Goal: Task Accomplishment & Management: Use online tool/utility

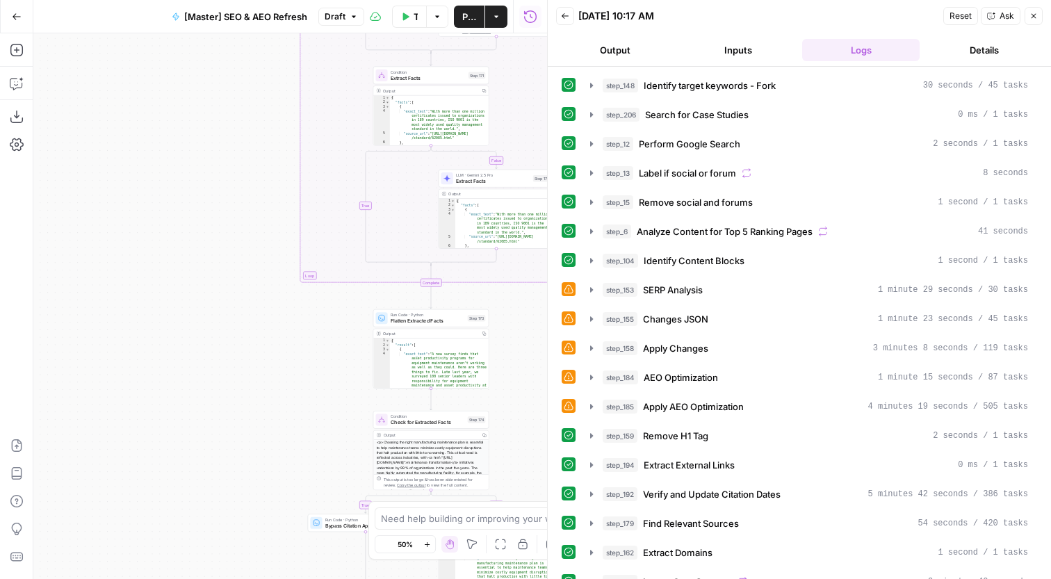
scroll to position [599, 0]
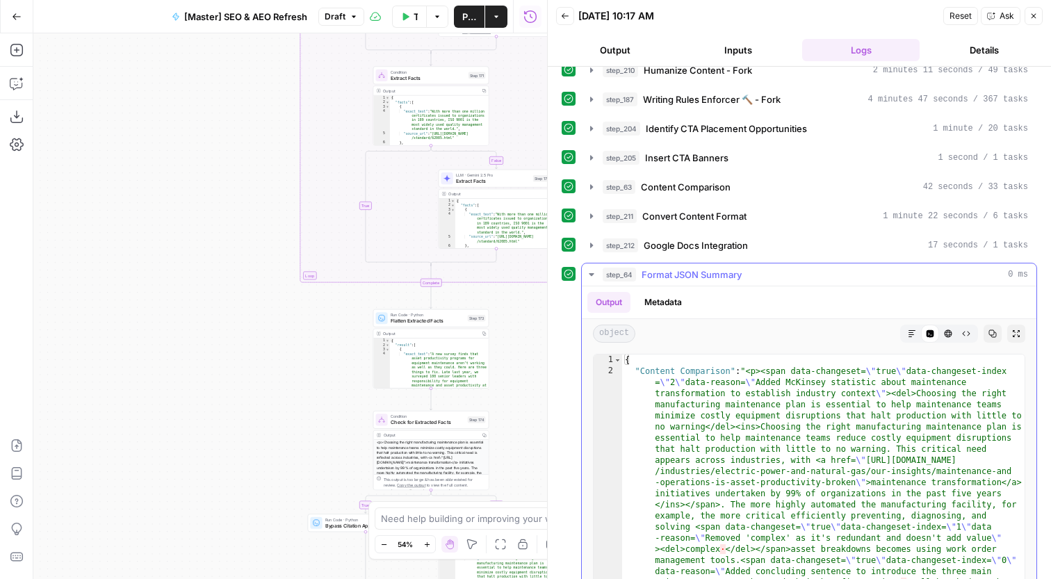
click at [908, 341] on button "Markdown" at bounding box center [912, 334] width 18 height 18
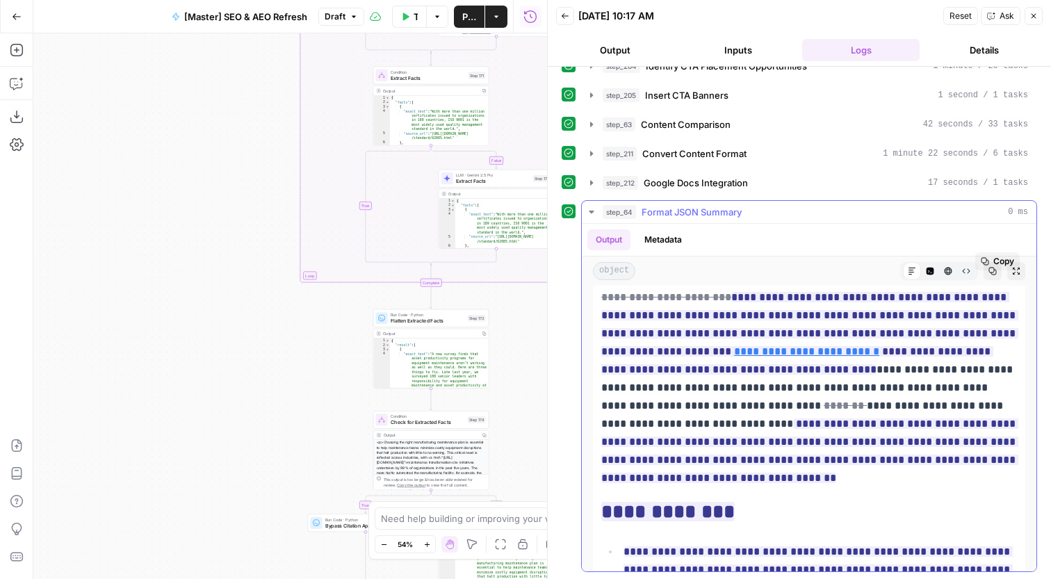
scroll to position [79, 0]
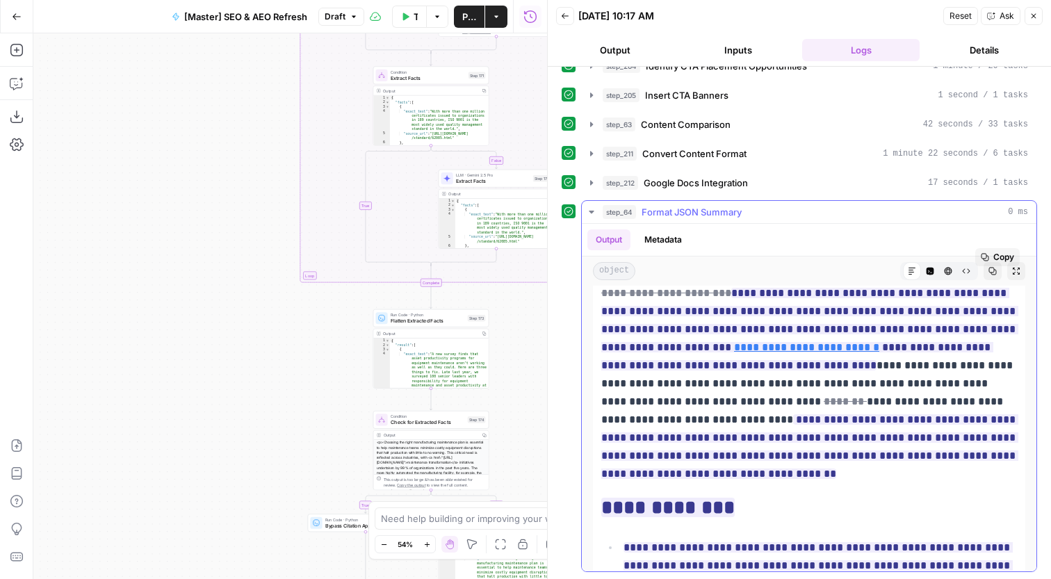
click at [853, 384] on p "**********" at bounding box center [809, 365] width 416 height 235
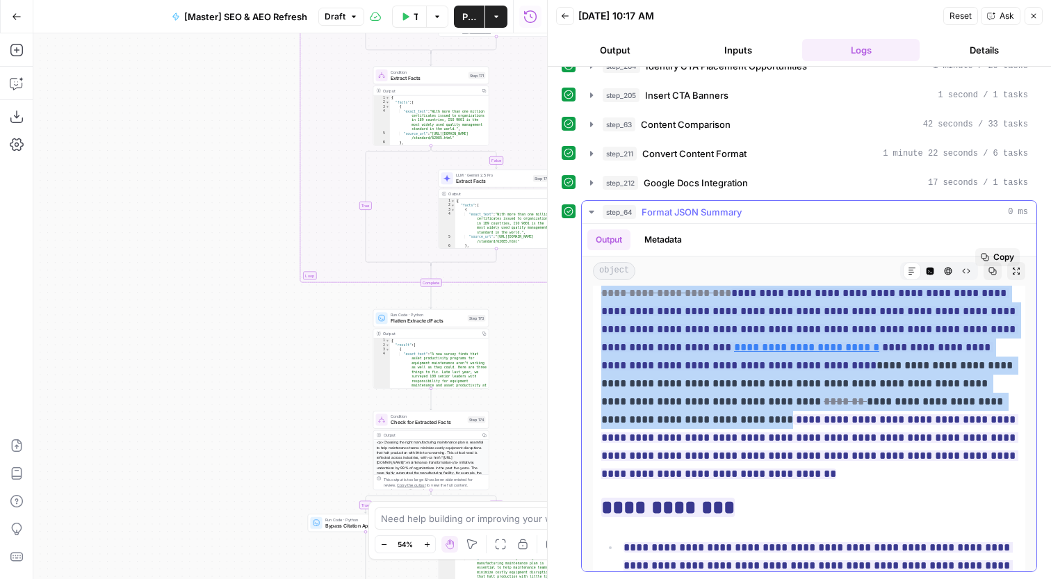
click at [883, 384] on p "**********" at bounding box center [809, 365] width 416 height 235
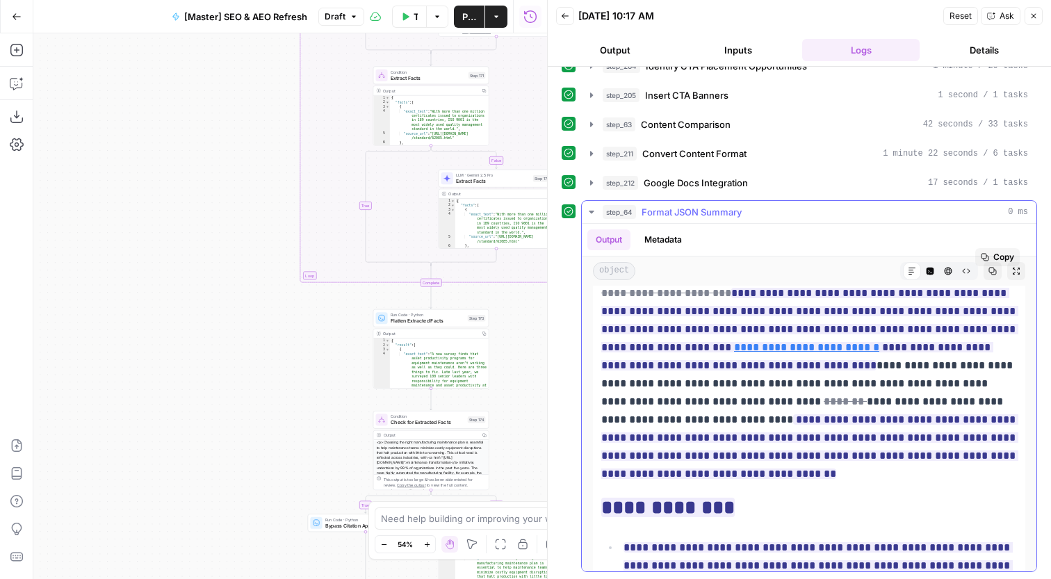
click at [936, 377] on p "**********" at bounding box center [809, 365] width 416 height 235
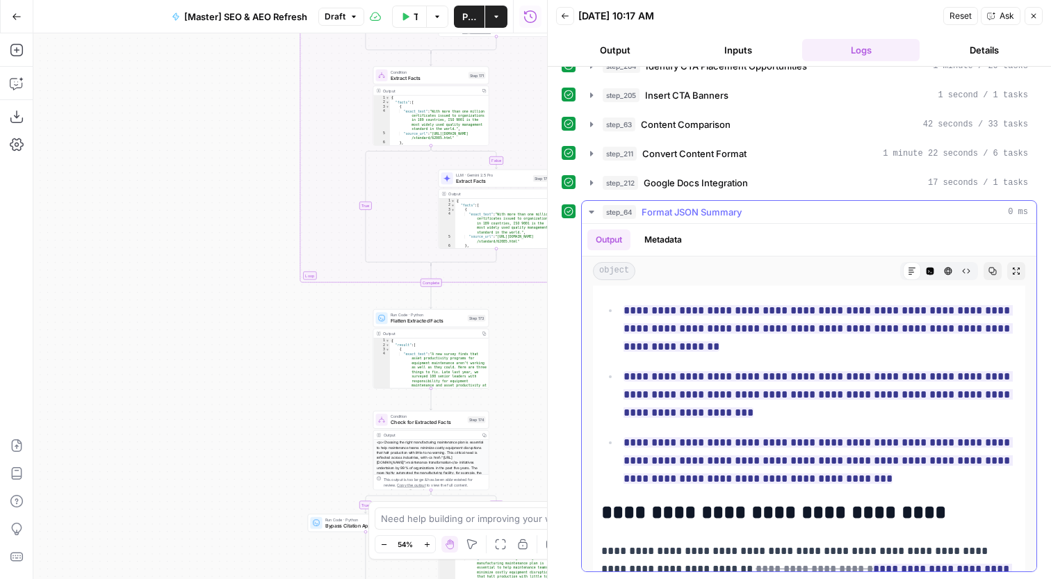
scroll to position [393, 0]
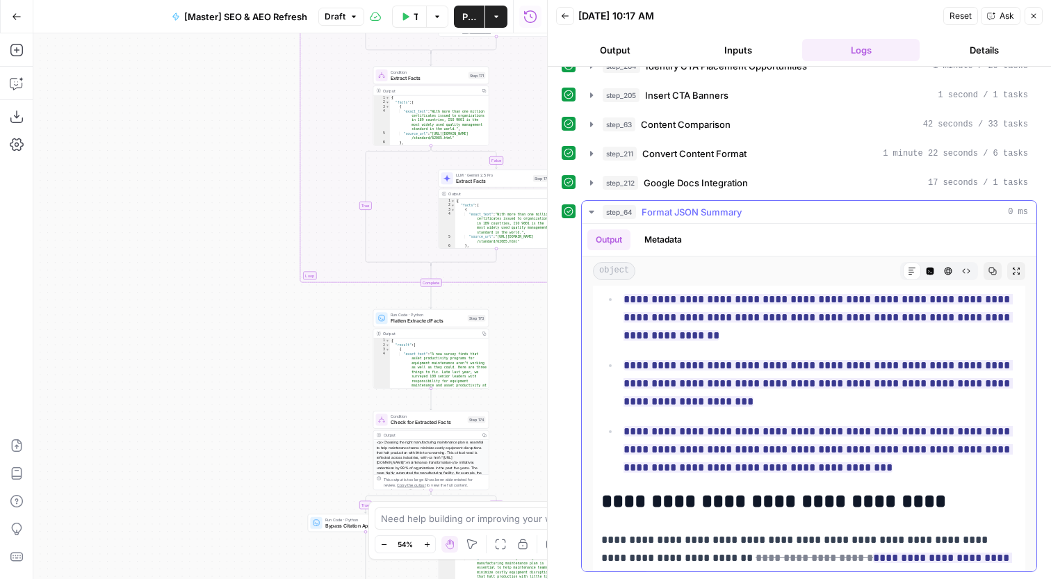
click at [999, 276] on button "Copy" at bounding box center [993, 271] width 18 height 18
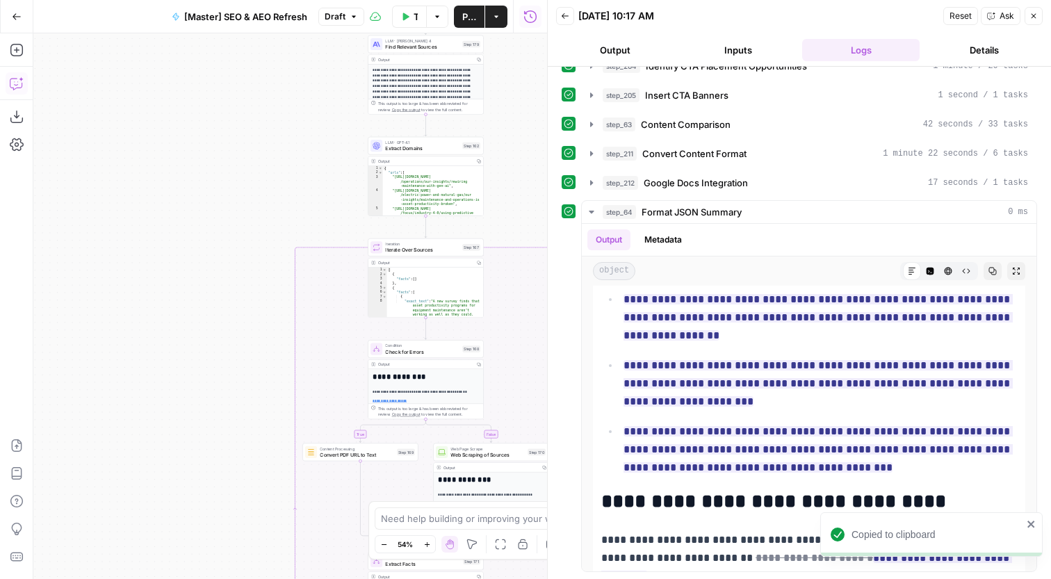
click at [18, 84] on icon "button" at bounding box center [17, 83] width 14 height 14
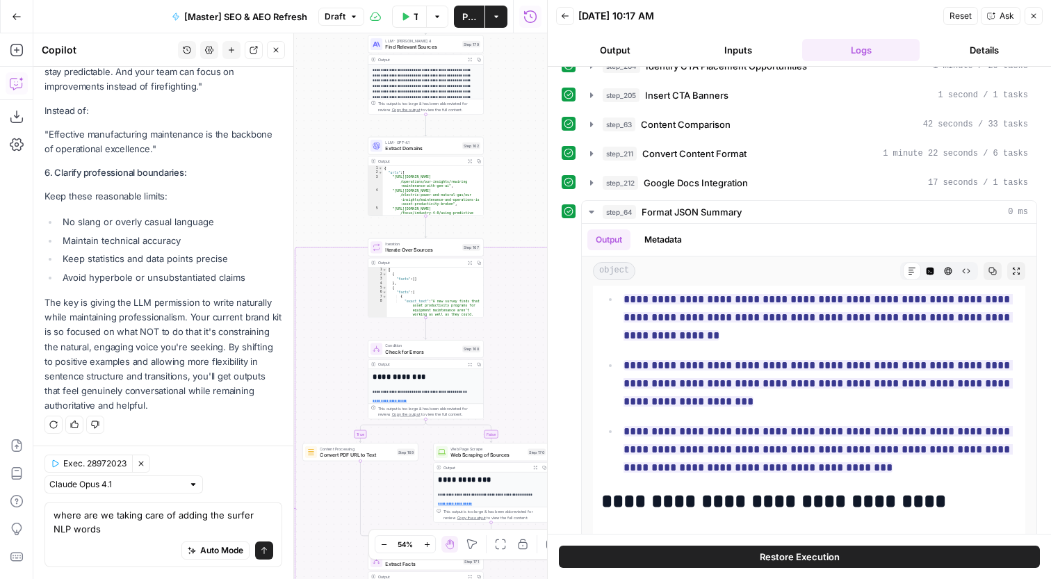
scroll to position [2408, 0]
type textarea "where are we taking care of adding the surfer NLP words?"
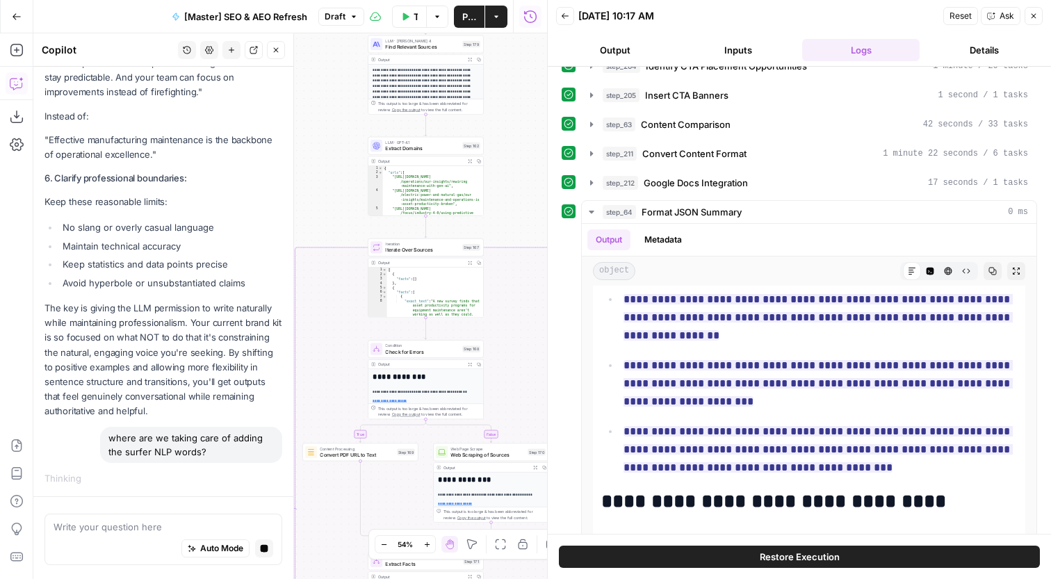
scroll to position [2399, 0]
click at [1039, 13] on button "Close" at bounding box center [1034, 16] width 18 height 18
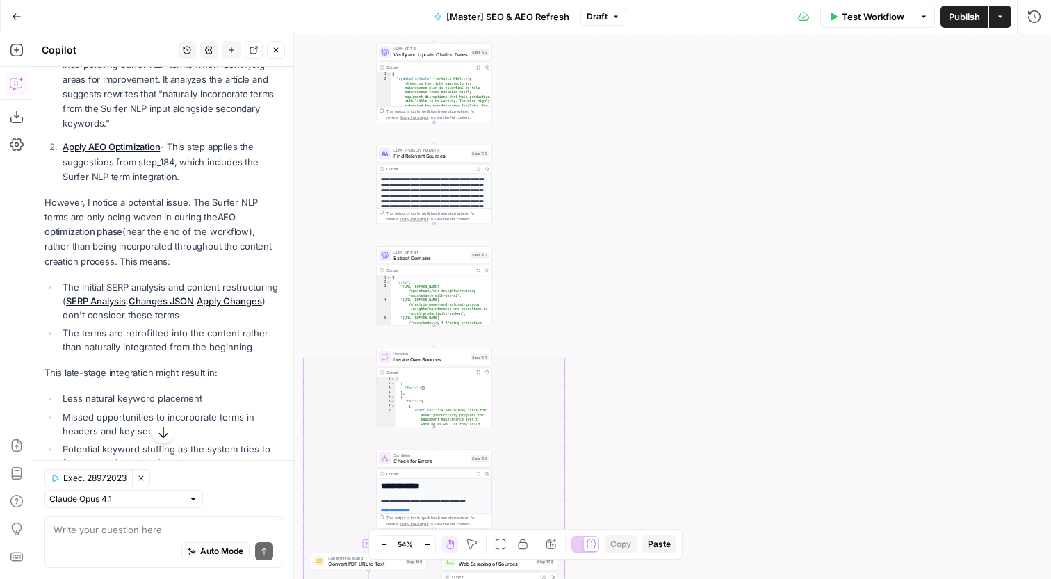
scroll to position [2867, 0]
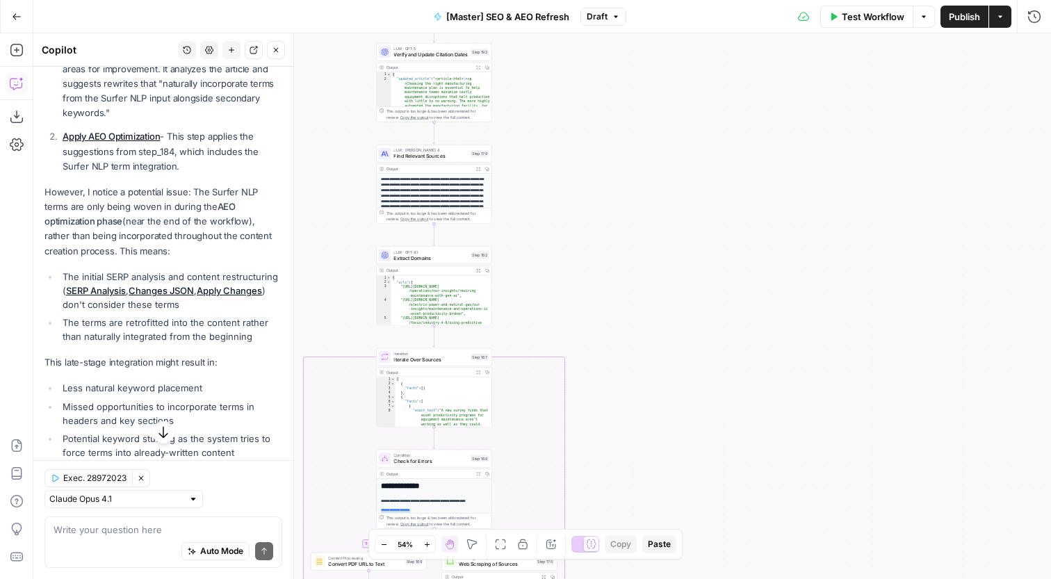
click at [213, 258] on p "However, I notice a potential issue: The Surfer NLP terms are only being woven …" at bounding box center [163, 222] width 238 height 74
click at [213, 289] on li "The initial SERP analysis and content restructuring ( SERP Analysis , Changes J…" at bounding box center [170, 291] width 223 height 42
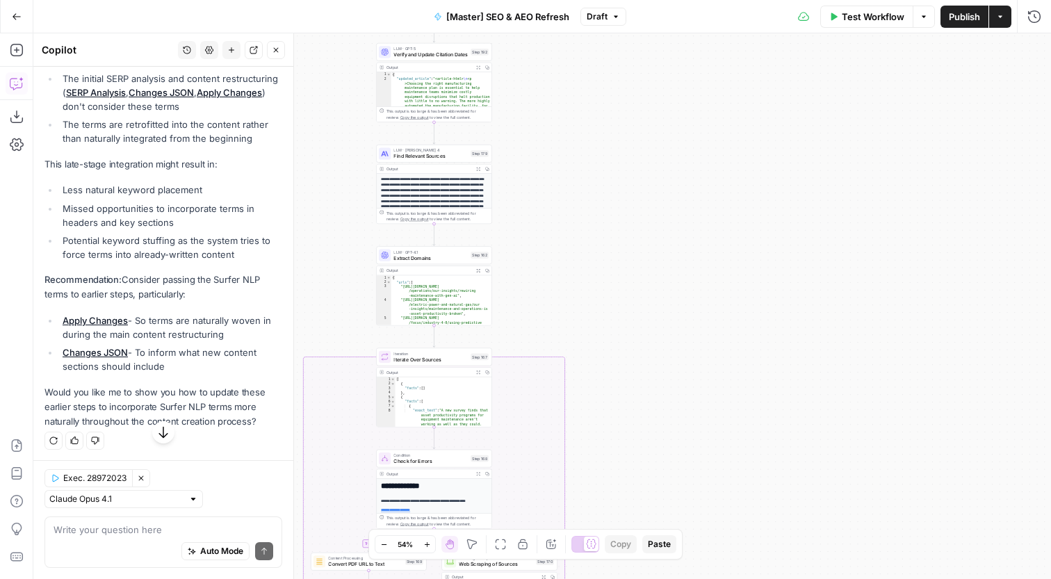
scroll to position [3082, 0]
click at [141, 521] on div "Write your question here Auto Mode Send" at bounding box center [163, 542] width 238 height 51
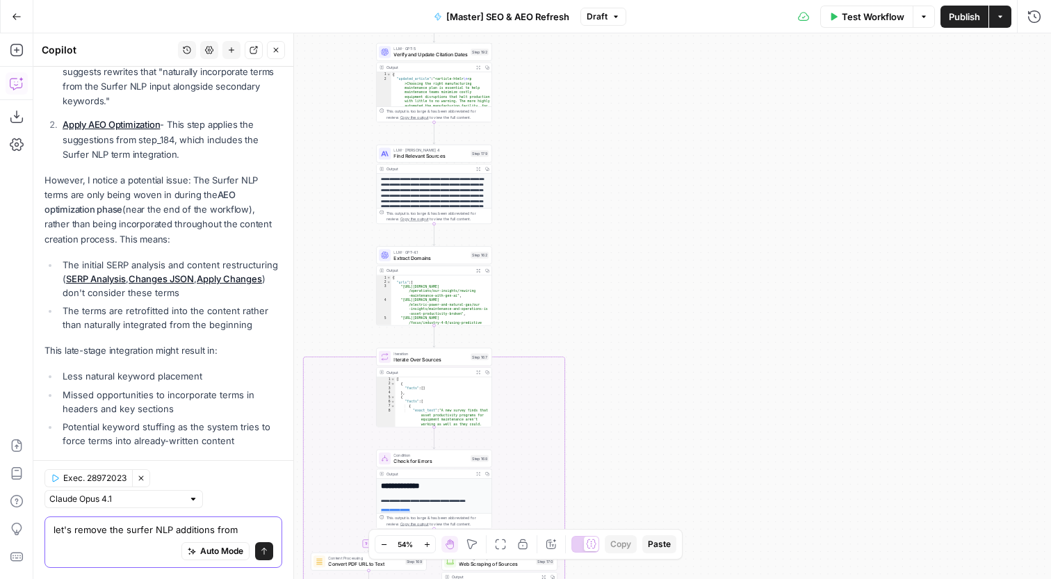
scroll to position [2614, 0]
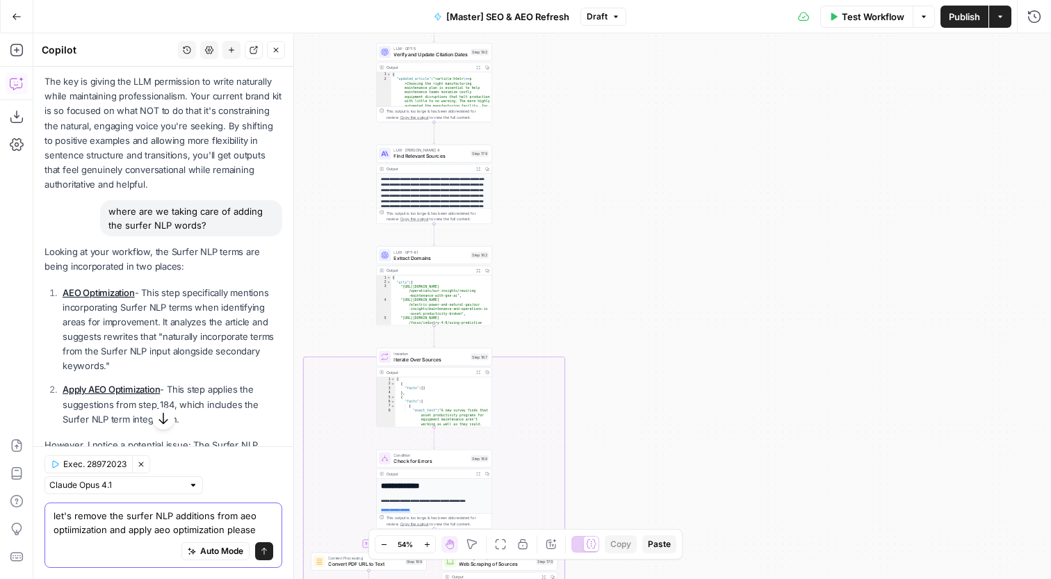
type textarea "let's remove the surfer NLP additions from aeo optiimization and apply aeo opti…"
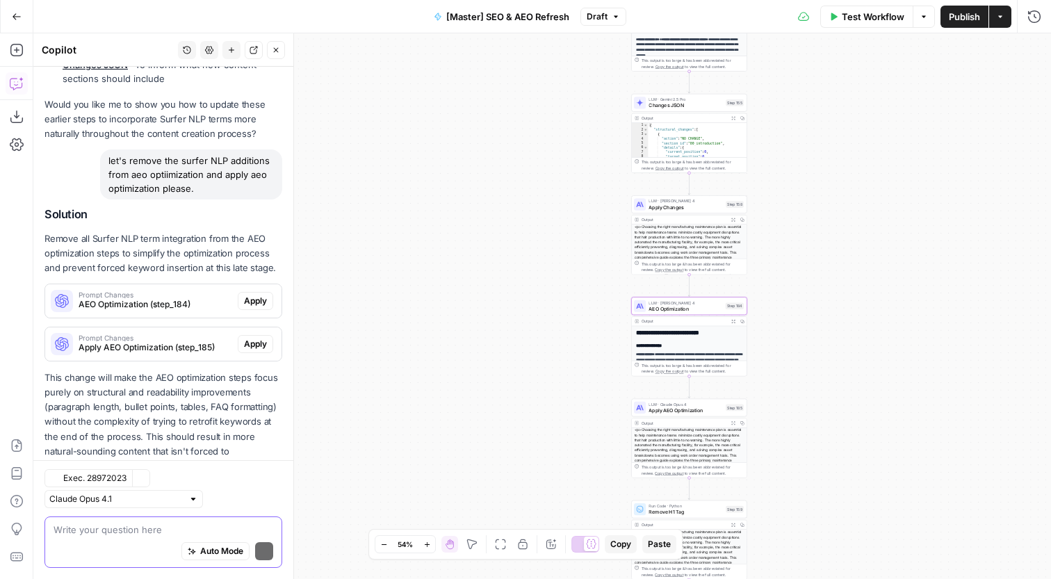
scroll to position [3414, 0]
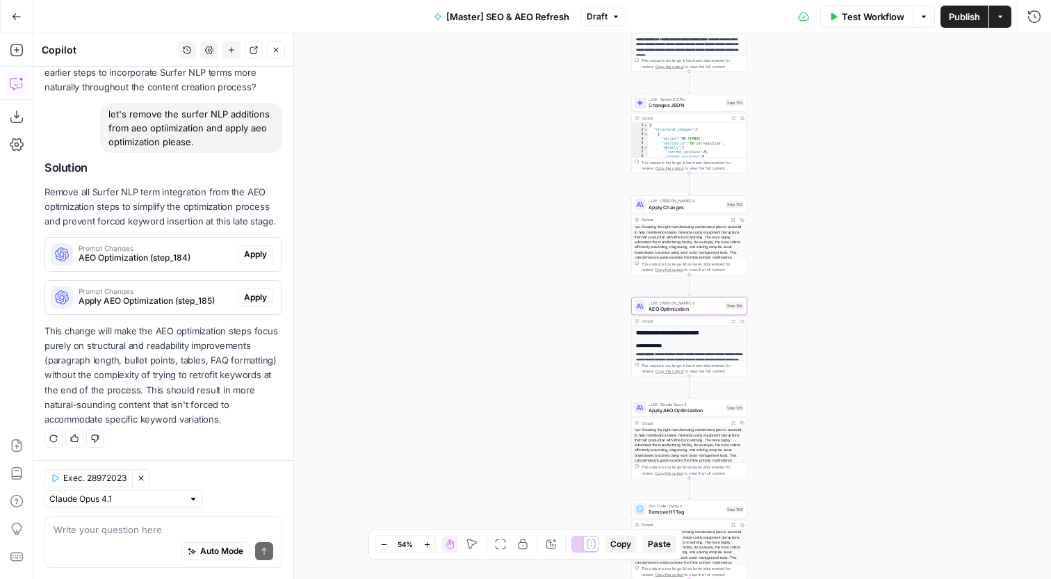
click at [266, 261] on button "Apply" at bounding box center [255, 254] width 35 height 18
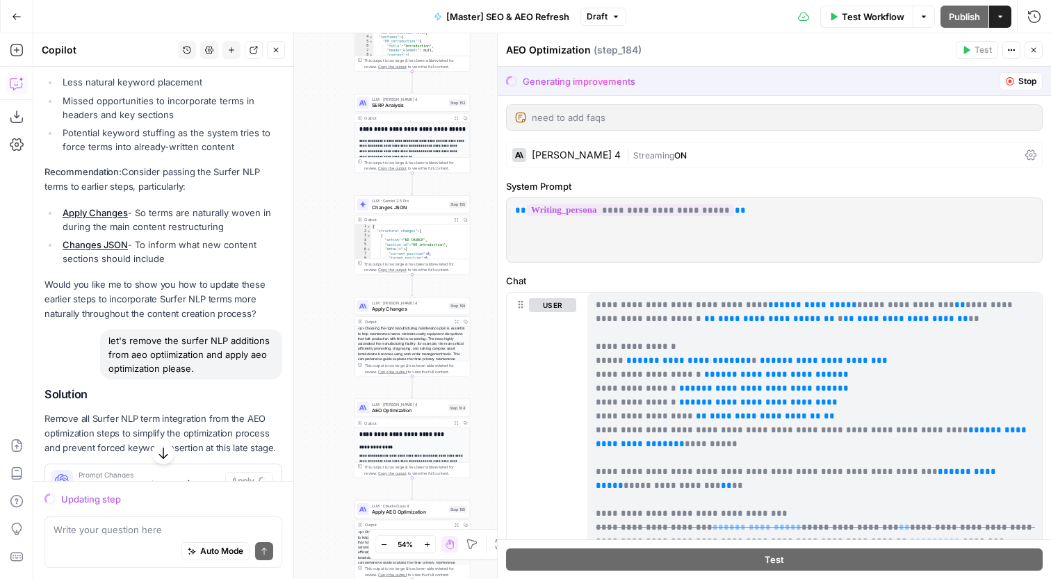
scroll to position [3181, 0]
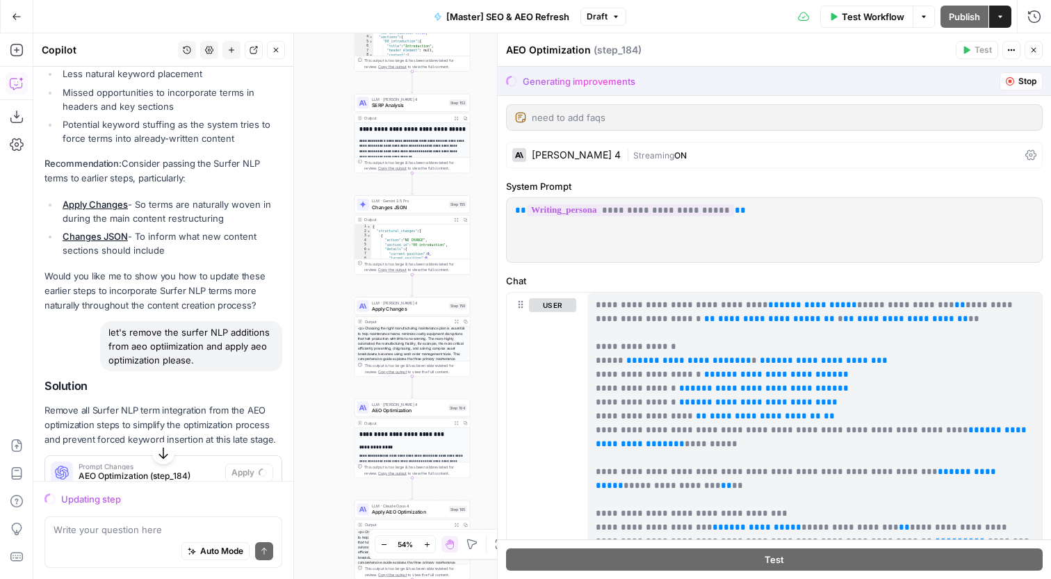
click at [170, 181] on p "Recommendation: Consider passing the Surfer NLP terms to earlier steps, particu…" at bounding box center [163, 170] width 238 height 29
drag, startPoint x: 170, startPoint y: 181, endPoint x: 175, endPoint y: 271, distance: 89.9
copy div "passing the Surfer NLP terms to earlier steps, particularly: Apply Changes - So…"
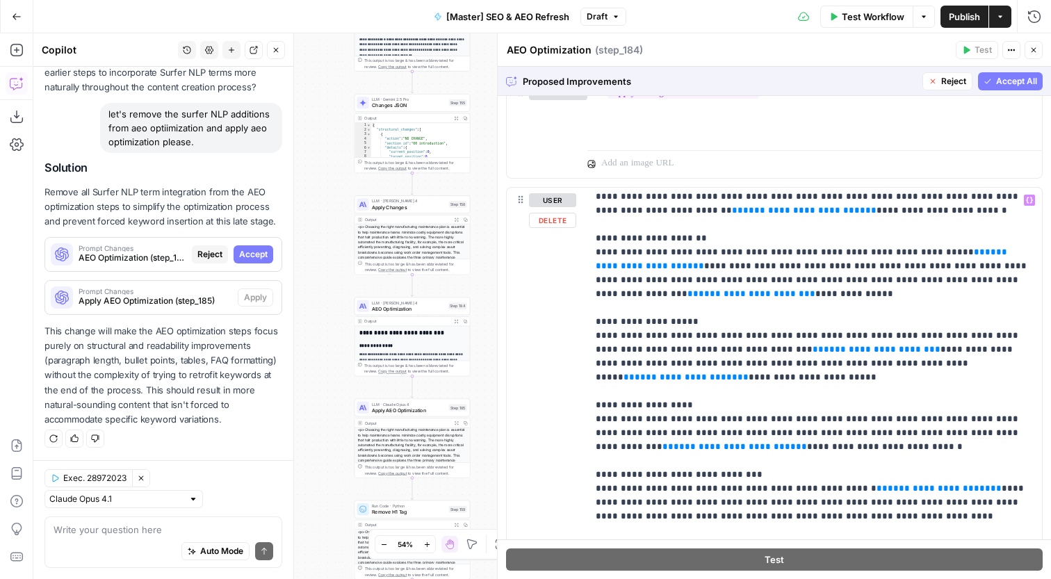
scroll to position [0, 0]
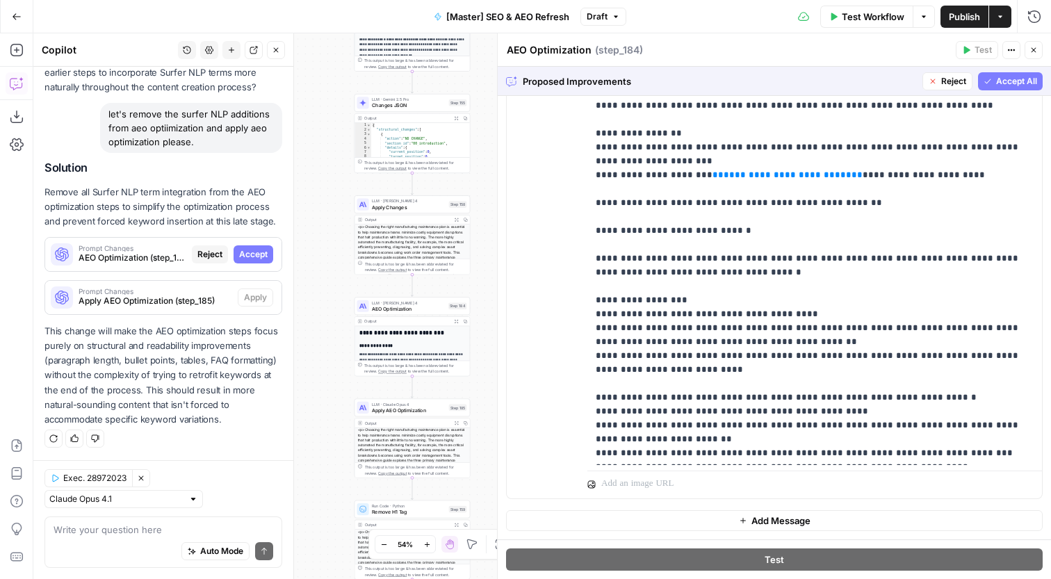
click at [1033, 79] on span "Accept All" at bounding box center [1016, 81] width 41 height 13
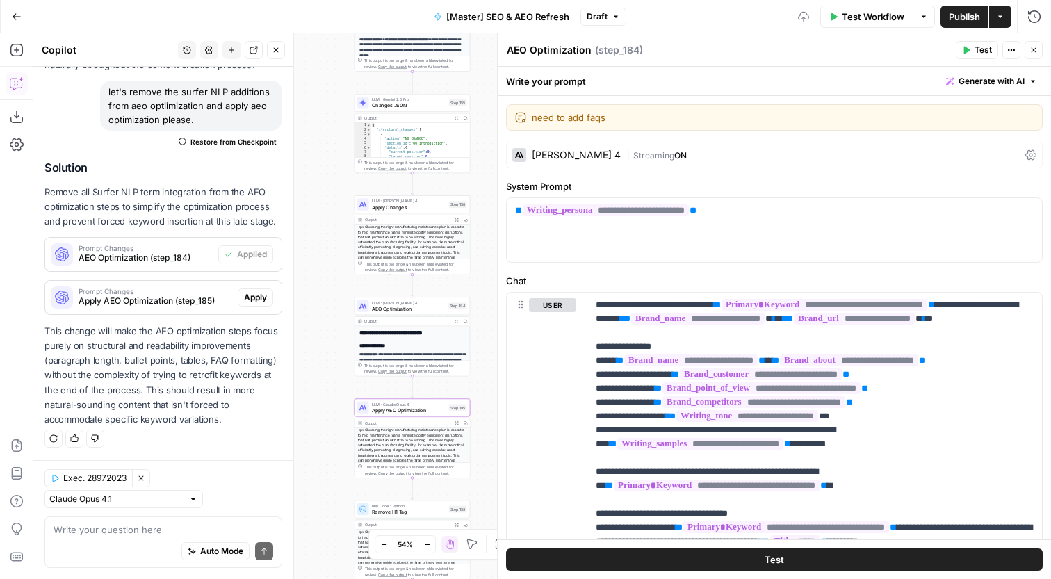
click at [250, 305] on button "Apply" at bounding box center [255, 298] width 35 height 18
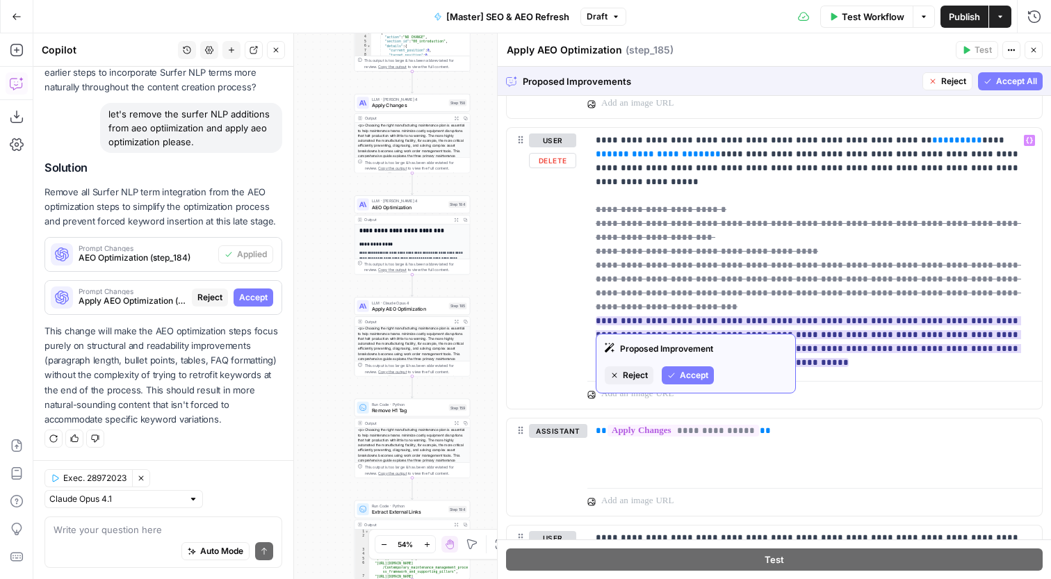
scroll to position [1599, 0]
click at [640, 372] on span "Reject" at bounding box center [635, 374] width 25 height 13
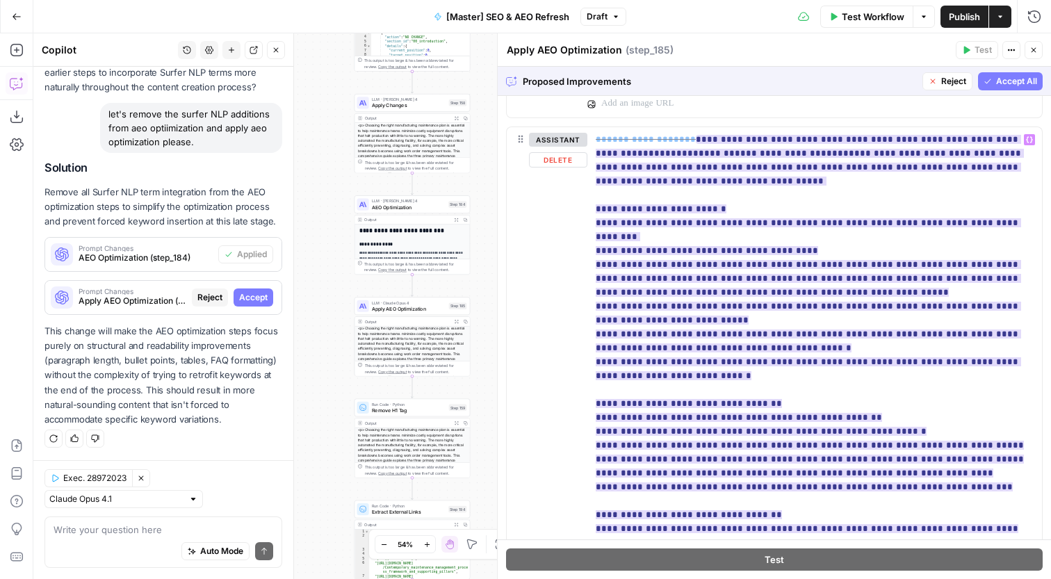
scroll to position [2213, 0]
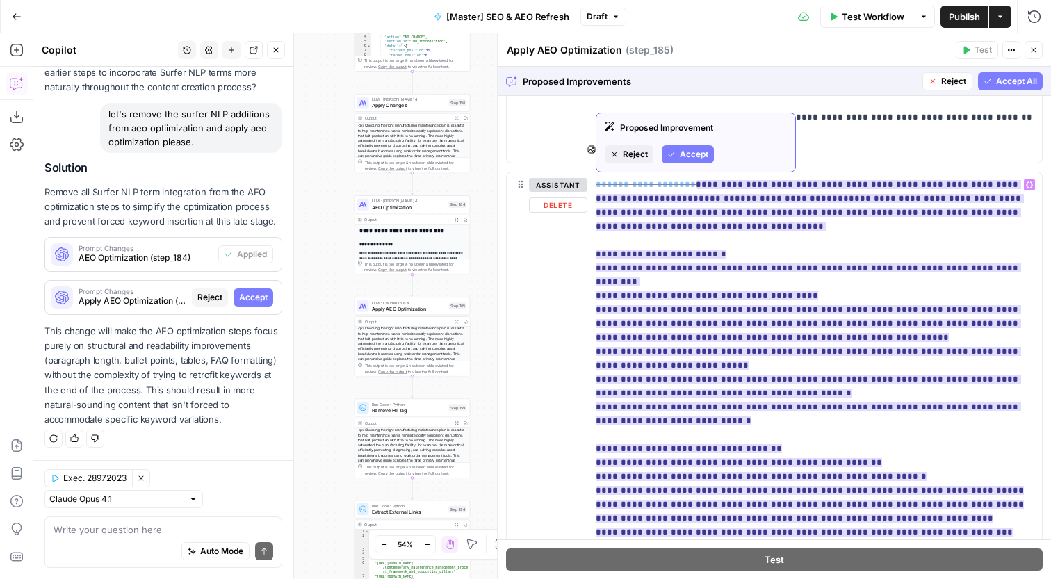
click at [637, 153] on span "Reject" at bounding box center [635, 154] width 25 height 13
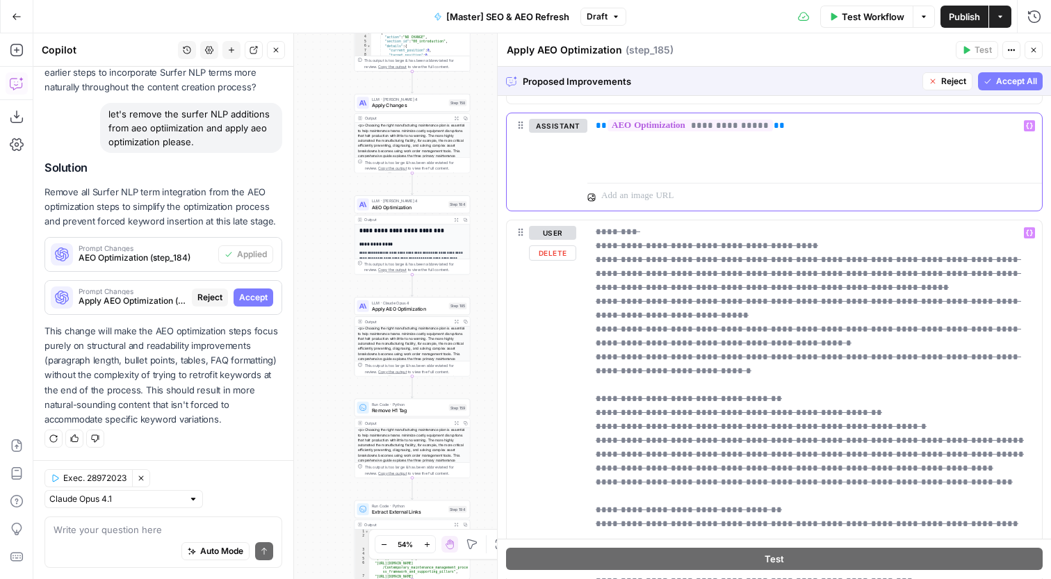
scroll to position [2594, 0]
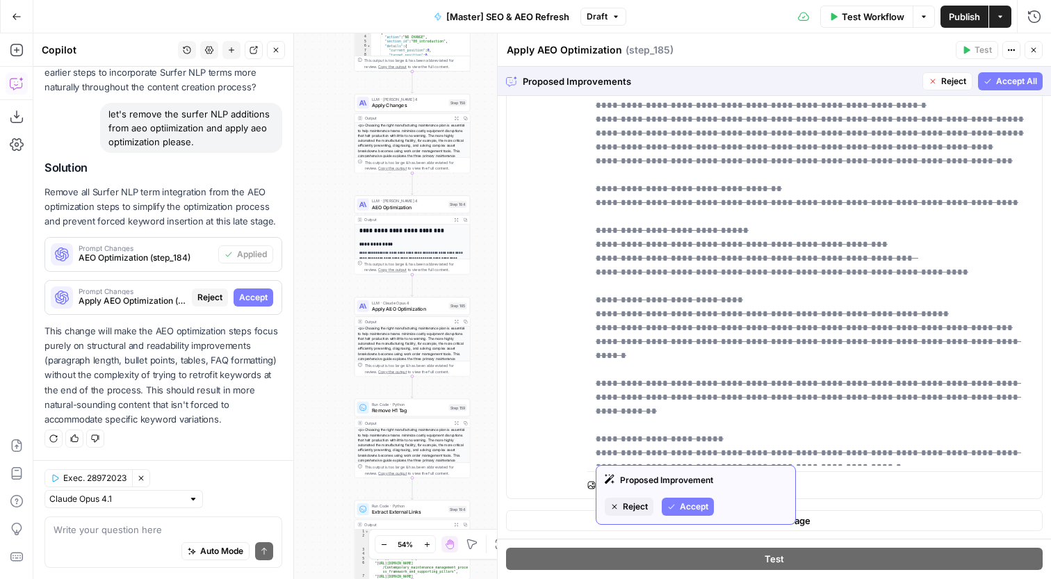
click at [637, 503] on span "Reject" at bounding box center [635, 507] width 25 height 13
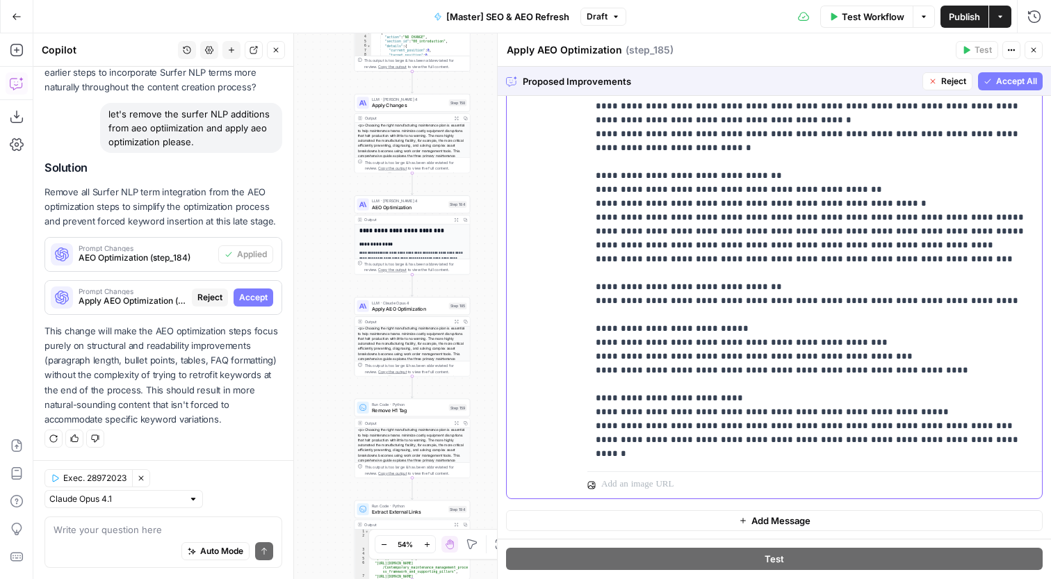
scroll to position [112, 0]
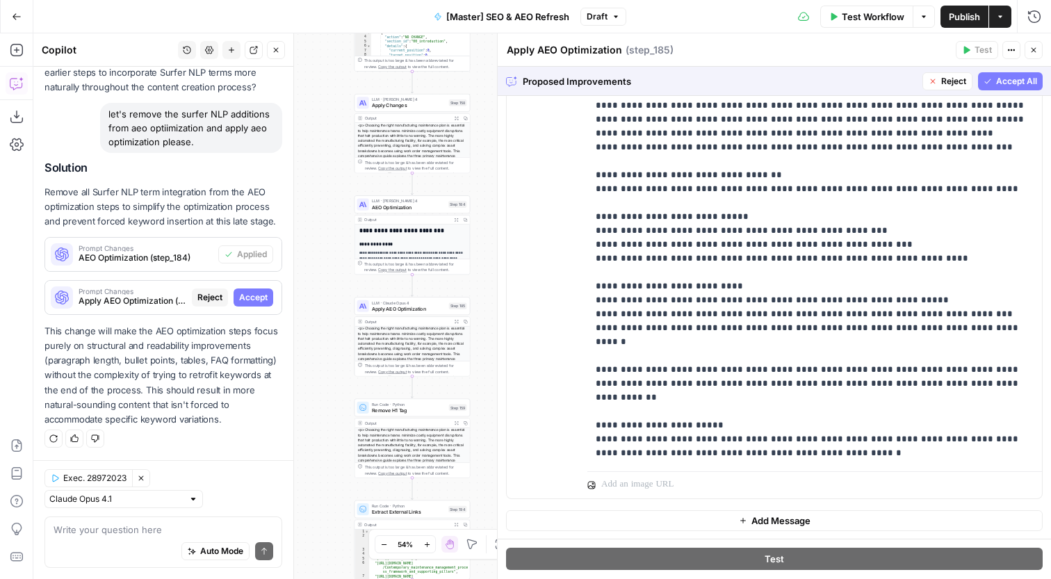
click at [1007, 73] on button "Accept All" at bounding box center [1010, 81] width 65 height 18
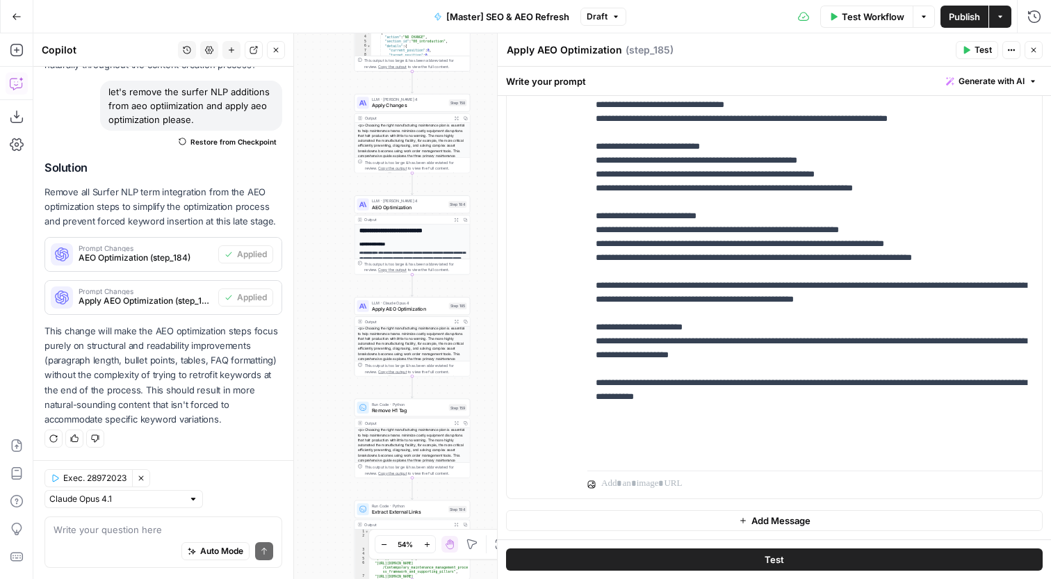
scroll to position [0, 0]
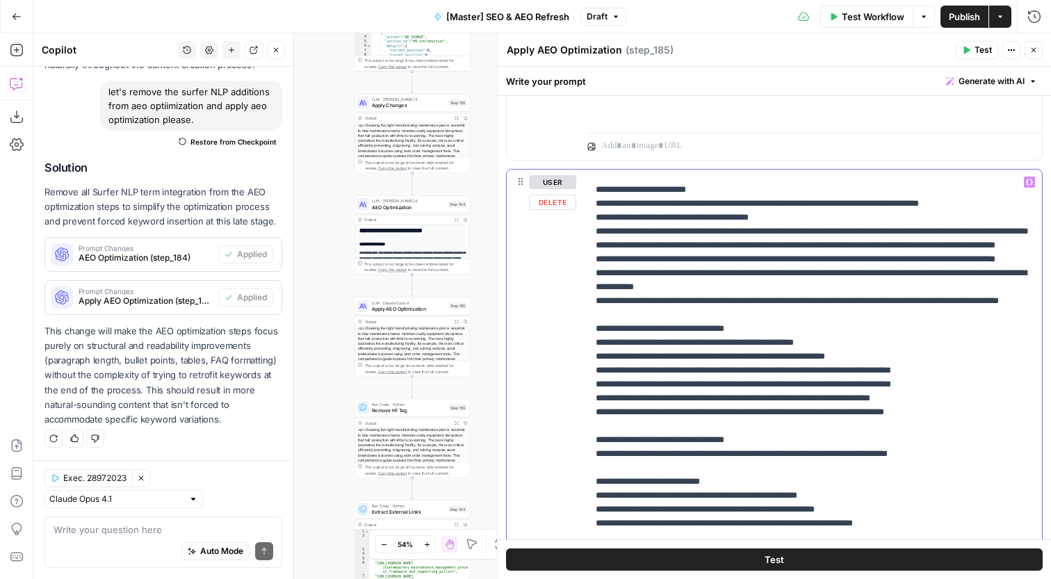
click at [790, 225] on p "**********" at bounding box center [815, 460] width 438 height 667
click at [805, 286] on p "**********" at bounding box center [815, 460] width 438 height 667
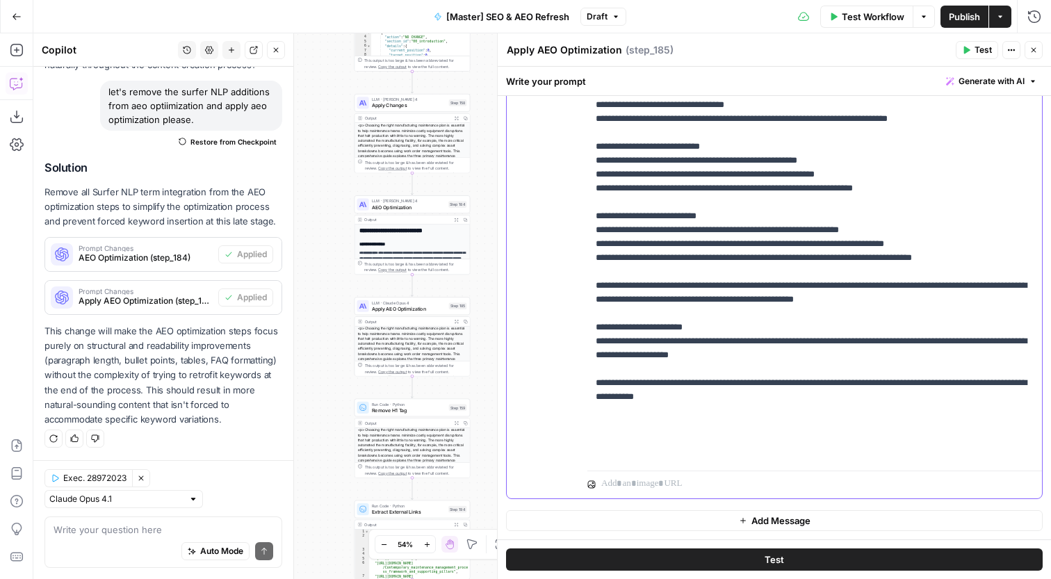
click at [820, 446] on p "**********" at bounding box center [815, 125] width 438 height 667
click at [820, 363] on p "**********" at bounding box center [815, 125] width 438 height 667
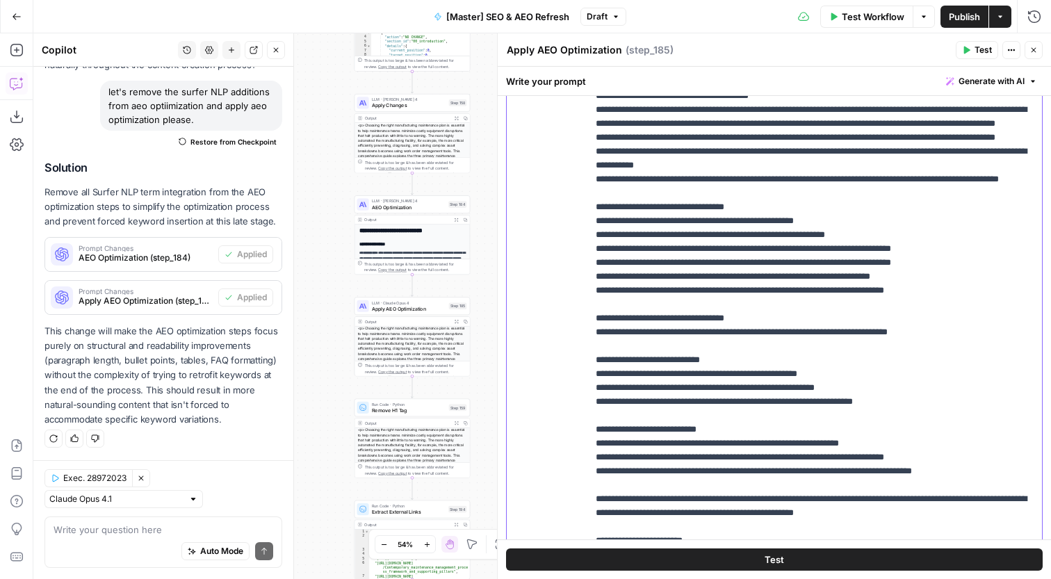
click at [791, 327] on p "**********" at bounding box center [815, 339] width 438 height 667
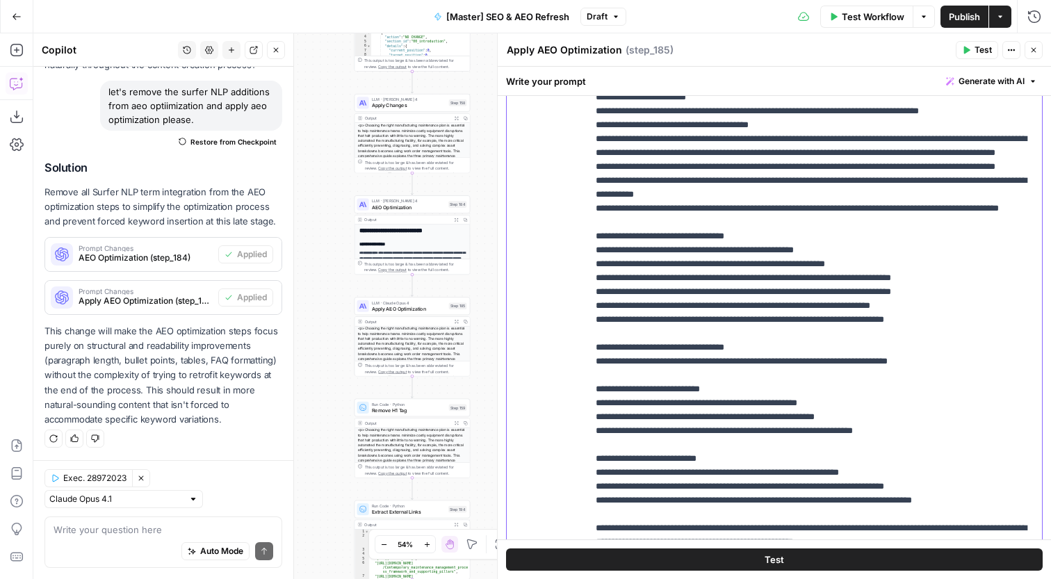
click at [791, 327] on p "**********" at bounding box center [815, 368] width 438 height 667
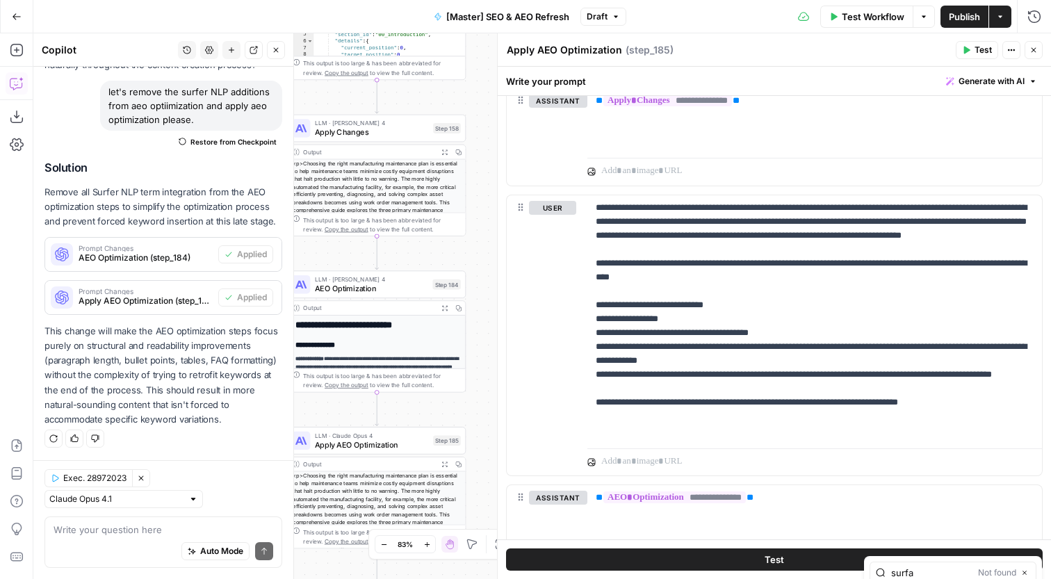
type input "surfa"
click at [202, 524] on div "Auto Mode will automatically modify and execute the workflow" at bounding box center [214, 516] width 195 height 26
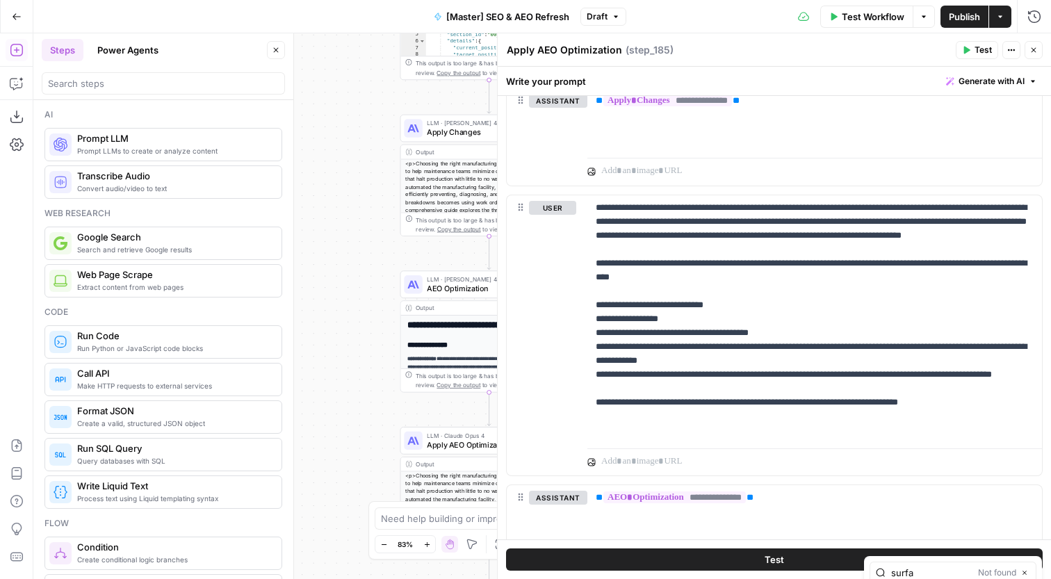
click at [275, 54] on icon "button" at bounding box center [276, 50] width 8 height 8
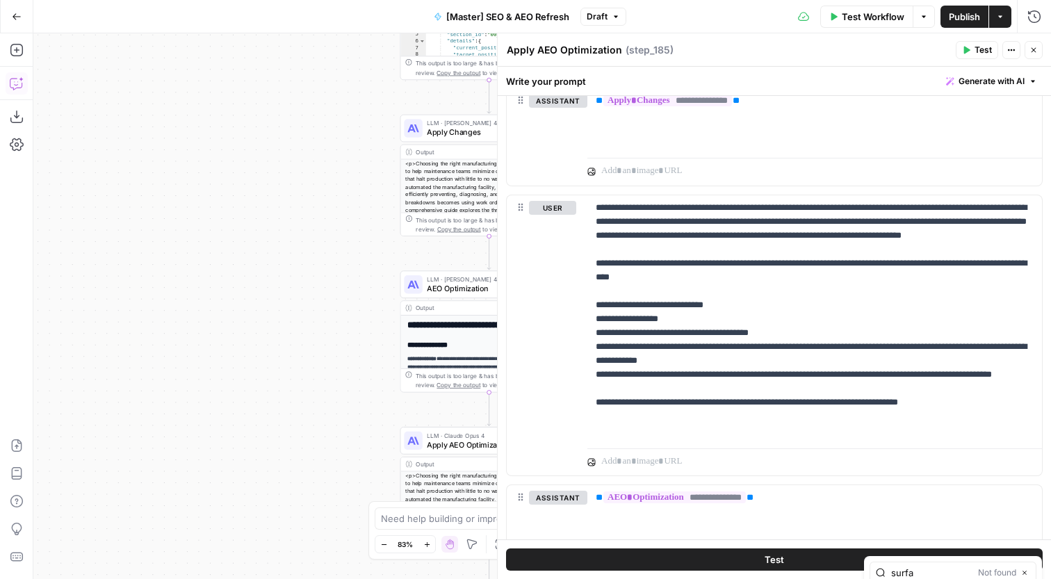
click at [13, 85] on icon "button" at bounding box center [17, 83] width 14 height 14
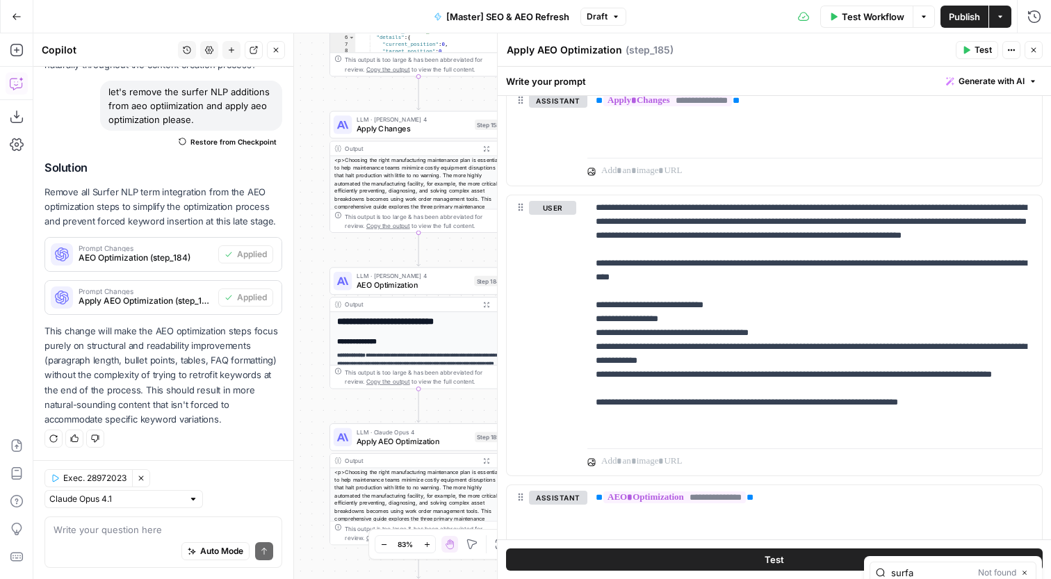
click at [122, 526] on textarea at bounding box center [164, 530] width 220 height 14
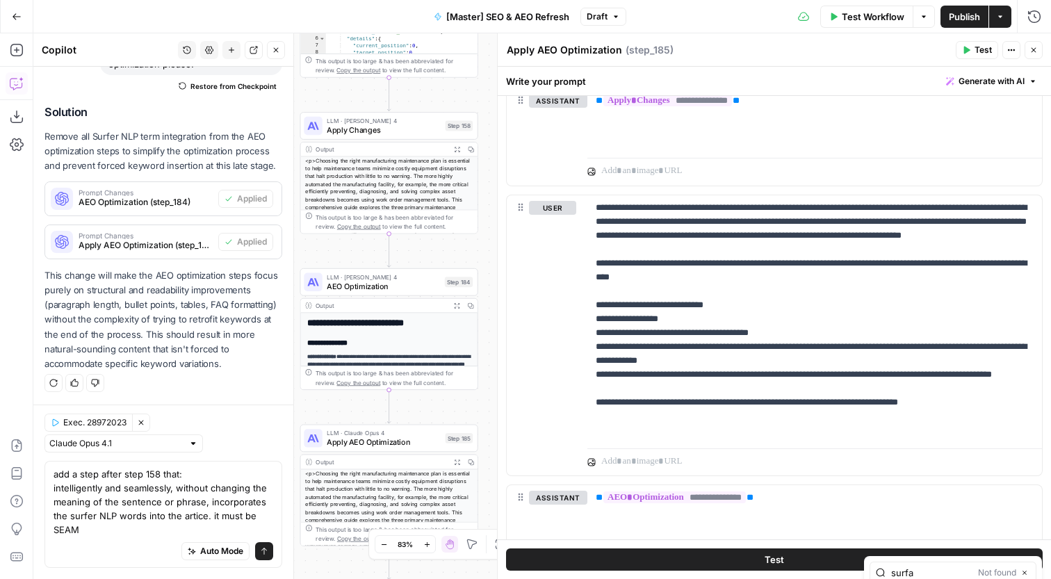
scroll to position [3537, 0]
type textarea "add a step after step 158 that: intelligently and seamlessly, without changing …"
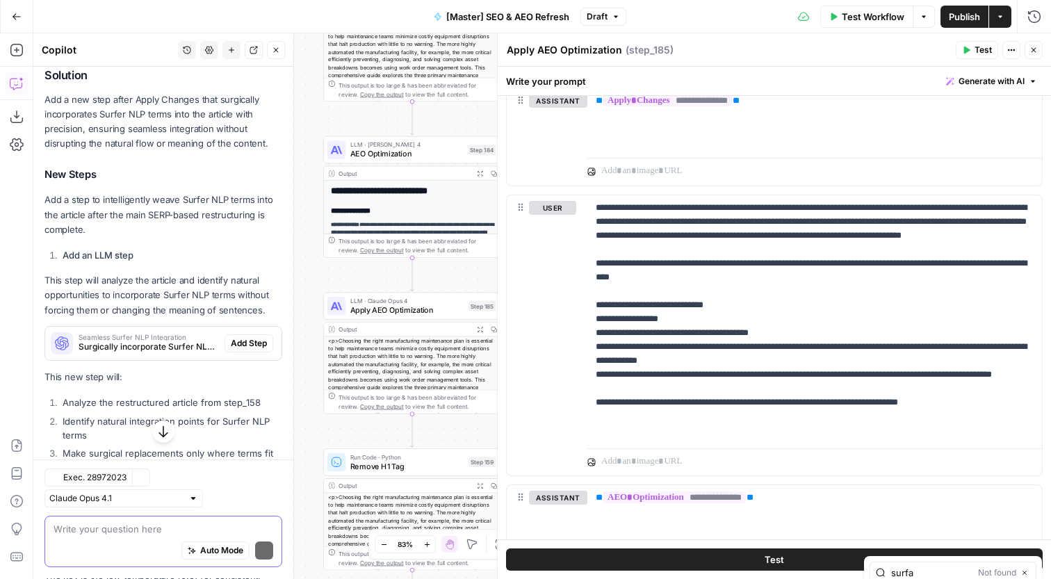
scroll to position [4014, 0]
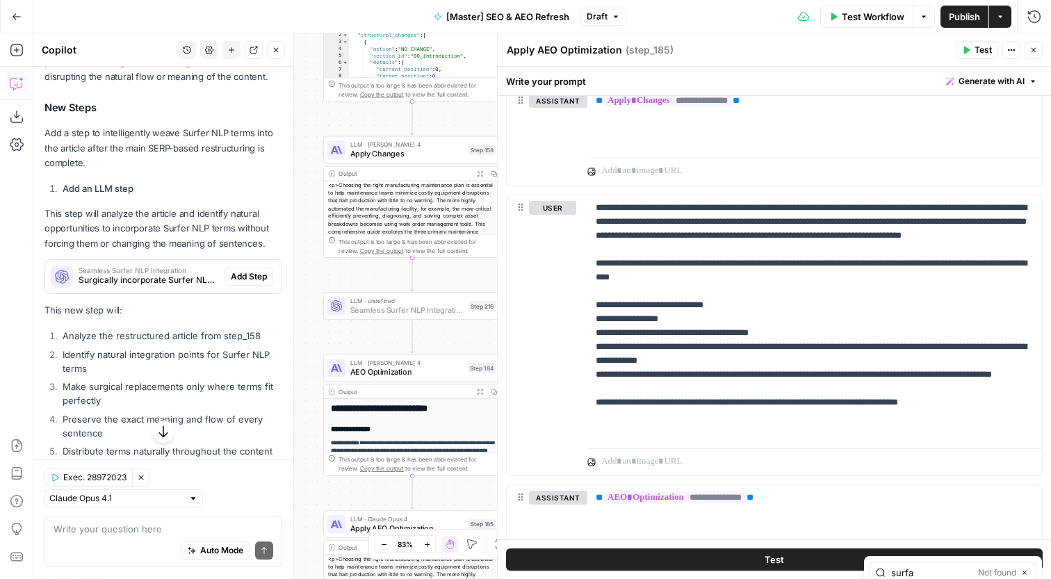
click at [243, 283] on span "Add Step" at bounding box center [249, 276] width 36 height 13
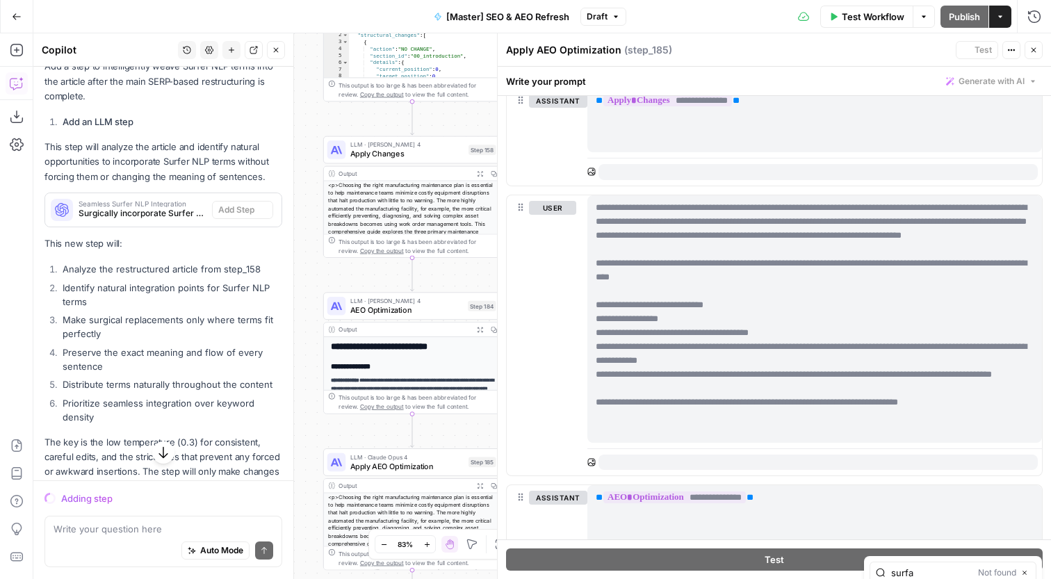
scroll to position [3947, 0]
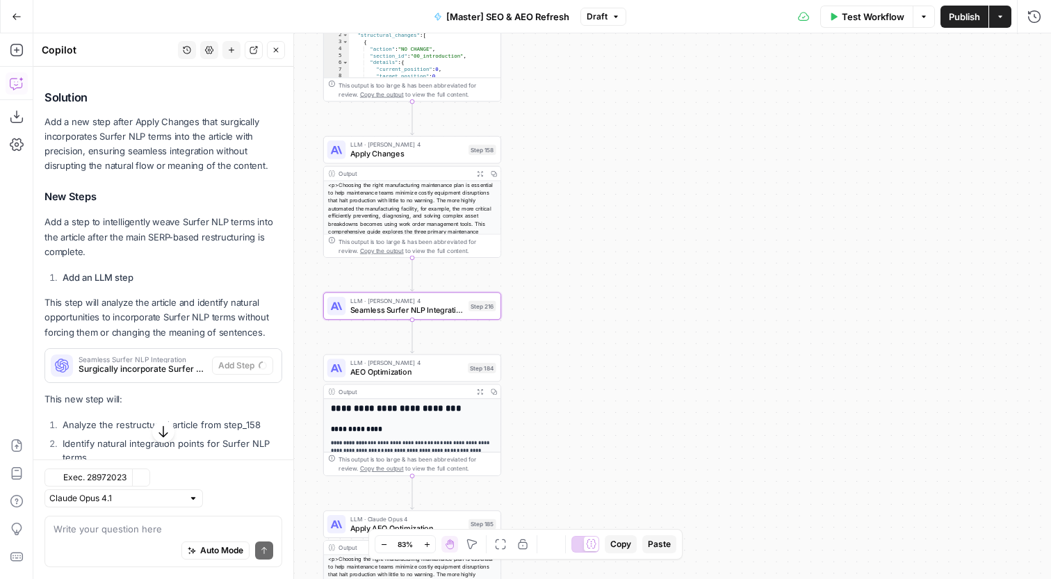
type textarea "Seamless Surfer NLP Integration"
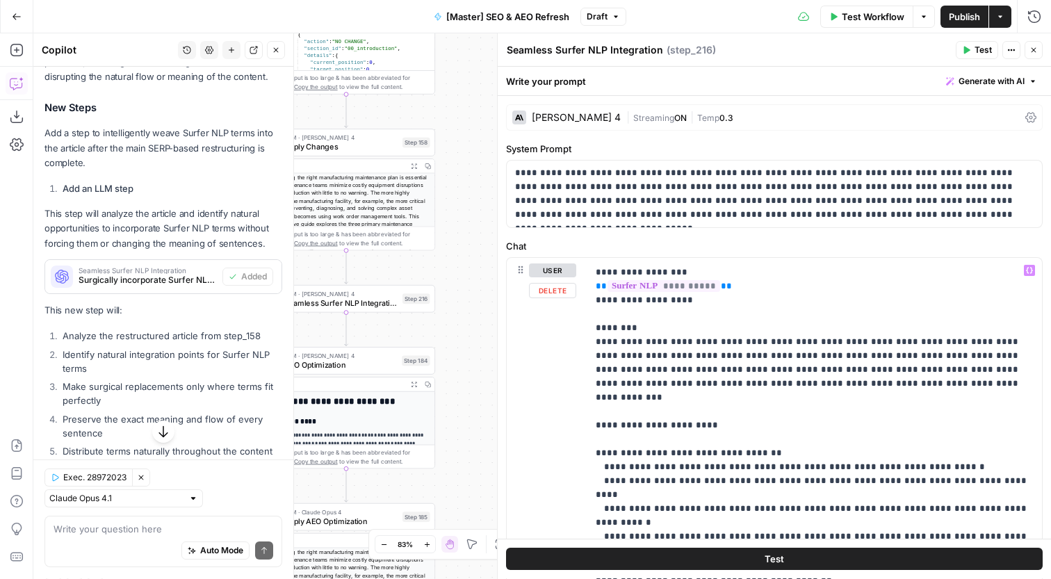
scroll to position [0, 0]
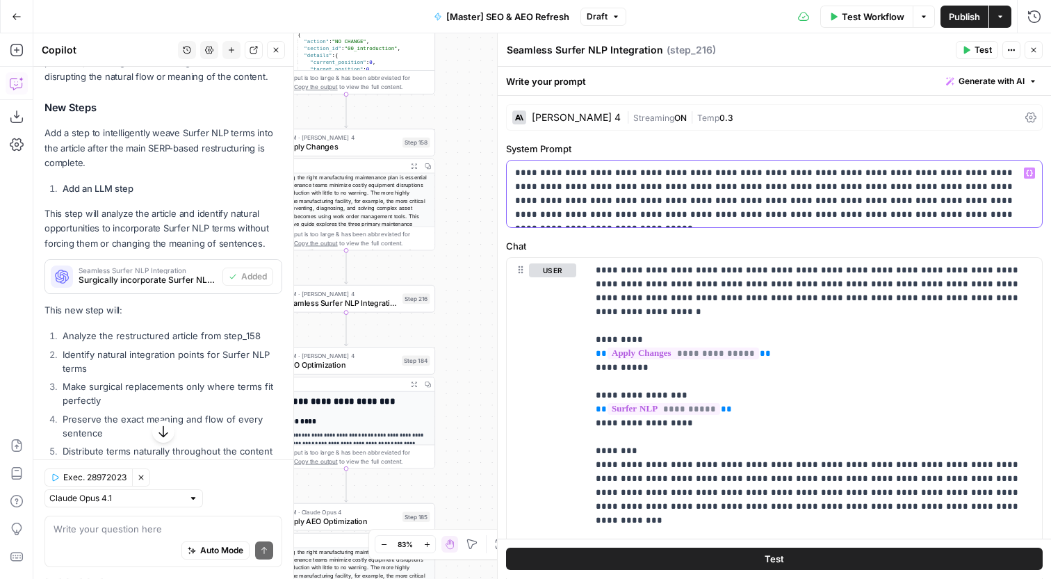
click at [715, 205] on p "**********" at bounding box center [774, 194] width 519 height 56
click at [775, 202] on p "**********" at bounding box center [774, 194] width 519 height 56
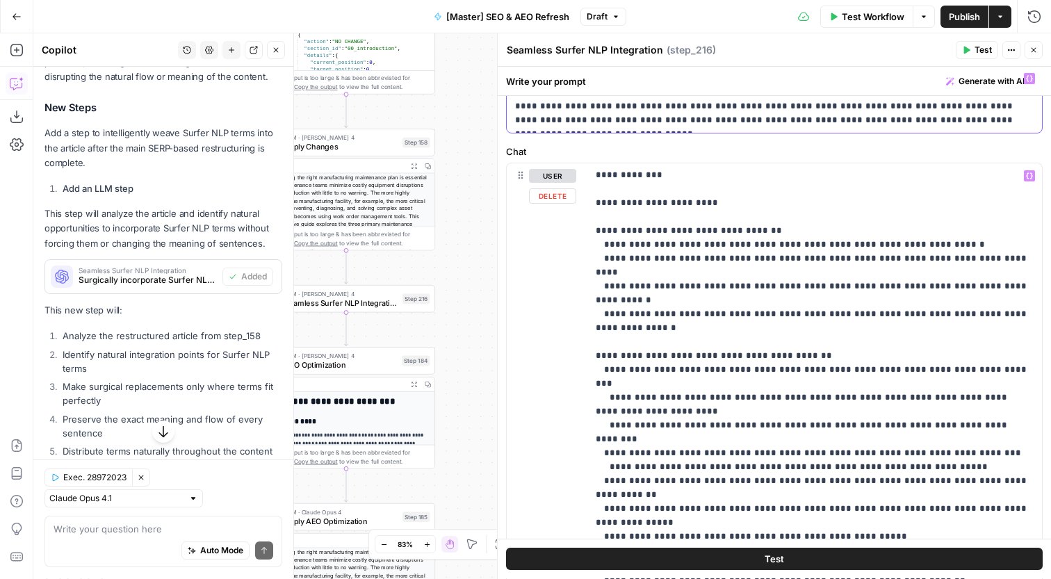
scroll to position [161, 0]
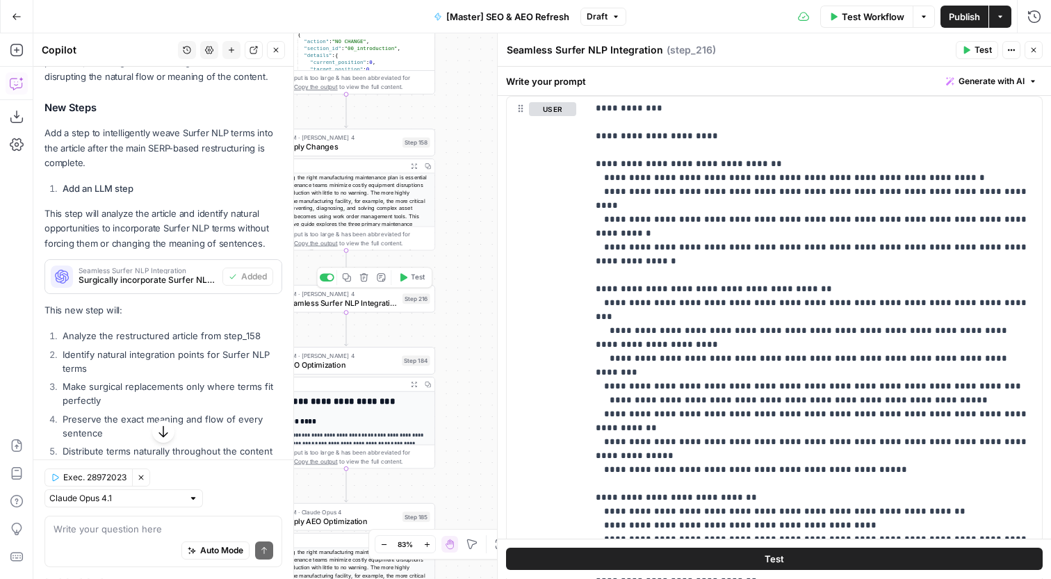
click at [417, 277] on span "Test" at bounding box center [418, 278] width 14 height 10
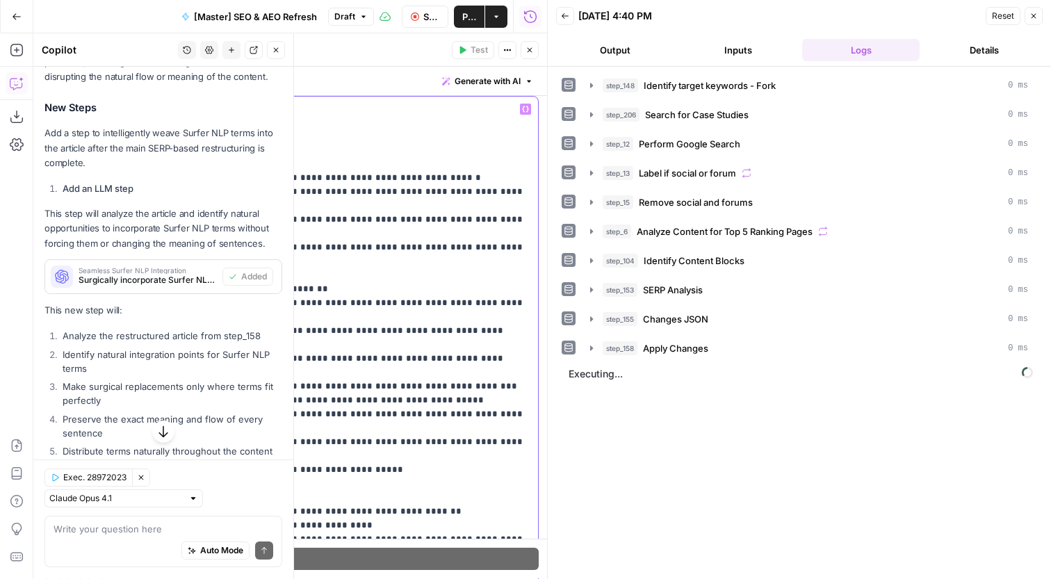
click at [410, 336] on p "**********" at bounding box center [311, 254] width 438 height 806
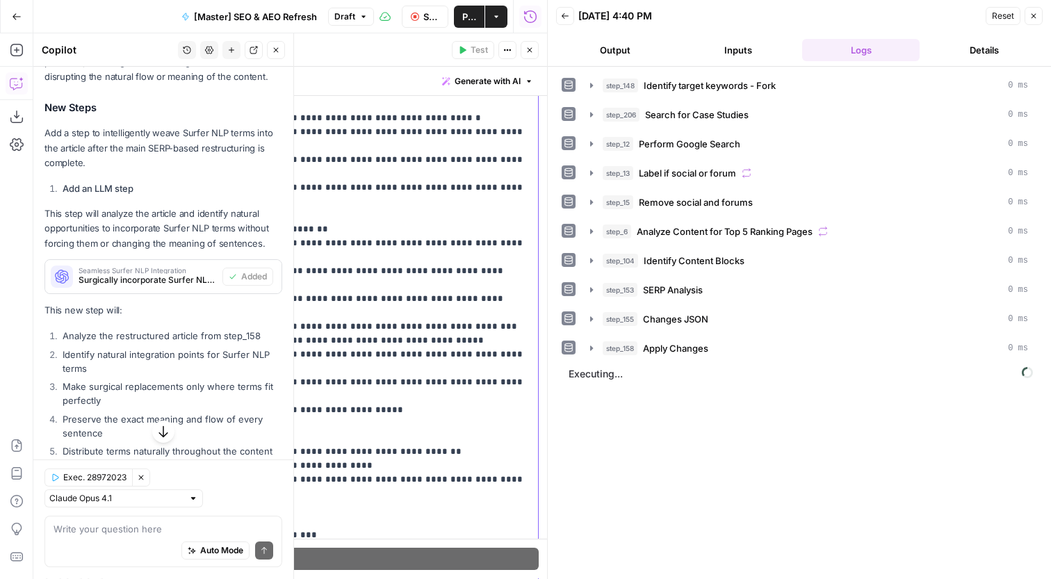
scroll to position [359, 0]
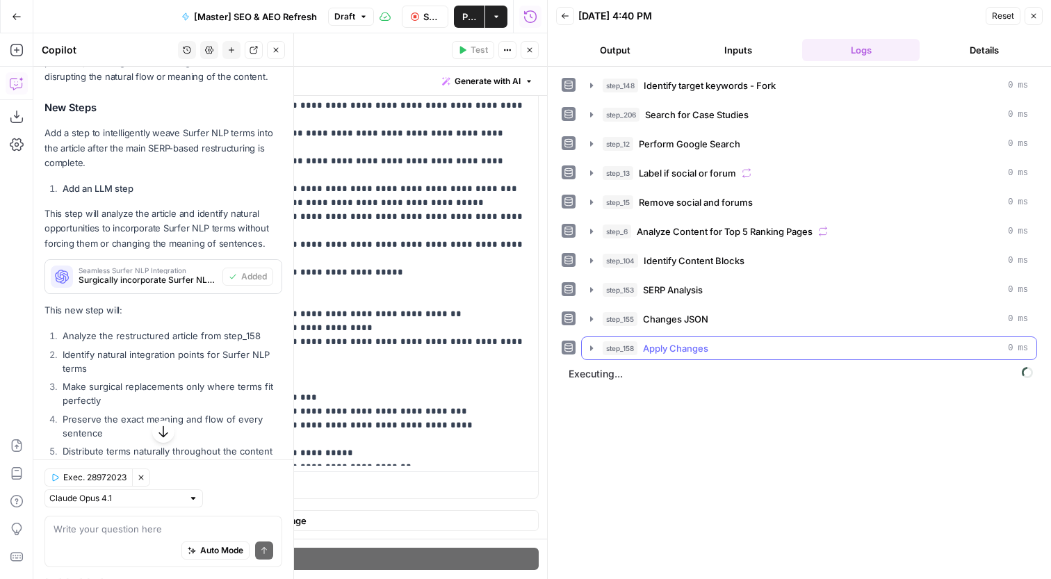
click at [723, 346] on div "step_158 Apply Changes 0 ms" at bounding box center [815, 348] width 425 height 14
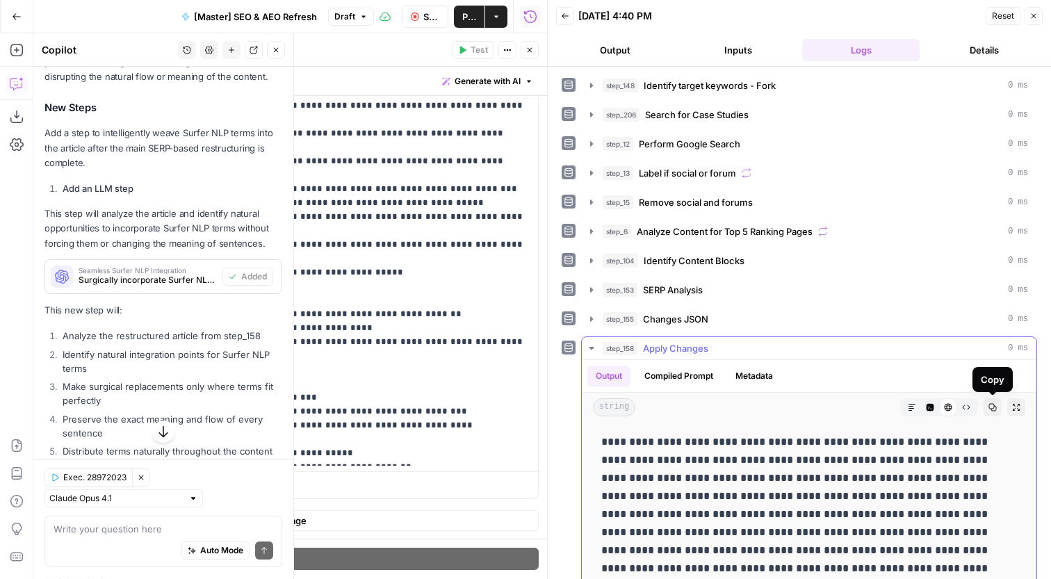
click at [923, 439] on p "**********" at bounding box center [809, 514] width 416 height 163
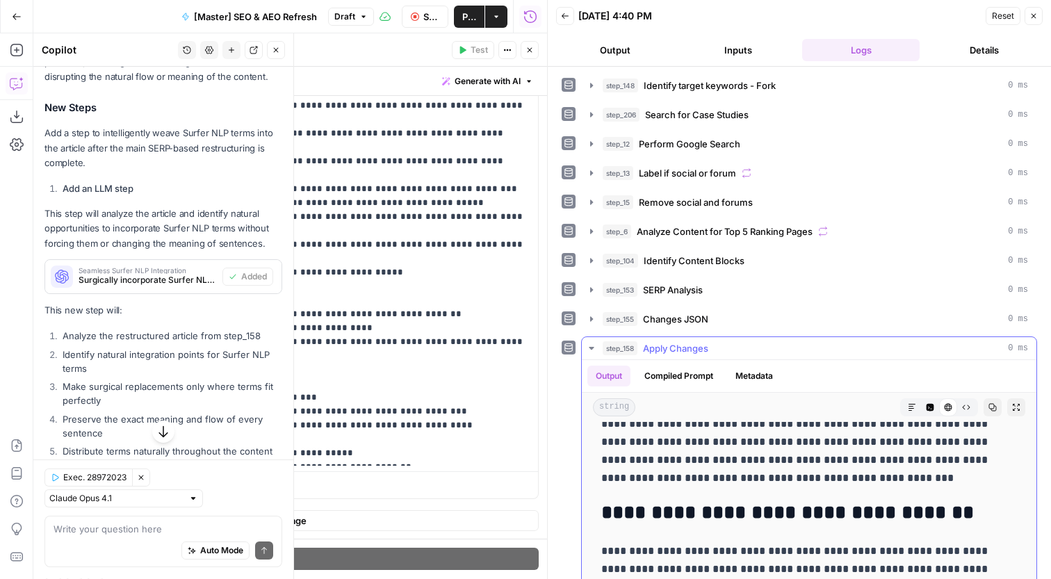
scroll to position [523, 0]
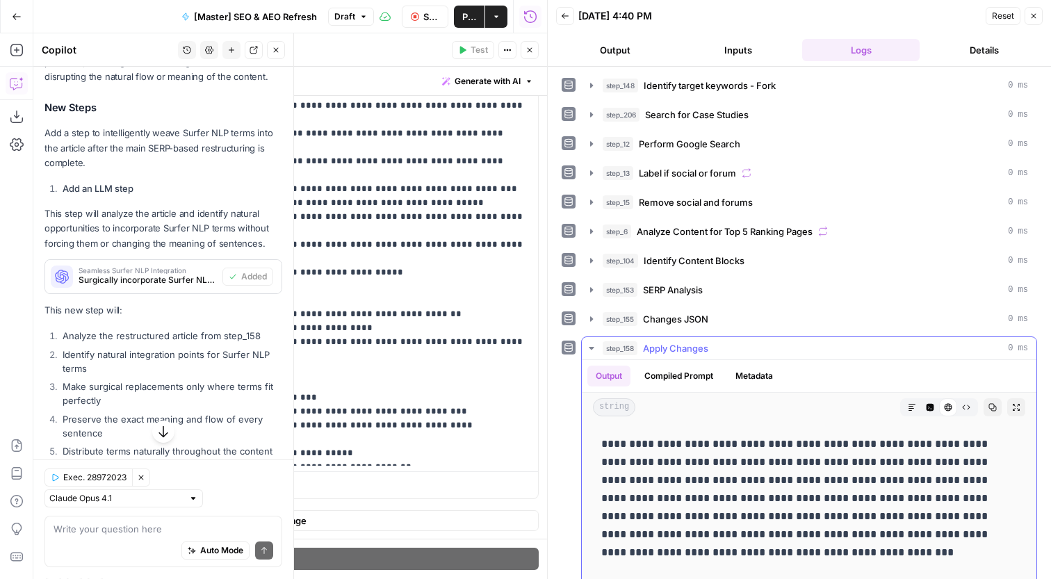
click at [873, 487] on p "**********" at bounding box center [809, 498] width 416 height 127
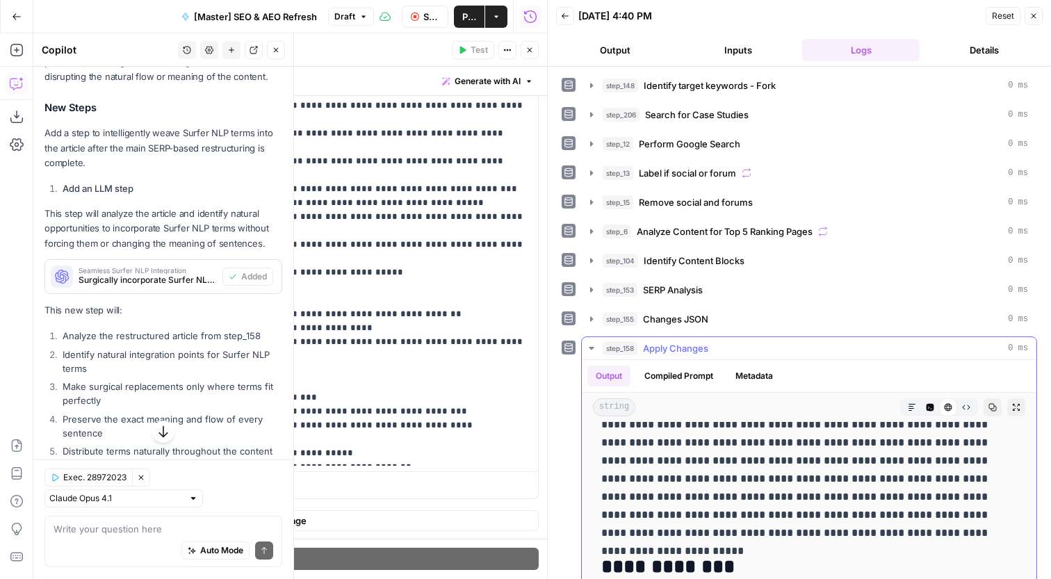
scroll to position [0, 0]
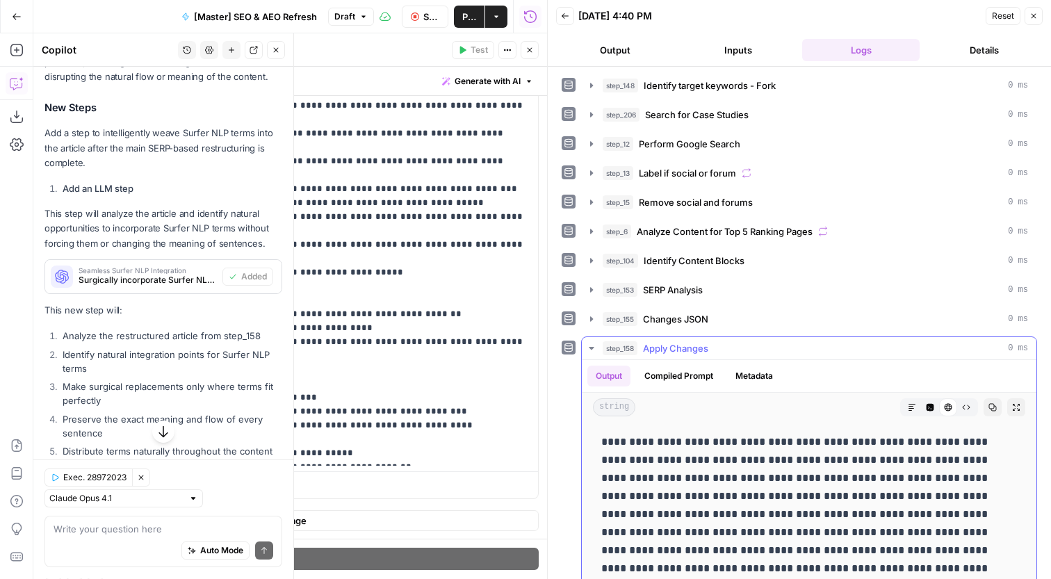
click at [622, 453] on p "**********" at bounding box center [809, 514] width 416 height 163
click at [622, 454] on p "**********" at bounding box center [809, 514] width 416 height 163
drag, startPoint x: 622, startPoint y: 454, endPoint x: 726, endPoint y: 574, distance: 158.7
click at [726, 577] on p "**********" at bounding box center [809, 514] width 416 height 163
click at [1018, 414] on button "Expand Output" at bounding box center [1016, 407] width 18 height 18
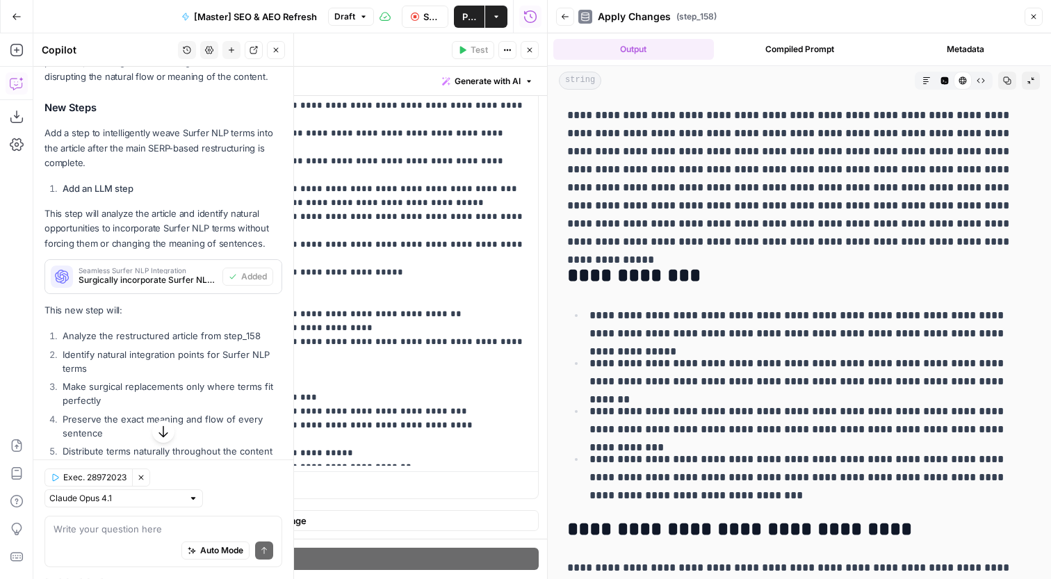
click at [592, 114] on p "**********" at bounding box center [799, 178] width 464 height 145
drag, startPoint x: 592, startPoint y: 114, endPoint x: 601, endPoint y: 120, distance: 11.6
click at [610, 122] on p "**********" at bounding box center [799, 178] width 464 height 145
click at [600, 119] on p "**********" at bounding box center [799, 178] width 464 height 145
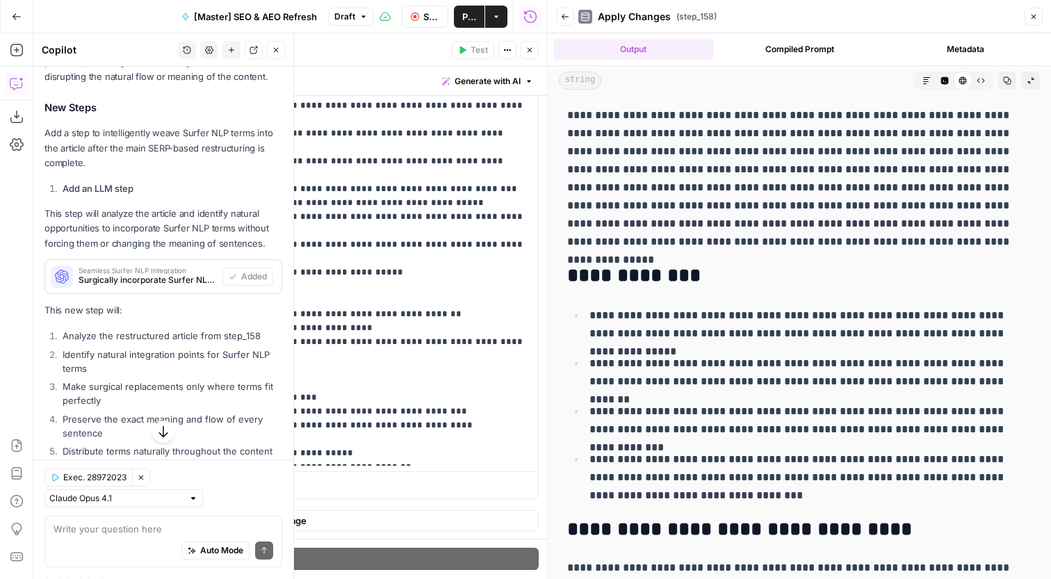
drag, startPoint x: 600, startPoint y: 119, endPoint x: 806, endPoint y: 250, distance: 244.7
drag, startPoint x: 959, startPoint y: 161, endPoint x: 960, endPoint y: 128, distance: 33.4
click at [959, 161] on p "**********" at bounding box center [799, 178] width 464 height 145
click at [1013, 83] on button "Copy" at bounding box center [1007, 81] width 18 height 18
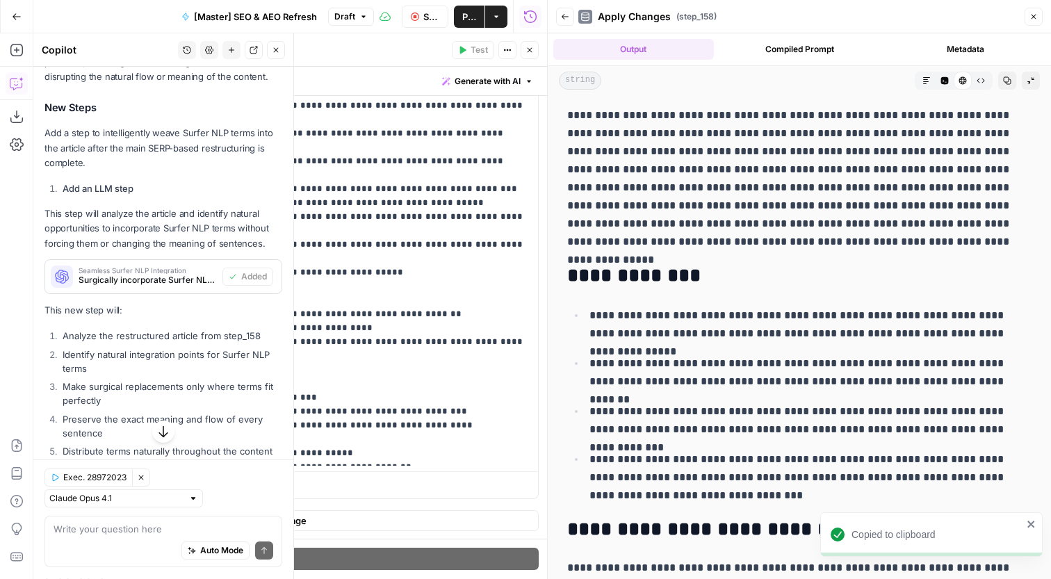
click at [523, 45] on button "Close" at bounding box center [530, 50] width 18 height 18
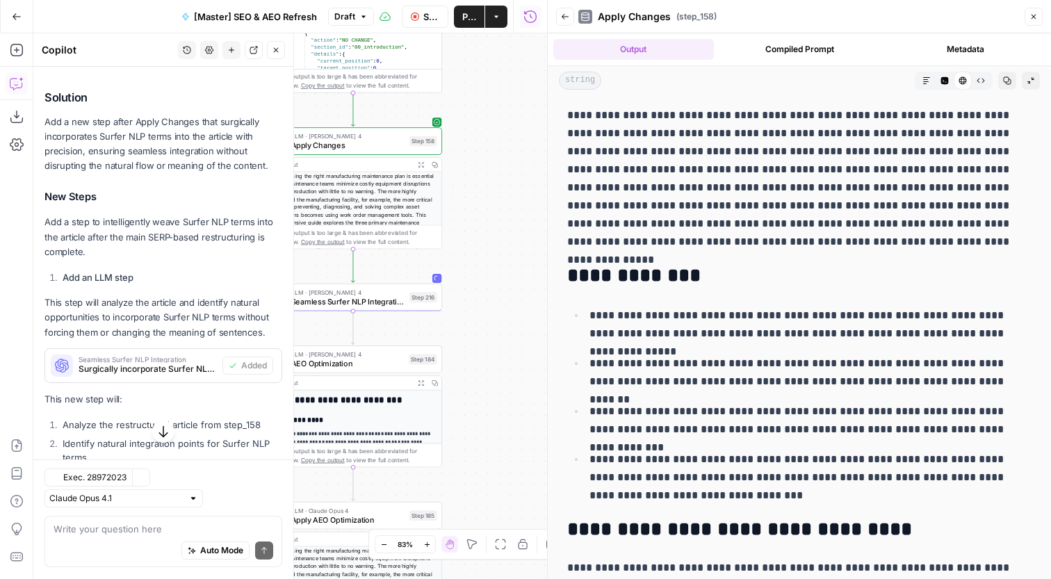
scroll to position [4036, 0]
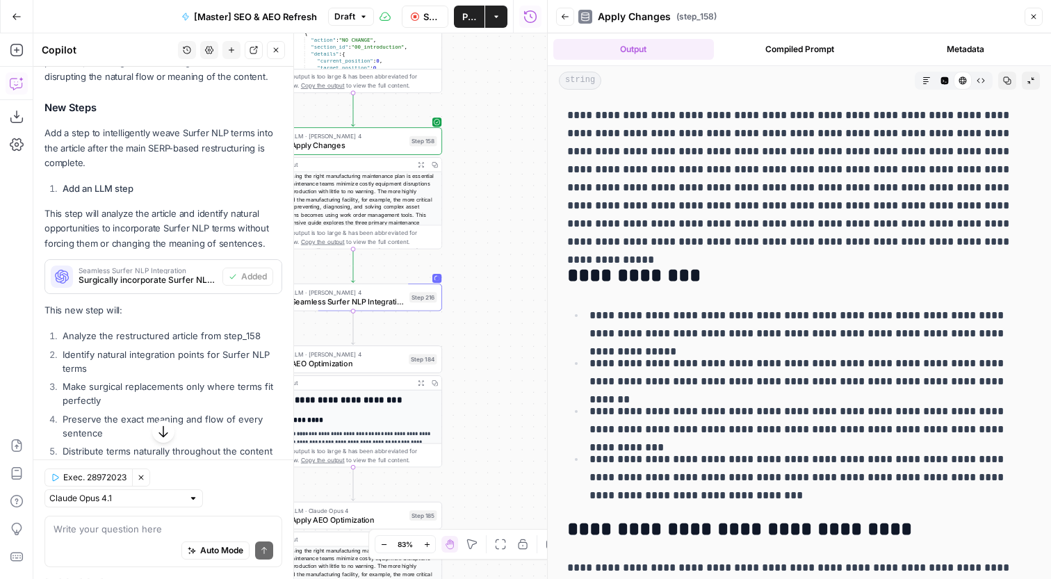
click at [538, 294] on div "true false false true false true Workflow Set Inputs Inputs Content Processing …" at bounding box center [290, 306] width 514 height 546
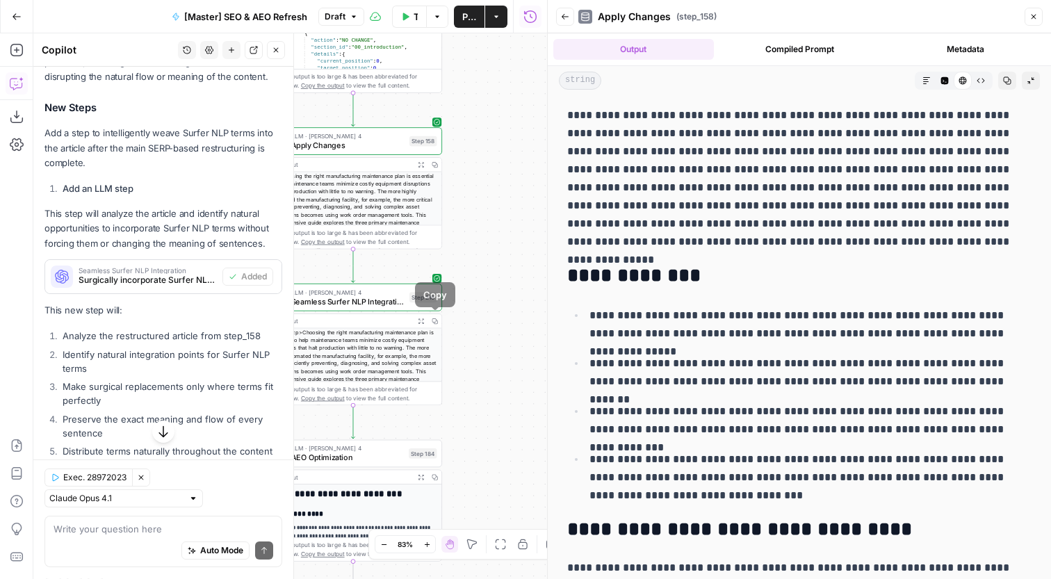
click at [427, 322] on button "Expand Output" at bounding box center [421, 321] width 14 height 14
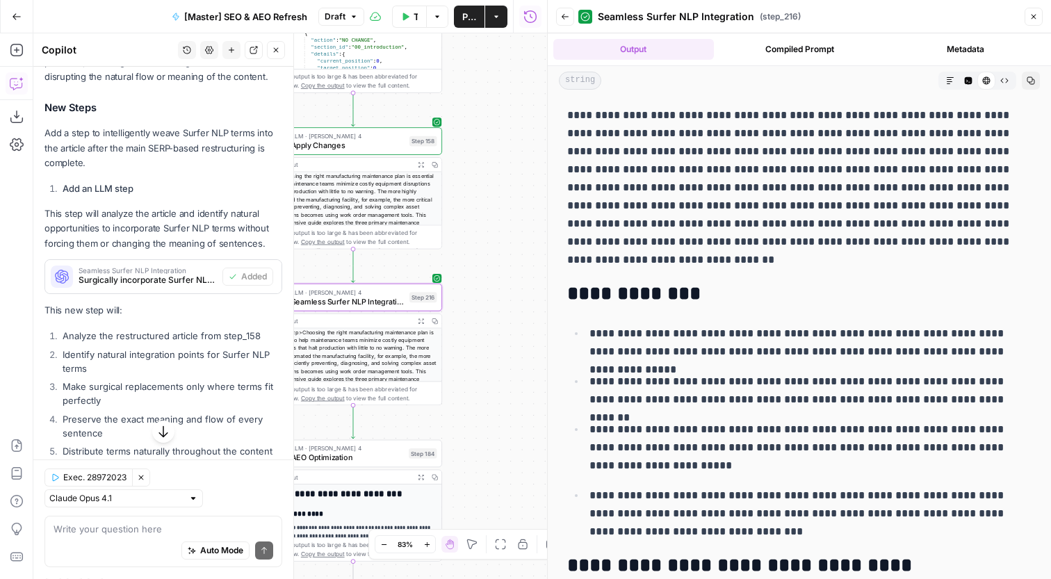
click at [1036, 79] on button "Copy" at bounding box center [1031, 81] width 18 height 18
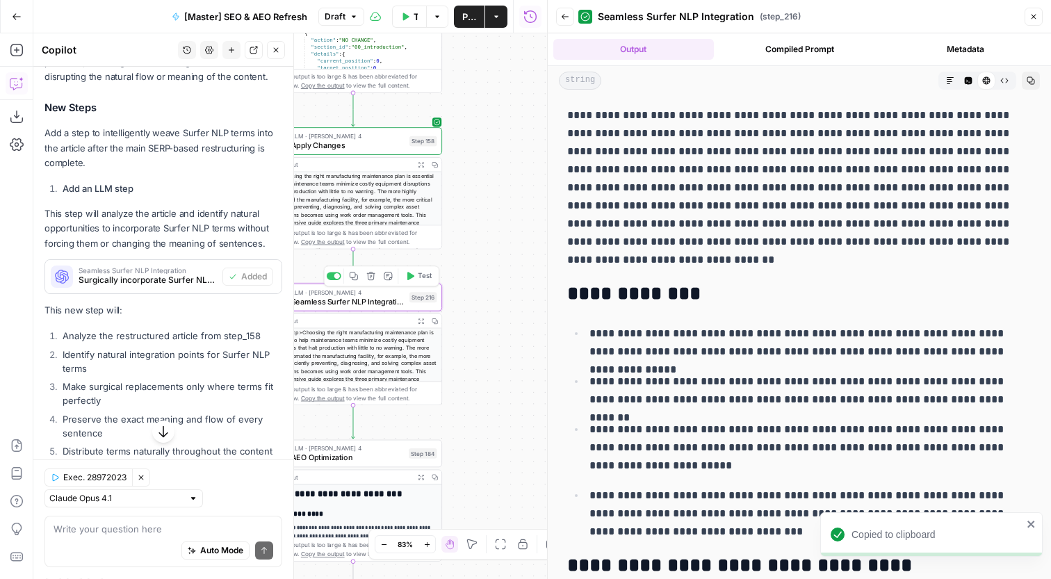
click at [403, 302] on span "Seamless Surfer NLP Integration" at bounding box center [348, 301] width 114 height 12
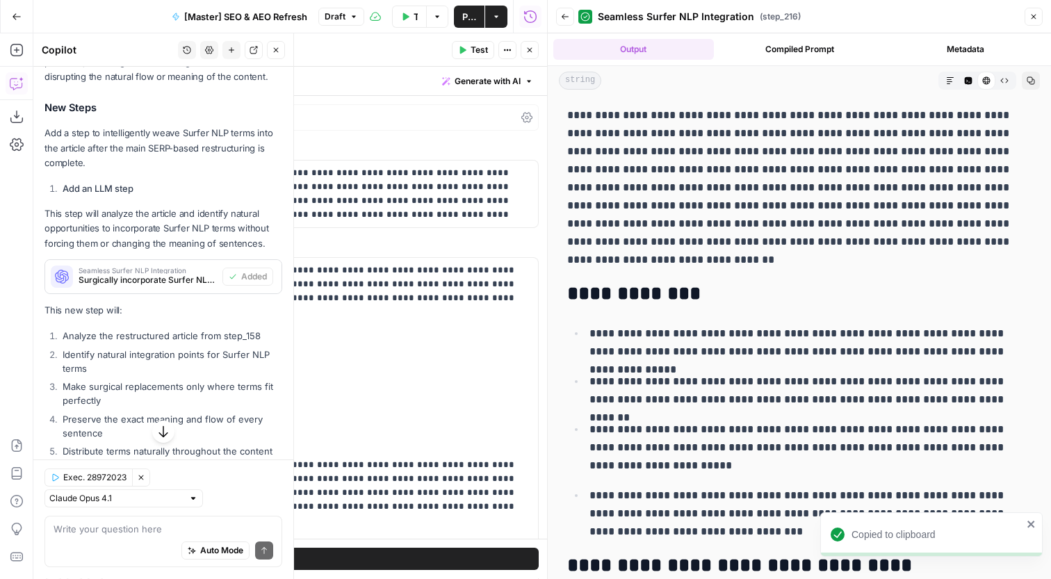
click at [494, 62] on header "Seamless Surfer NLP Integration Seamless Surfer NLP Integration ( step_216 ) Te…" at bounding box center [270, 49] width 553 height 33
click at [494, 76] on span "Generate with AI" at bounding box center [488, 81] width 66 height 13
click at [492, 157] on div "Improve your existing prompt" at bounding box center [468, 157] width 116 height 13
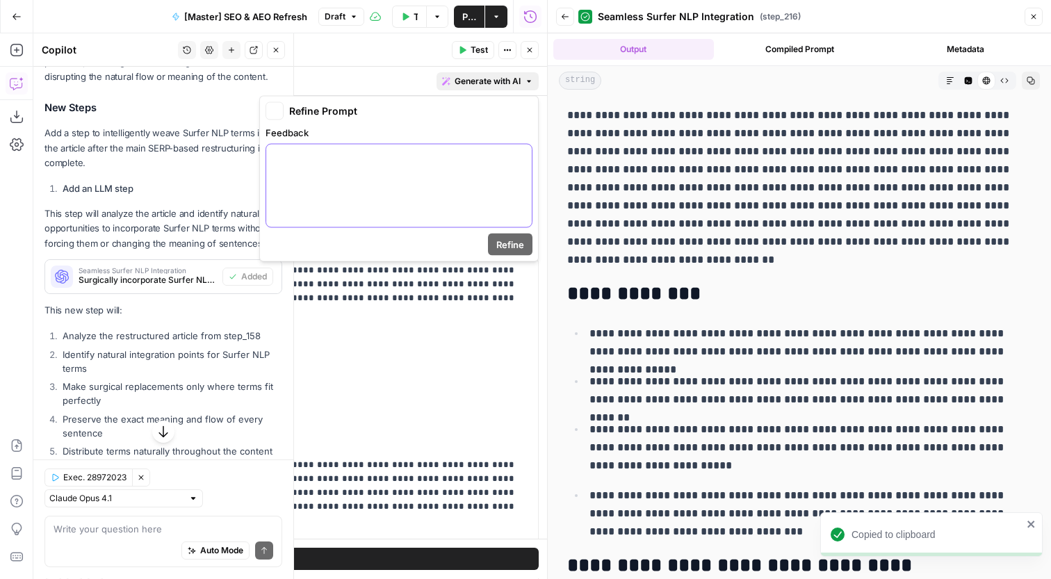
click at [419, 186] on div at bounding box center [399, 186] width 266 height 83
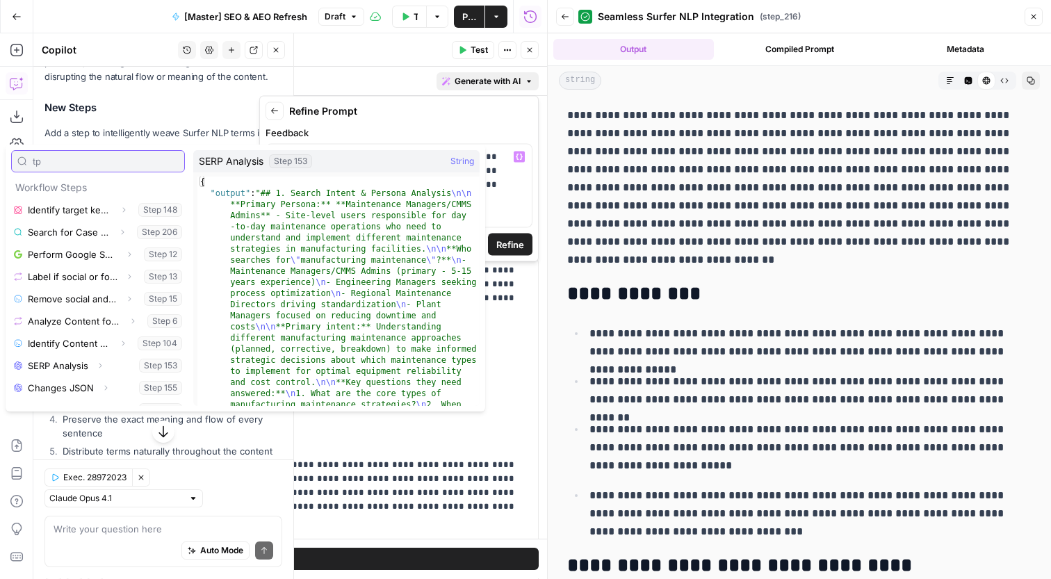
type input "tp"
click at [80, 366] on button "Select variable SERP Analysis" at bounding box center [98, 366] width 174 height 22
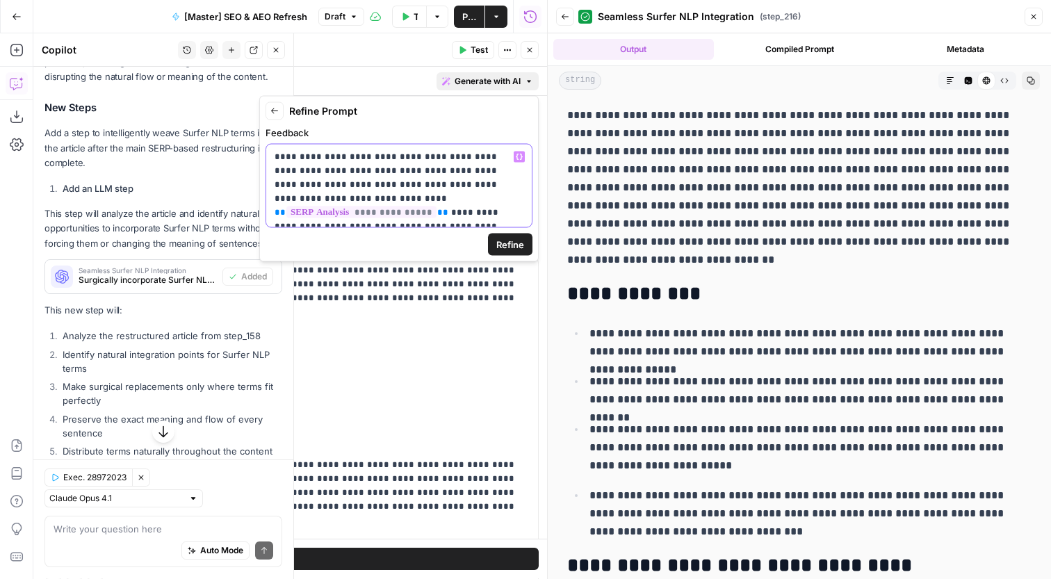
scroll to position [8, 0]
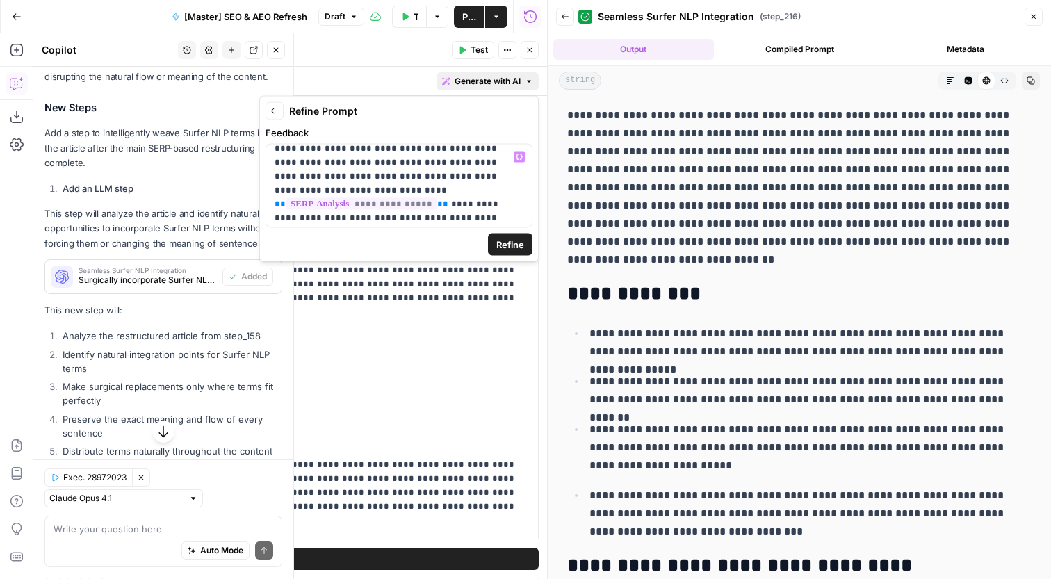
click at [517, 242] on span "Refine" at bounding box center [510, 245] width 28 height 14
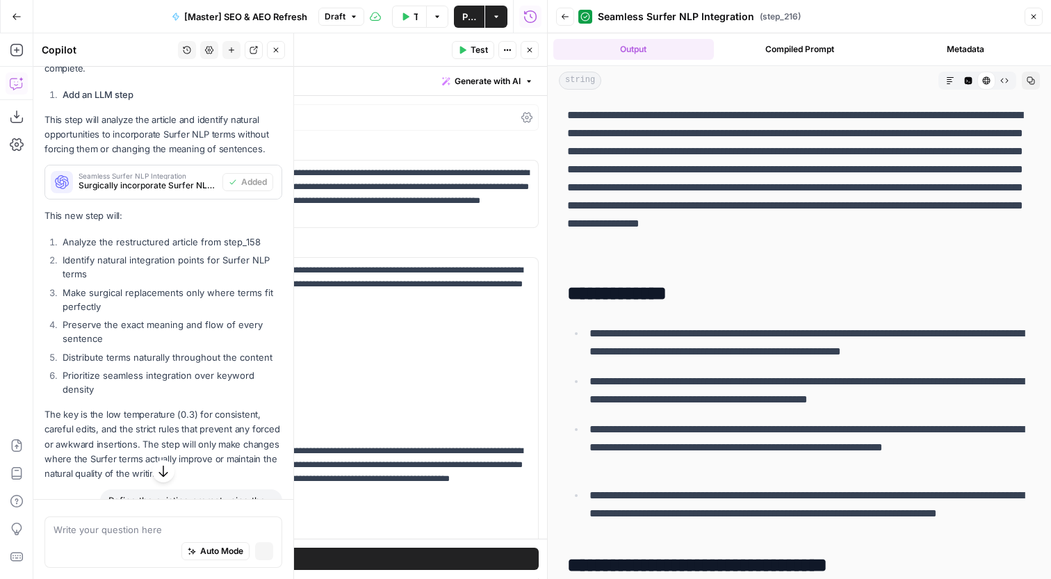
scroll to position [3947, 0]
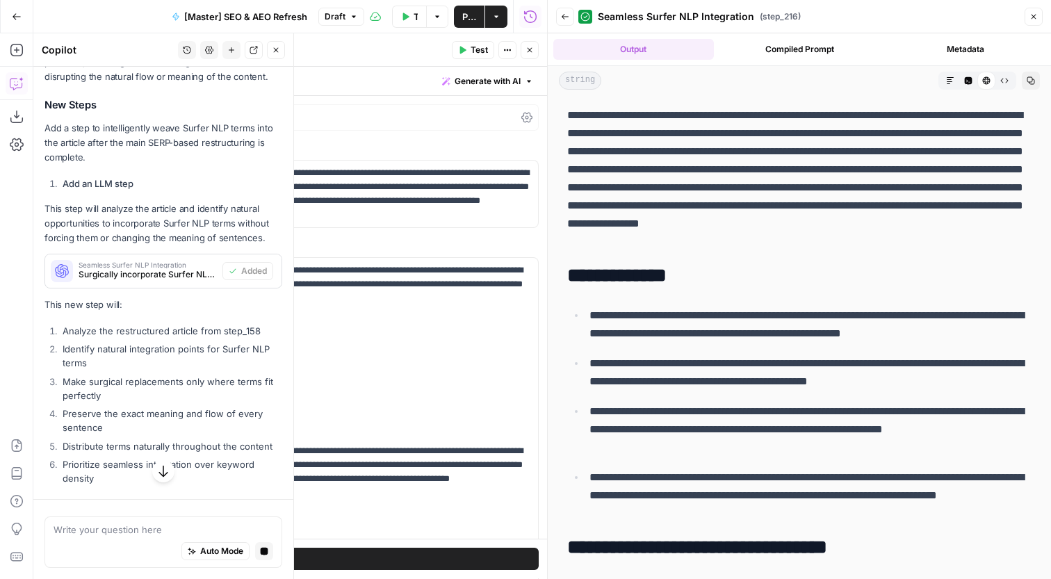
click at [1033, 22] on button "Close" at bounding box center [1034, 17] width 18 height 18
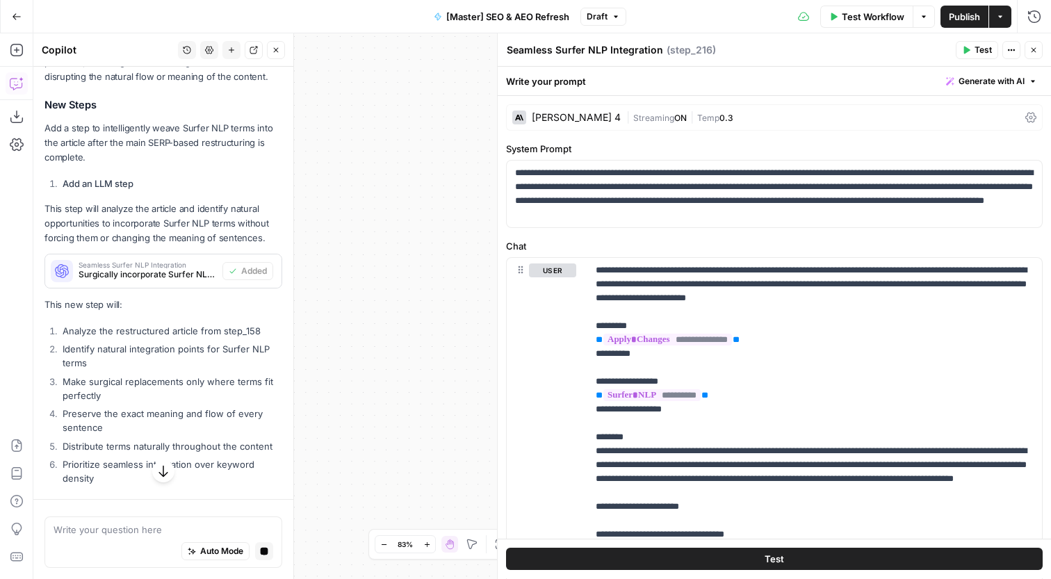
click at [1029, 57] on button "Close" at bounding box center [1034, 50] width 18 height 18
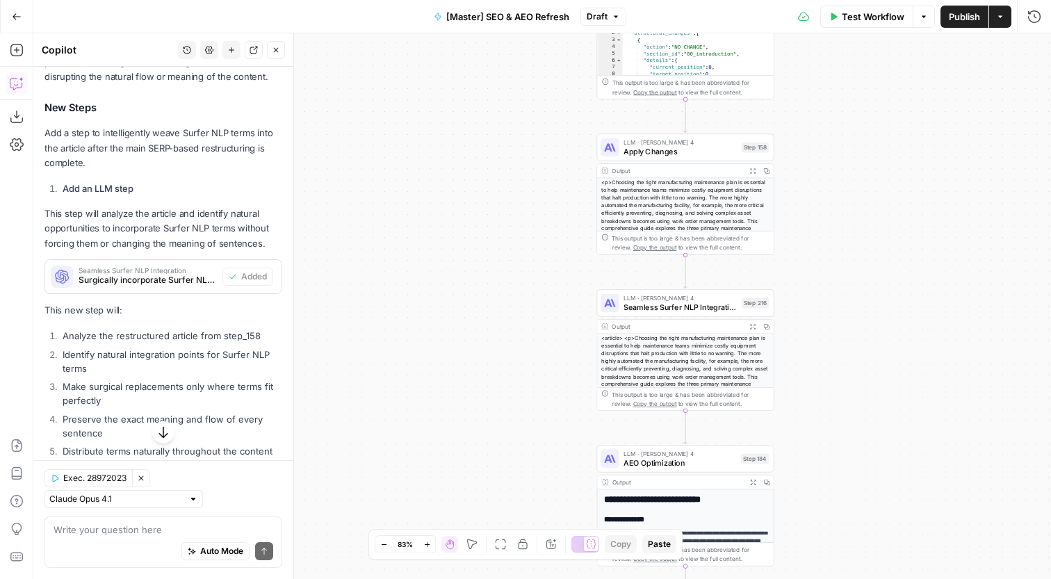
scroll to position [4657, 0]
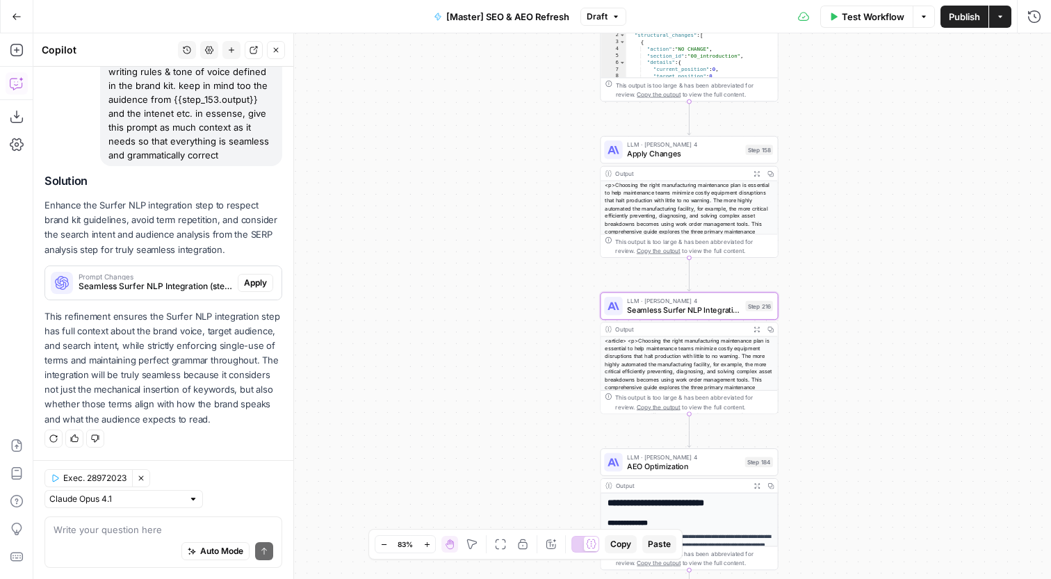
click at [251, 281] on span "Apply" at bounding box center [255, 283] width 23 height 13
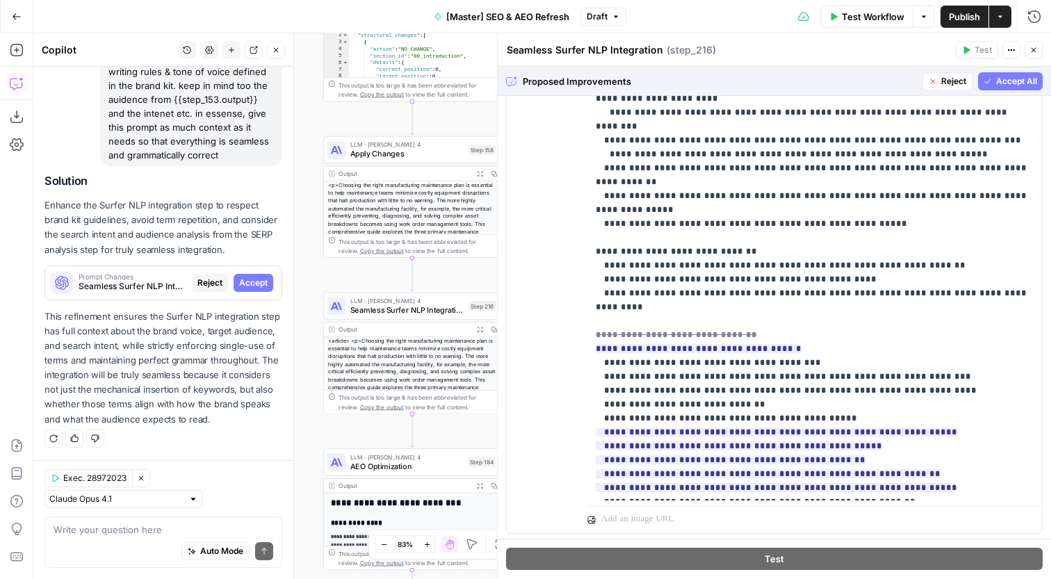
scroll to position [554, 0]
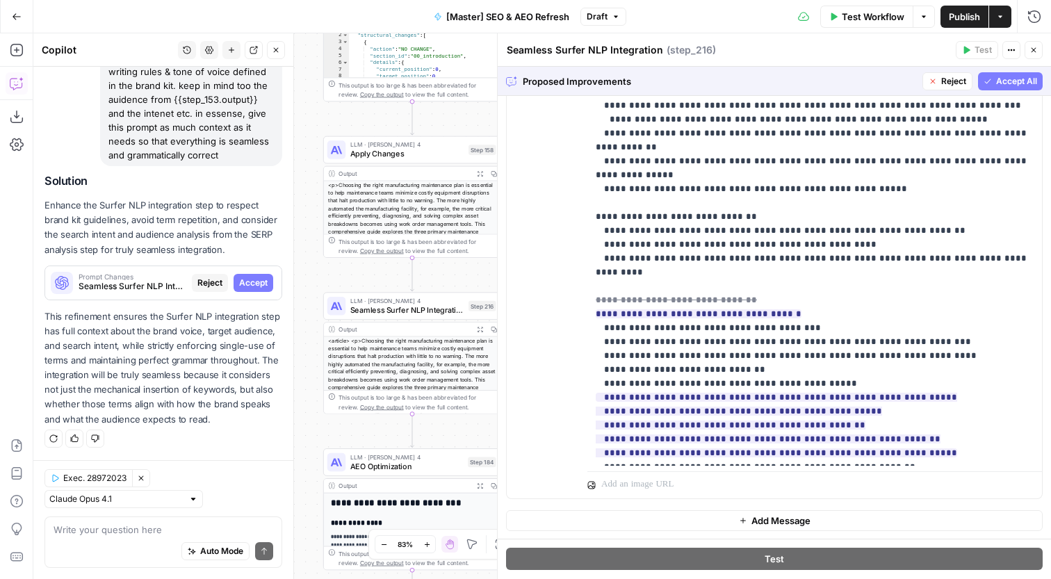
click at [993, 86] on button "Accept All" at bounding box center [1010, 81] width 65 height 18
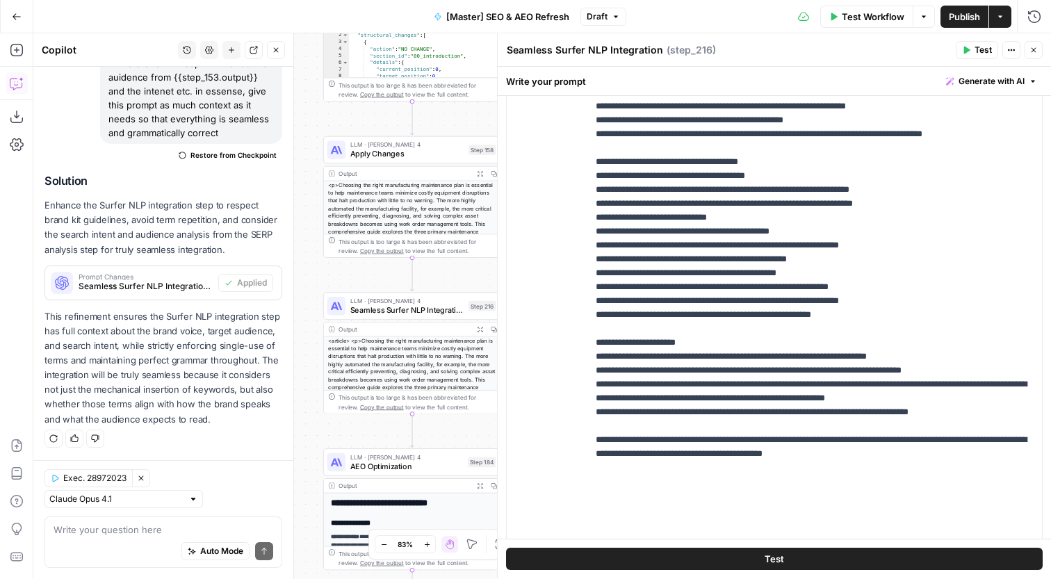
scroll to position [475, 0]
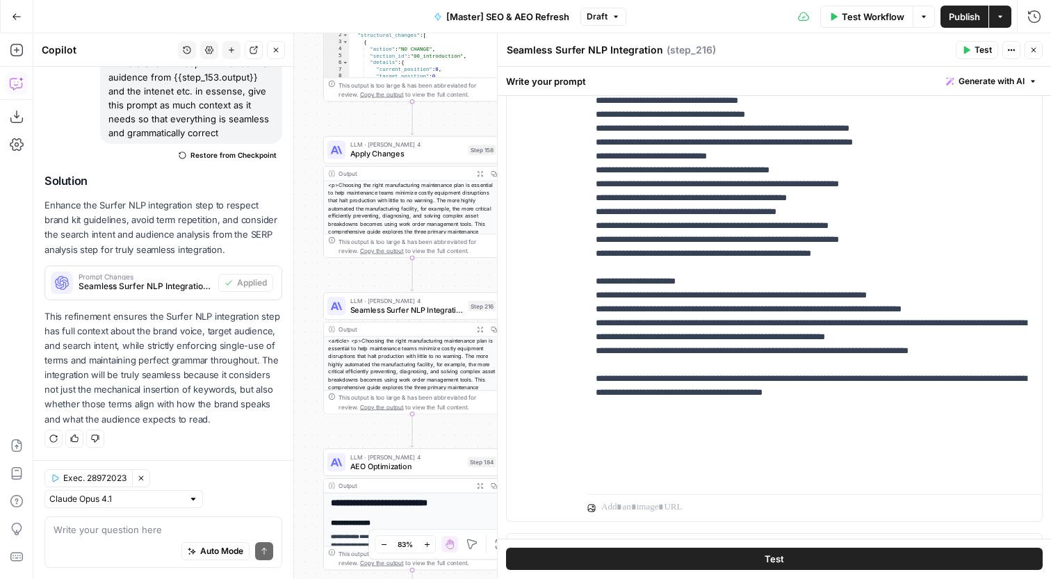
click at [151, 537] on div "Auto Mode Send" at bounding box center [164, 552] width 220 height 31
type textarea "you didnt provide the writing rules"
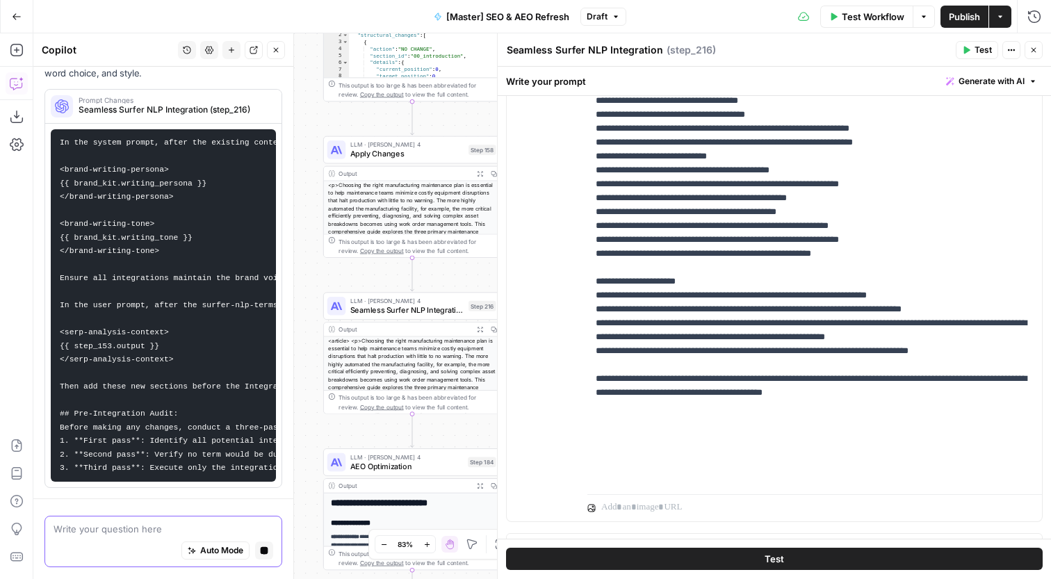
scroll to position [5030, 0]
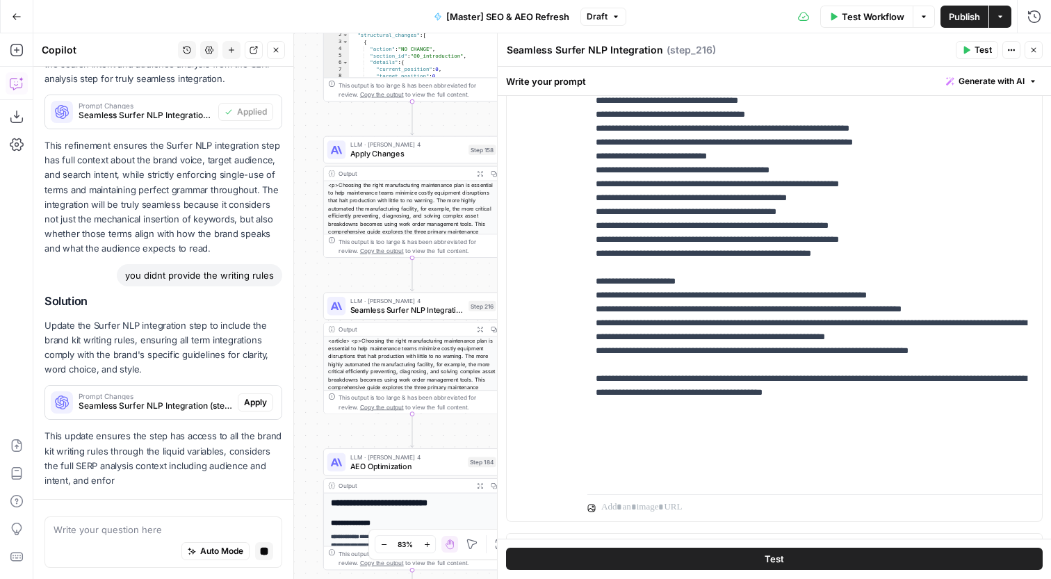
scroll to position [4763, 0]
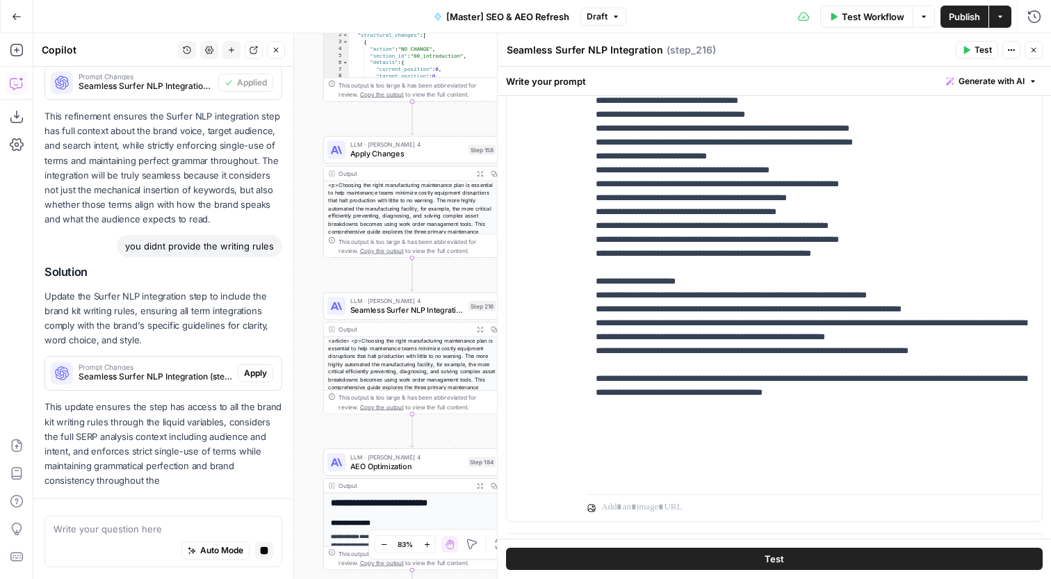
click at [259, 416] on p "This update ensures the step has access to all the brand kit writing rules thro…" at bounding box center [163, 444] width 238 height 88
click at [259, 368] on span "Apply" at bounding box center [255, 373] width 23 height 13
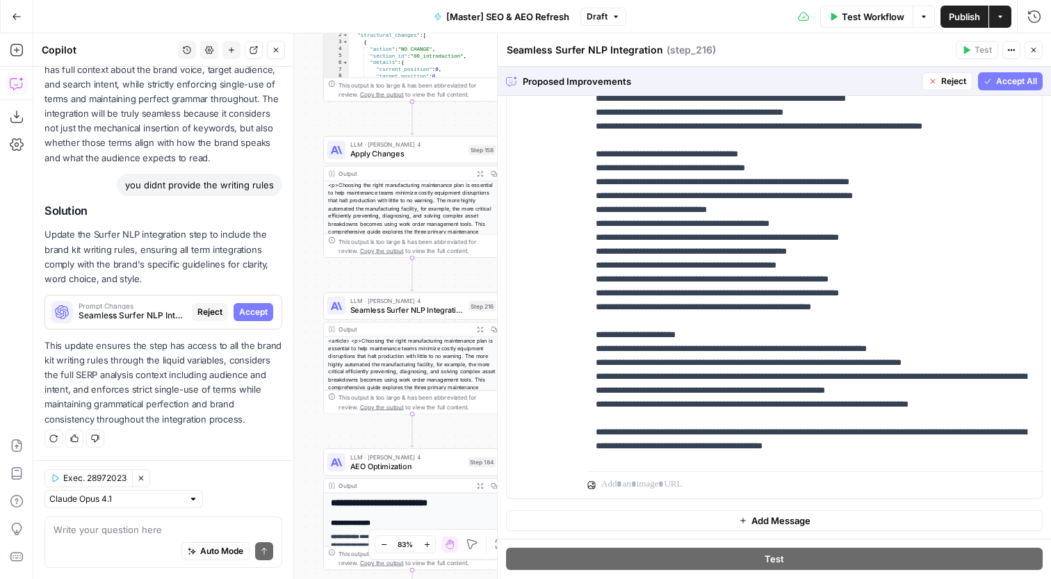
scroll to position [793, 0]
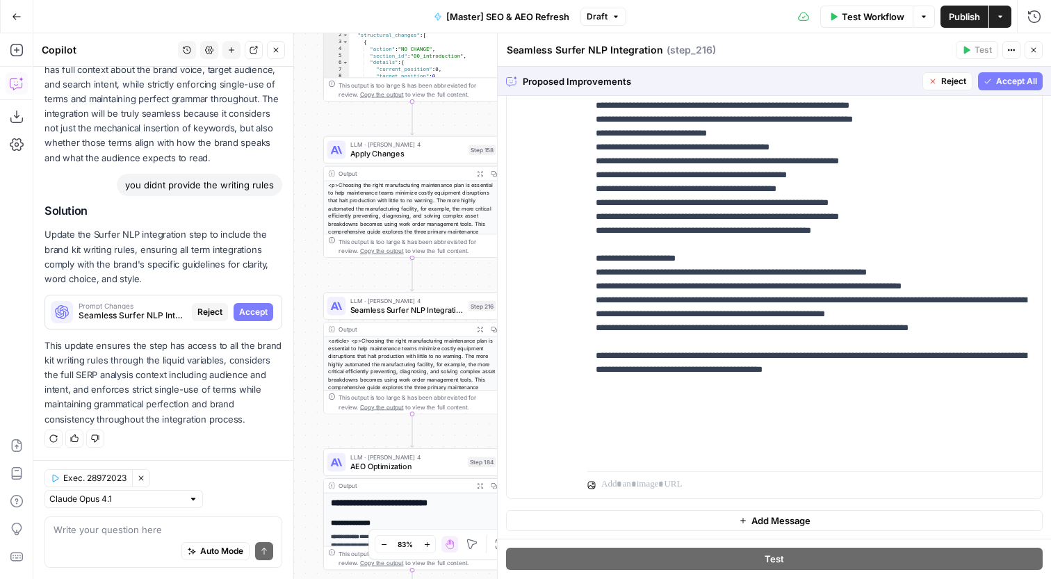
click at [999, 90] on div "Proposed Improvements Reject Accept All" at bounding box center [774, 81] width 553 height 29
click at [999, 88] on button "Accept All" at bounding box center [1010, 81] width 65 height 18
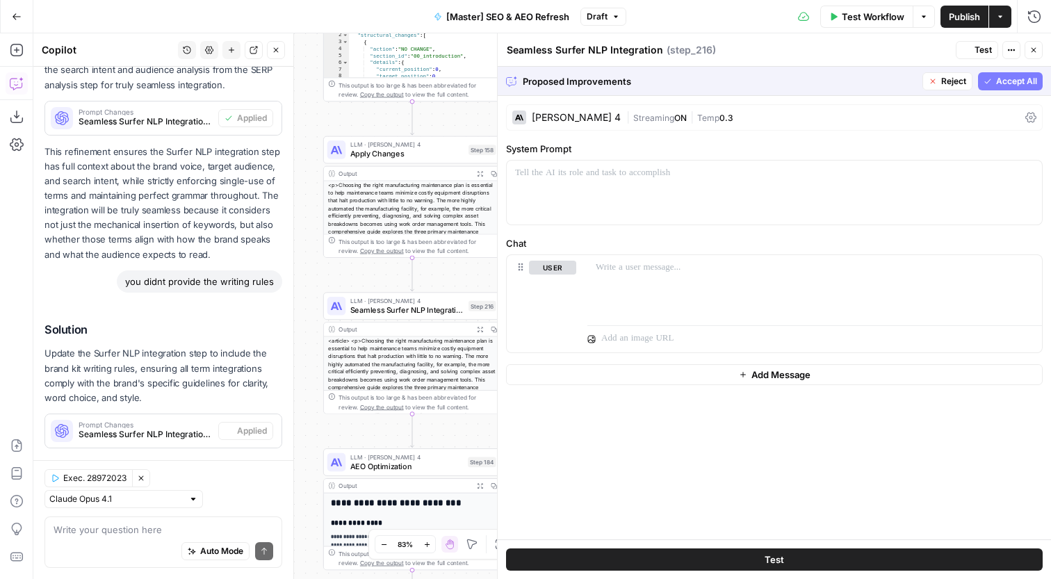
scroll to position [0, 0]
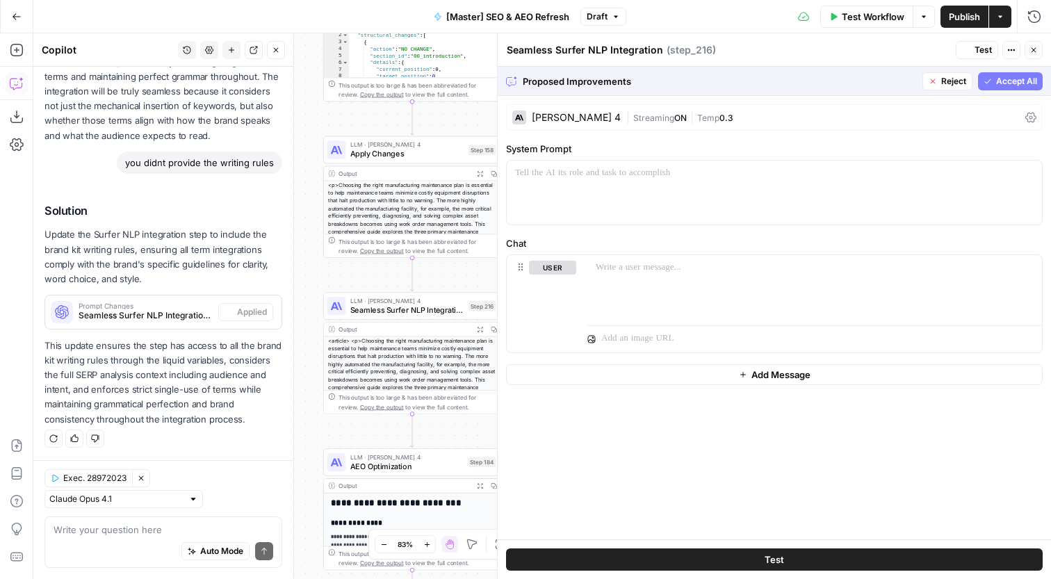
click at [989, 57] on button "Test" at bounding box center [977, 50] width 42 height 18
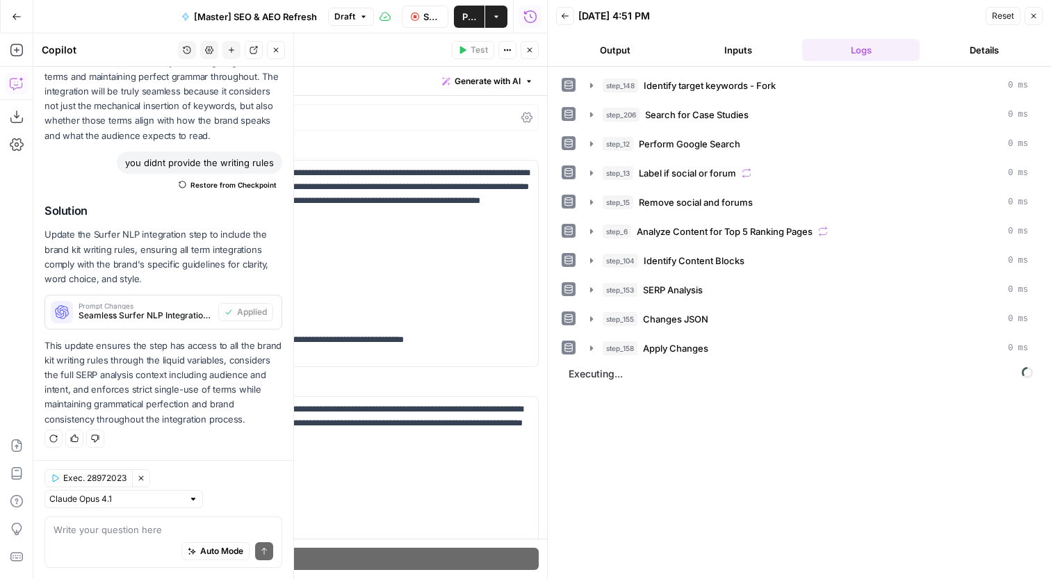
click at [539, 50] on button "Close" at bounding box center [530, 50] width 18 height 18
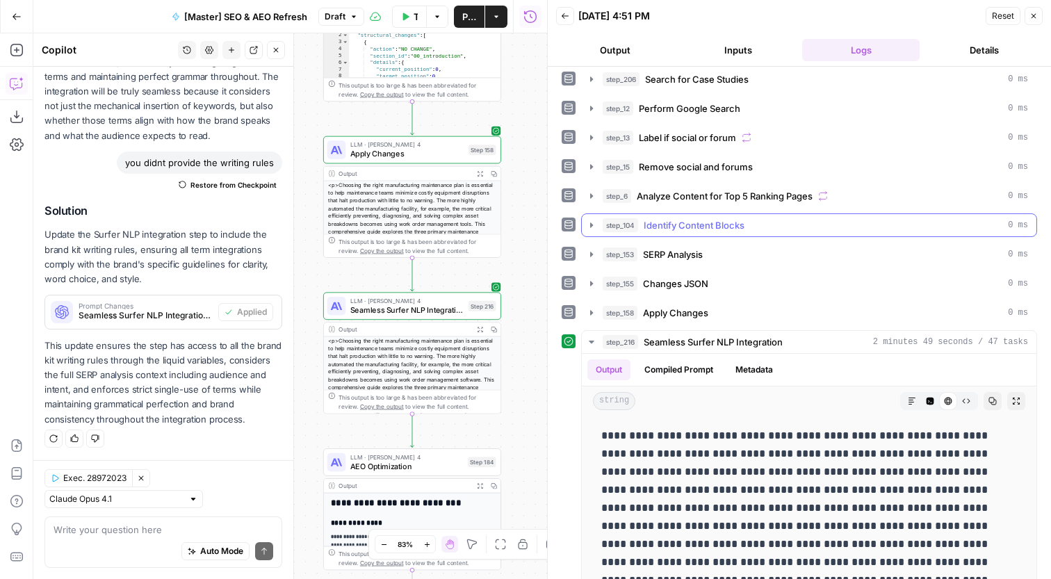
scroll to position [46, 0]
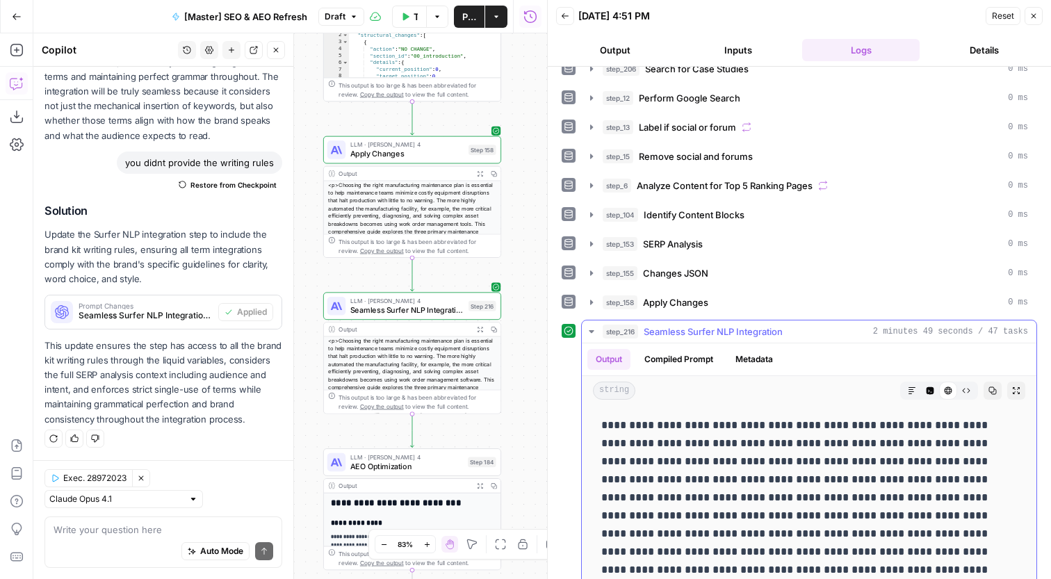
click at [993, 396] on button "Copy" at bounding box center [993, 391] width 18 height 18
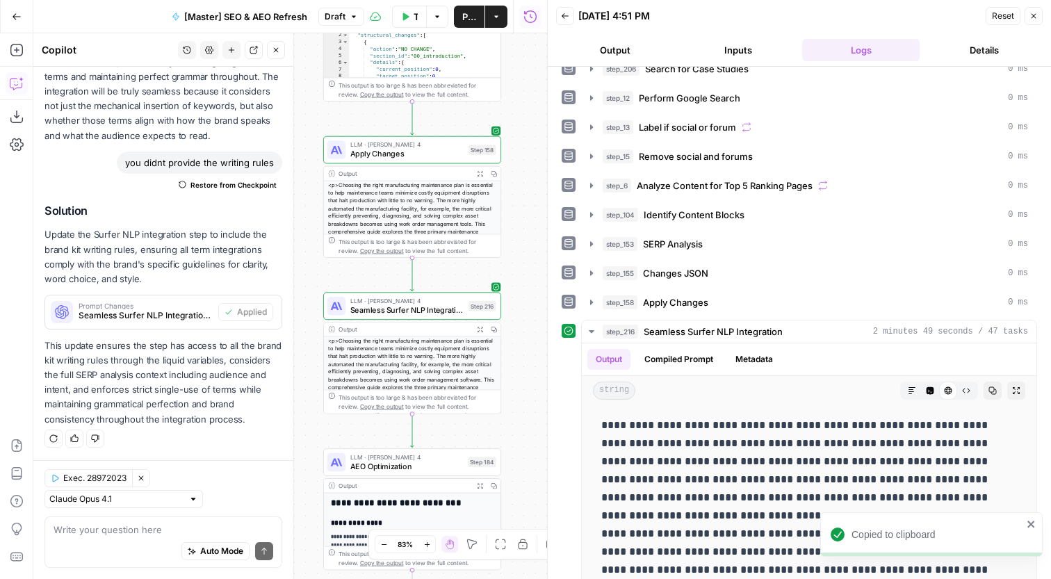
click at [737, 51] on button "Inputs" at bounding box center [737, 50] width 117 height 22
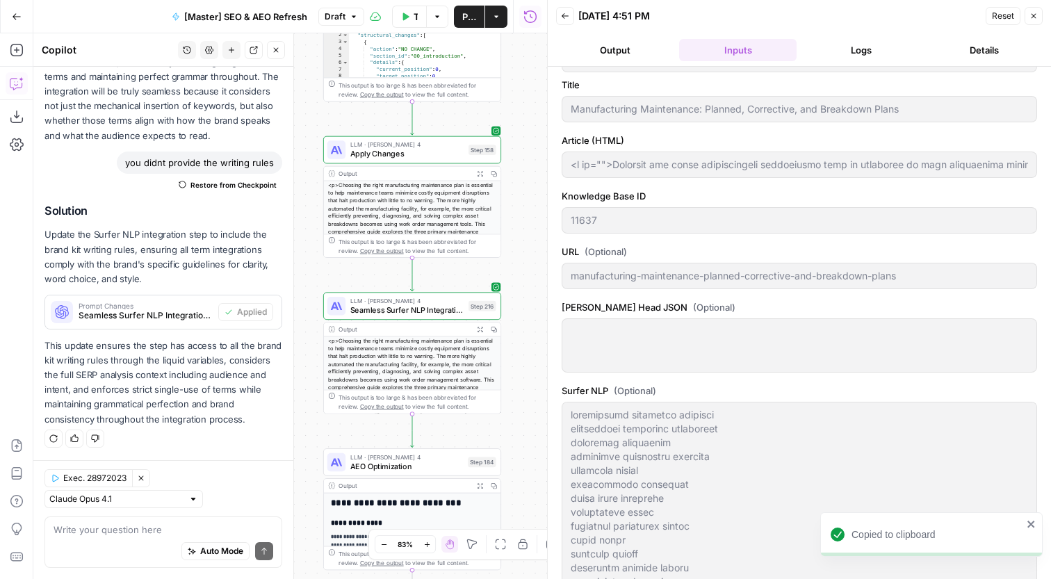
type input "MaintainX"
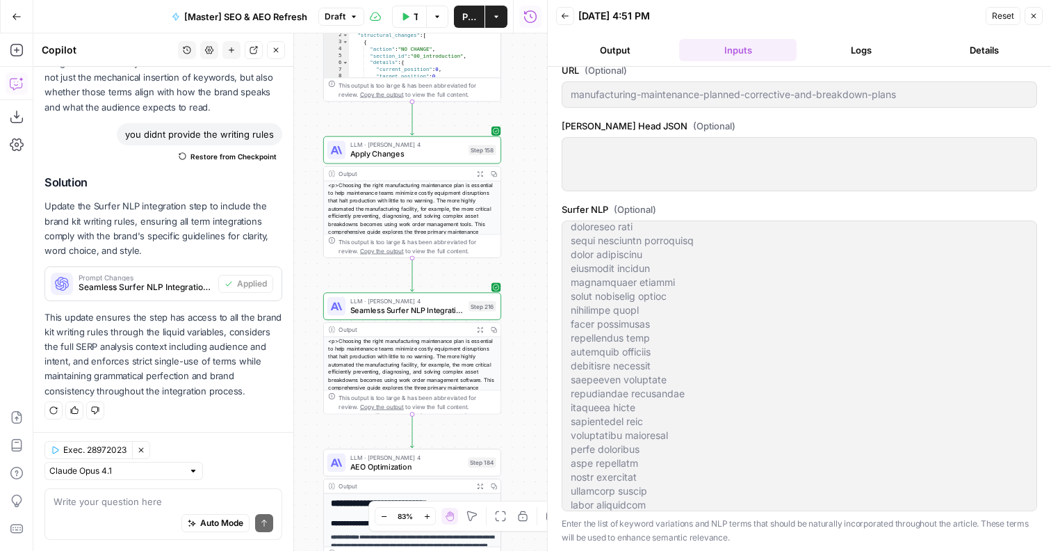
scroll to position [508, 0]
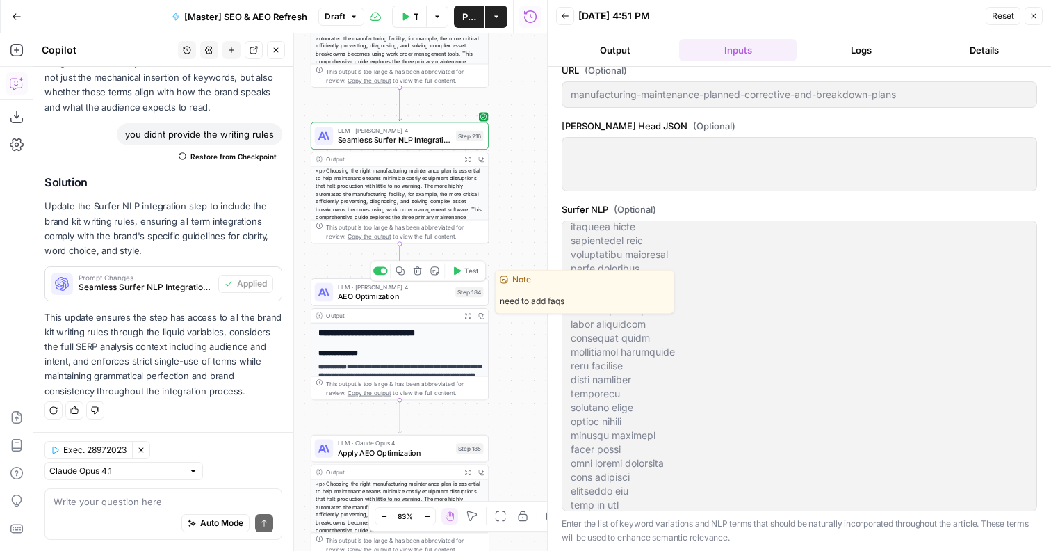
click at [419, 289] on span "LLM · [PERSON_NAME] 4" at bounding box center [394, 286] width 113 height 9
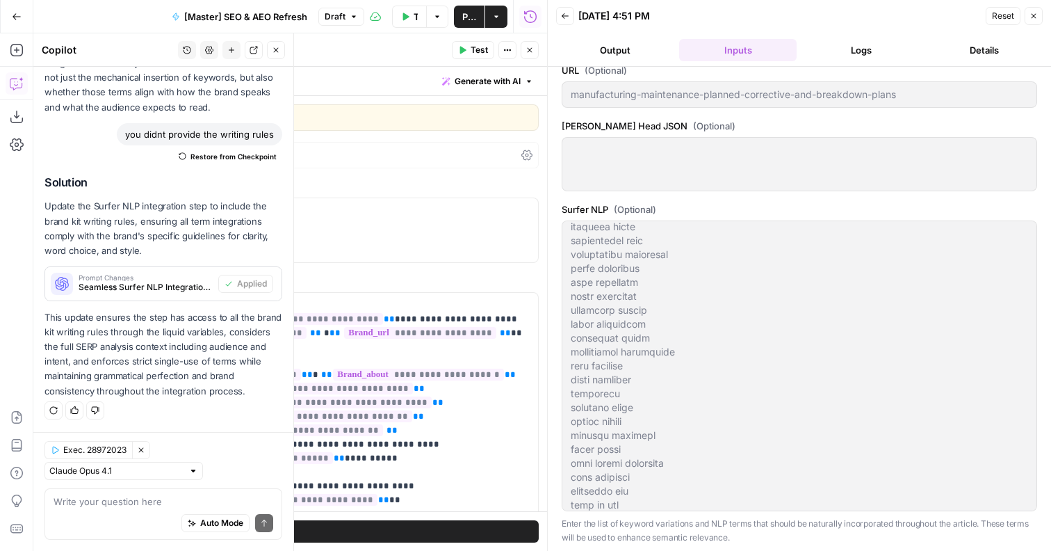
click at [1032, 8] on button "Close" at bounding box center [1034, 16] width 18 height 18
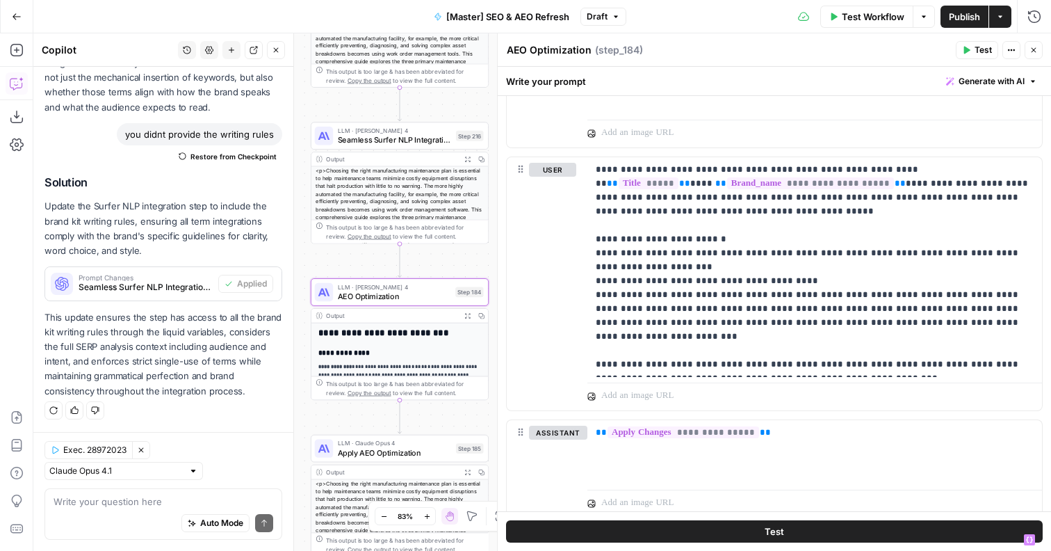
scroll to position [1566, 0]
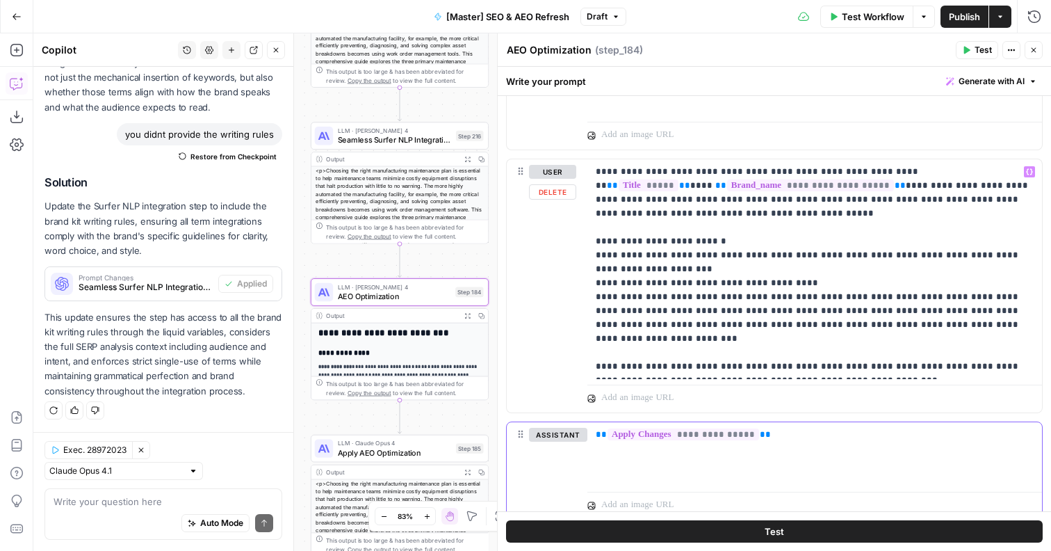
click at [797, 453] on div "**********" at bounding box center [814, 454] width 455 height 64
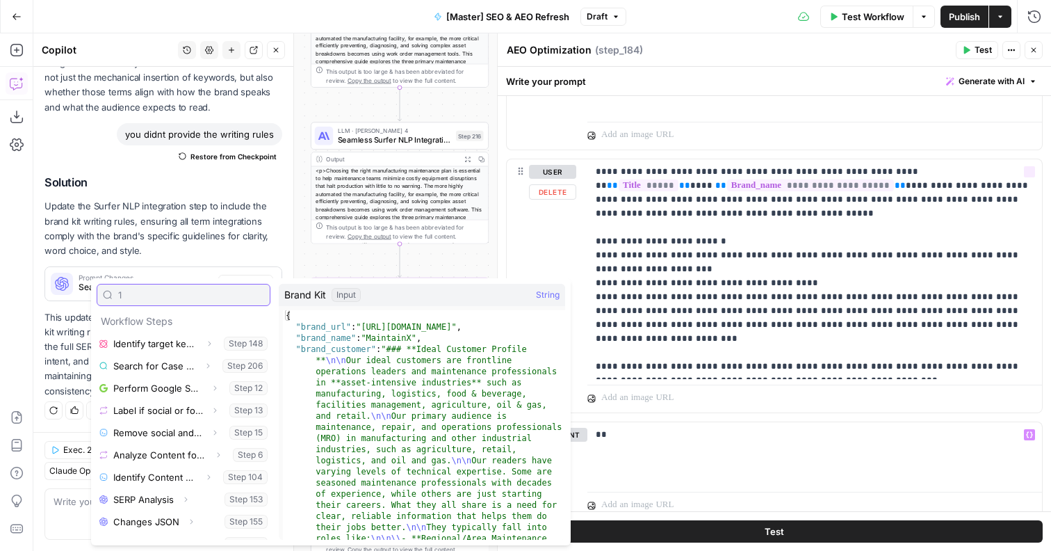
type input "1"
click at [664, 463] on div "**" at bounding box center [814, 454] width 455 height 64
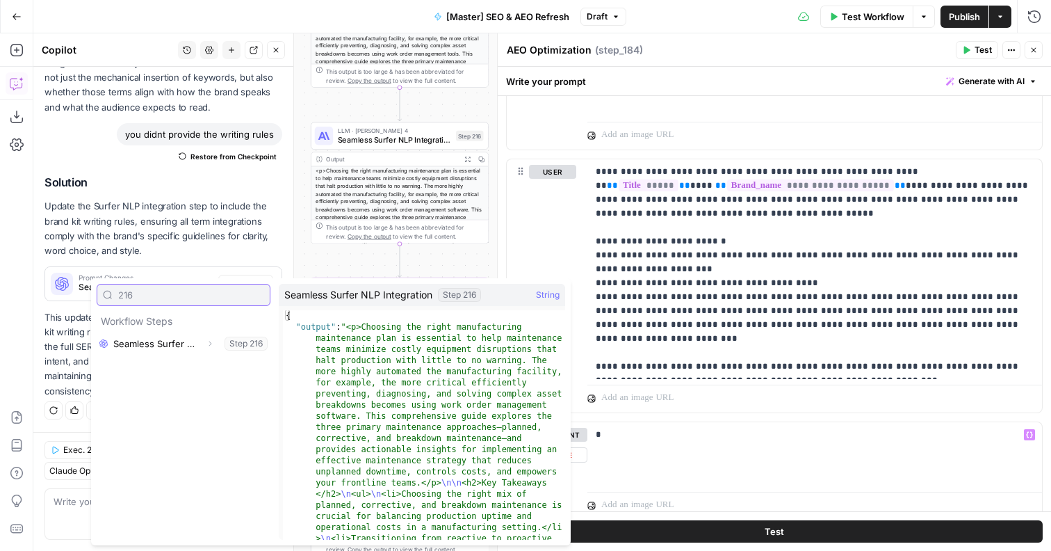
type input "216"
click at [212, 349] on button "Expand" at bounding box center [210, 343] width 18 height 18
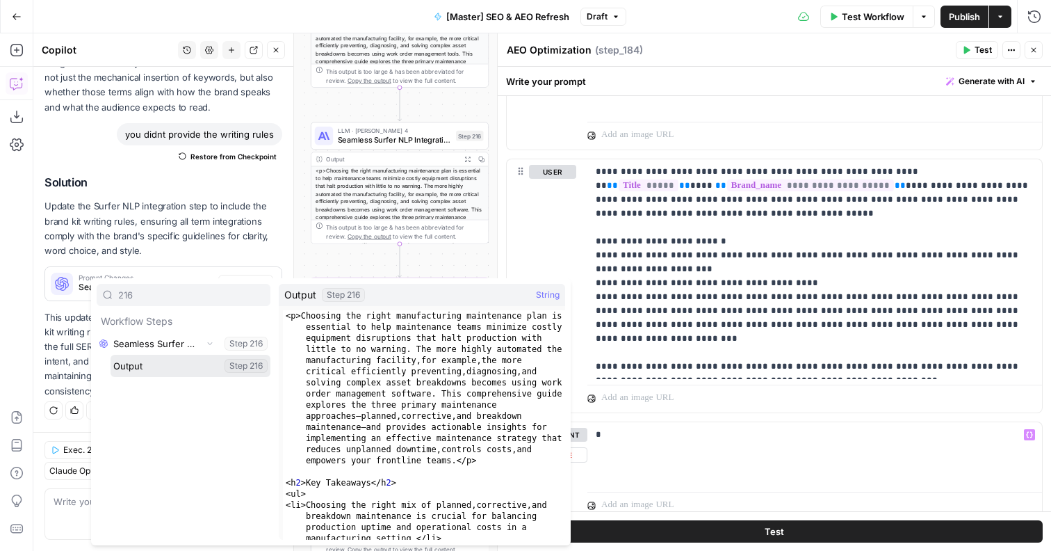
click at [168, 367] on button "Select variable Output" at bounding box center [191, 366] width 160 height 22
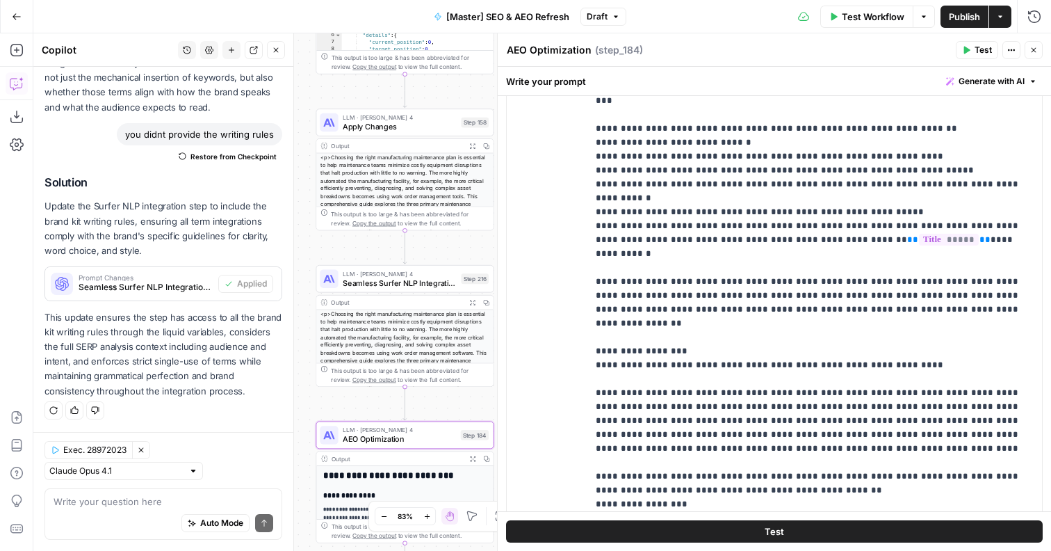
scroll to position [1127, 0]
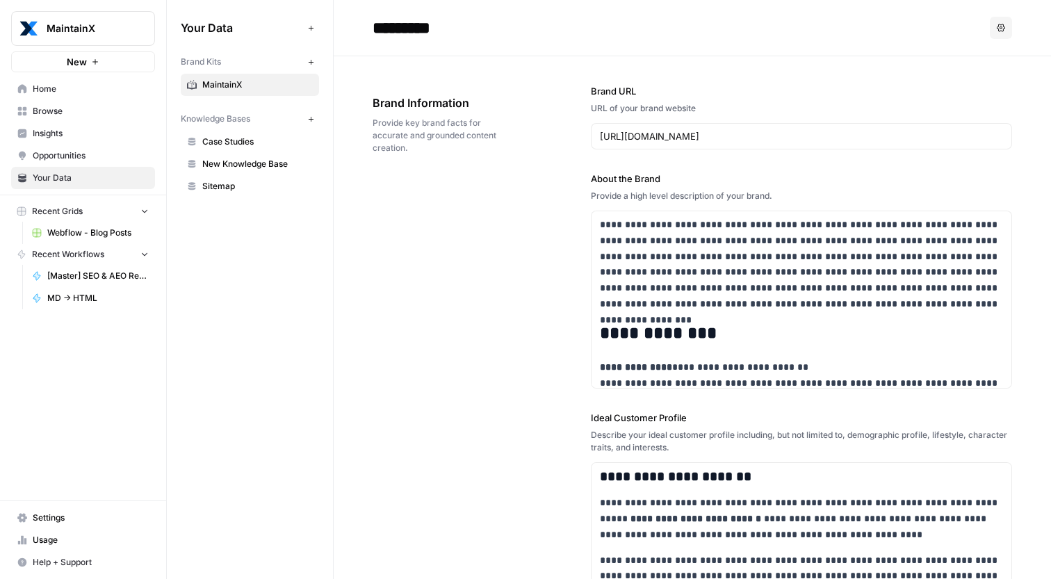
scroll to position [218, 0]
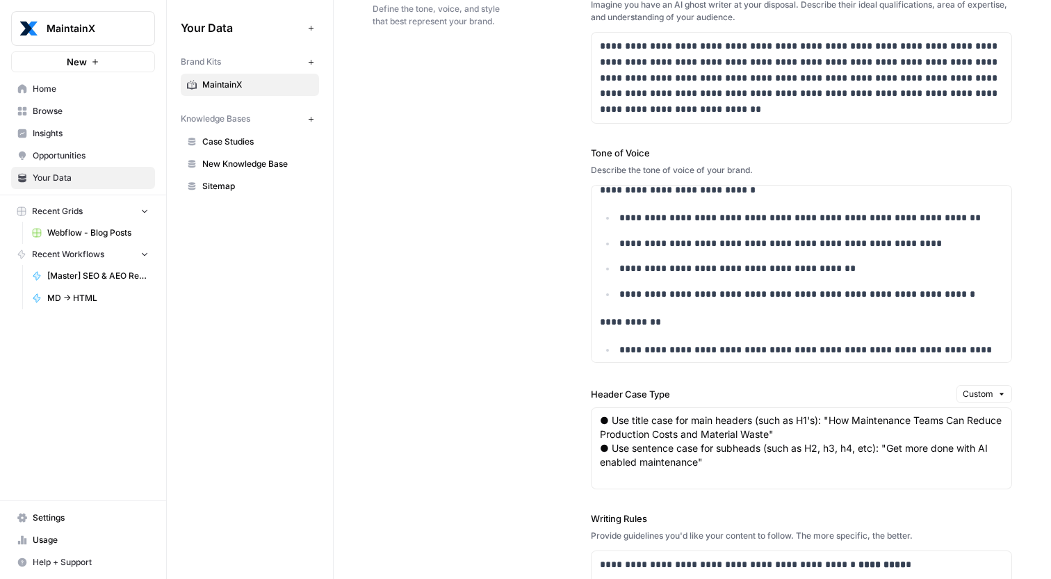
click at [105, 165] on link "Opportunities" at bounding box center [83, 156] width 144 height 22
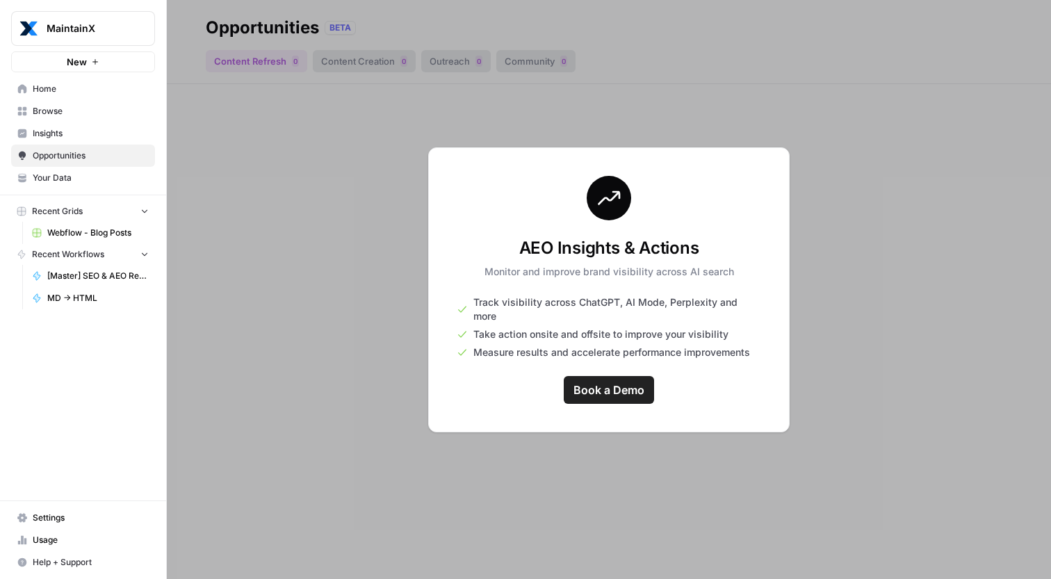
click at [79, 116] on span "Browse" at bounding box center [91, 111] width 116 height 13
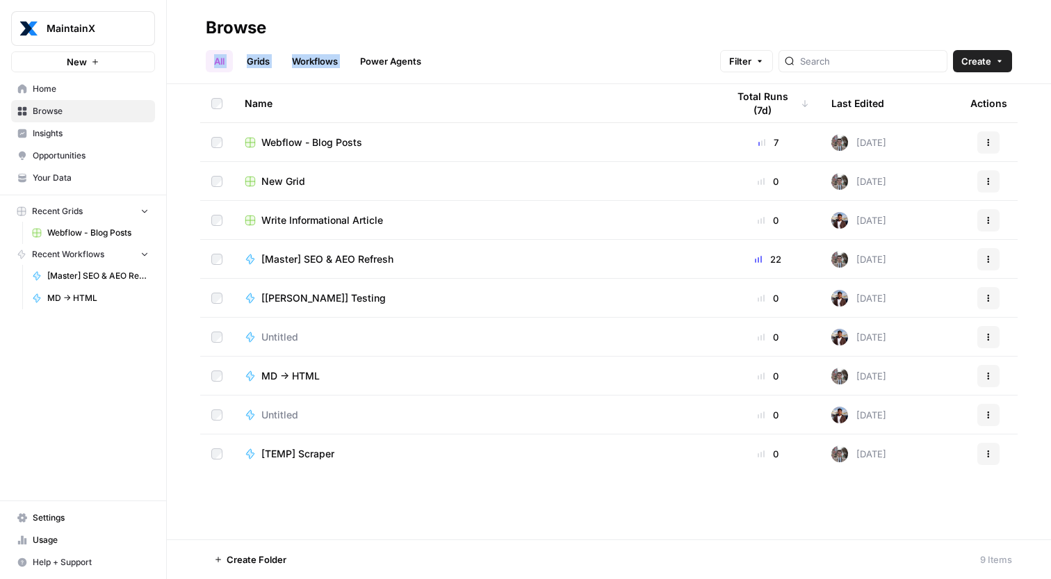
click at [565, 39] on header "Browse All Grids Workflows Power Agents Filter Create" at bounding box center [609, 42] width 884 height 84
click at [309, 294] on span "[[PERSON_NAME]] Testing" at bounding box center [323, 298] width 124 height 14
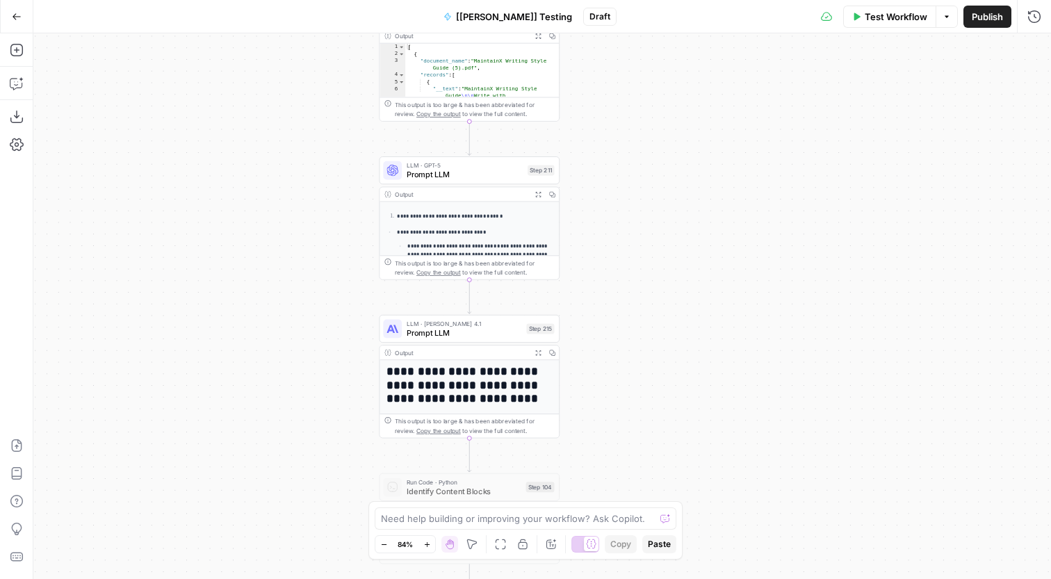
click at [454, 173] on span "Prompt LLM" at bounding box center [465, 175] width 117 height 12
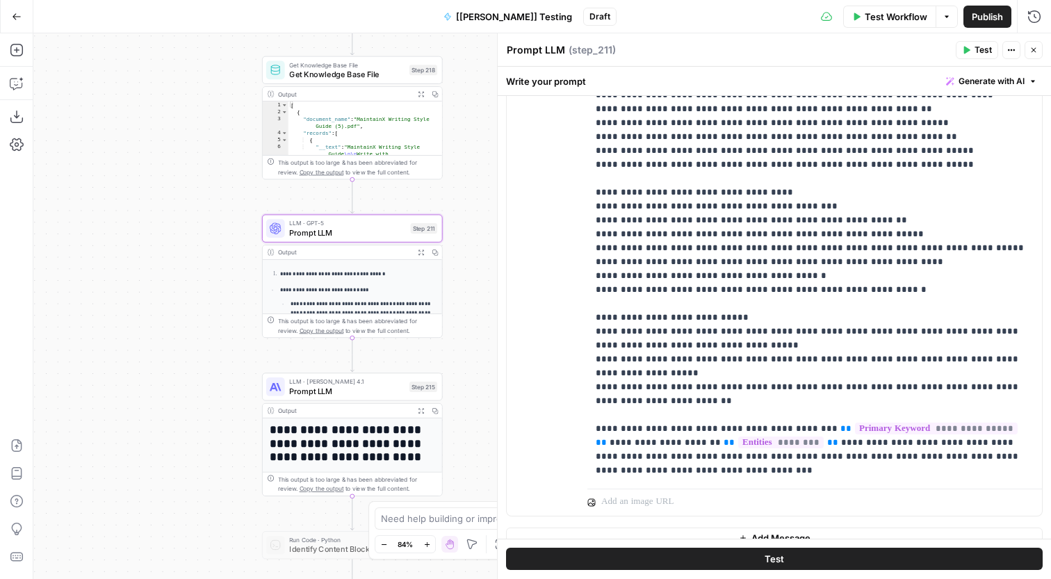
scroll to position [373, 0]
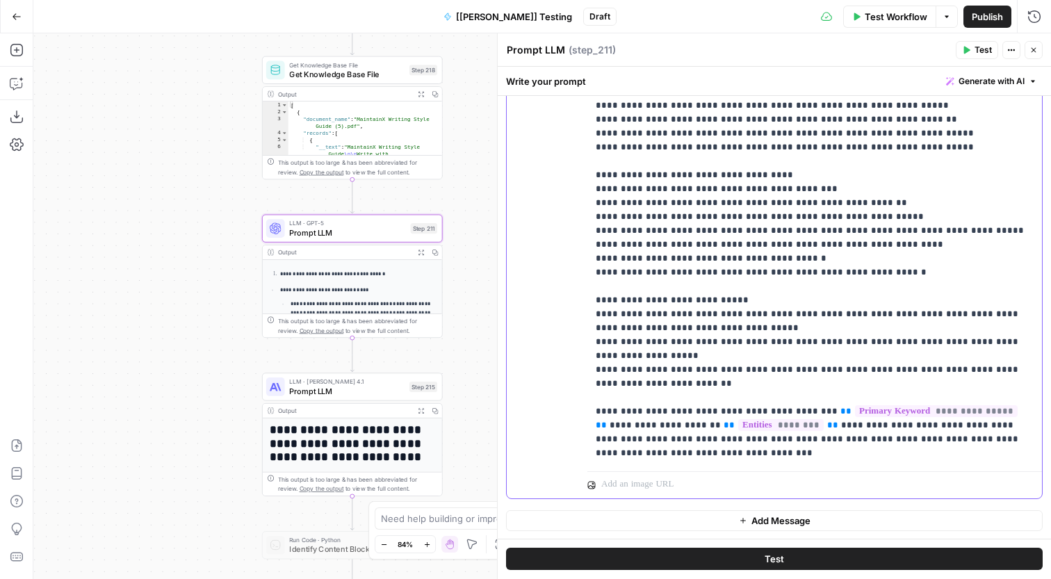
click at [642, 320] on p "**********" at bounding box center [815, 64] width 438 height 793
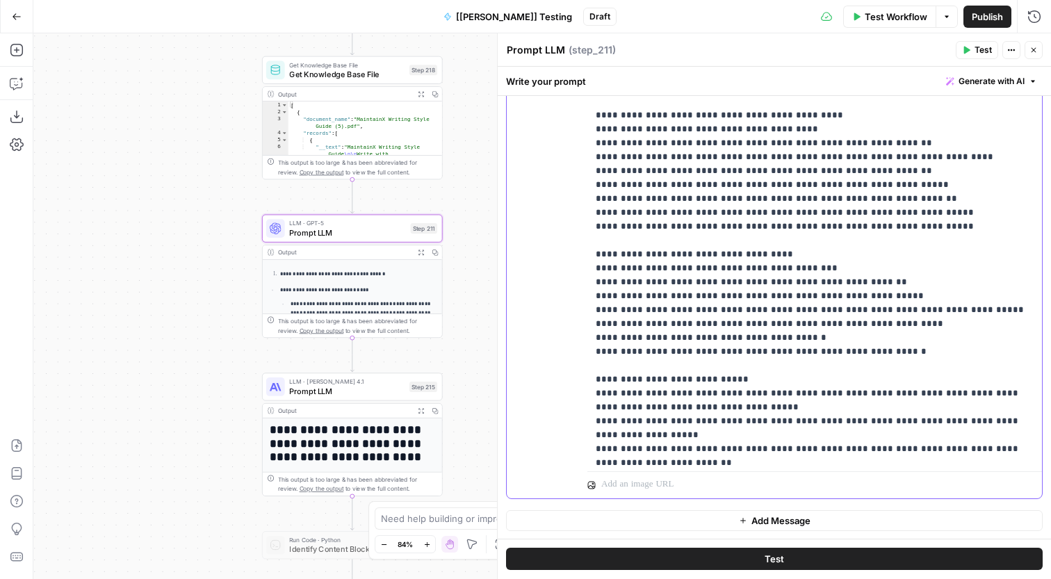
scroll to position [237, 0]
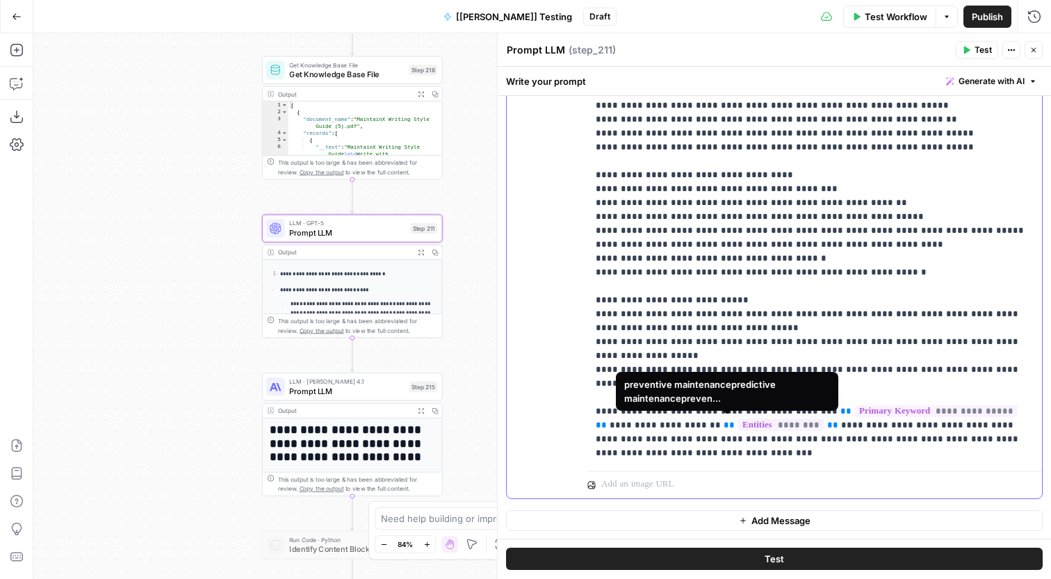
click at [738, 425] on span "********" at bounding box center [781, 425] width 86 height 12
click at [908, 254] on p "**********" at bounding box center [815, 64] width 438 height 793
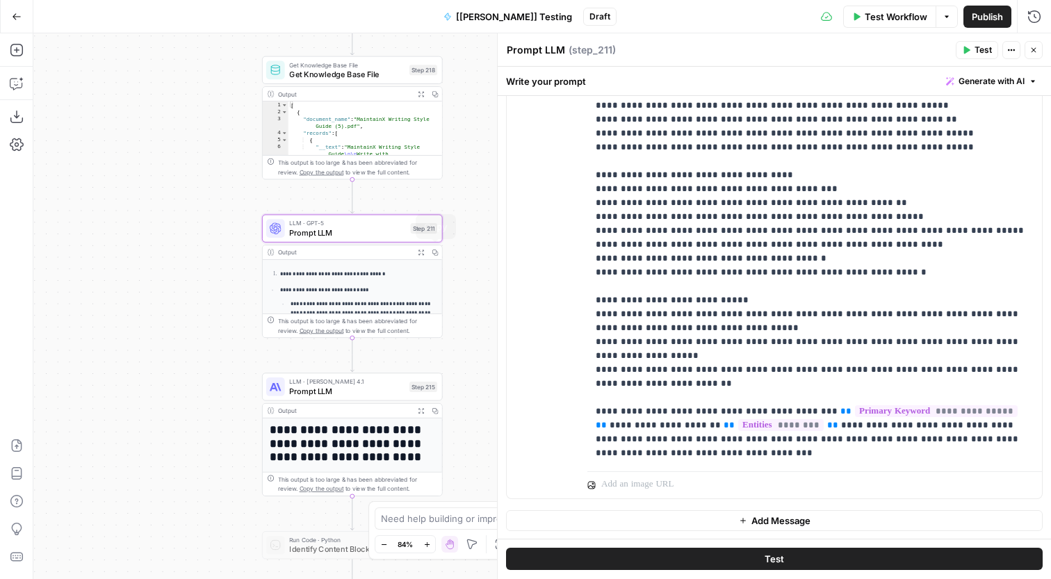
click at [425, 259] on button "Expand Output" at bounding box center [421, 252] width 14 height 14
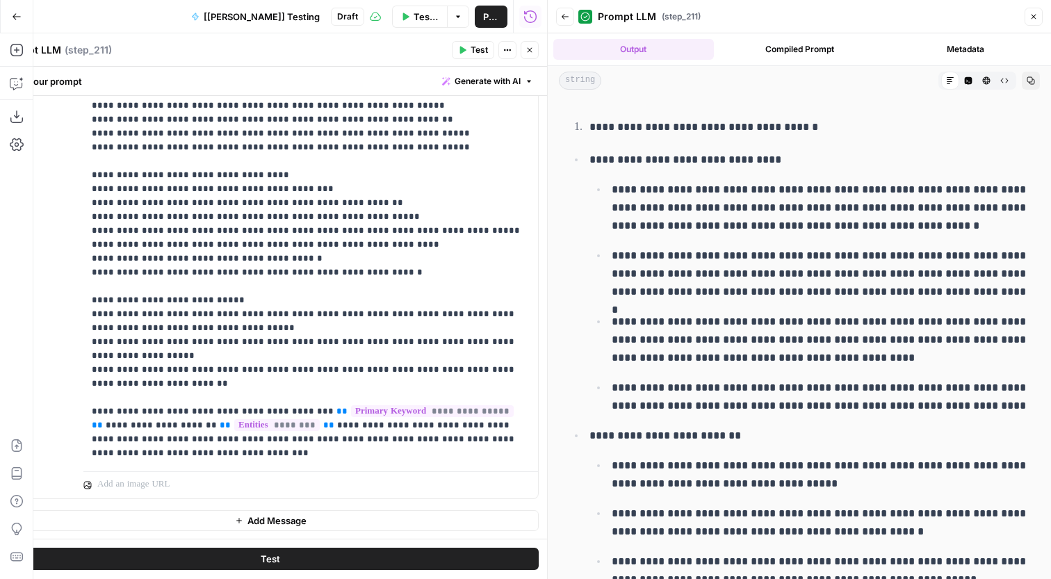
click at [533, 55] on button "Close" at bounding box center [530, 50] width 18 height 18
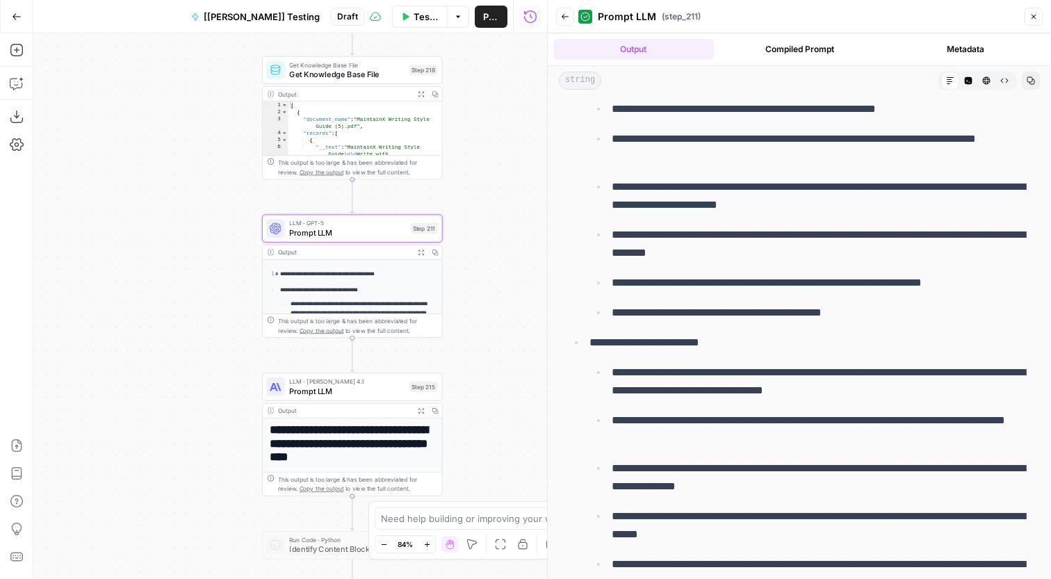
scroll to position [7589, 0]
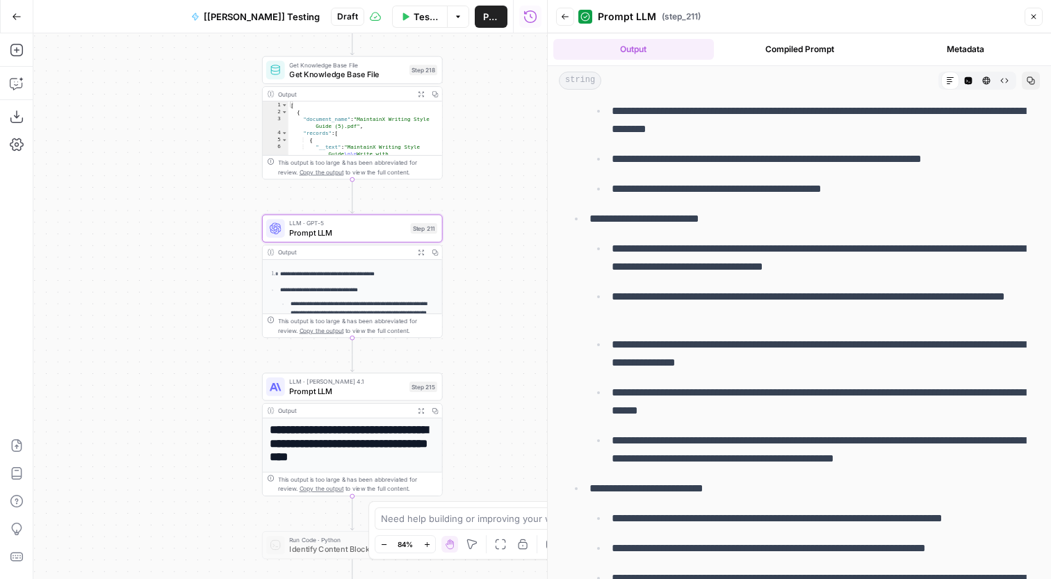
click at [421, 412] on icon "button" at bounding box center [421, 410] width 6 height 6
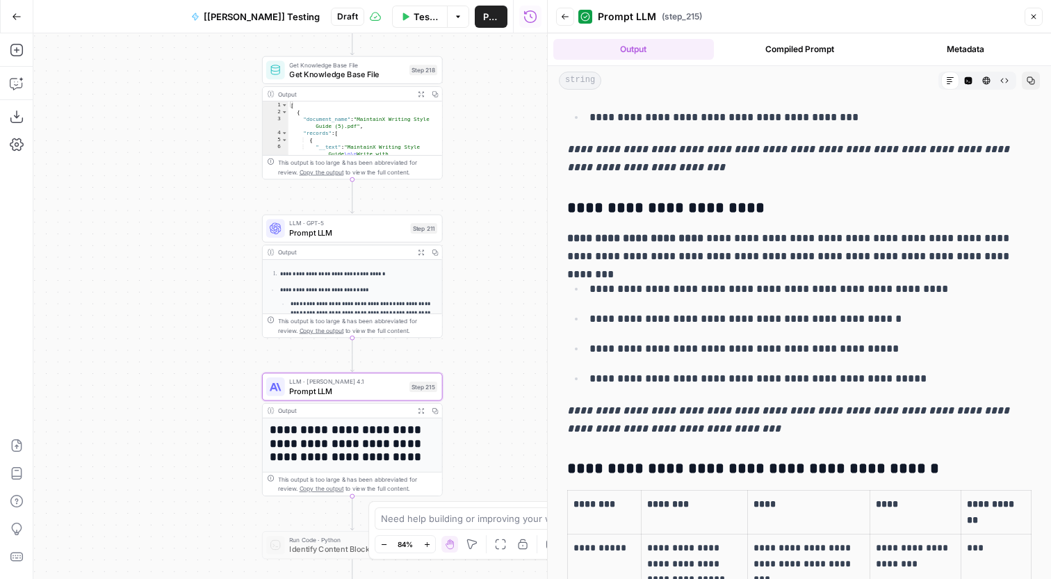
scroll to position [3202, 0]
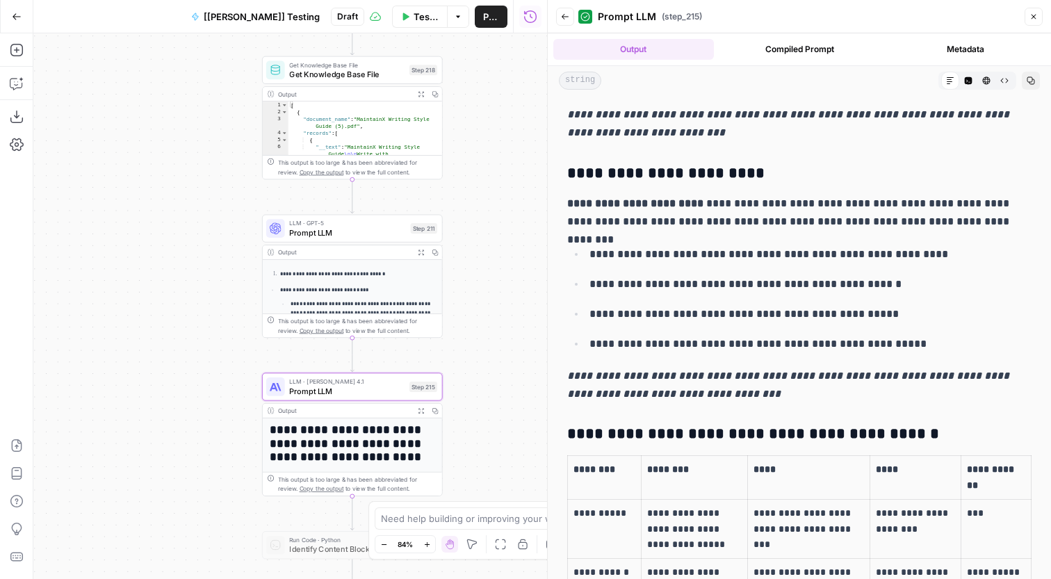
click at [387, 378] on span "LLM · Claude Opus 4.1" at bounding box center [346, 381] width 115 height 9
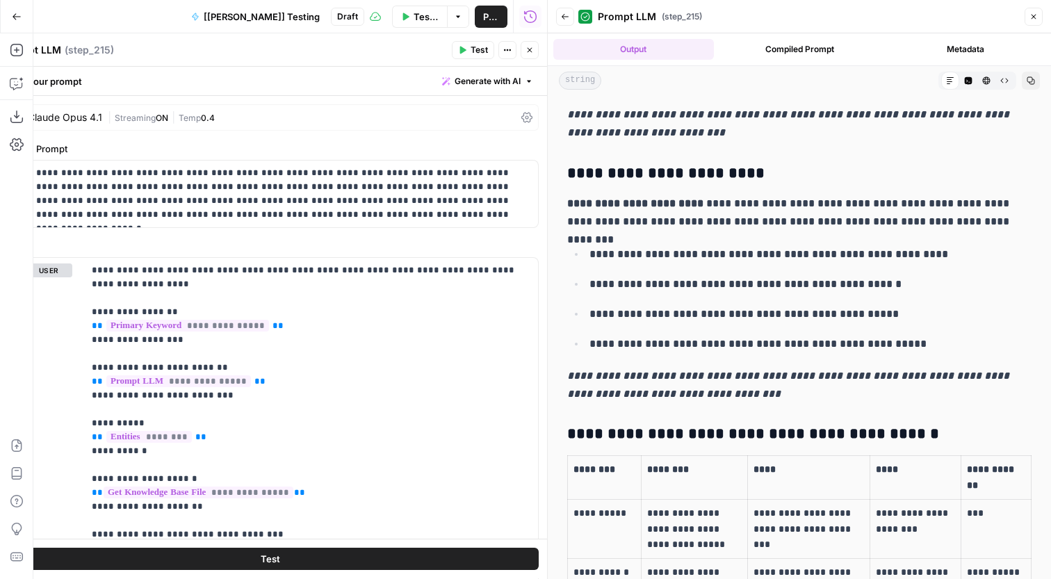
click at [1037, 15] on icon "button" at bounding box center [1034, 17] width 8 height 8
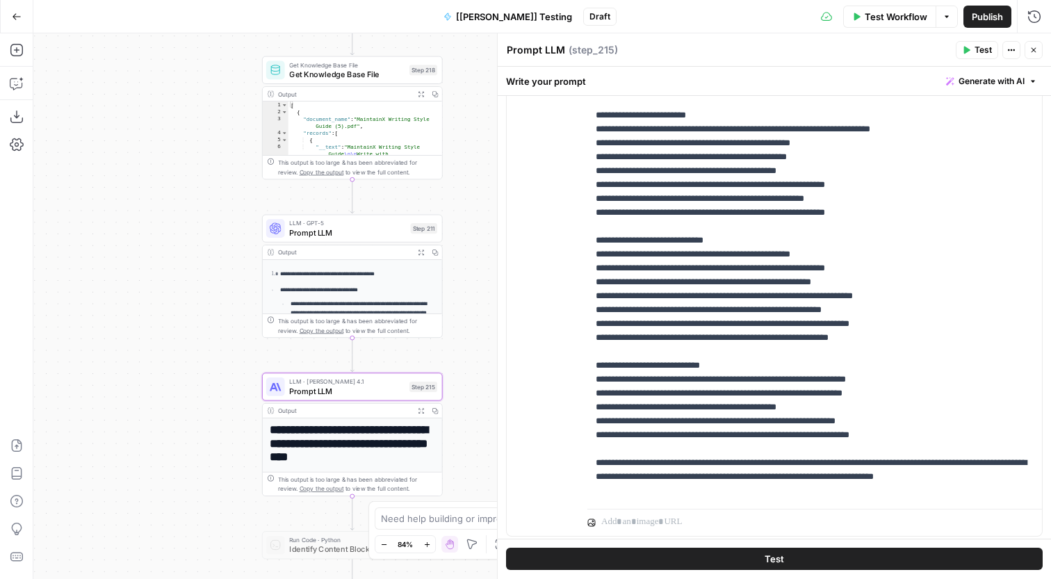
scroll to position [359, 0]
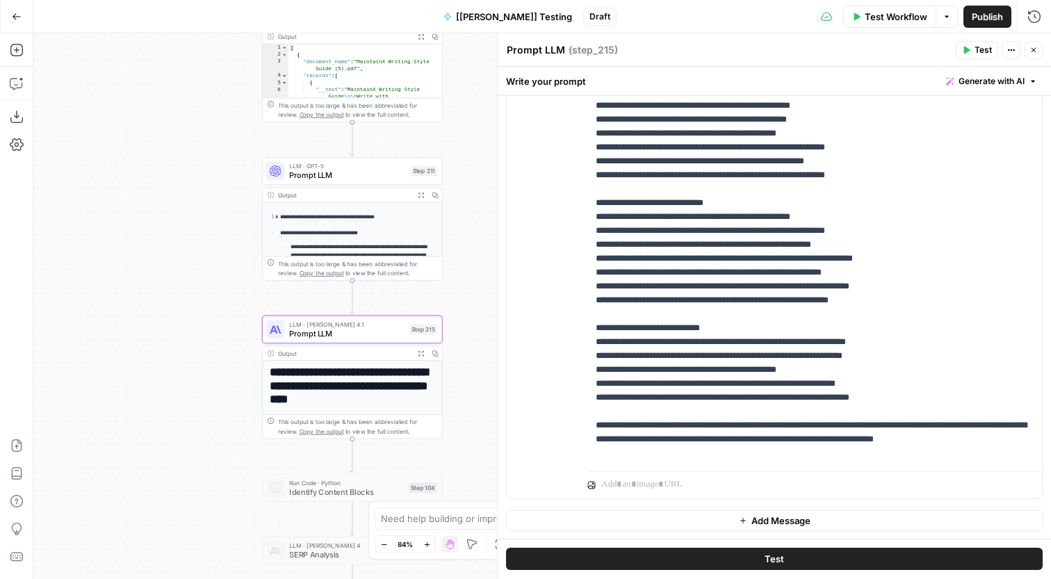
click at [422, 351] on icon "button" at bounding box center [421, 353] width 6 height 6
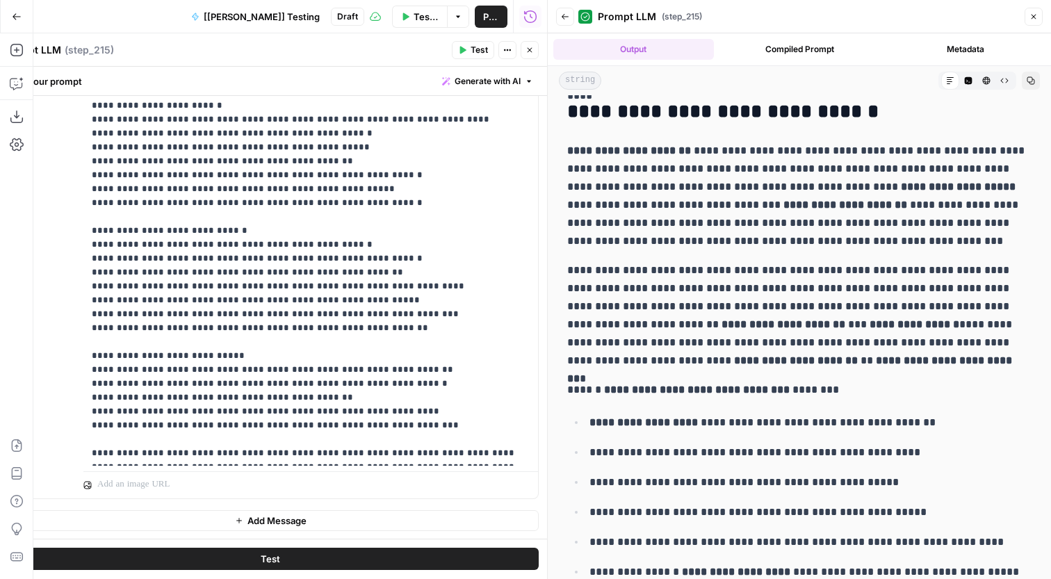
scroll to position [438, 0]
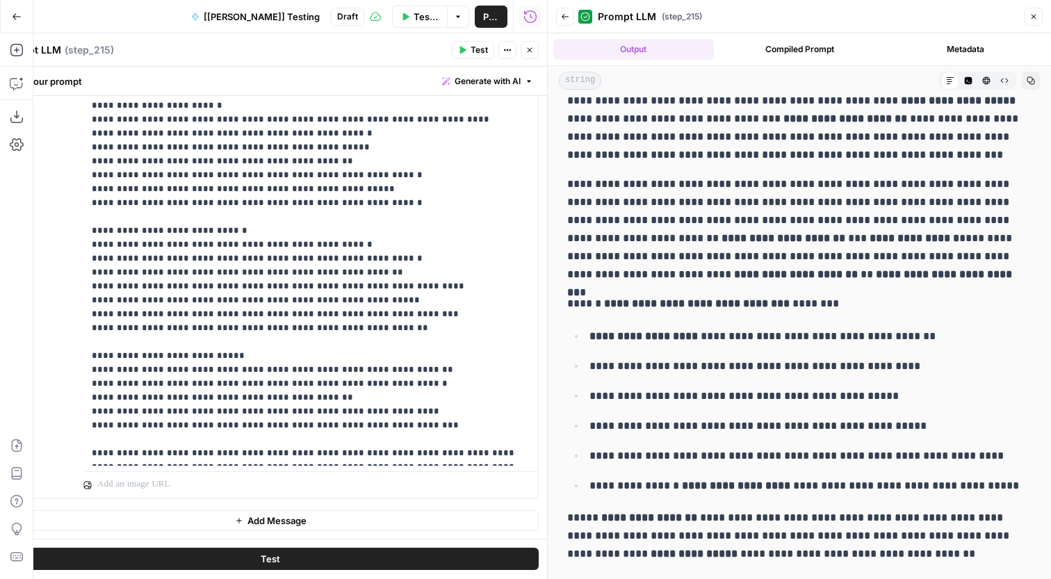
click at [524, 47] on button "Close" at bounding box center [530, 50] width 18 height 18
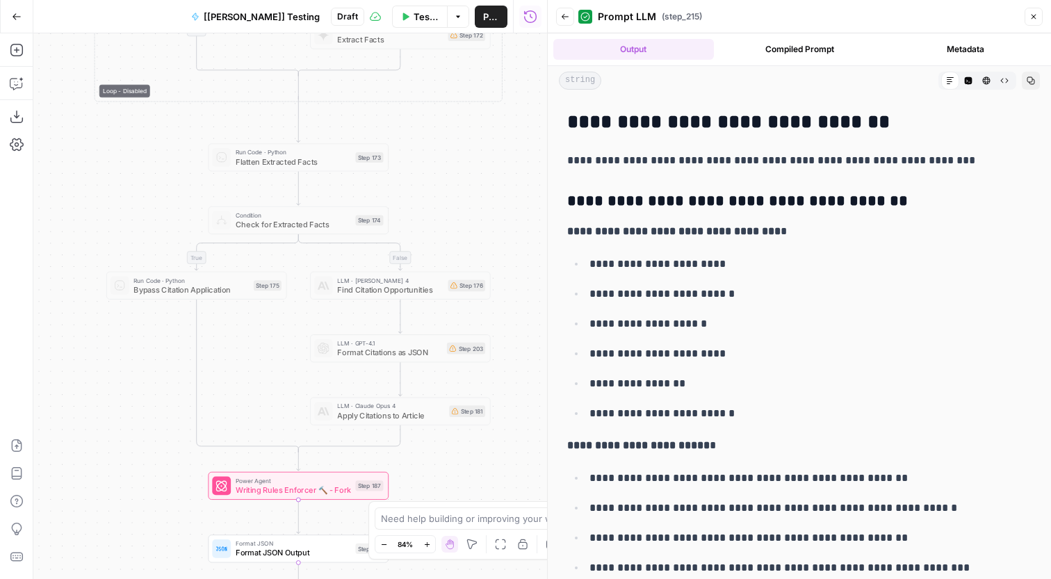
scroll to position [0, 0]
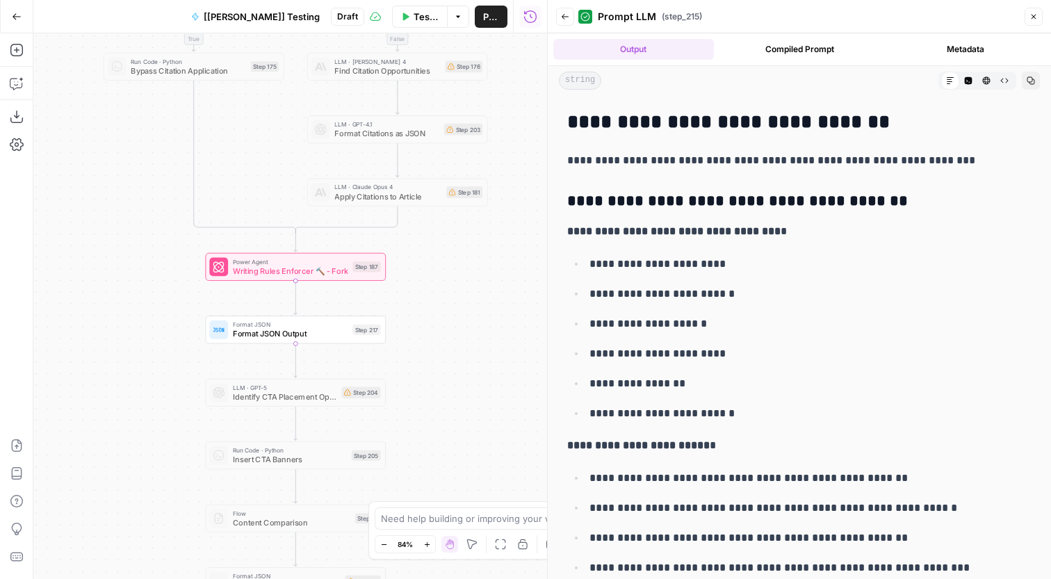
click at [356, 276] on div "Power Agent Writing Rules Enforcer 🔨 - Fork Step 187 Copy step Delete step Add …" at bounding box center [294, 266] width 171 height 19
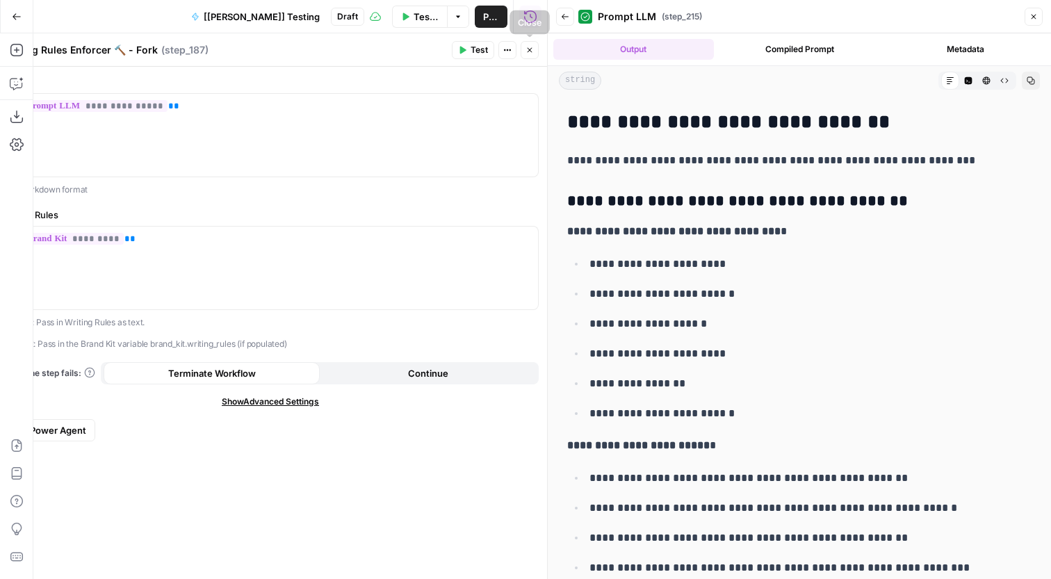
click at [533, 49] on icon "button" at bounding box center [530, 50] width 8 height 8
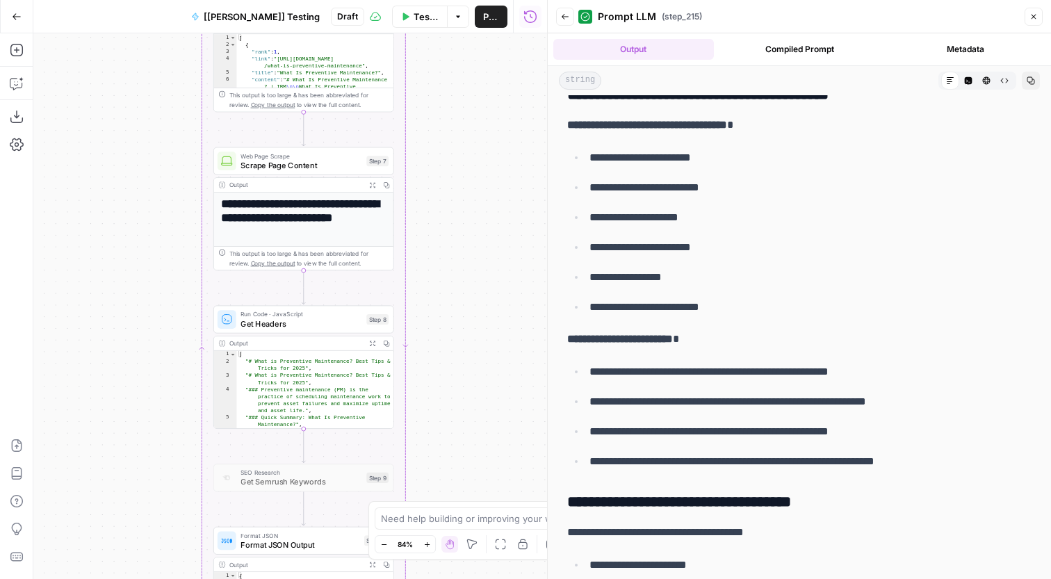
click at [13, 26] on button "Go Back" at bounding box center [16, 16] width 25 height 25
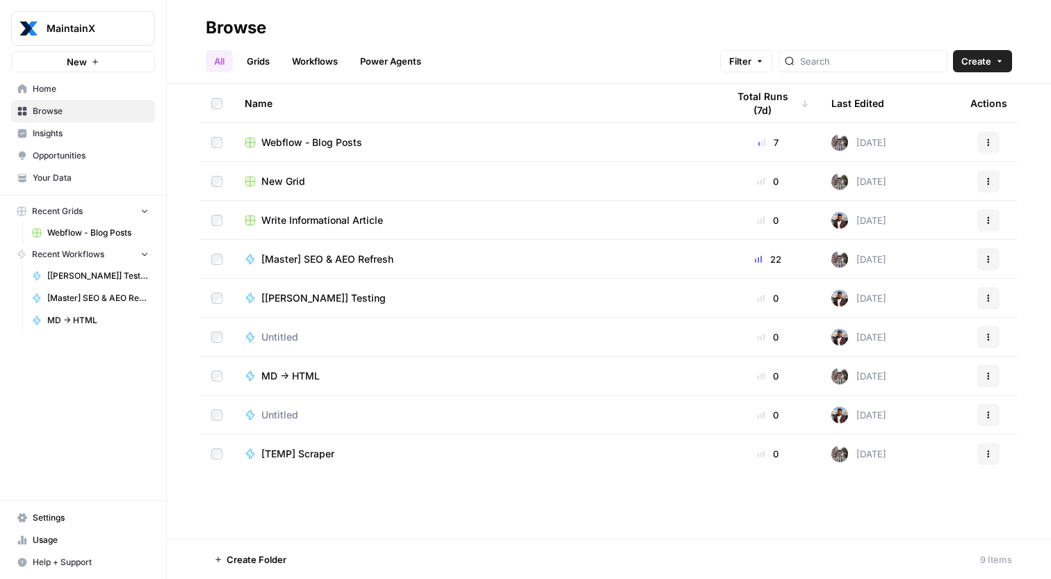
click at [353, 224] on span "Write Informational Article" at bounding box center [322, 220] width 122 height 14
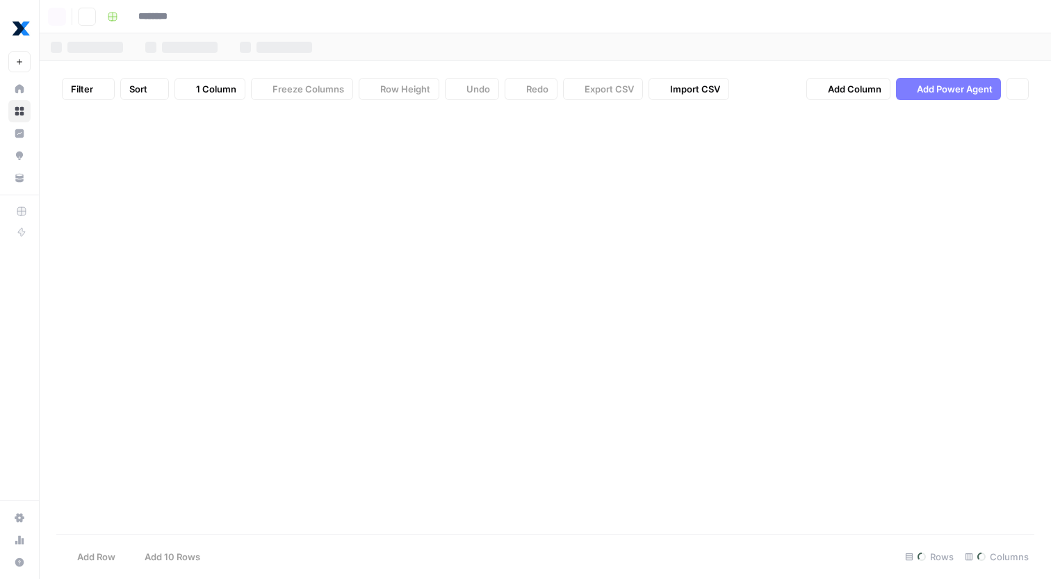
type input "**********"
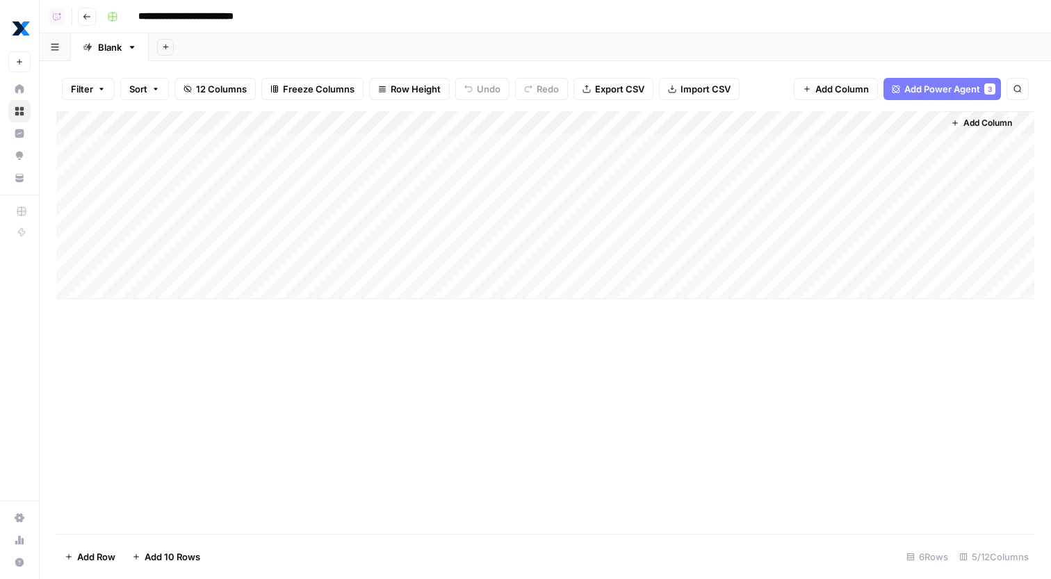
click at [930, 145] on div "Add Column" at bounding box center [545, 205] width 978 height 188
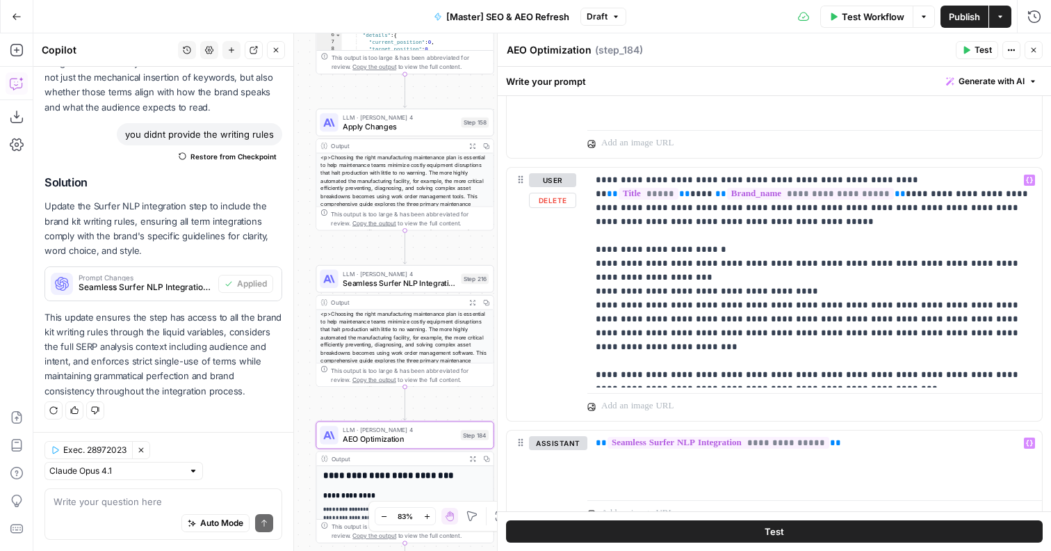
scroll to position [1569, 0]
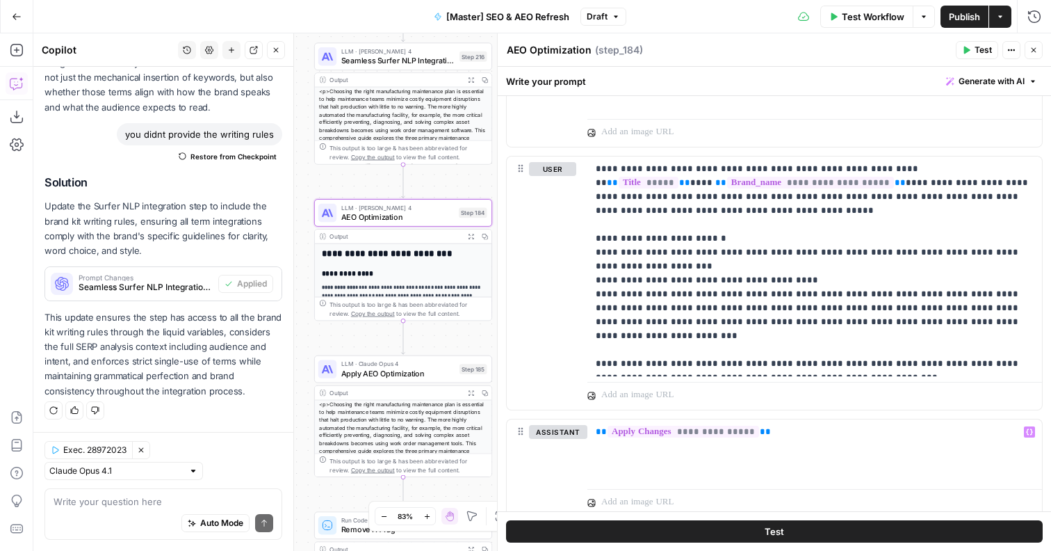
click at [311, 338] on div "true false false true false true Workflow Set Inputs Inputs Content Processing …" at bounding box center [542, 291] width 1018 height 517
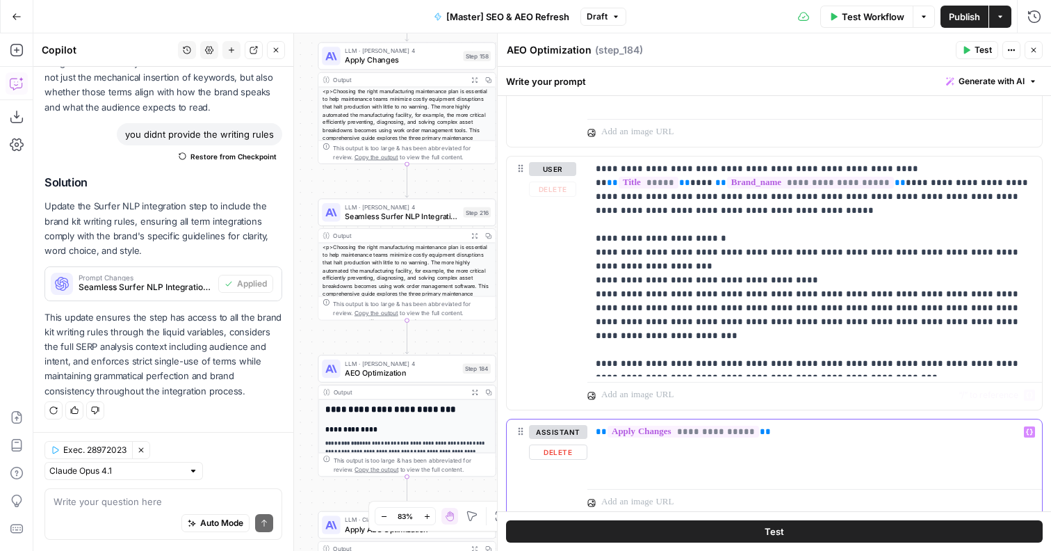
click at [904, 477] on div "**********" at bounding box center [814, 451] width 455 height 64
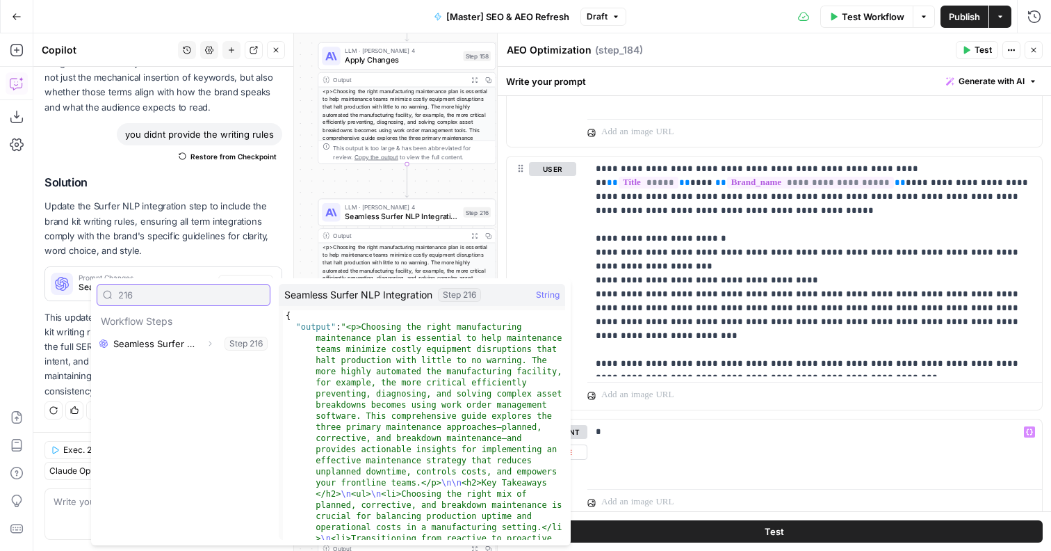
type input "216"
click at [212, 348] on button "Expand" at bounding box center [210, 343] width 18 height 18
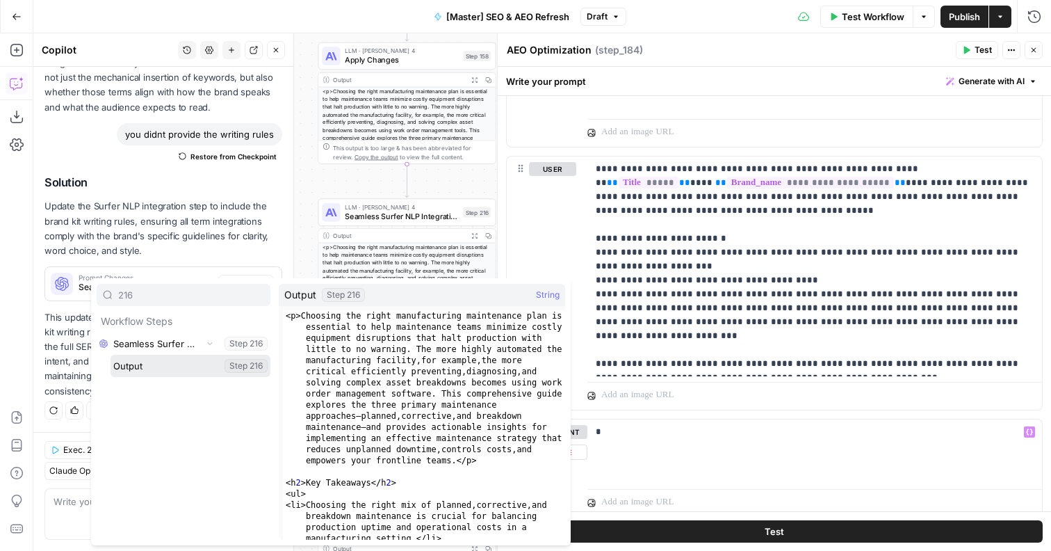
click at [190, 370] on button "Select variable Output" at bounding box center [191, 366] width 160 height 22
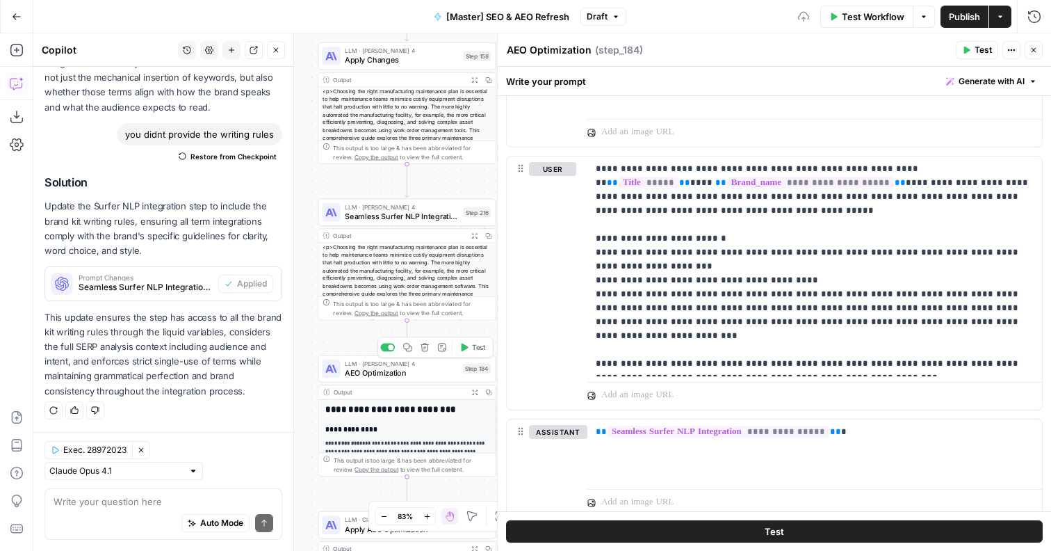
click at [385, 378] on span "AEO Optimization" at bounding box center [401, 372] width 113 height 12
click at [427, 387] on div "Output Expand Output Copy" at bounding box center [406, 392] width 177 height 15
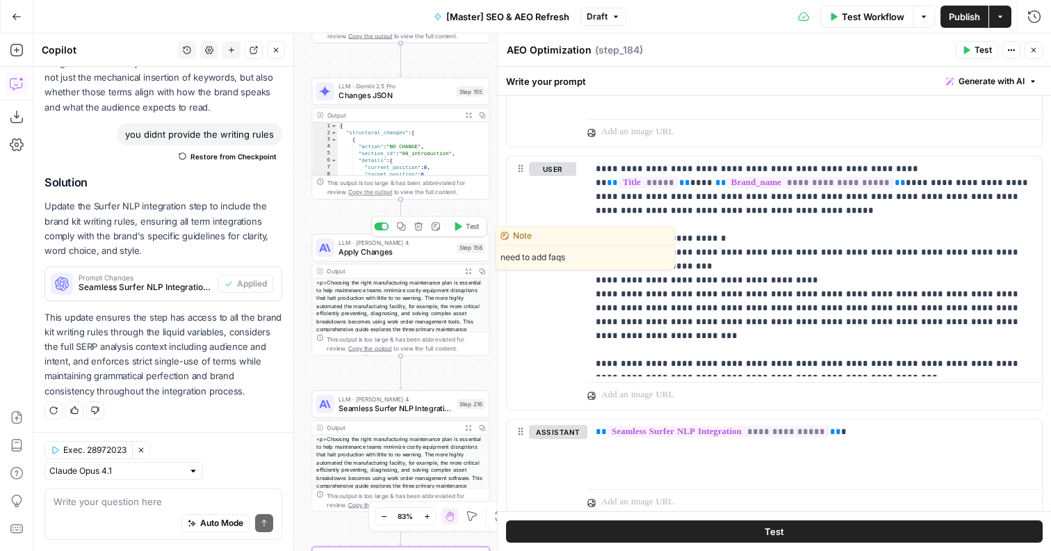
click at [382, 225] on div at bounding box center [381, 226] width 15 height 8
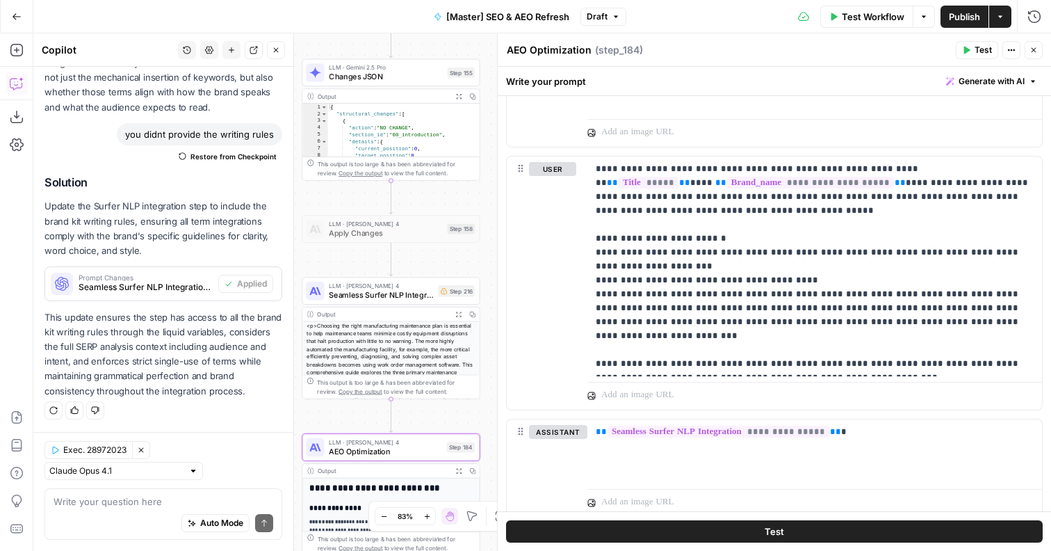
scroll to position [94, 0]
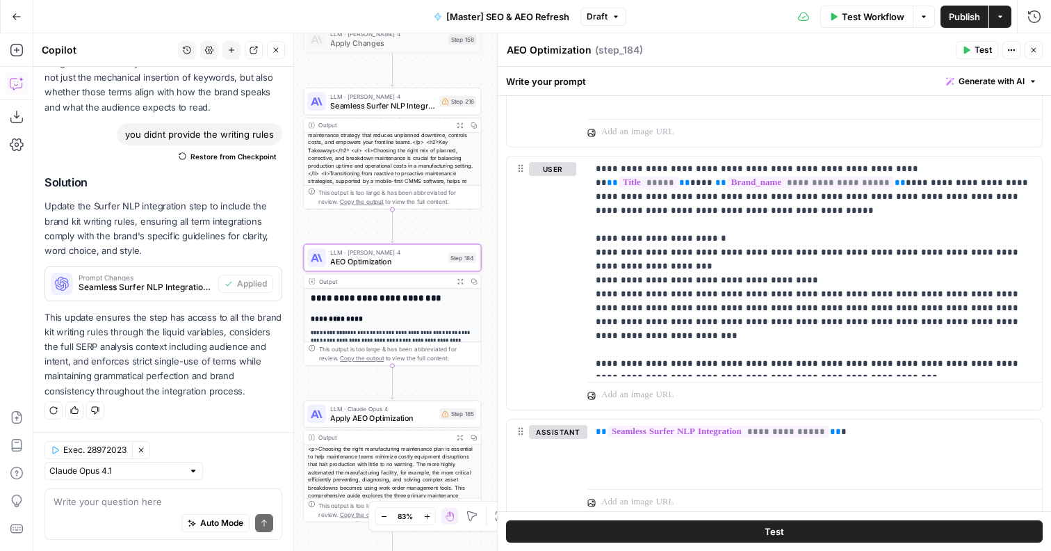
click at [364, 420] on span "Apply AEO Optimization" at bounding box center [382, 418] width 104 height 12
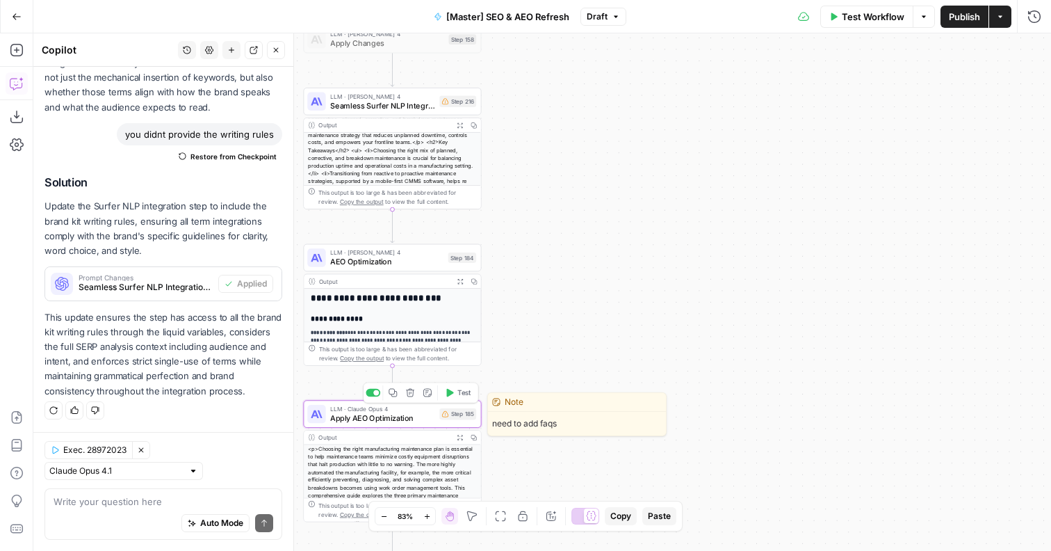
type textarea "Apply AEO Optimization"
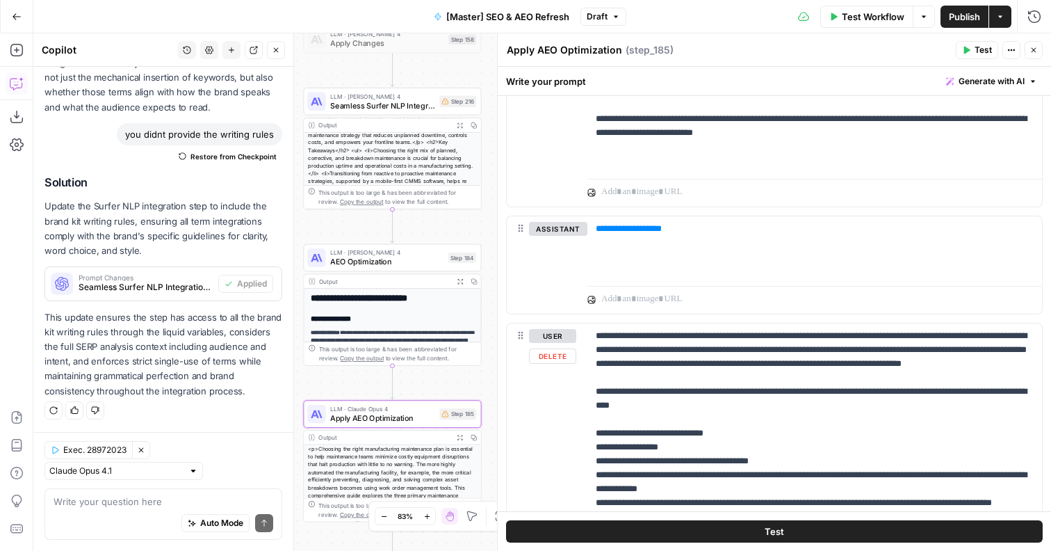
scroll to position [1701, 0]
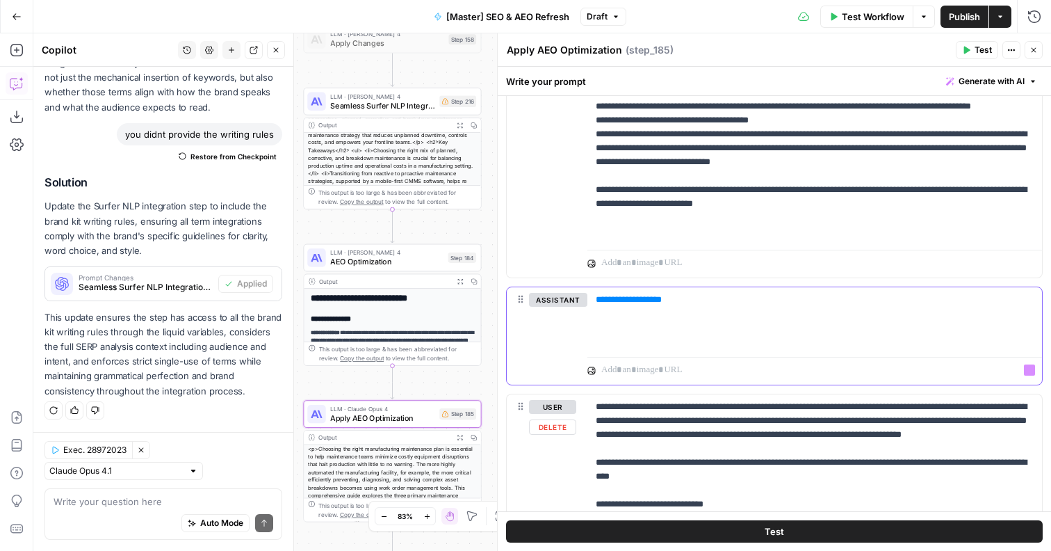
click at [785, 305] on p "**********" at bounding box center [815, 300] width 438 height 14
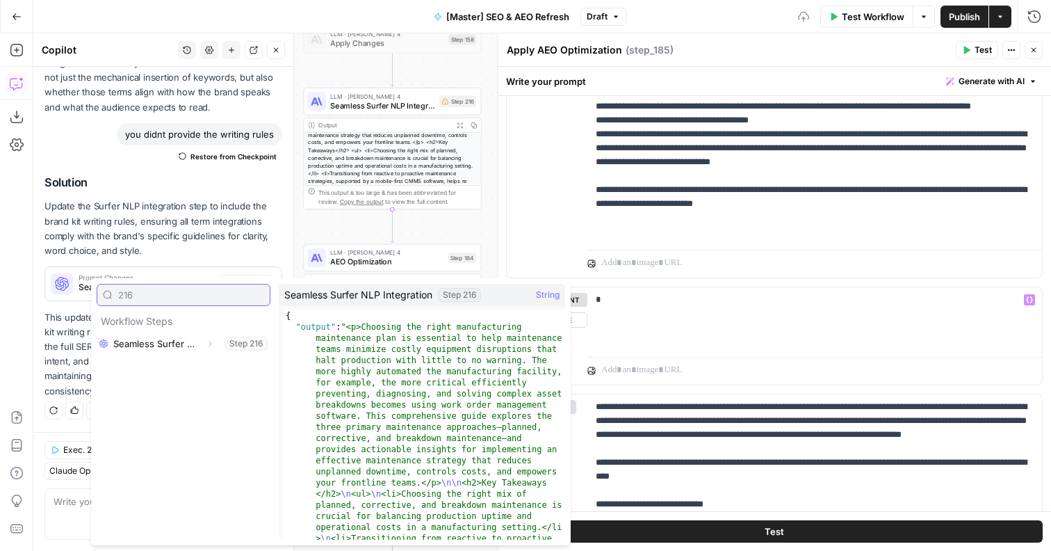
type input "216"
click at [211, 346] on icon "button" at bounding box center [210, 343] width 8 height 8
click at [163, 366] on button "Select variable Output" at bounding box center [191, 366] width 160 height 22
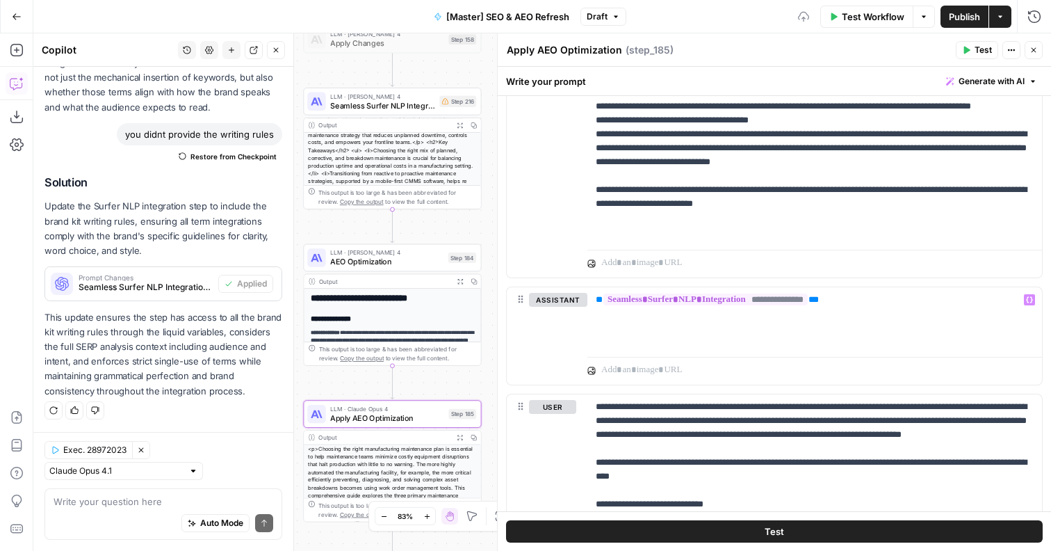
click at [488, 231] on div "true false false true false true Workflow Set Inputs Inputs Content Processing …" at bounding box center [542, 291] width 1018 height 517
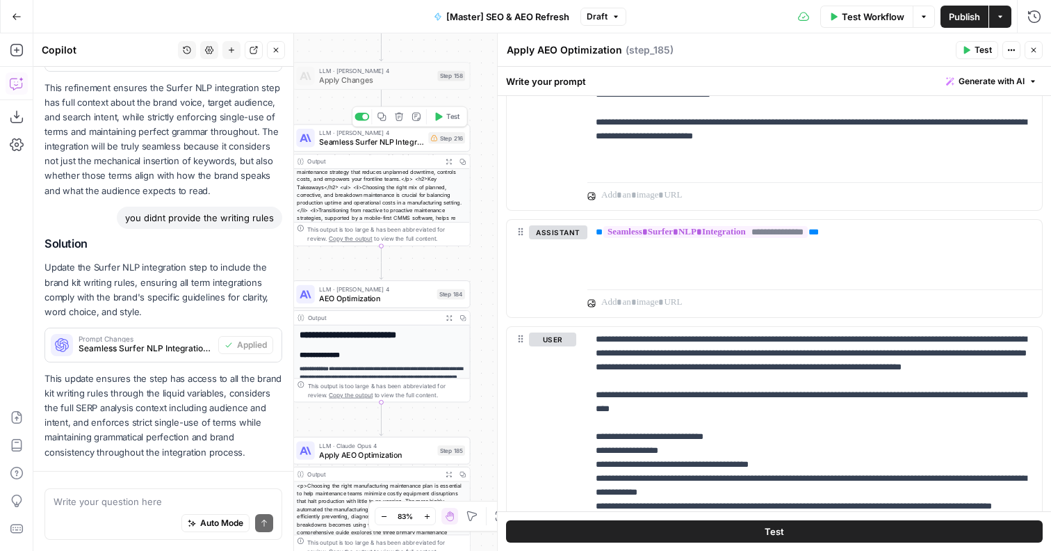
scroll to position [4991, 0]
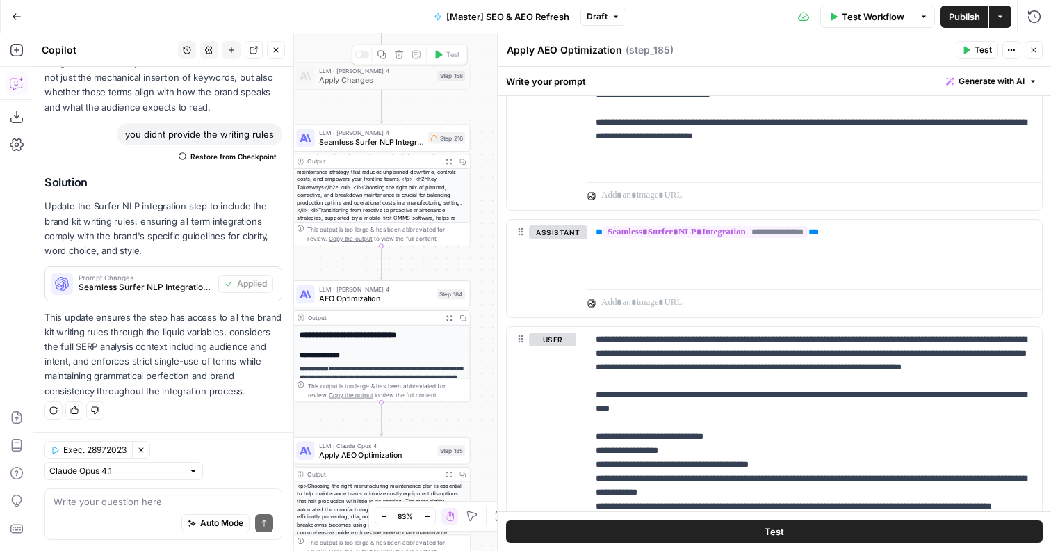
click at [360, 57] on div at bounding box center [359, 54] width 6 height 6
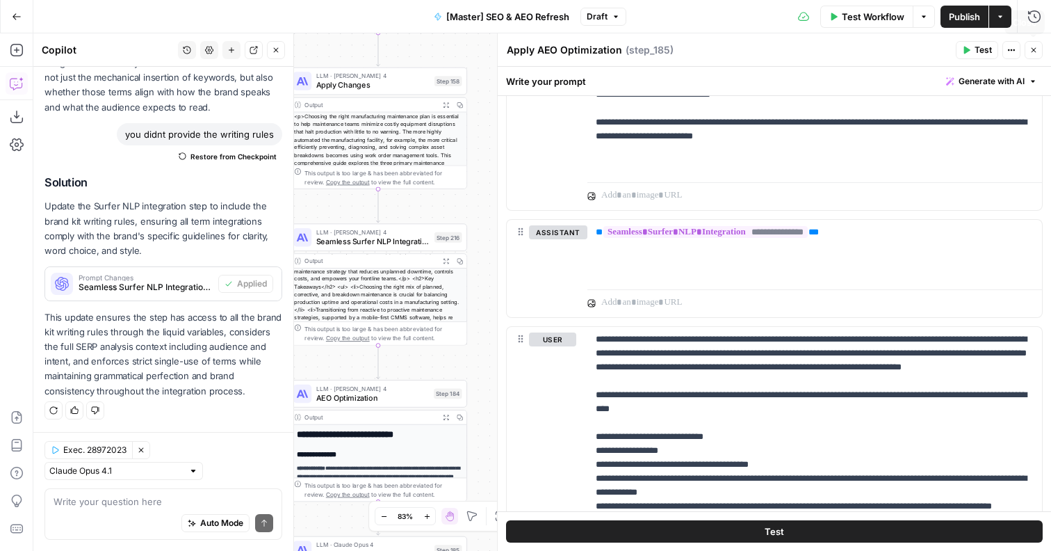
click at [1034, 47] on icon "button" at bounding box center [1034, 50] width 8 height 8
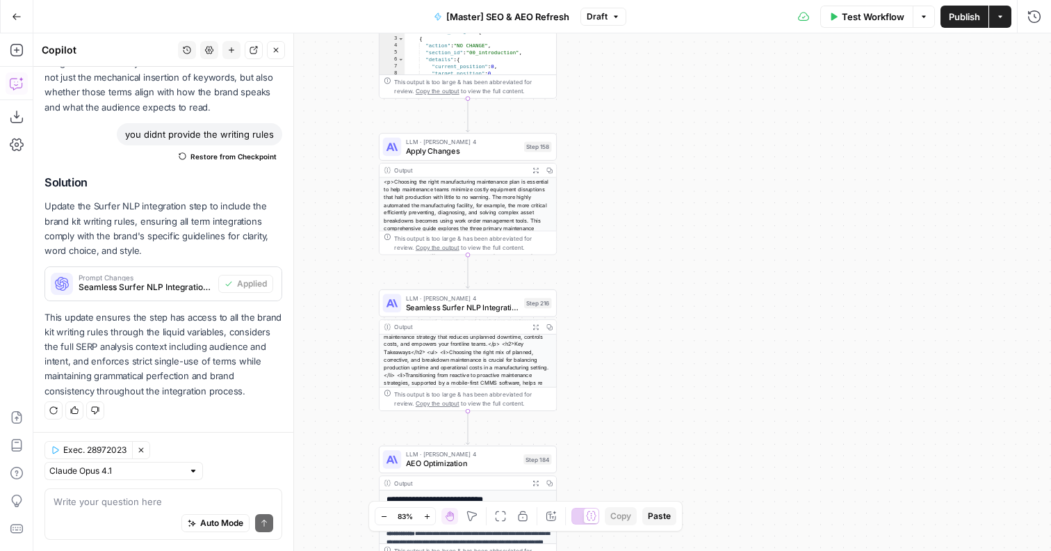
click at [598, 23] on button "Draft" at bounding box center [604, 17] width 46 height 18
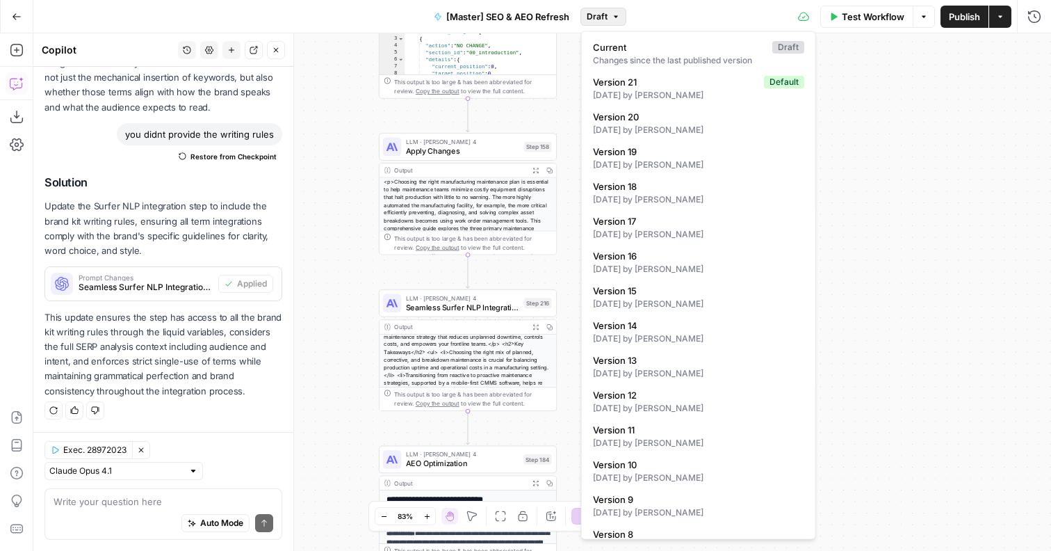
click at [612, 18] on icon "button" at bounding box center [616, 17] width 8 height 8
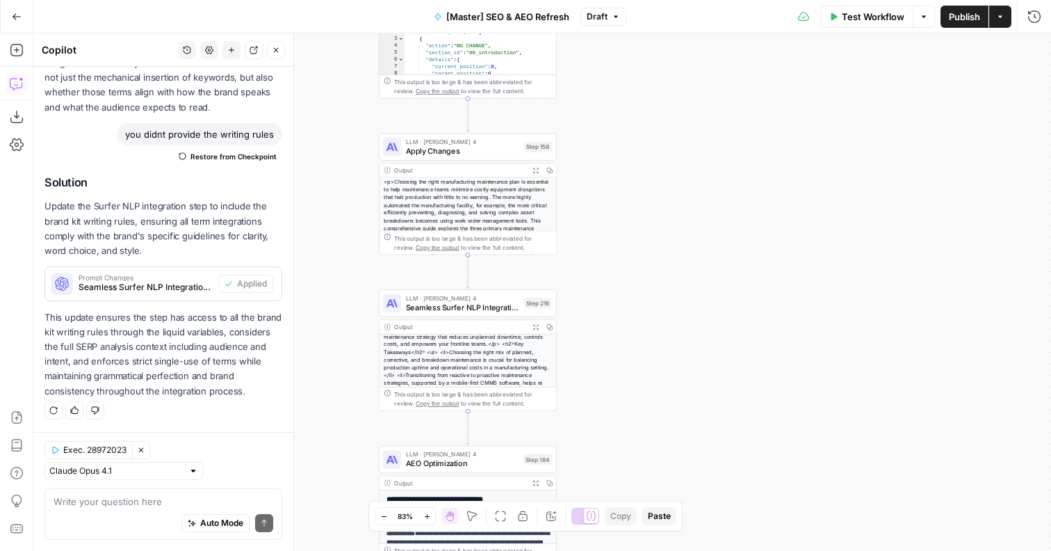
click at [612, 18] on icon "button" at bounding box center [616, 17] width 8 height 8
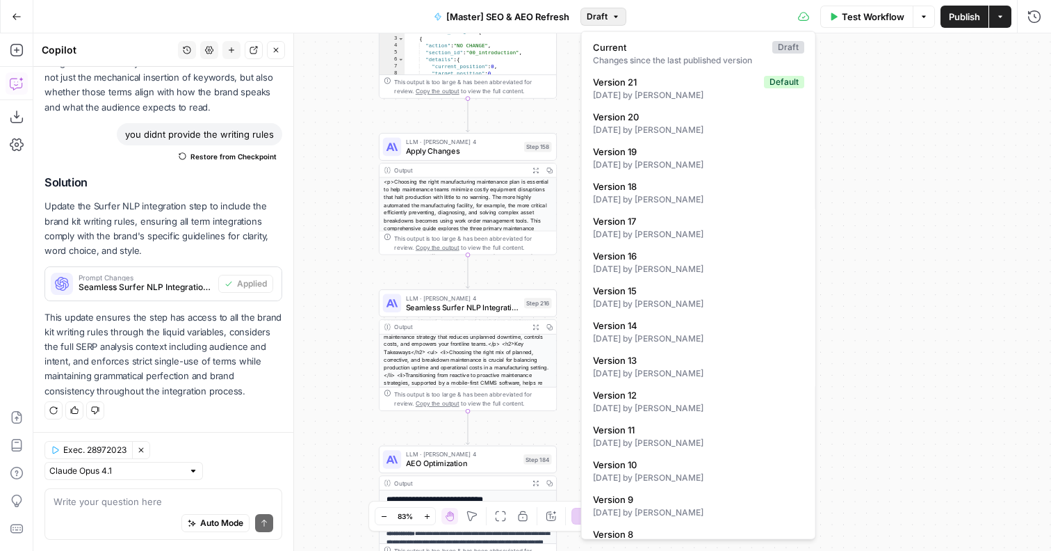
click at [612, 18] on icon "button" at bounding box center [616, 17] width 8 height 8
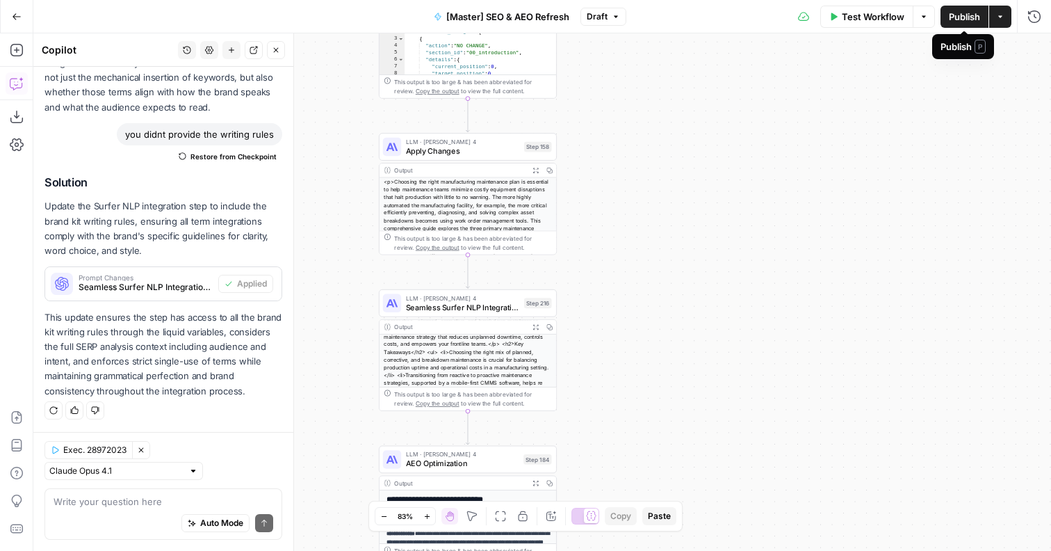
click at [966, 22] on span "Publish" at bounding box center [964, 17] width 31 height 14
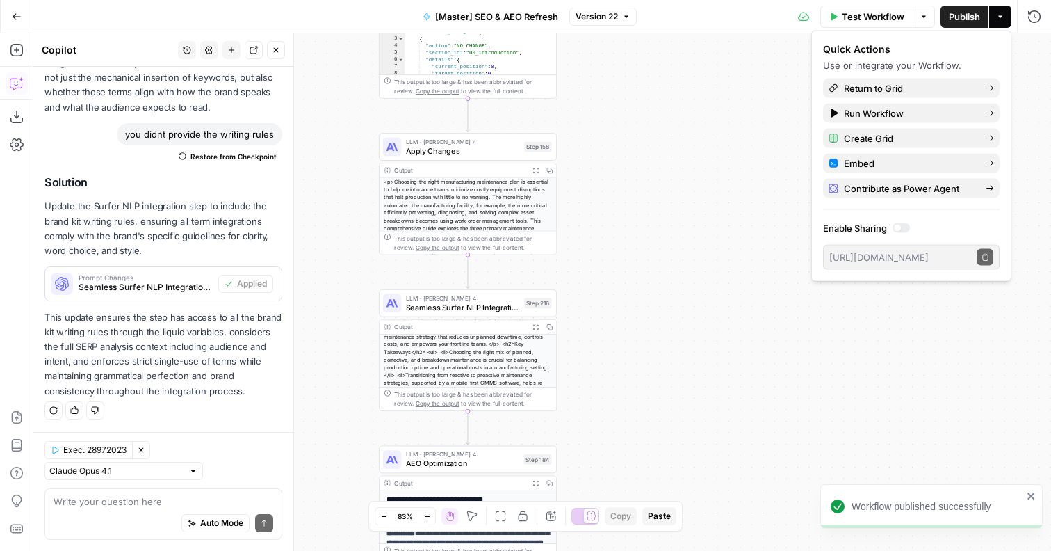
click at [15, 17] on icon "button" at bounding box center [17, 17] width 10 height 10
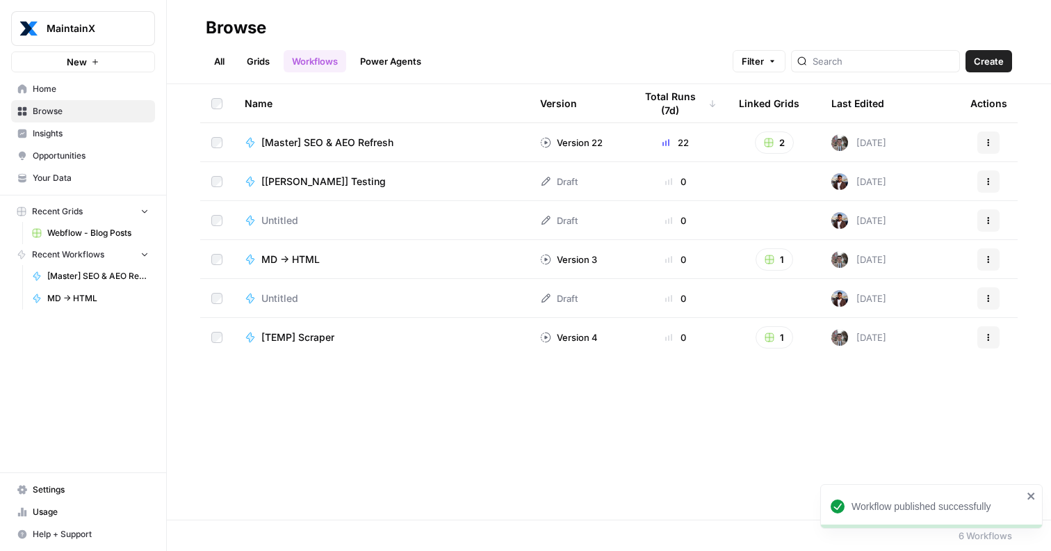
click at [78, 237] on span "Webflow - Blog Posts" at bounding box center [98, 233] width 102 height 13
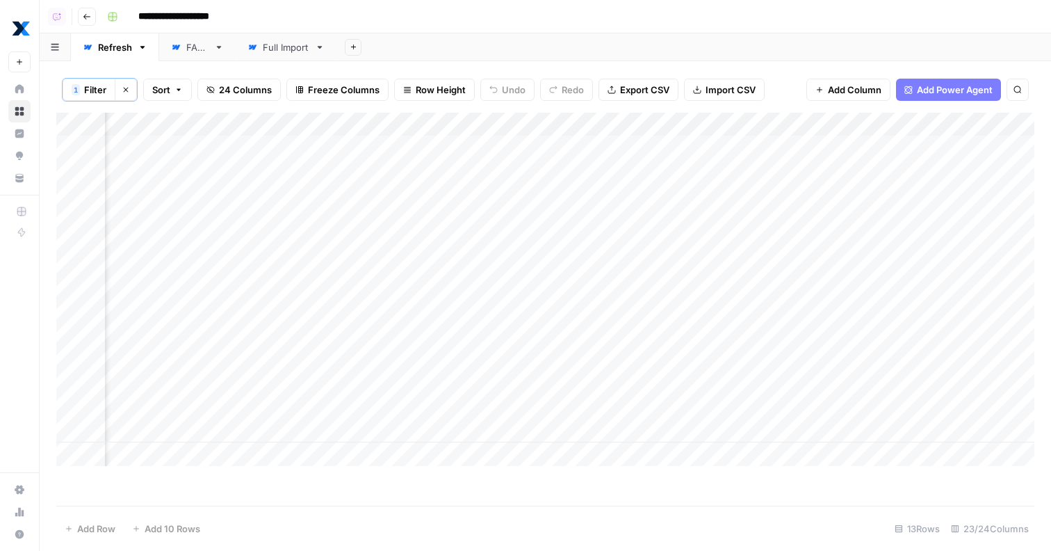
scroll to position [0, 2095]
click at [724, 406] on div "Add Column" at bounding box center [545, 289] width 978 height 353
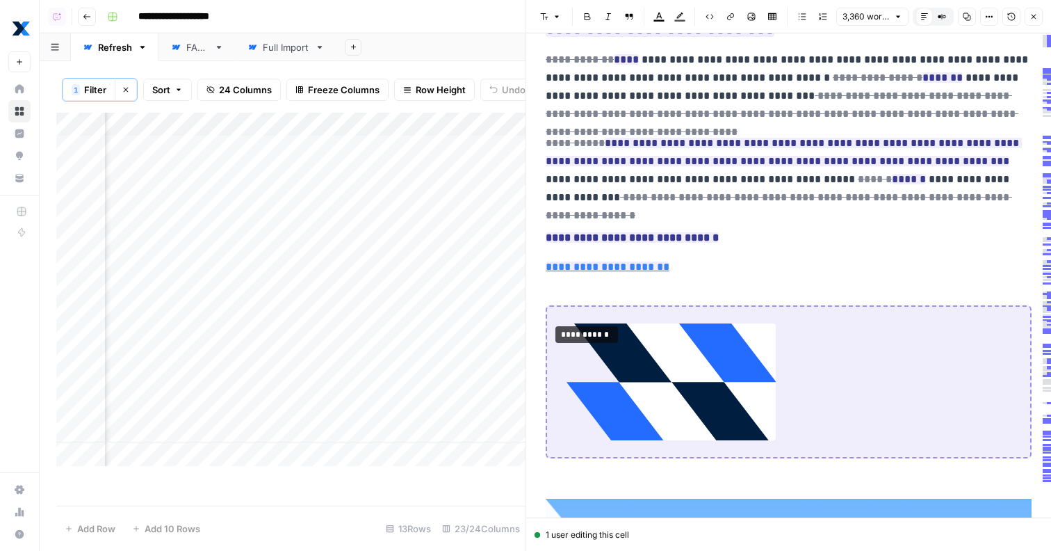
scroll to position [6754, 0]
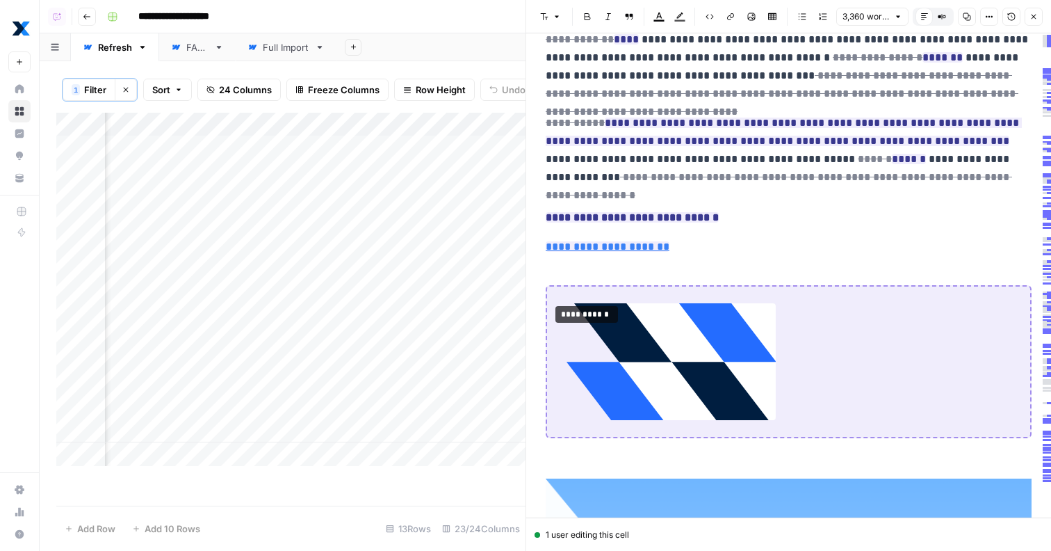
type input "maintainx"
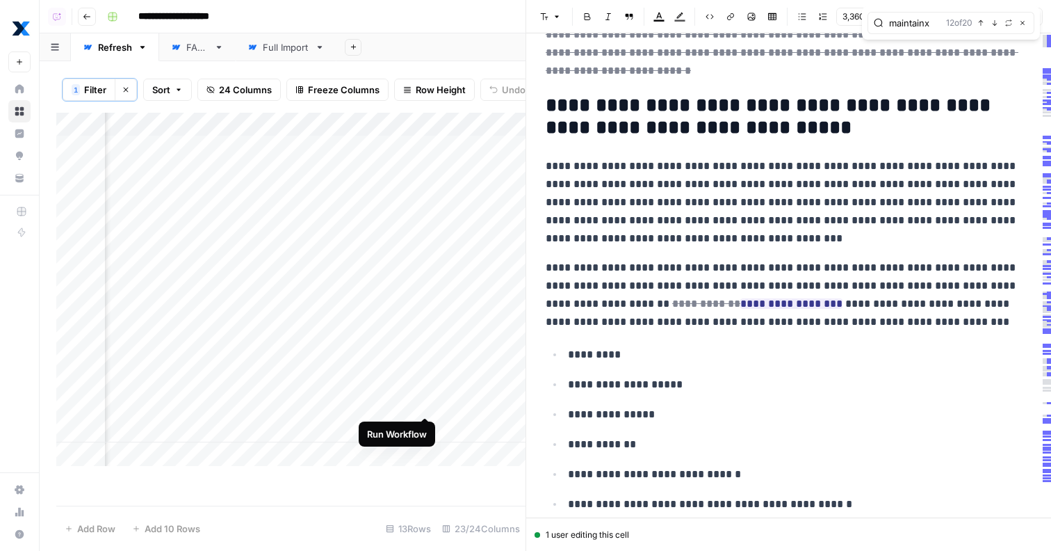
scroll to position [0, 2193]
click at [395, 404] on div "Add Column" at bounding box center [290, 289] width 469 height 353
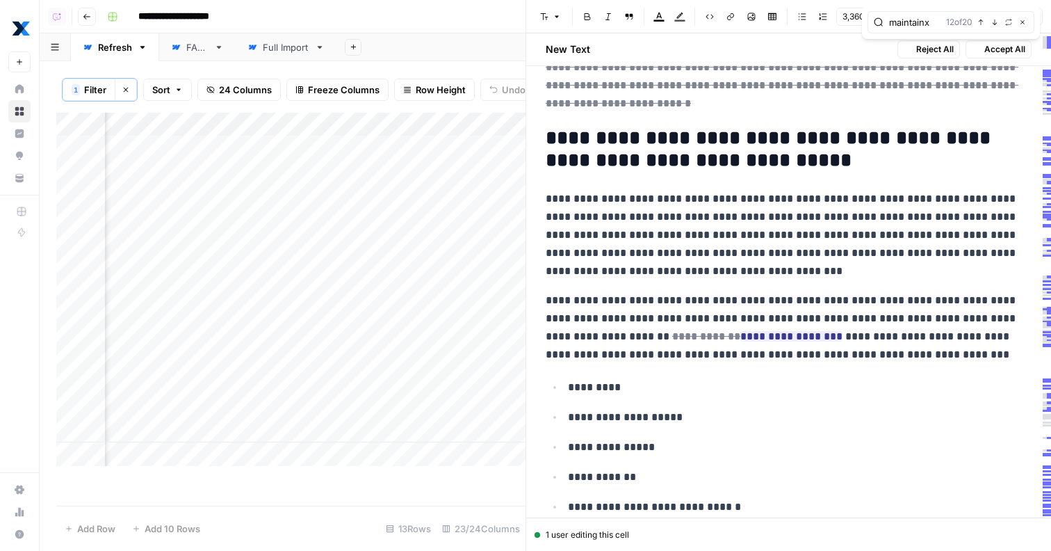
scroll to position [8802, 0]
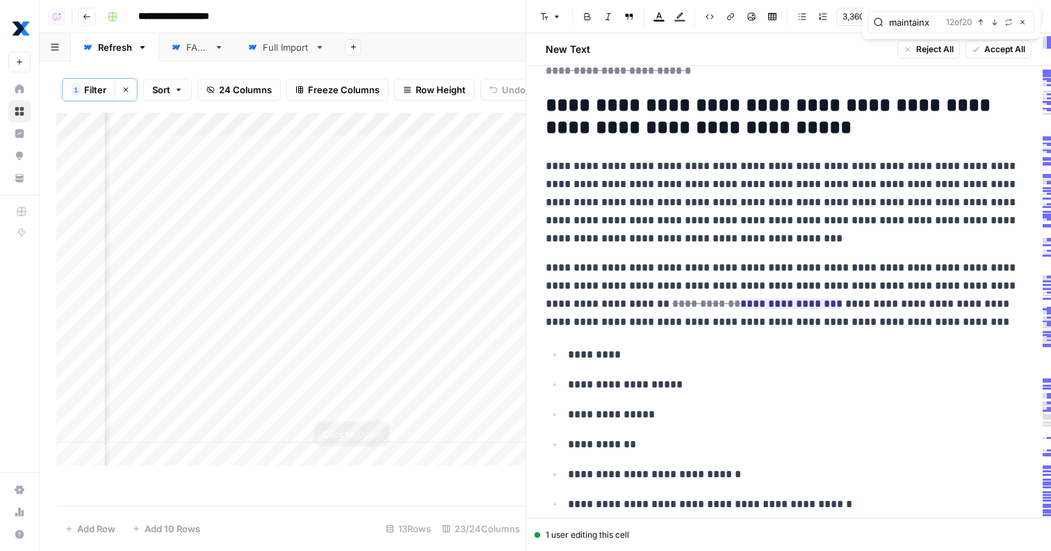
click at [376, 405] on div "Add Column" at bounding box center [290, 289] width 469 height 353
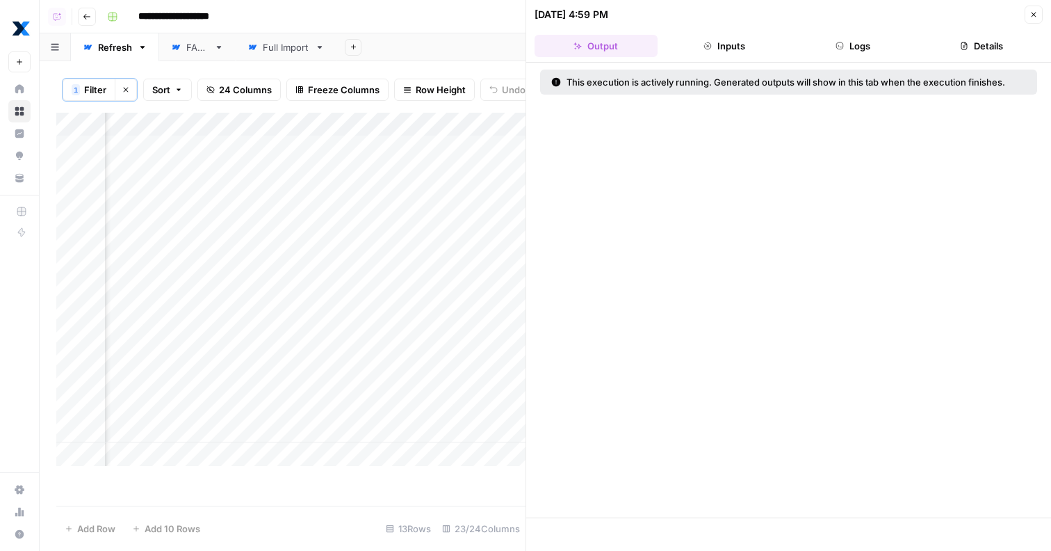
click at [834, 58] on header "09/13/25 at 4:59 PM Close Output Inputs Logs Details" at bounding box center [788, 31] width 525 height 63
click at [845, 54] on button "Logs" at bounding box center [853, 46] width 123 height 22
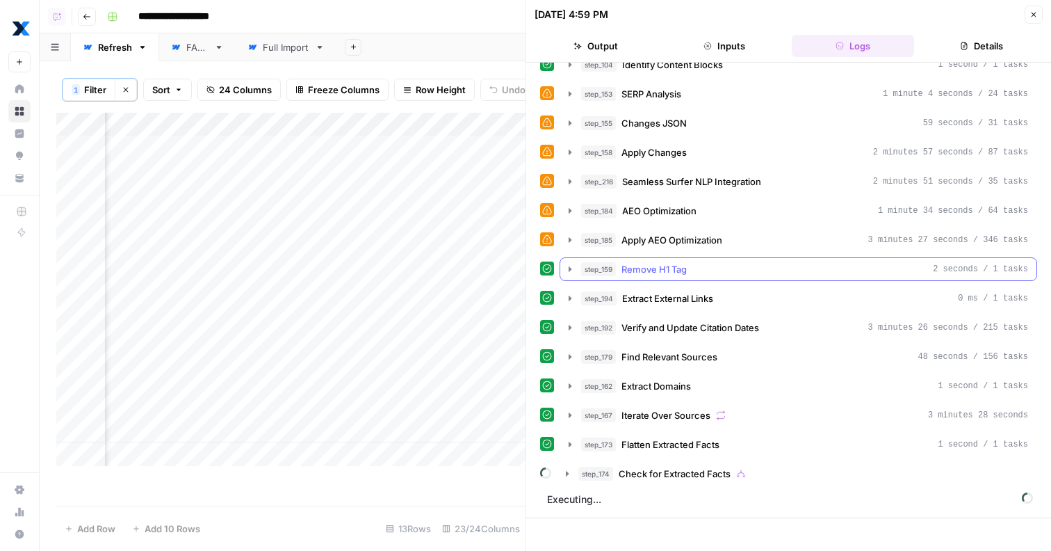
click at [729, 268] on div "step_159 Remove H1 Tag 2 seconds / 1 tasks" at bounding box center [804, 269] width 447 height 14
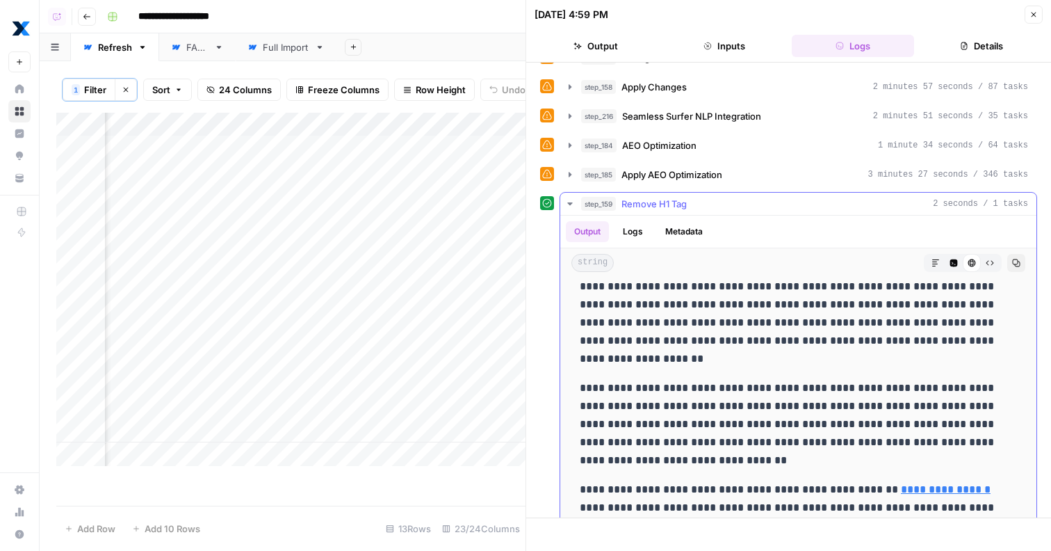
scroll to position [8059, 0]
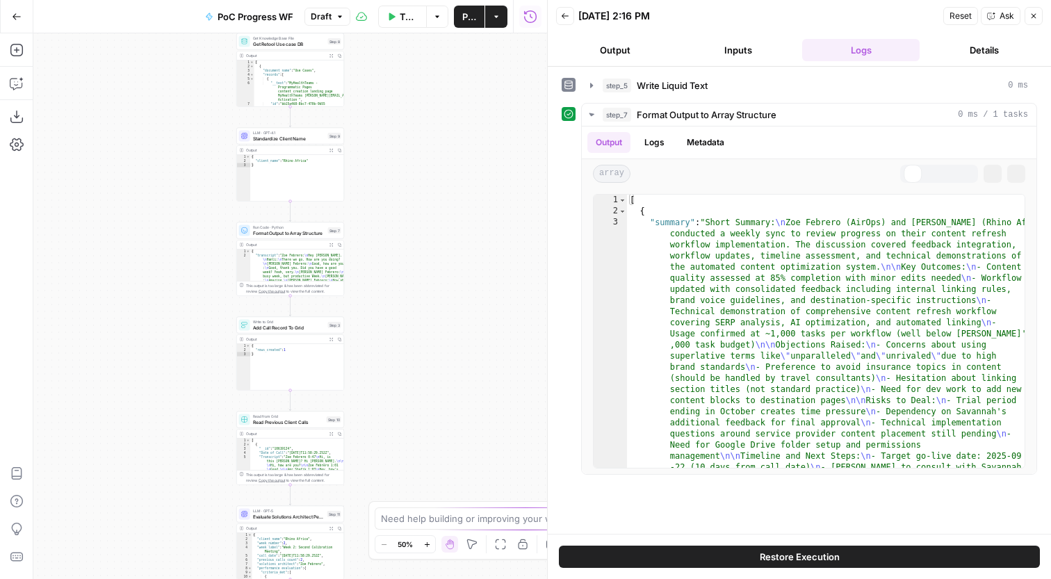
click at [333, 20] on button "Draft" at bounding box center [328, 17] width 46 height 18
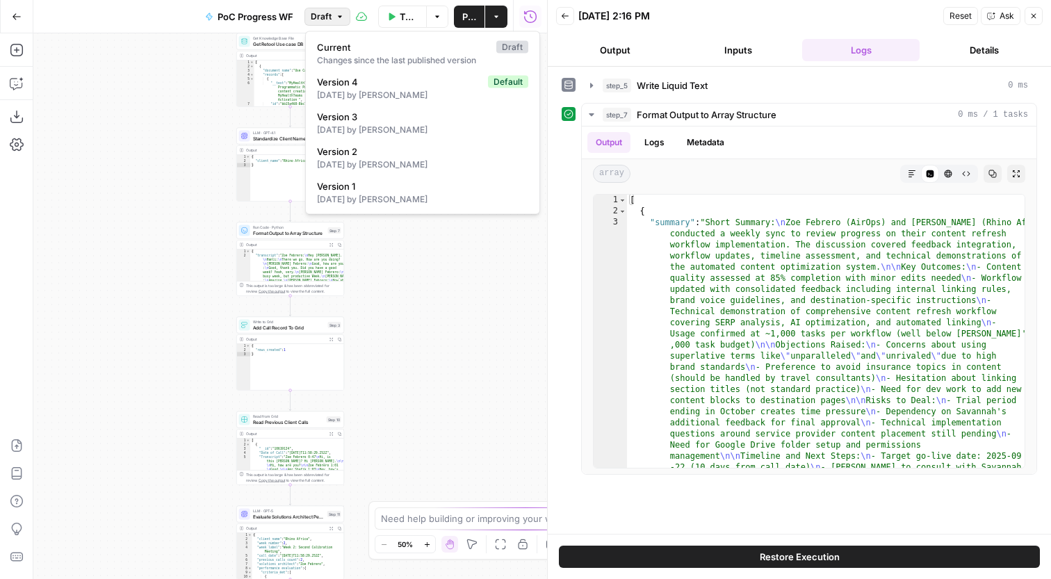
click at [460, 408] on div "Workflow Set Inputs Inputs Get Knowledge Base File Get Retool Use case DB Step …" at bounding box center [290, 306] width 514 height 546
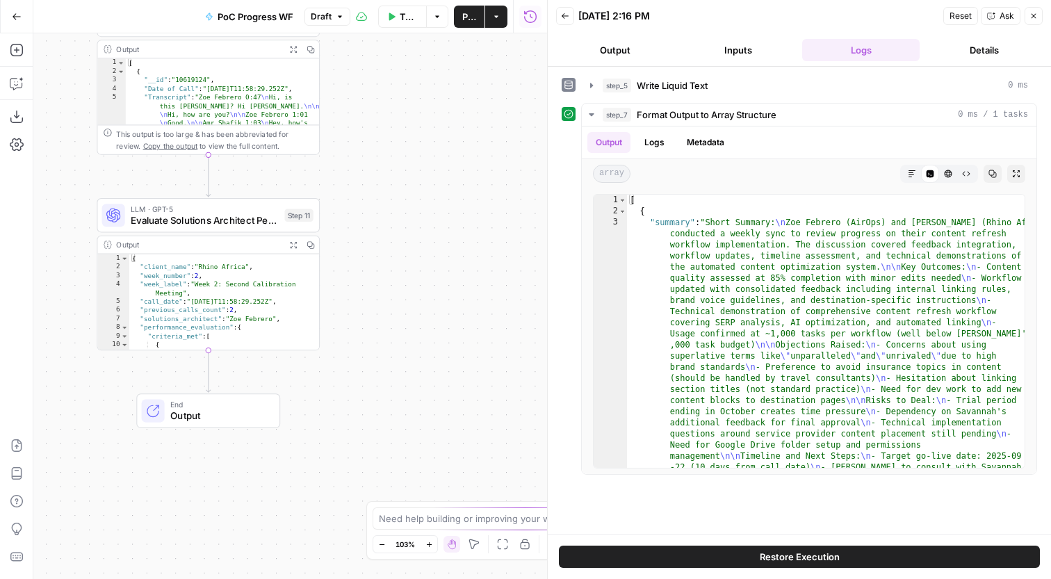
click at [292, 251] on button "Expand Output" at bounding box center [292, 244] width 17 height 17
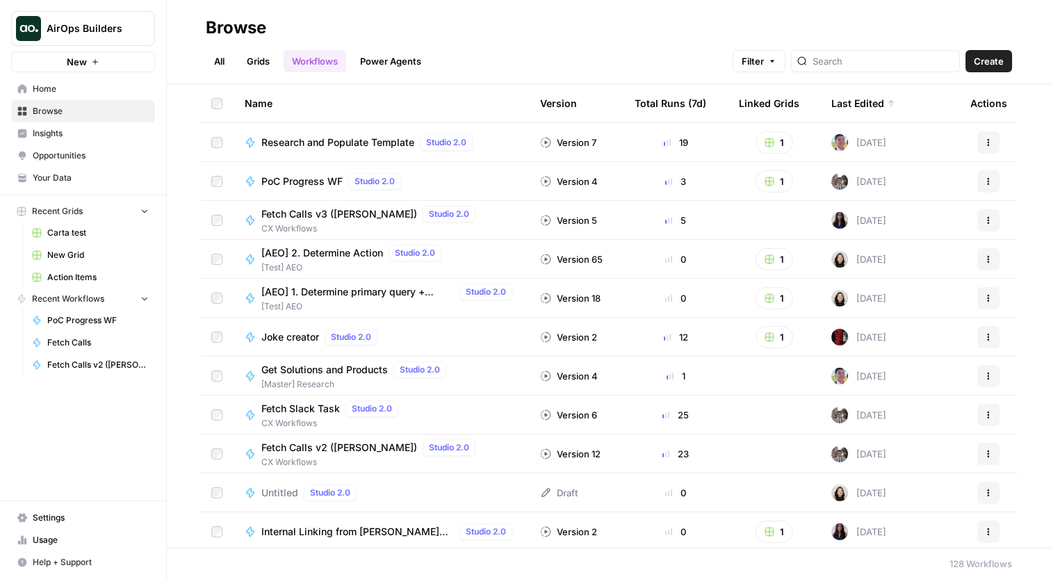
click at [295, 339] on span "Joke creator" at bounding box center [290, 337] width 58 height 14
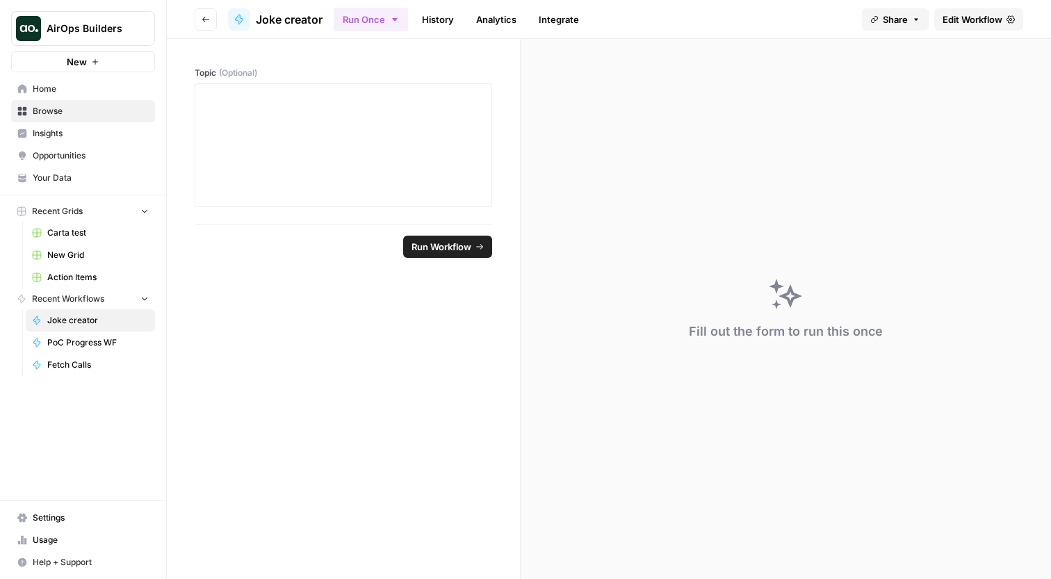
click at [455, 26] on link "History" at bounding box center [438, 19] width 49 height 22
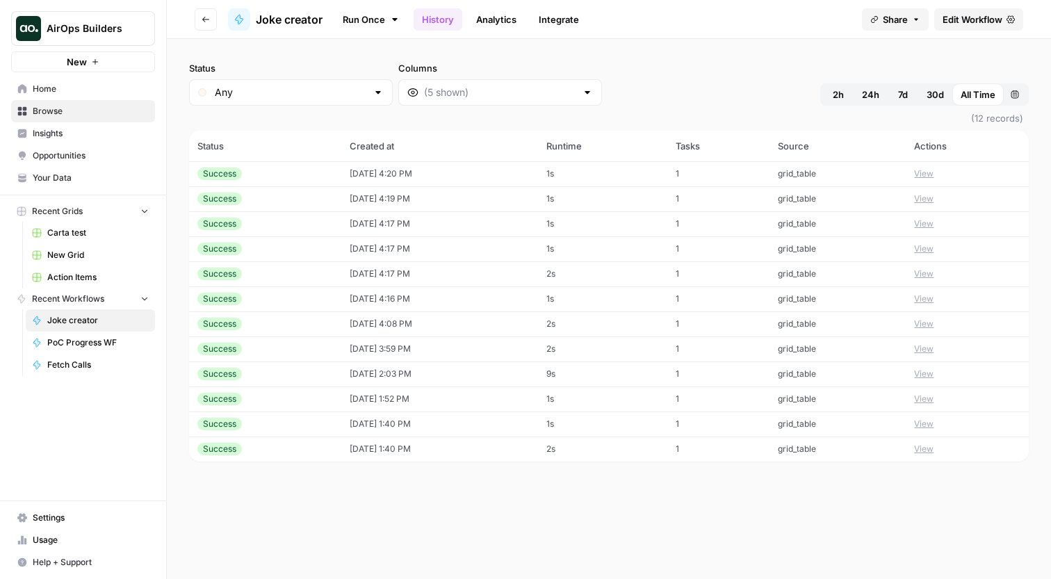
click at [920, 174] on td "View" at bounding box center [967, 173] width 123 height 25
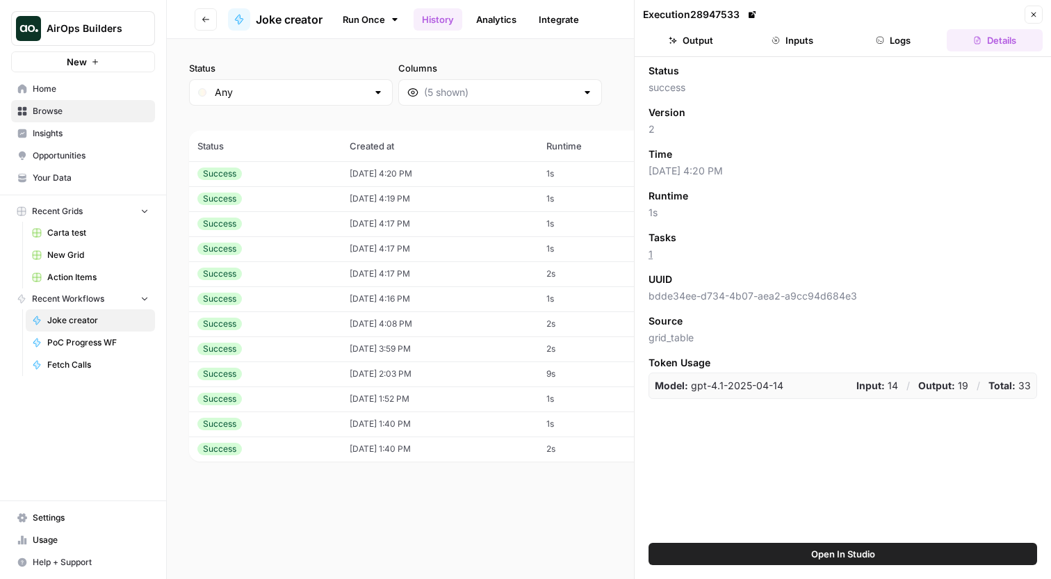
click at [802, 41] on button "Inputs" at bounding box center [793, 40] width 96 height 22
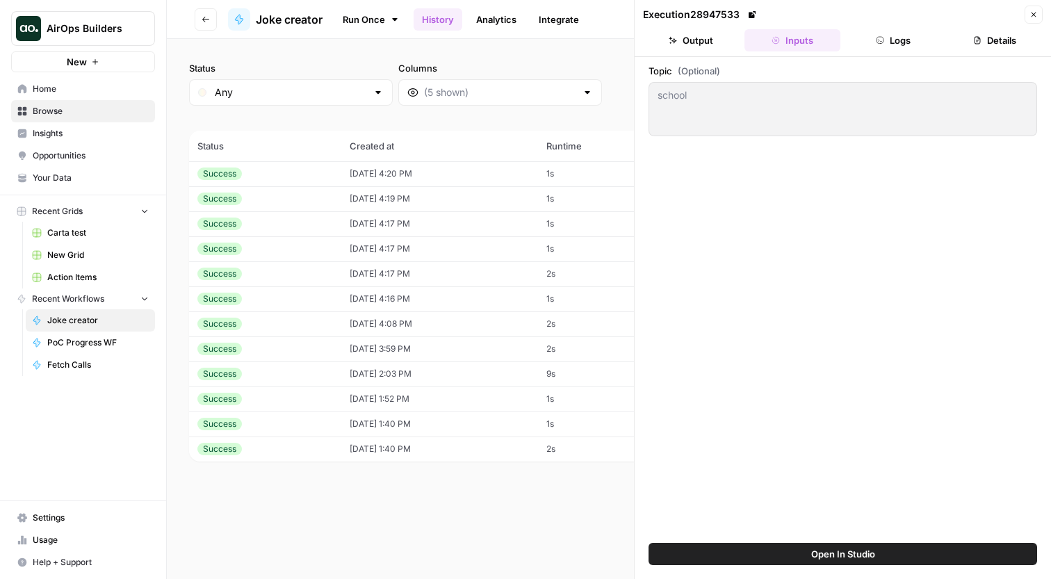
click at [884, 33] on button "Logs" at bounding box center [894, 40] width 96 height 22
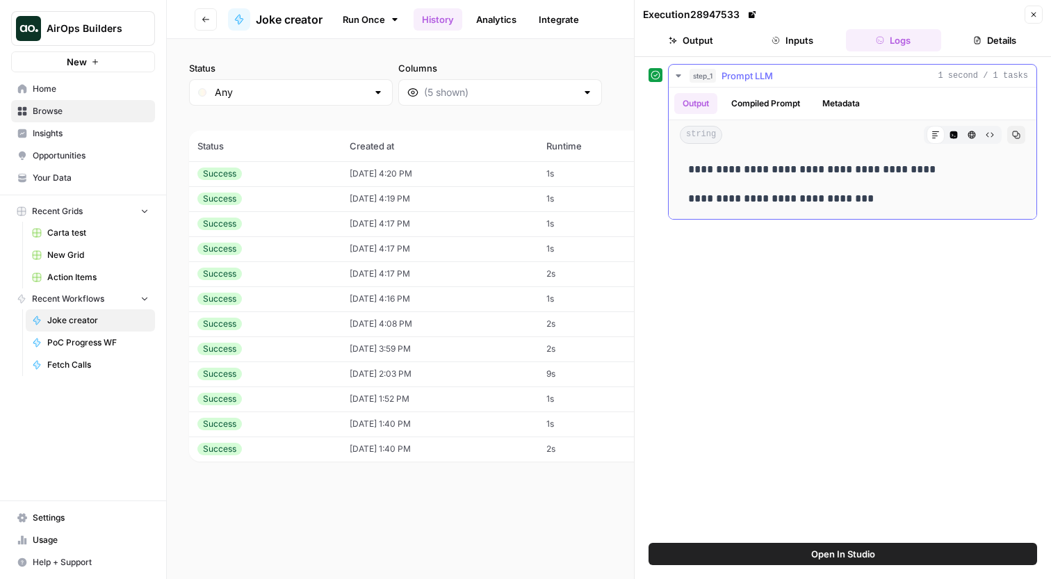
click at [806, 209] on div "**********" at bounding box center [853, 184] width 346 height 58
click at [803, 194] on p "**********" at bounding box center [852, 199] width 329 height 18
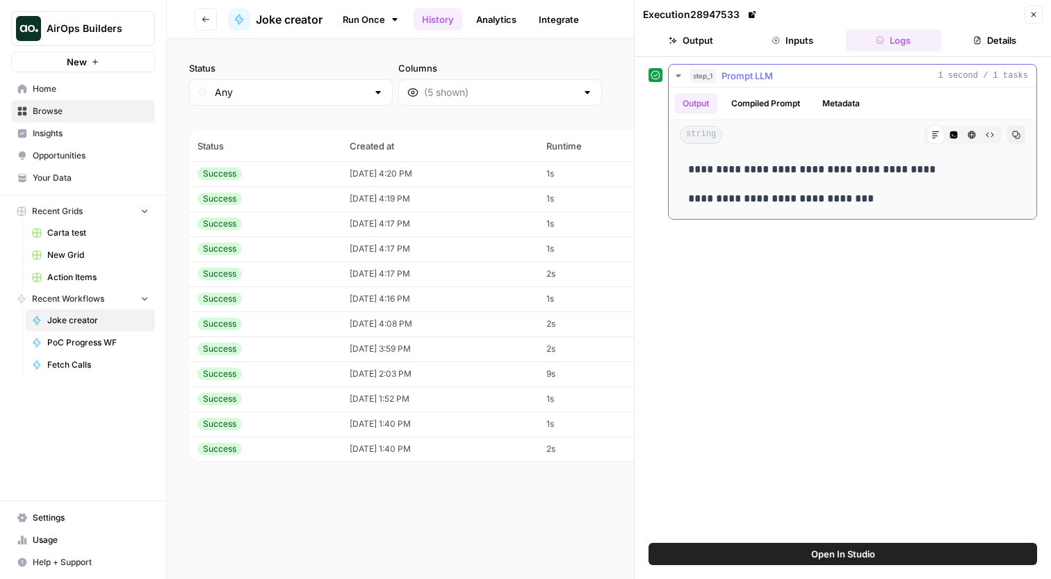
click at [803, 194] on p "**********" at bounding box center [852, 199] width 329 height 18
click at [829, 178] on p "**********" at bounding box center [852, 170] width 329 height 18
click at [202, 19] on button "Go back" at bounding box center [206, 19] width 22 height 22
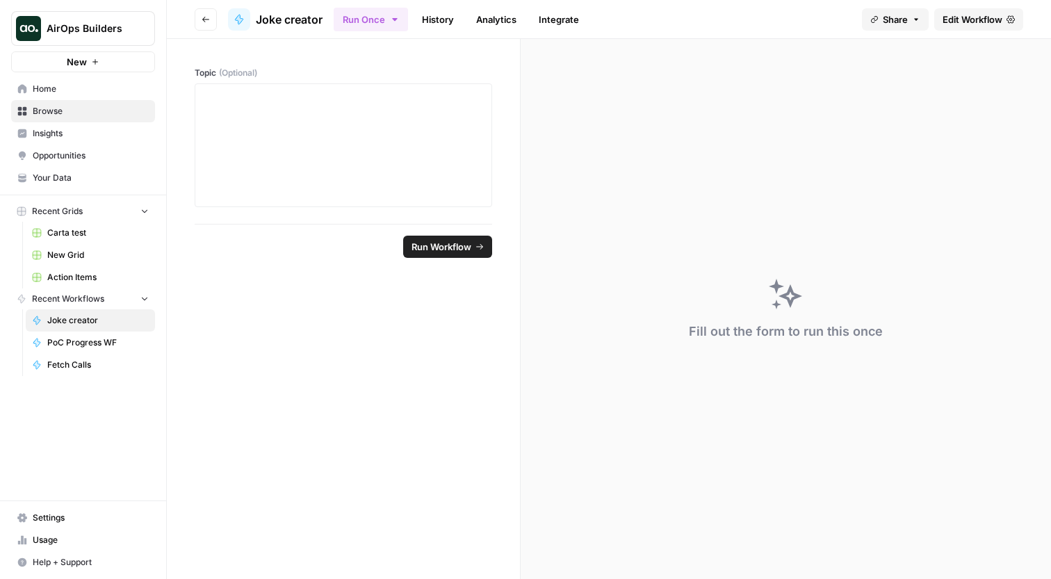
click at [206, 16] on icon "button" at bounding box center [206, 19] width 8 height 8
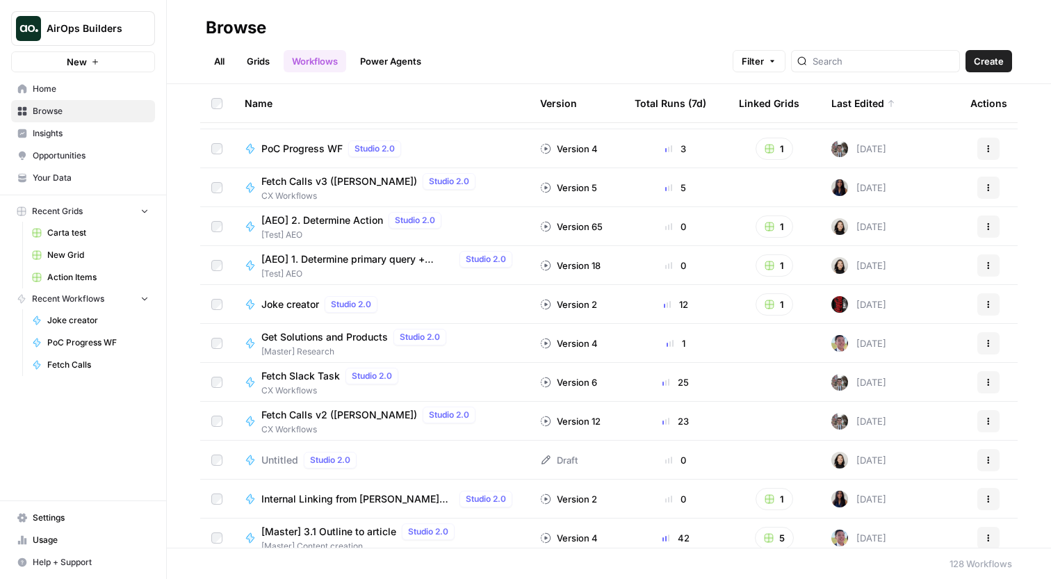
scroll to position [44, 0]
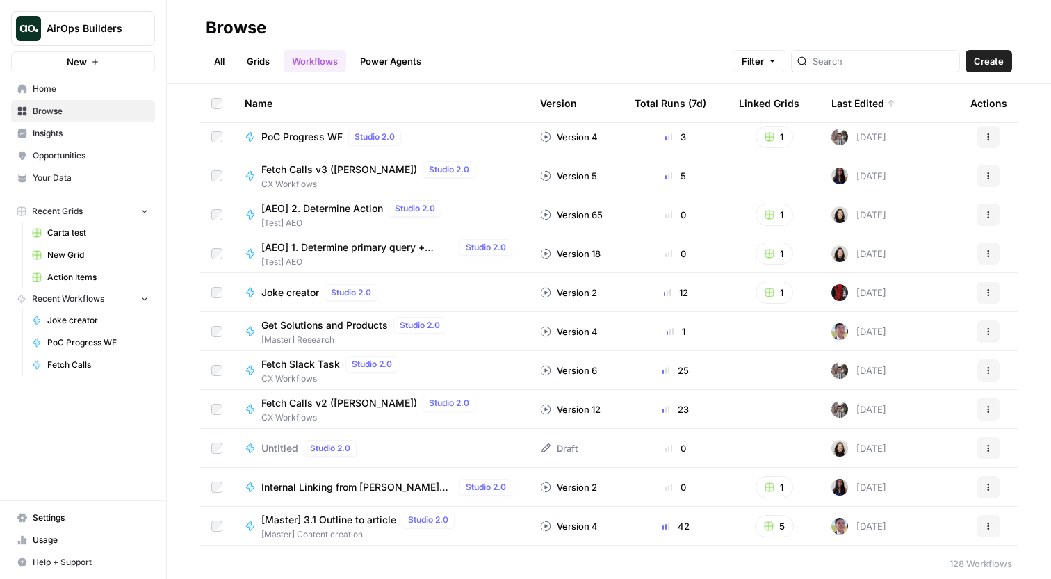
click at [316, 362] on span "Fetch Slack Task" at bounding box center [300, 364] width 79 height 14
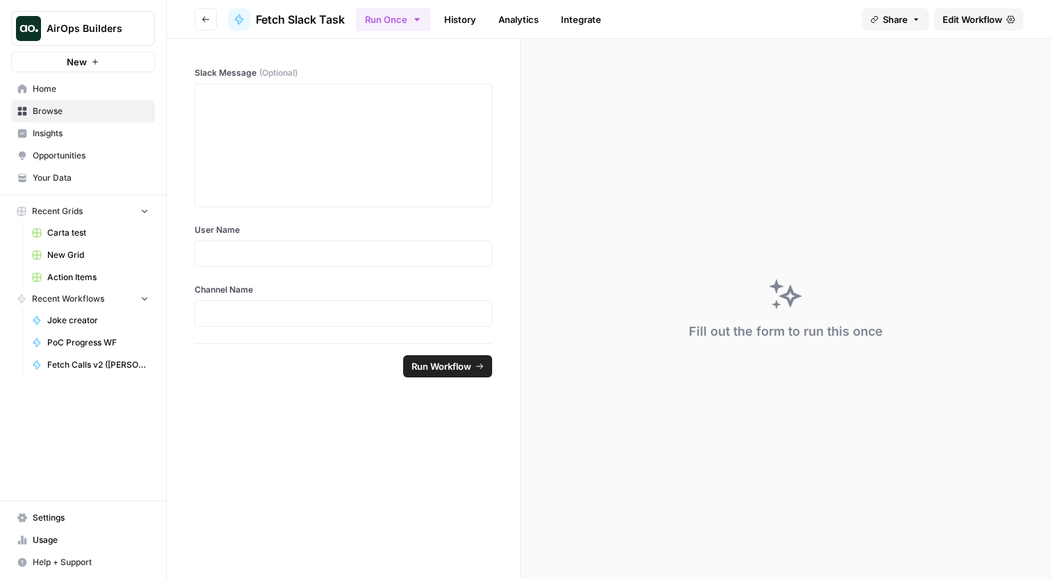
click at [451, 20] on link "History" at bounding box center [460, 19] width 49 height 22
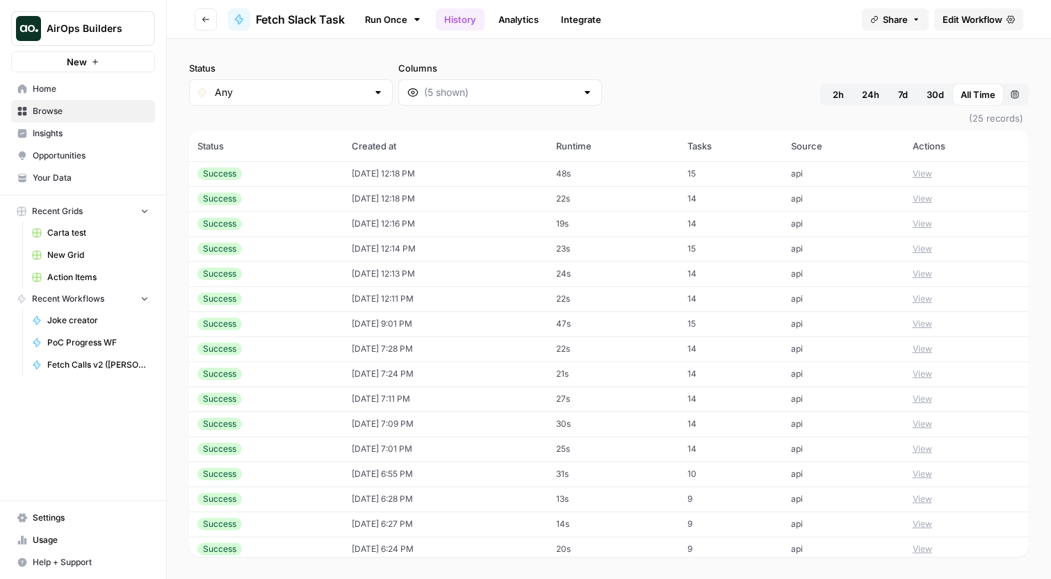
click at [932, 173] on button "View" at bounding box center [922, 174] width 19 height 13
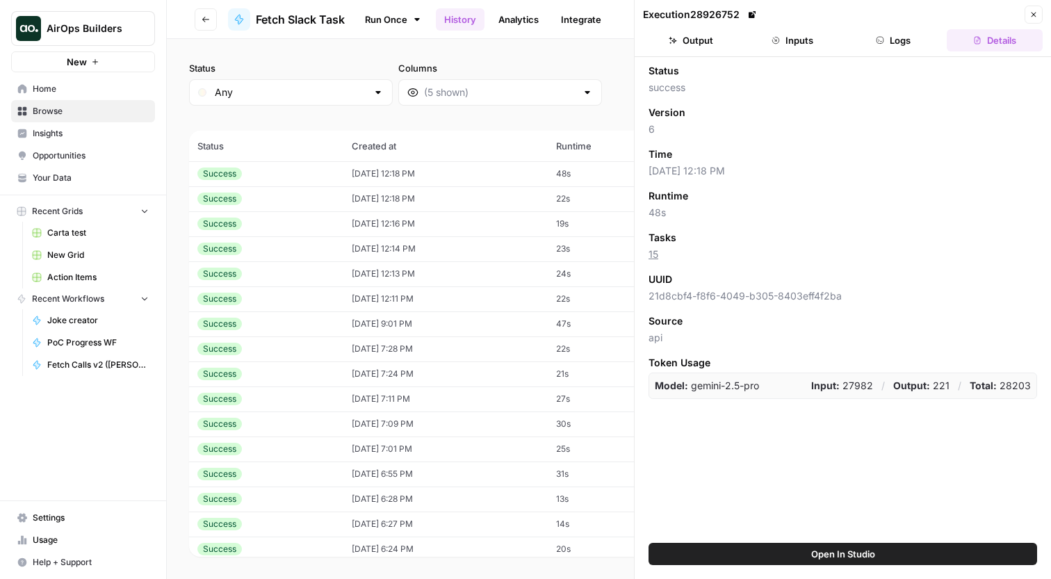
click at [910, 38] on button "Logs" at bounding box center [894, 40] width 96 height 22
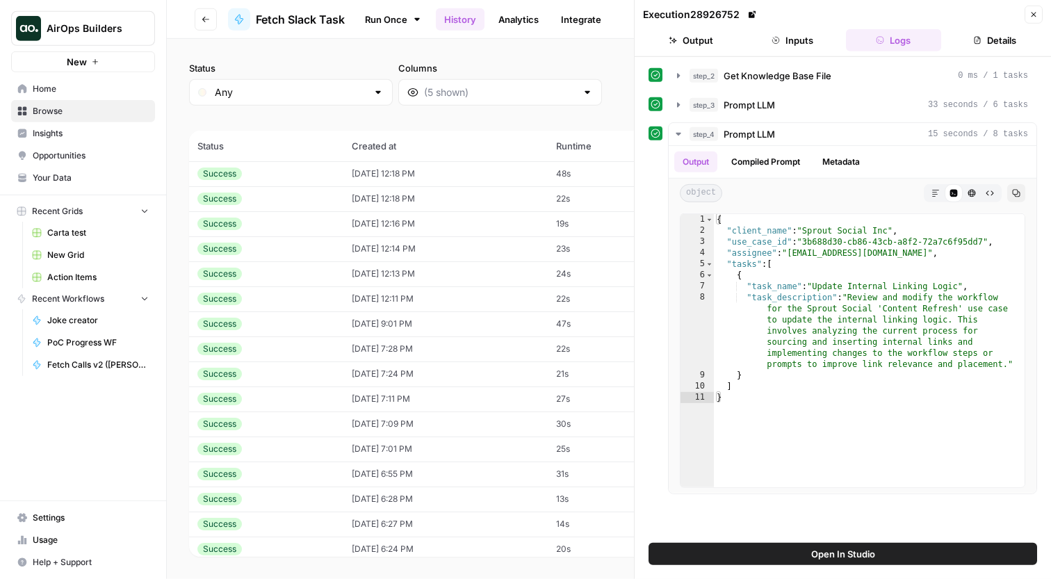
click at [807, 550] on button "Open In Studio" at bounding box center [843, 554] width 389 height 22
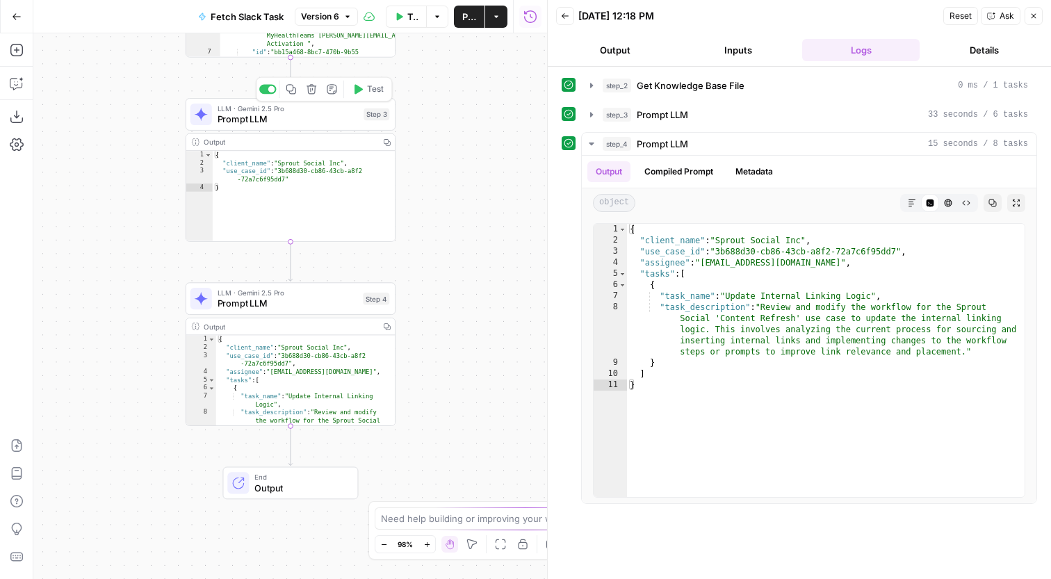
click at [341, 307] on span "Prompt LLM" at bounding box center [288, 304] width 140 height 14
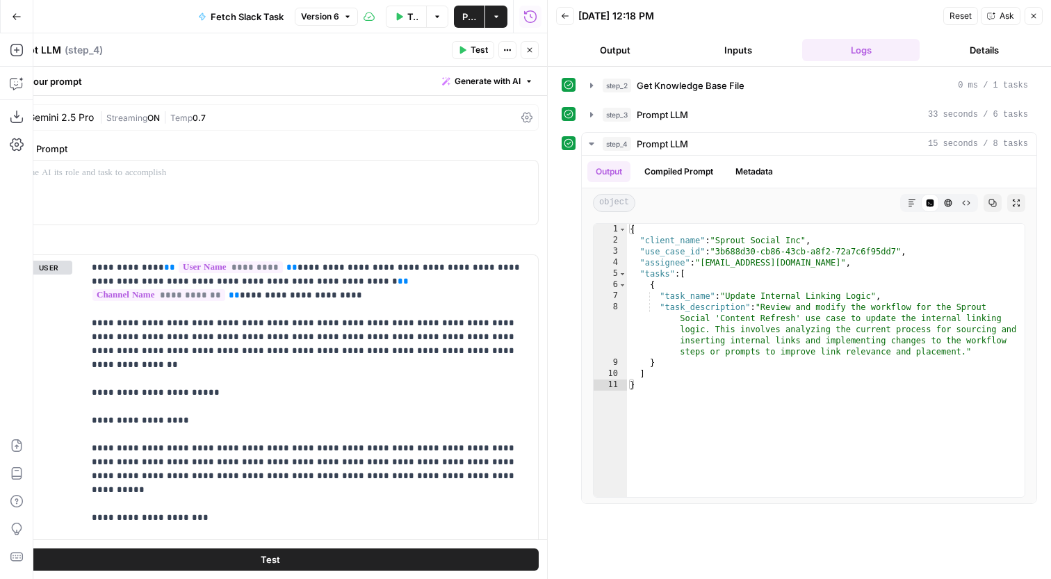
click at [1031, 19] on icon "button" at bounding box center [1034, 16] width 8 height 8
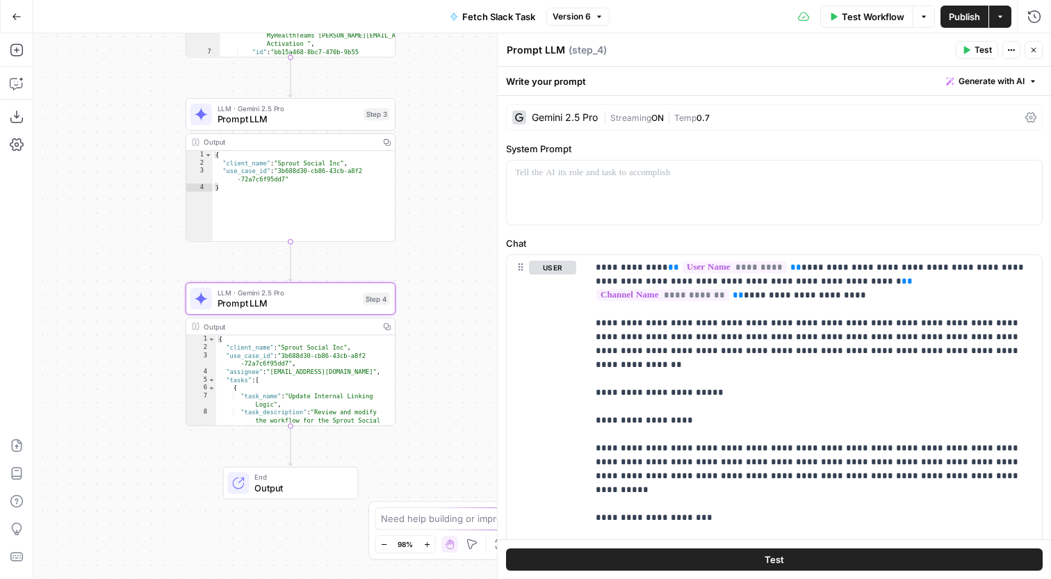
click at [451, 261] on div "Workflow Set Inputs Inputs Get Knowledge Base File Get Knowledge Base File Step…" at bounding box center [542, 306] width 1018 height 546
click at [21, 79] on icon "button" at bounding box center [21, 79] width 5 height 5
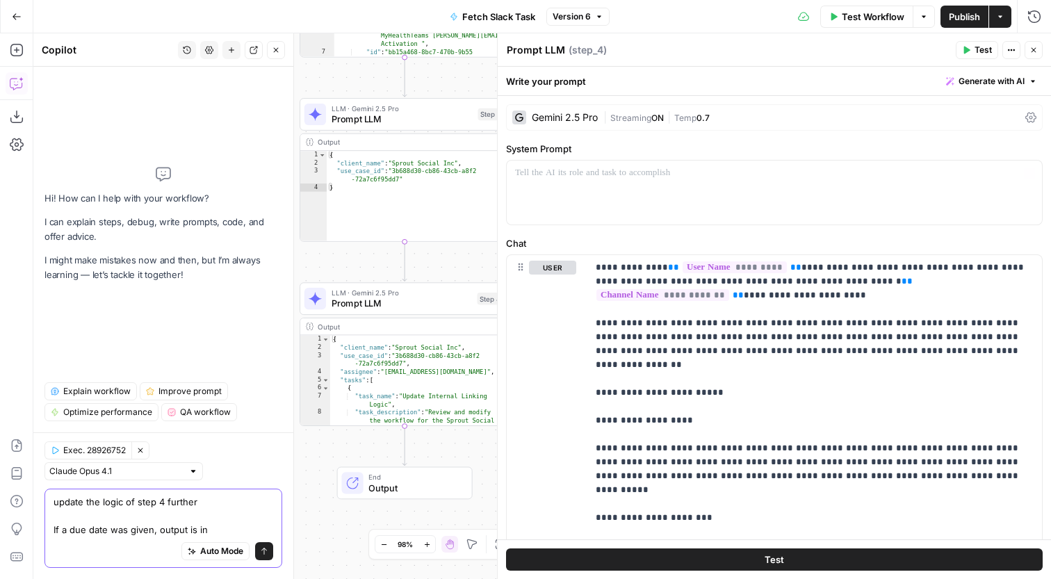
paste textarea "ISO 8601 format"
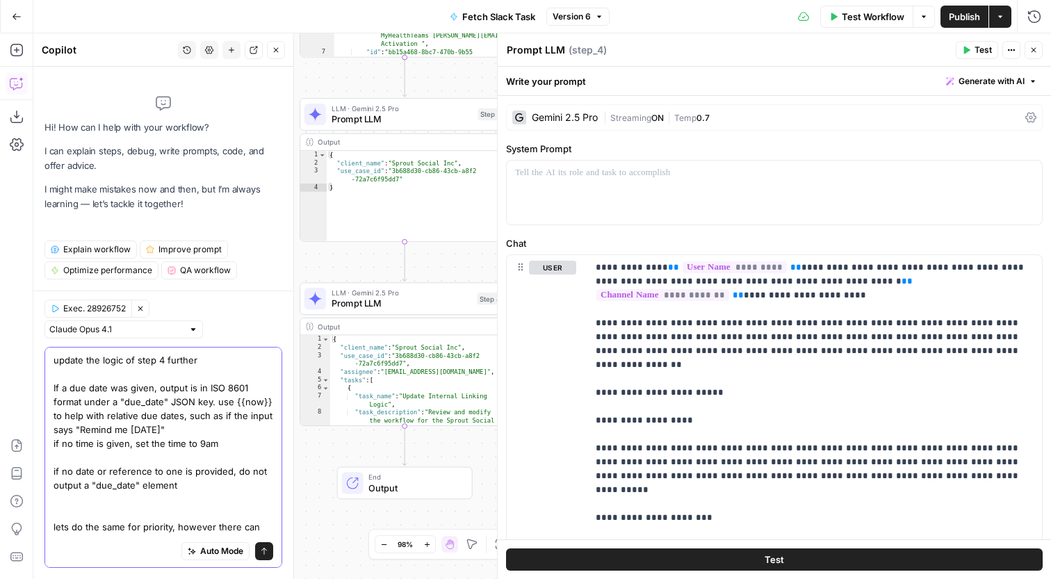
click at [168, 446] on textarea "update the logic of step 4 further If a due date was given, output is in ISO 86…" at bounding box center [164, 464] width 220 height 222
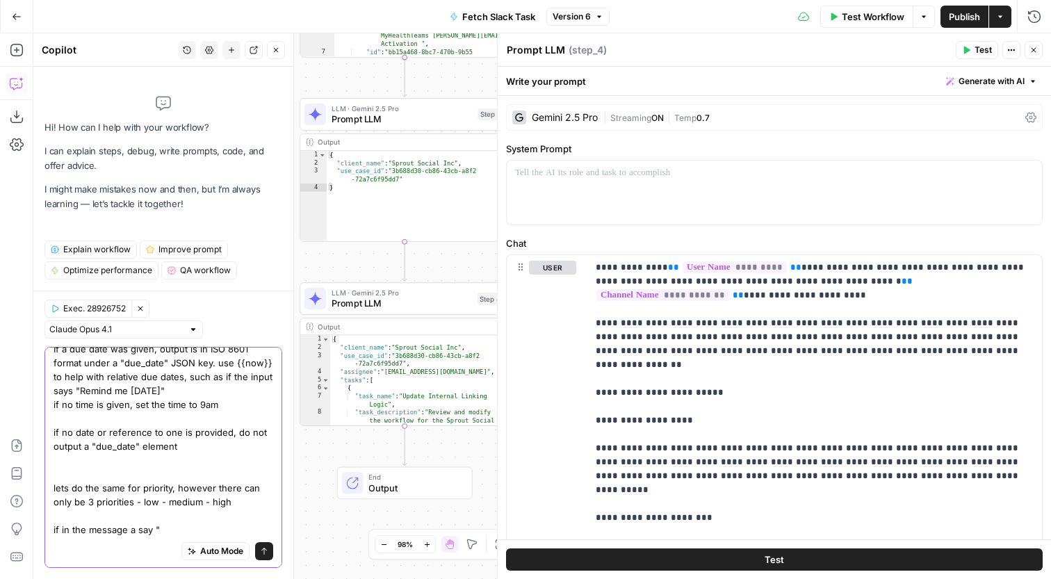
click at [234, 493] on textarea "update the logic of step 4 further If a due date was given, output is in ISO 86…" at bounding box center [164, 425] width 220 height 222
click at [236, 504] on textarea "update the logic of step 4 further If a due date was given, output is in ISO 86…" at bounding box center [164, 425] width 220 height 222
type textarea "update the logic of step 4 further If a due date was given, output is in ISO 86…"
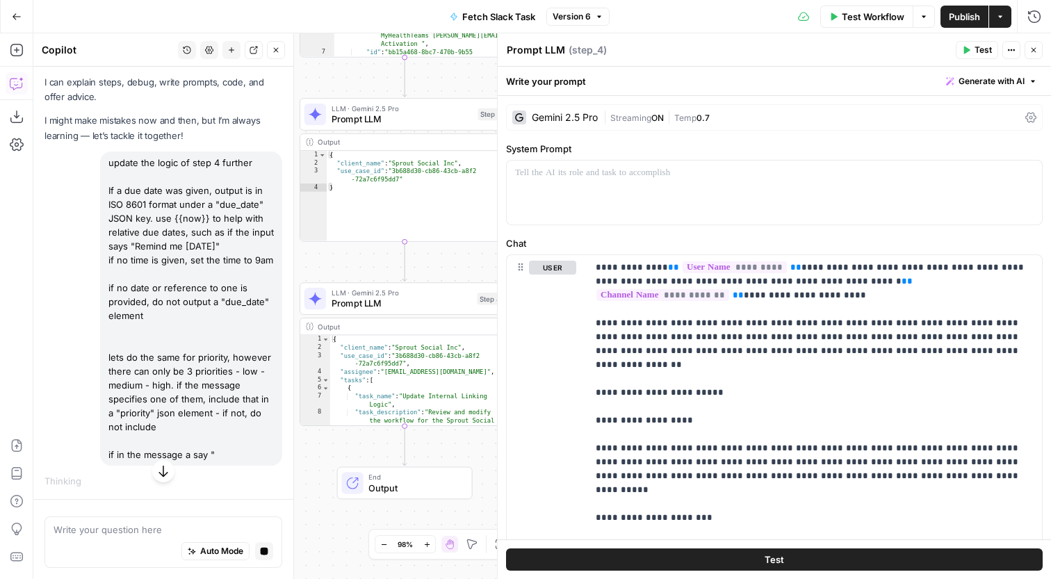
click at [1031, 54] on icon "button" at bounding box center [1034, 50] width 8 height 8
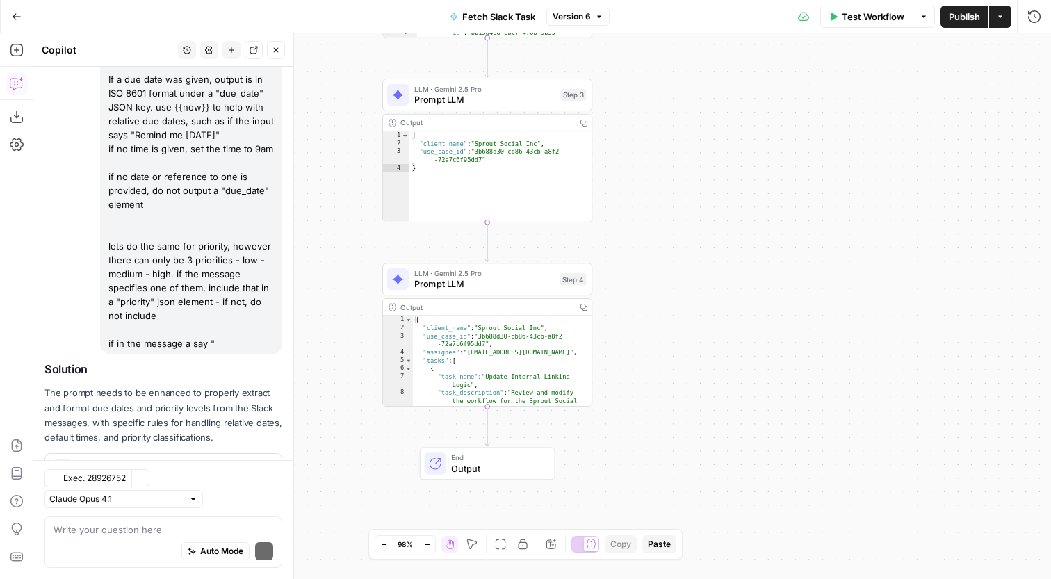
scroll to position [199, 0]
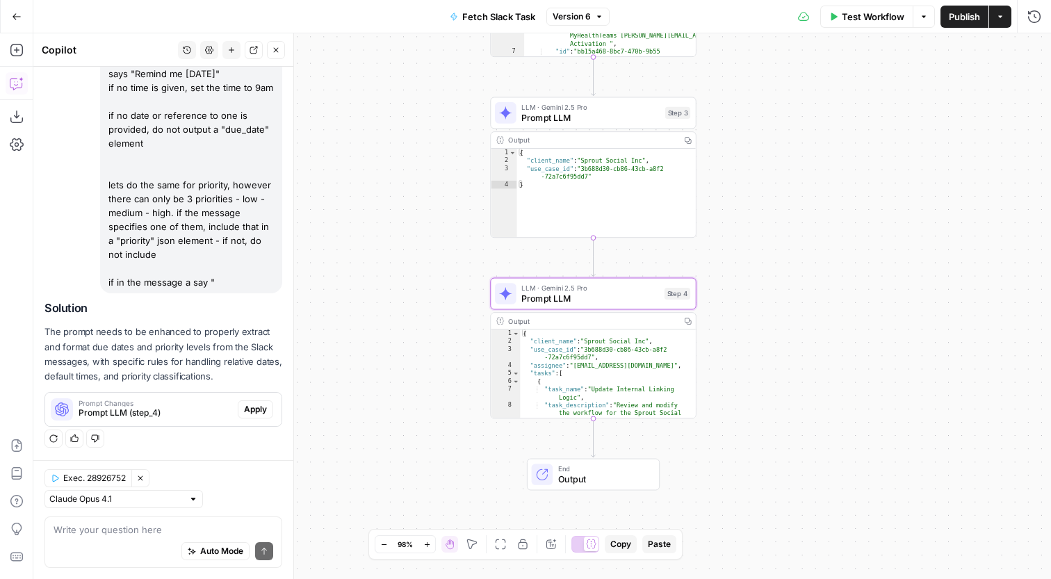
click at [263, 407] on span "Apply" at bounding box center [255, 409] width 23 height 13
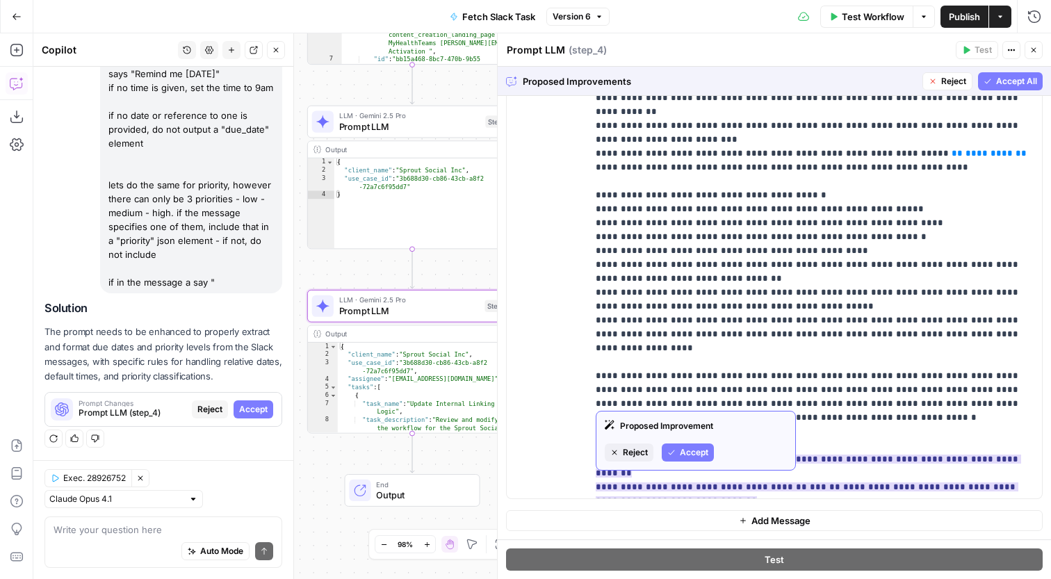
scroll to position [5987, 0]
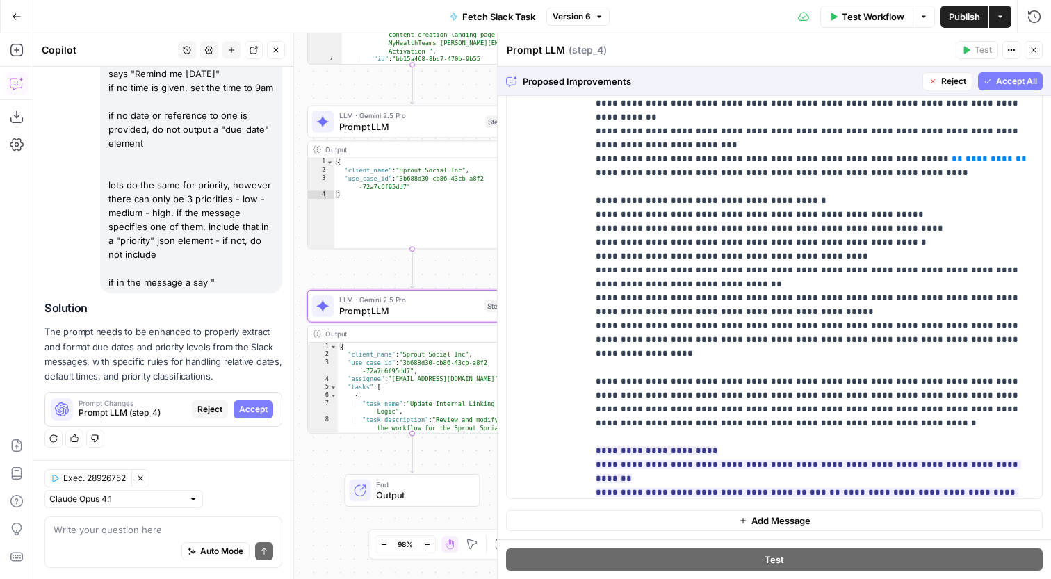
click at [1007, 83] on span "Accept All" at bounding box center [1016, 81] width 41 height 13
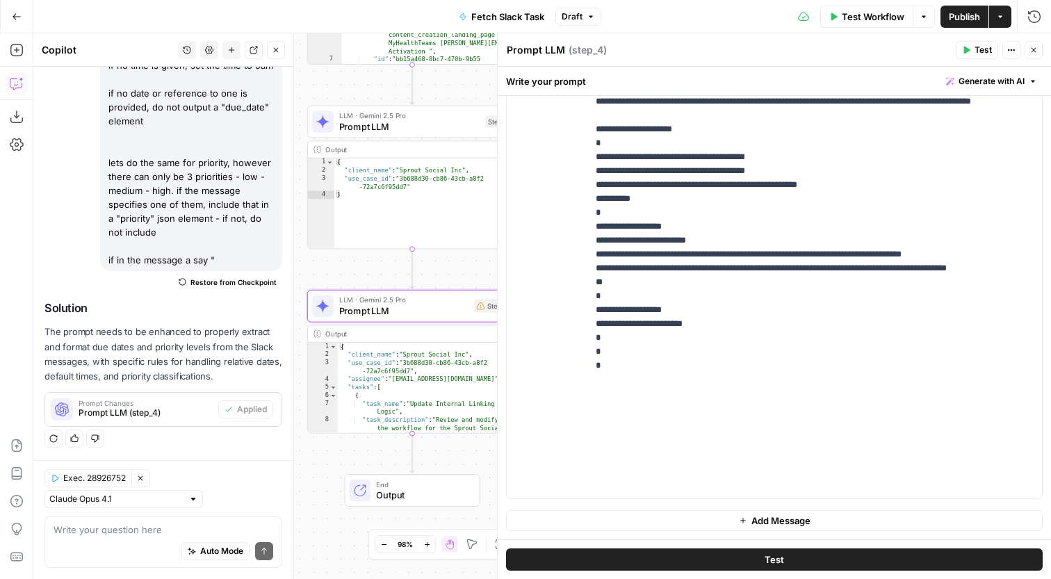
scroll to position [5964, 0]
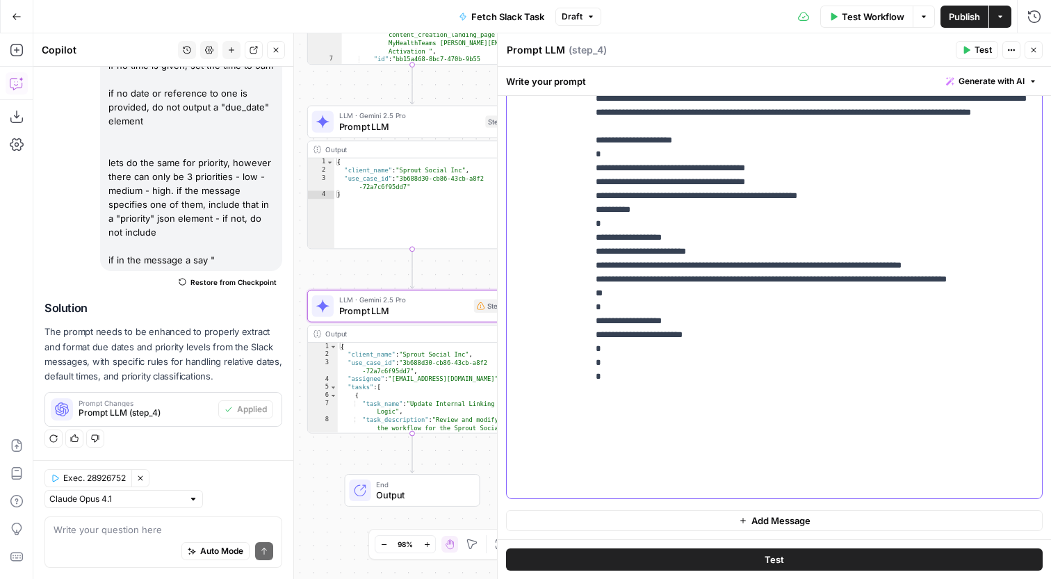
drag, startPoint x: 902, startPoint y: 307, endPoint x: 922, endPoint y: 320, distance: 23.1
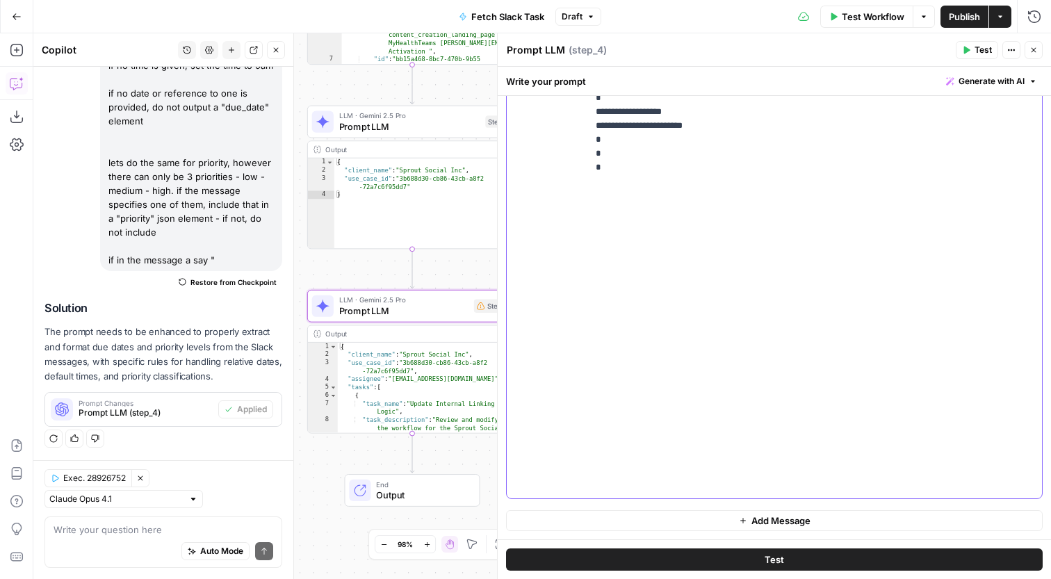
scroll to position [6230, 0]
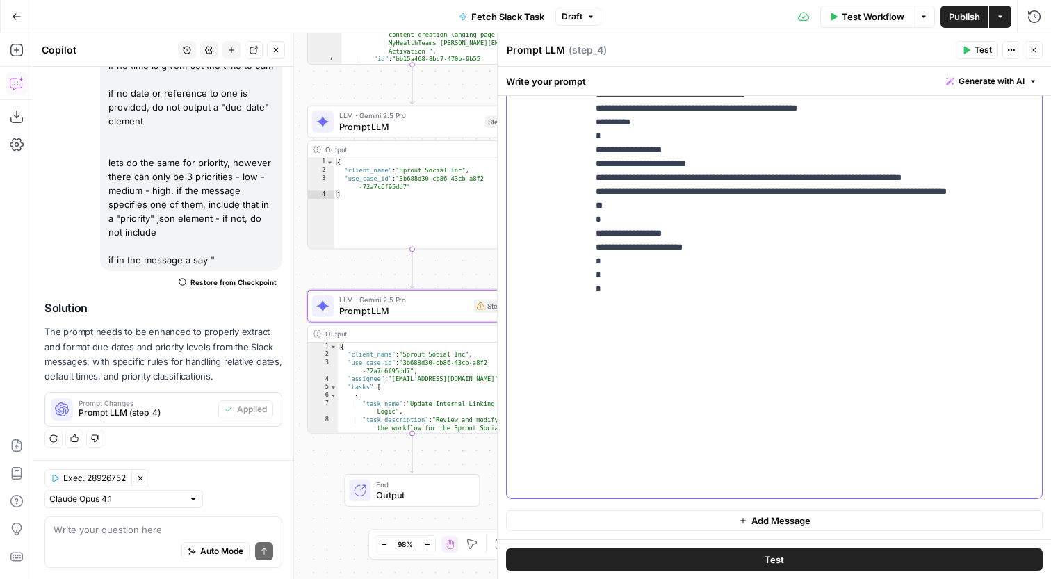
scroll to position [6069, 0]
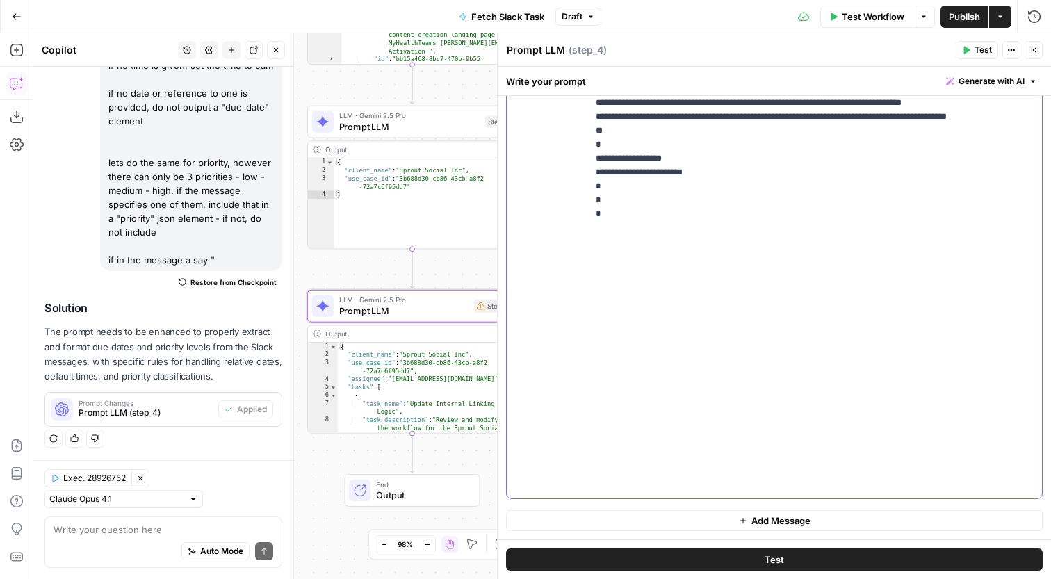
scroll to position [6119, 0]
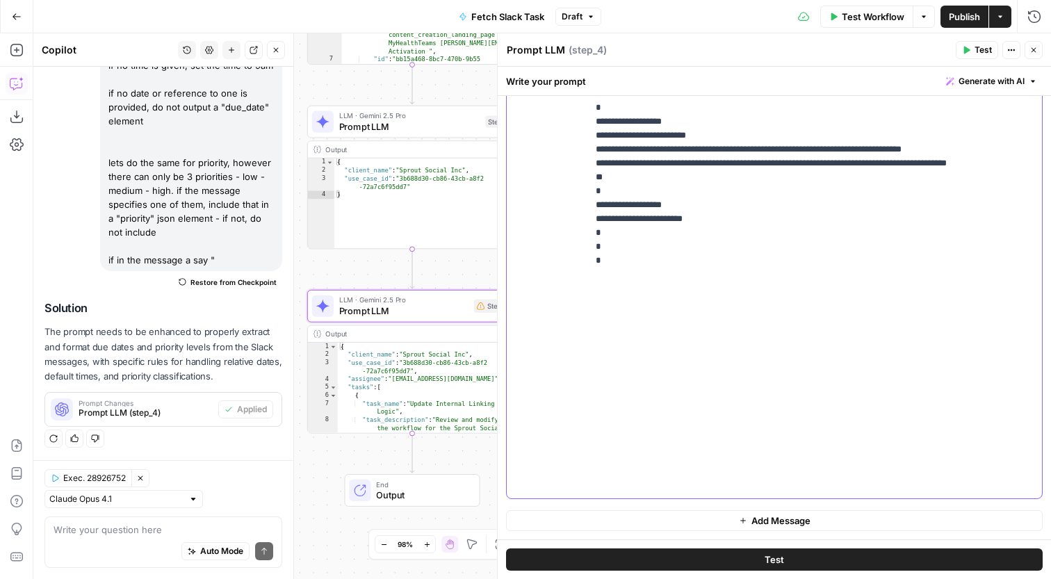
scroll to position [6070, 0]
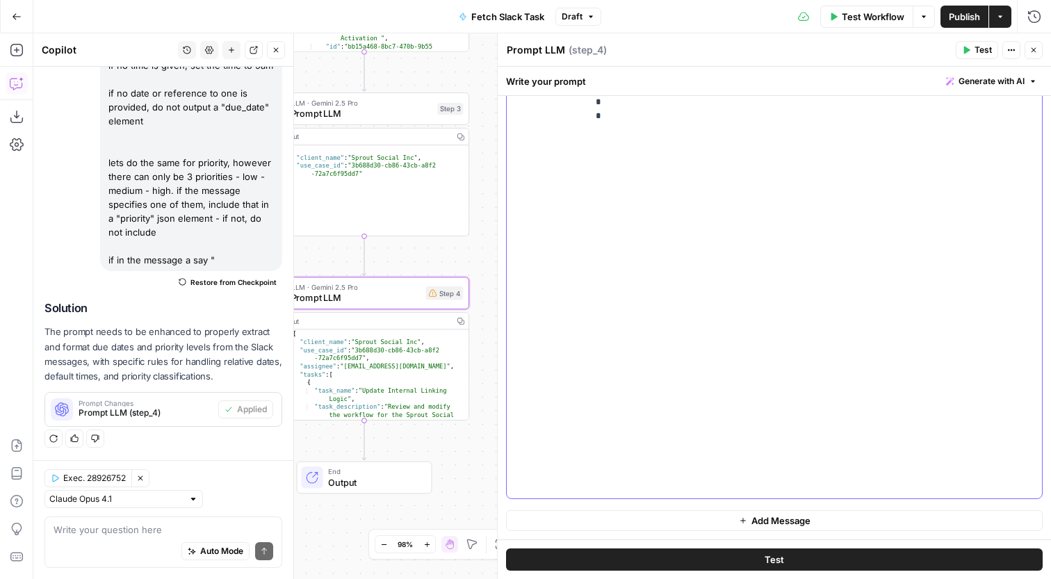
scroll to position [6230, 0]
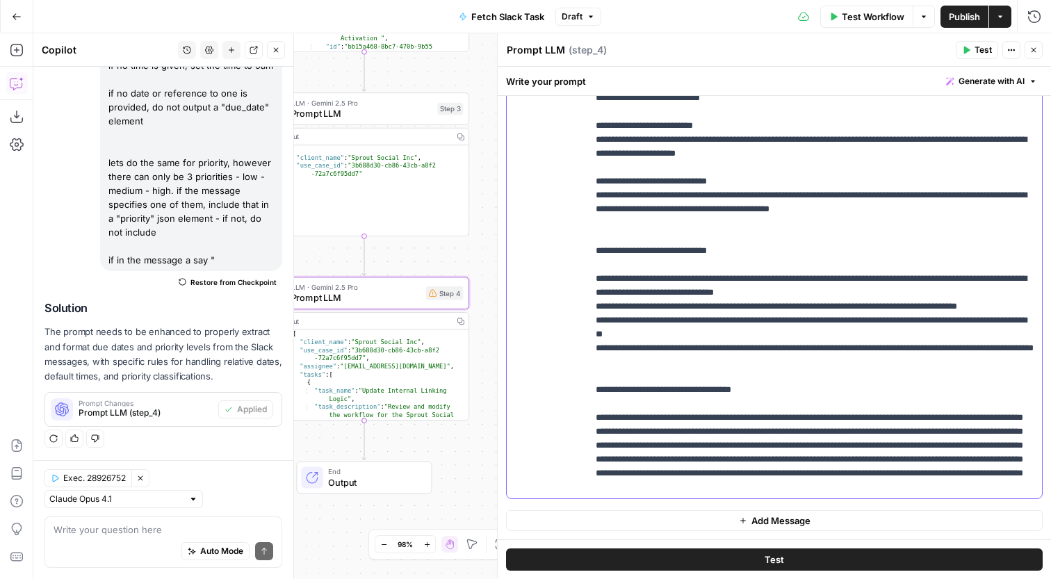
scroll to position [0, 0]
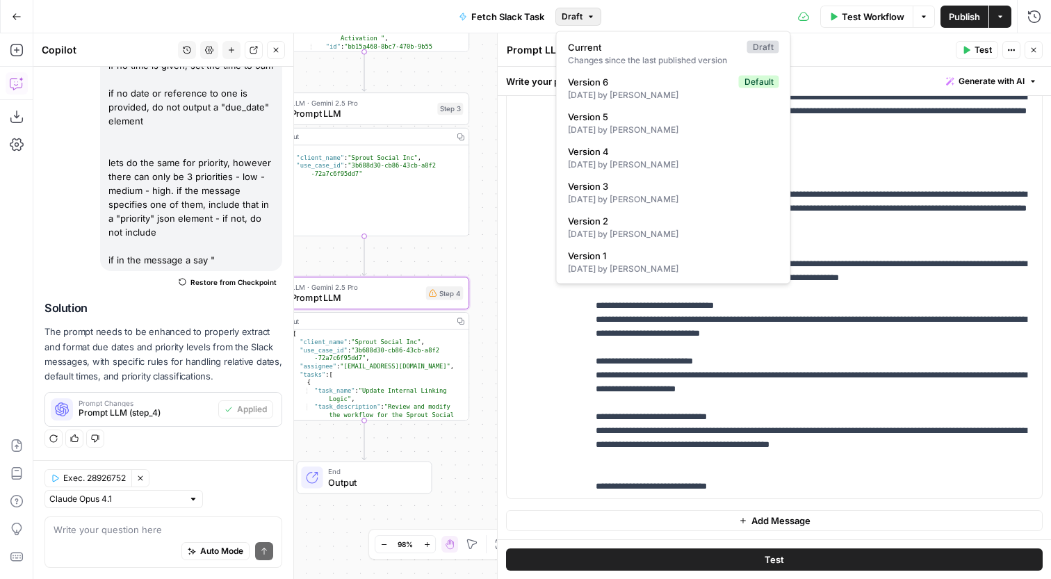
click at [580, 19] on span "Draft" at bounding box center [572, 16] width 21 height 13
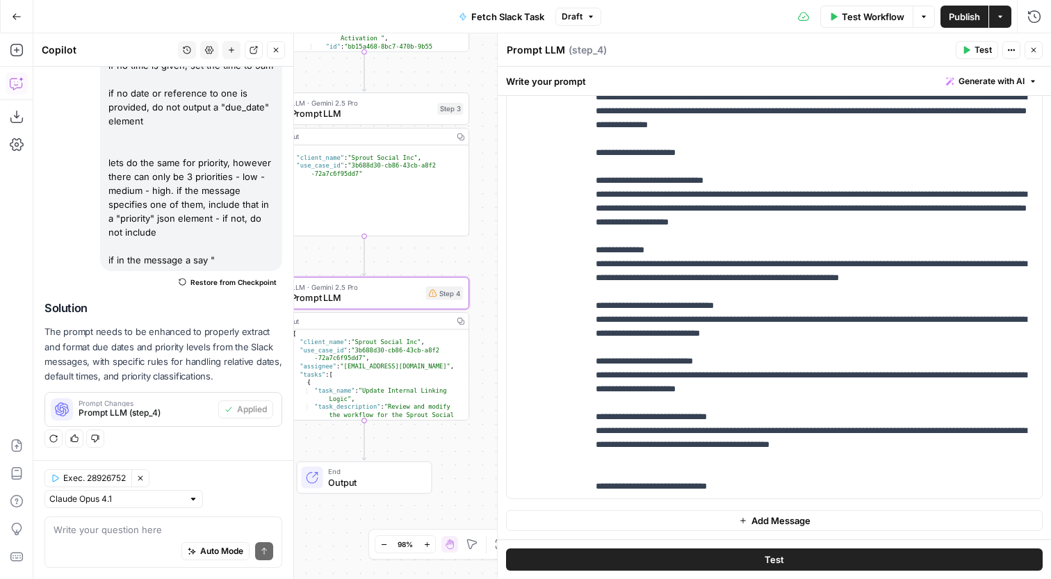
click at [631, 14] on div "Test Workflow Options Publish Actions Run History" at bounding box center [826, 16] width 451 height 33
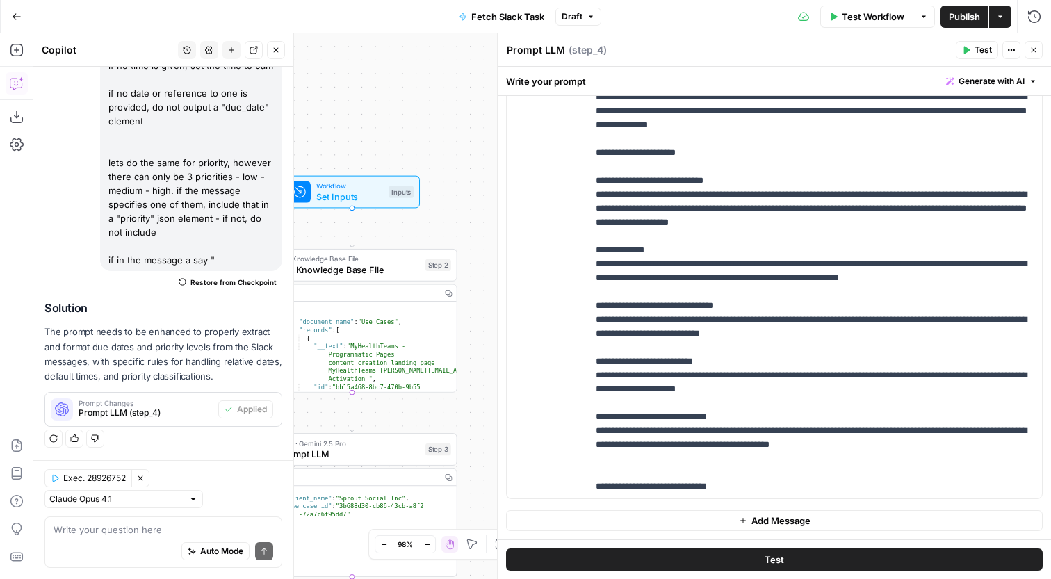
click at [1038, 50] on span "Close" at bounding box center [1037, 50] width 1 height 1
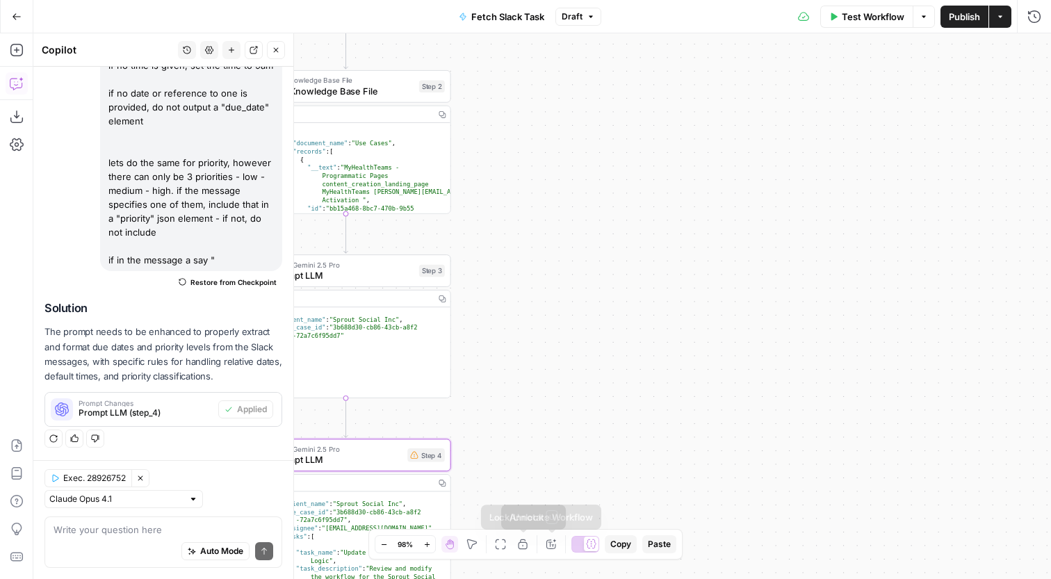
click at [548, 545] on icon "button" at bounding box center [551, 544] width 11 height 11
click at [624, 376] on div "Workflow Set Inputs Inputs Get Knowledge Base File Get Knowledge Base File Step…" at bounding box center [542, 306] width 1018 height 546
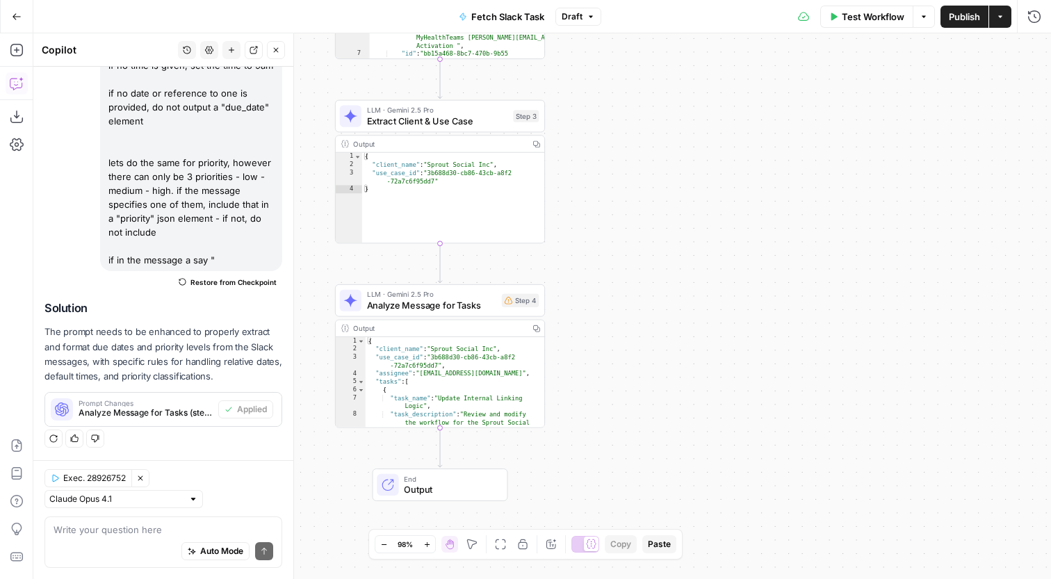
click at [587, 19] on icon "button" at bounding box center [591, 17] width 8 height 8
click at [946, 21] on button "Publish" at bounding box center [965, 17] width 48 height 22
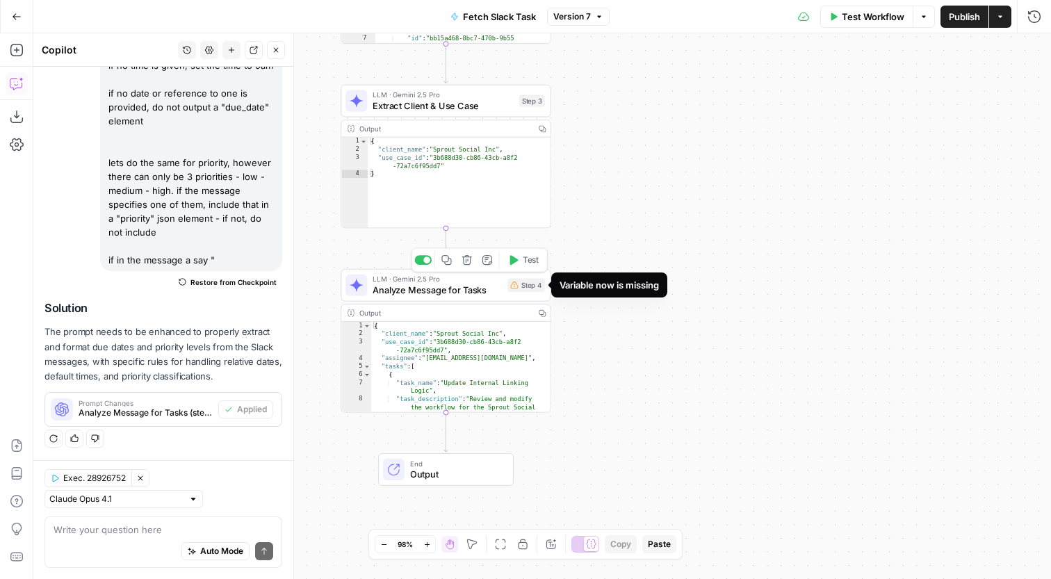
click at [490, 286] on span "Analyze Message for Tasks" at bounding box center [437, 290] width 129 height 14
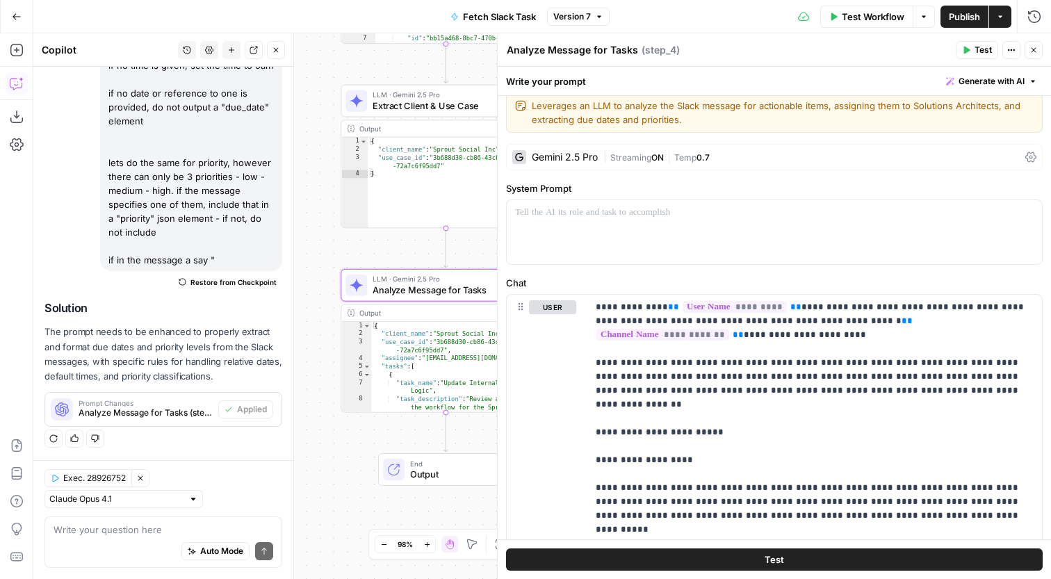
scroll to position [13, 0]
click at [720, 163] on div "| Streaming ON | Temp 0.7" at bounding box center [811, 156] width 416 height 13
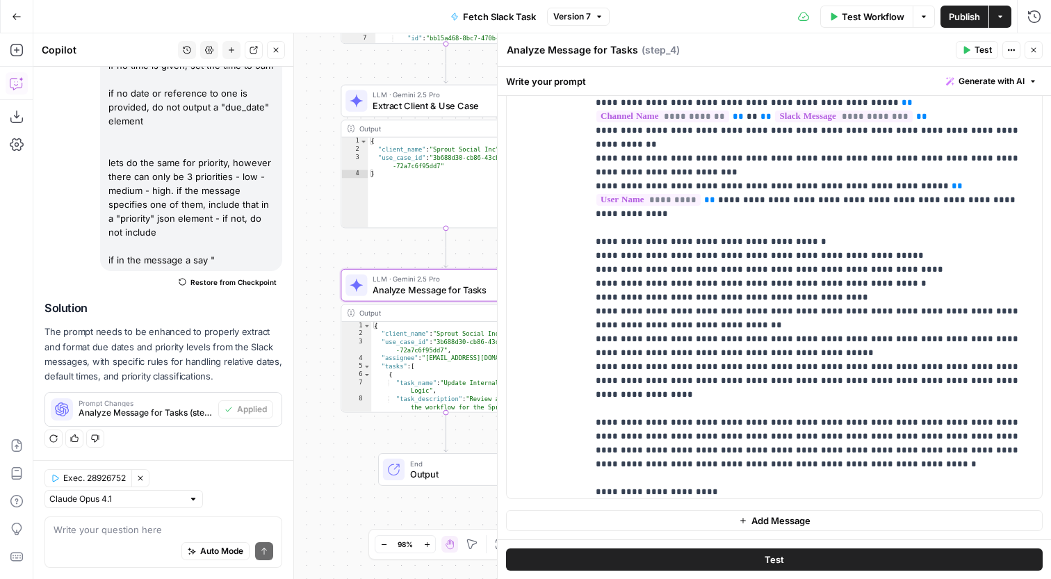
scroll to position [5955, 0]
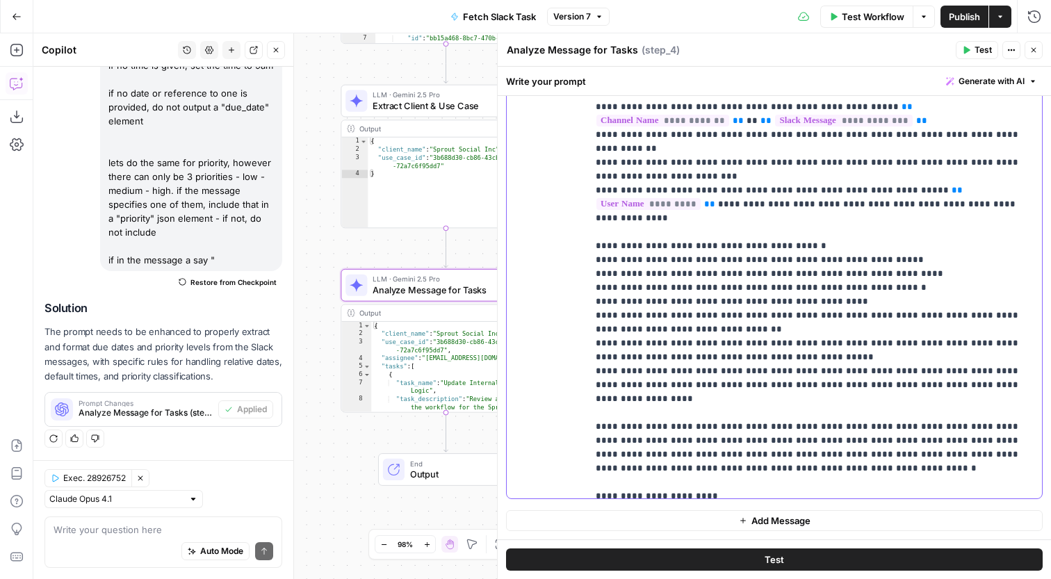
click at [1029, 47] on button "Close" at bounding box center [1034, 50] width 18 height 18
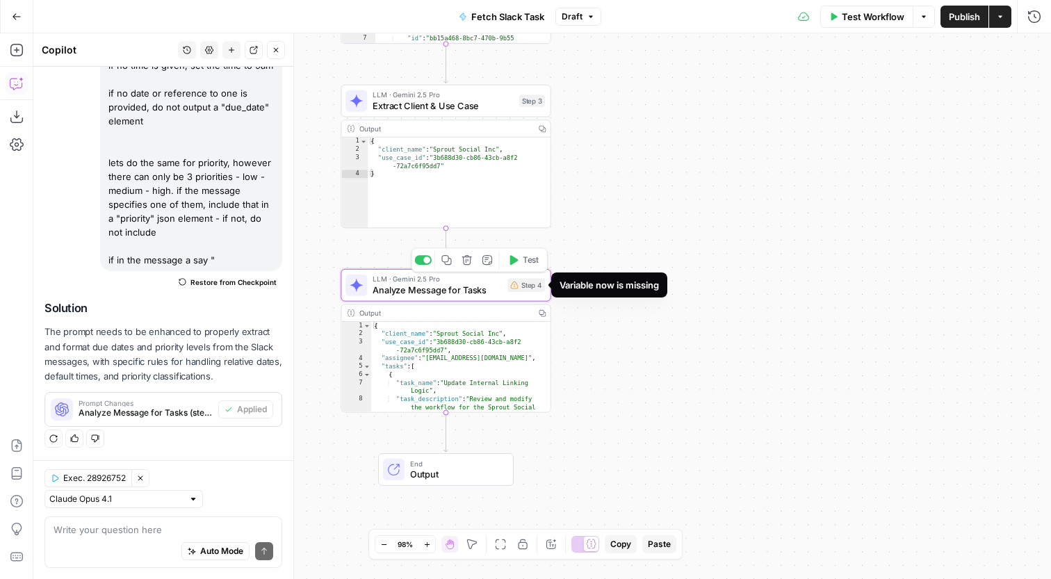
click at [509, 283] on div "Step 4" at bounding box center [527, 285] width 38 height 14
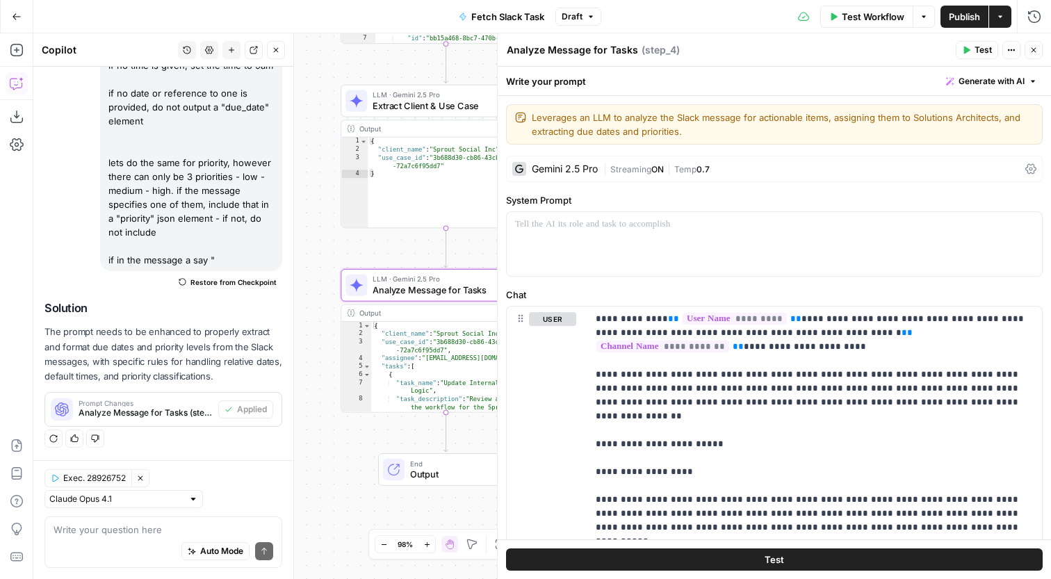
click at [724, 172] on div "| Streaming ON | Temp 0.7" at bounding box center [811, 169] width 416 height 13
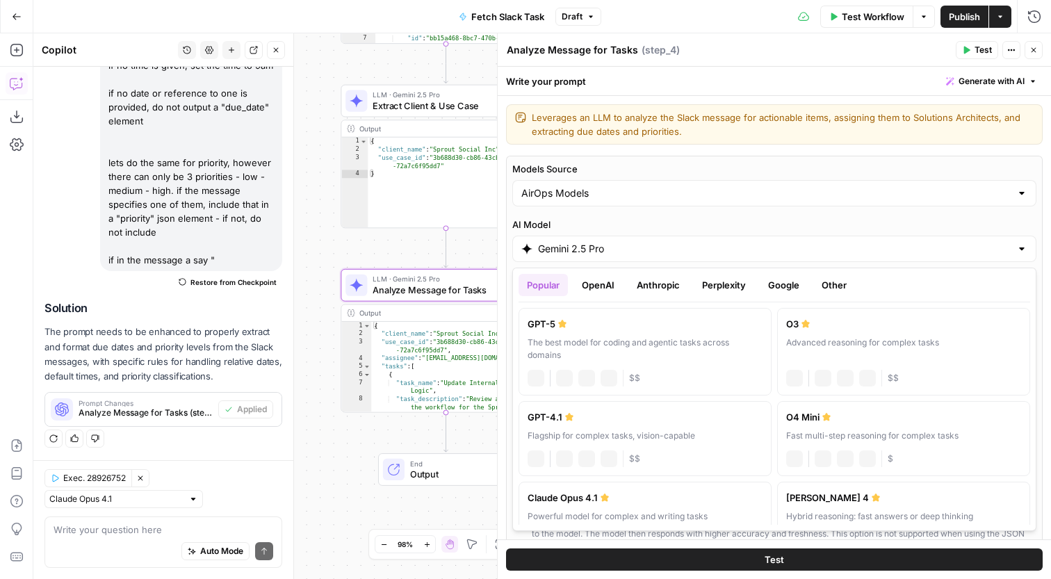
click at [713, 259] on div "Gemini 2.5 Pro" at bounding box center [774, 249] width 524 height 26
click at [608, 336] on div "The best model for coding and agentic tasks across domains" at bounding box center [645, 348] width 235 height 25
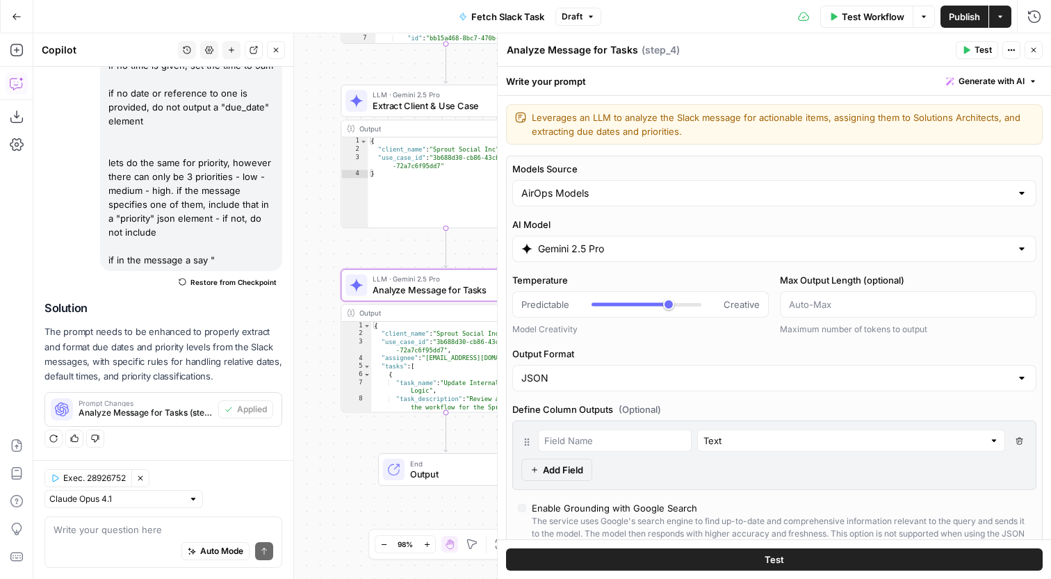
type input "GPT-5"
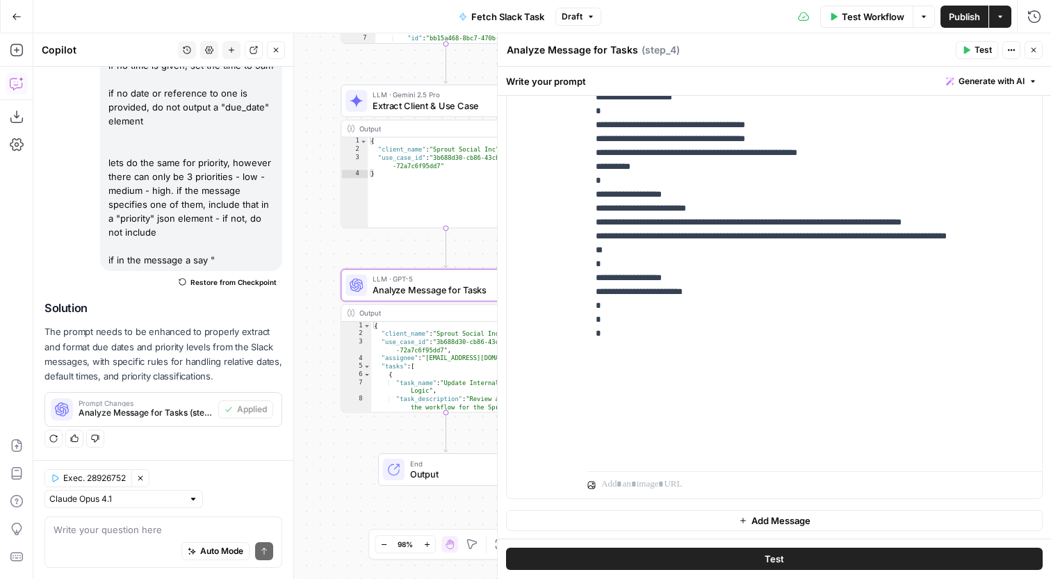
scroll to position [6230, 0]
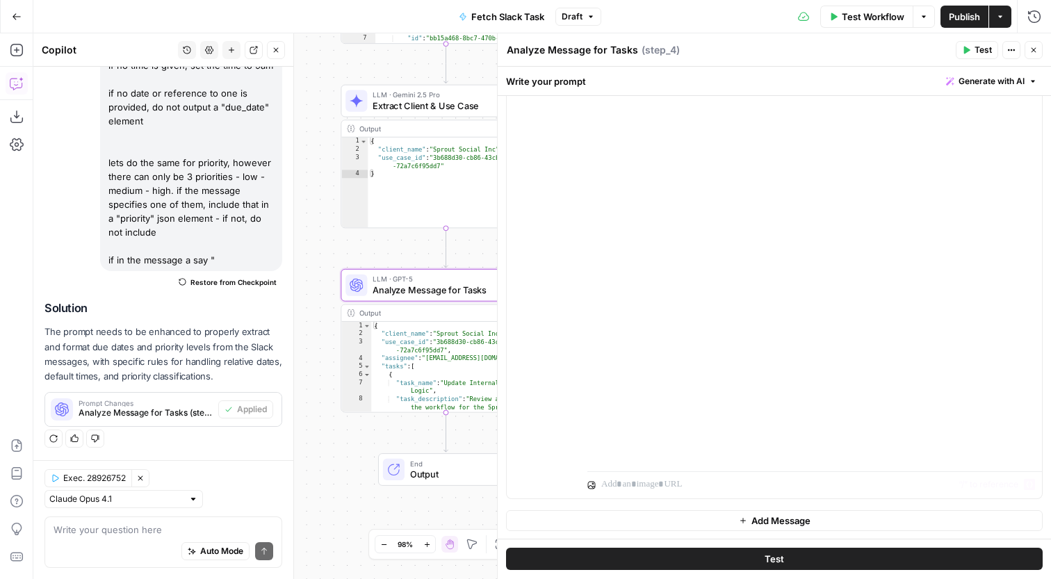
click at [781, 556] on span "Test" at bounding box center [774, 560] width 19 height 14
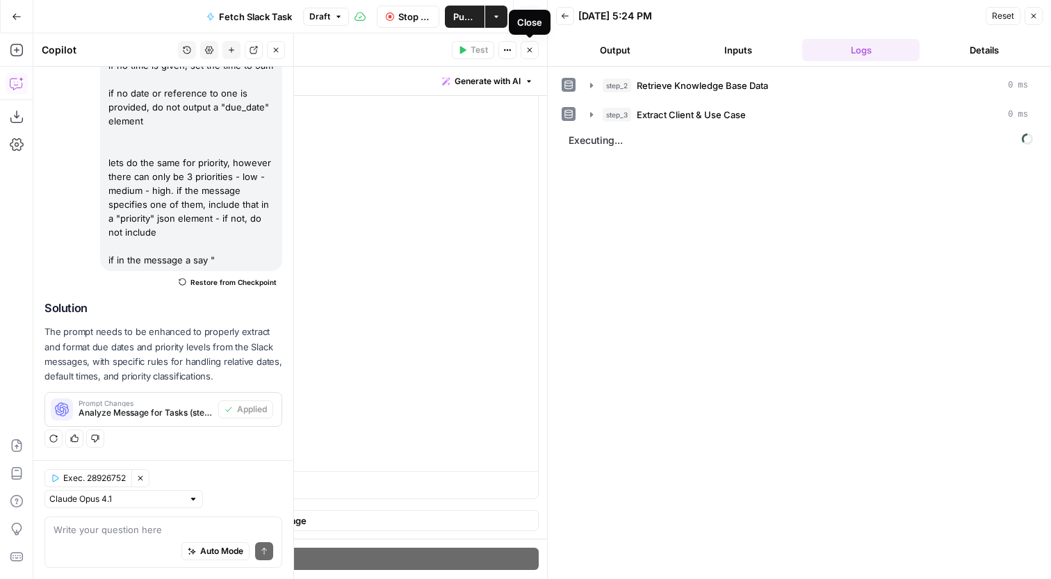
click at [530, 46] on icon "button" at bounding box center [530, 50] width 8 height 8
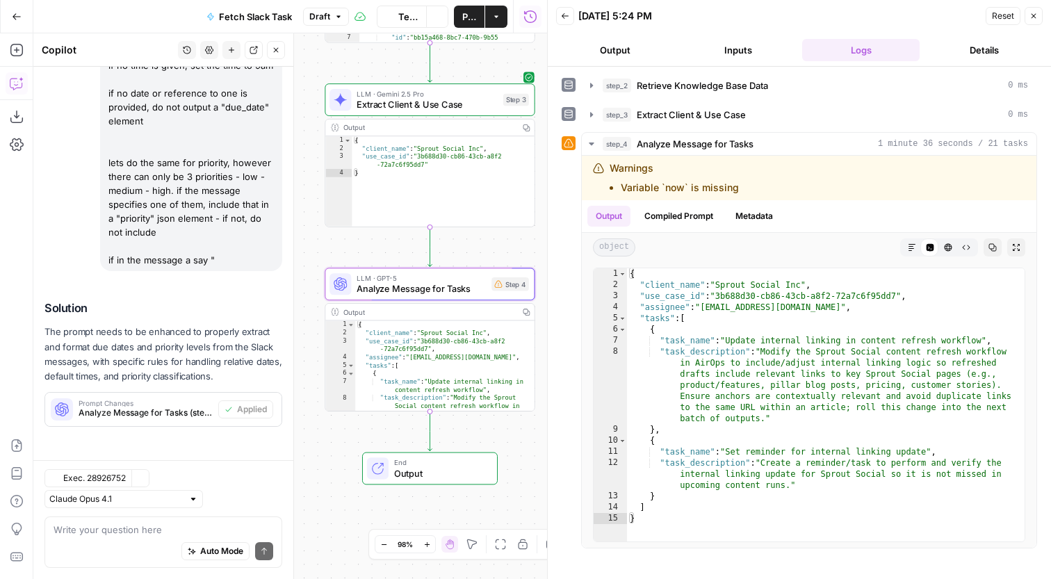
scroll to position [221, 0]
click at [681, 418] on div "{ "client_name" : "Sprout Social Inc" , "use_case_id" : "3b688d30-cb86-43cb-a8f…" at bounding box center [826, 415] width 398 height 295
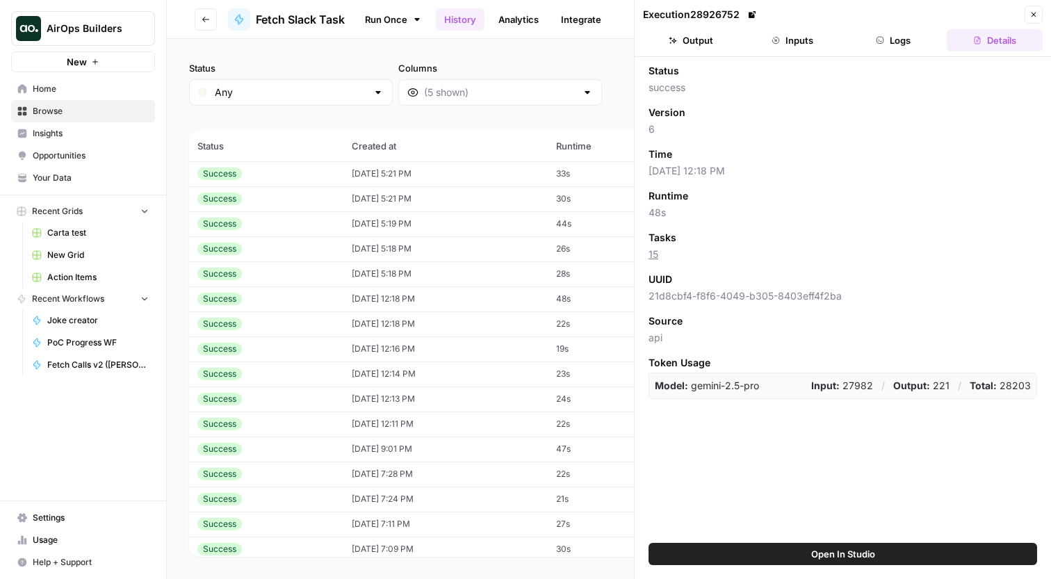
click at [1030, 18] on icon "button" at bounding box center [1034, 14] width 8 height 8
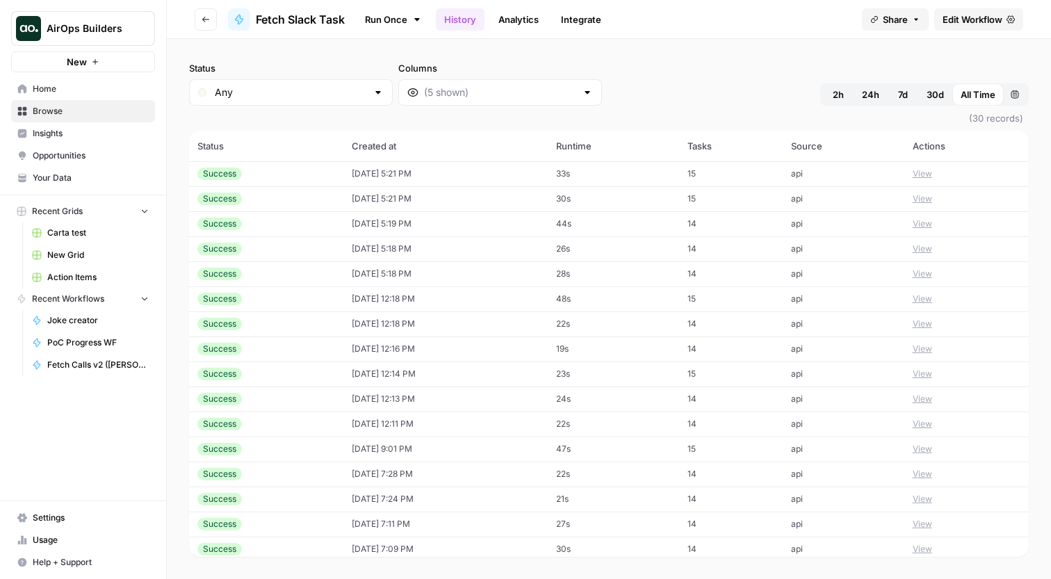
click at [931, 203] on button "View" at bounding box center [922, 199] width 19 height 13
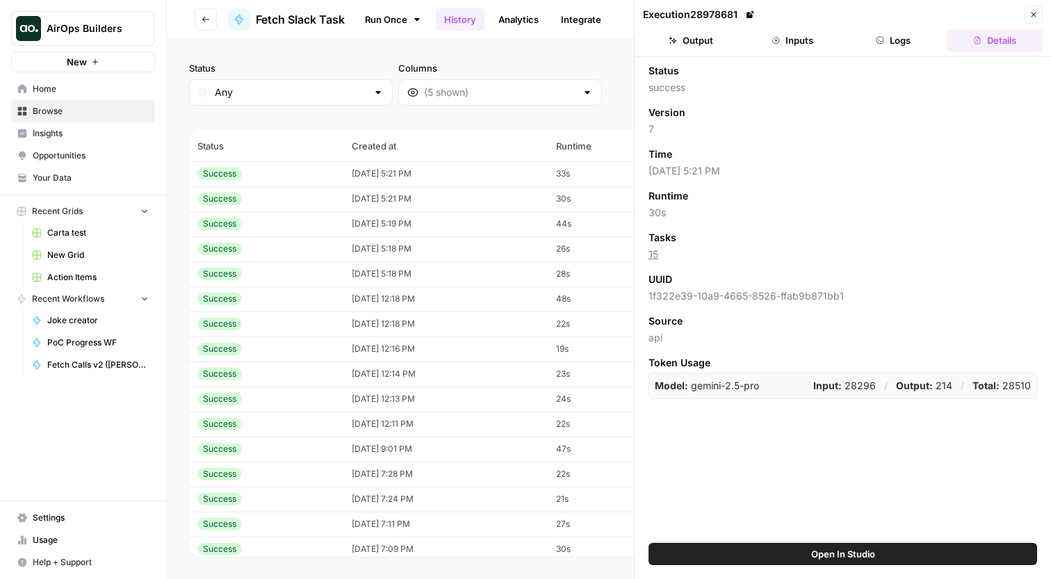
click at [893, 32] on button "Logs" at bounding box center [894, 40] width 96 height 22
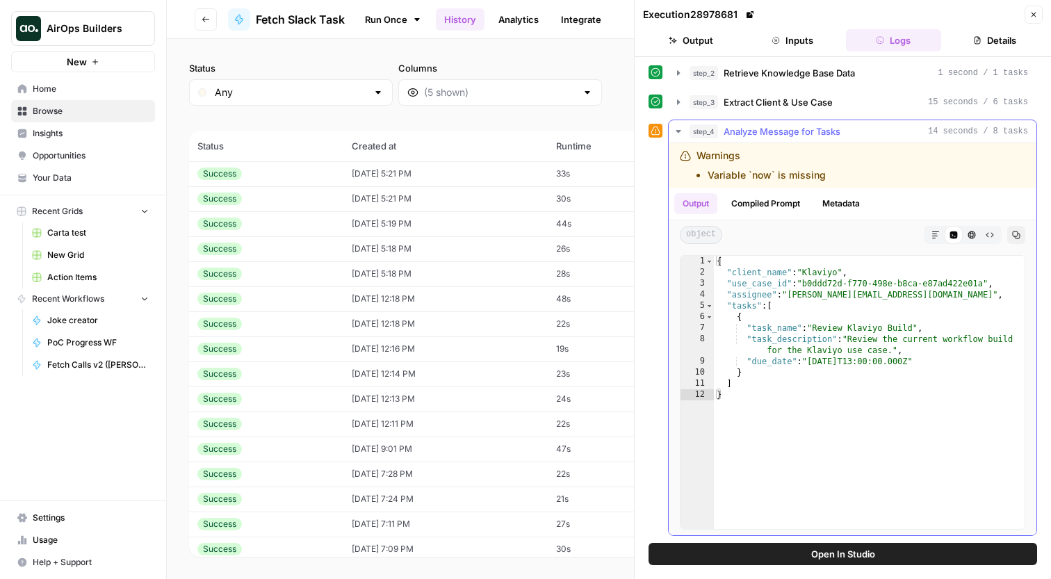
click at [857, 362] on div "{ "client_name" : "Klaviyo" , "use_case_id" : "b0ddd72d-f770-498e-b8ca-e87ad422…" at bounding box center [869, 403] width 311 height 295
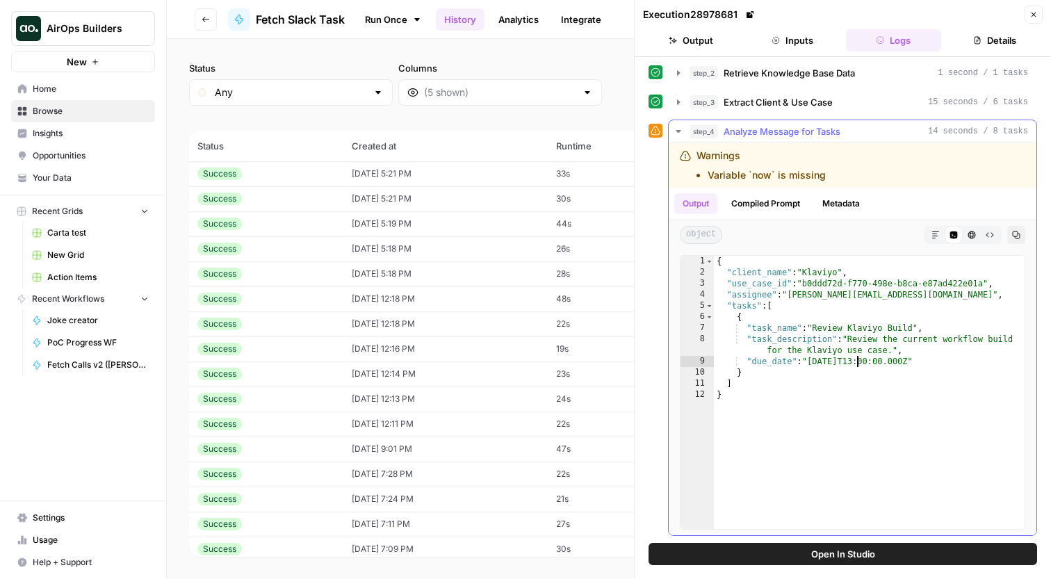
click at [857, 362] on div "{ "client_name" : "Klaviyo" , "use_case_id" : "b0ddd72d-f770-498e-b8ca-e87ad422…" at bounding box center [869, 403] width 311 height 295
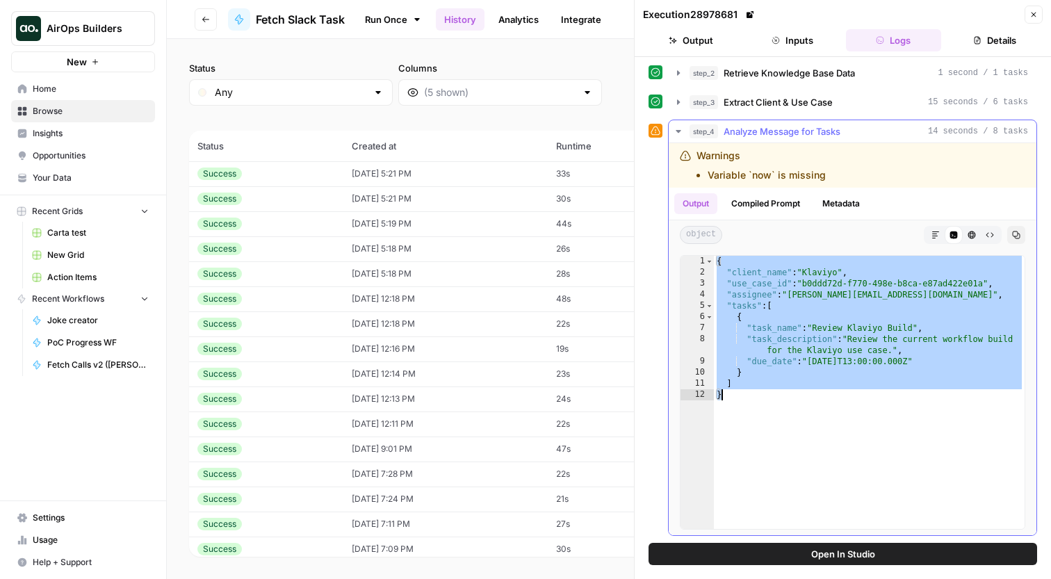
click at [857, 362] on div "{ "client_name" : "Klaviyo" , "use_case_id" : "b0ddd72d-f770-498e-b8ca-e87ad422…" at bounding box center [869, 403] width 311 height 295
type textarea "**********"
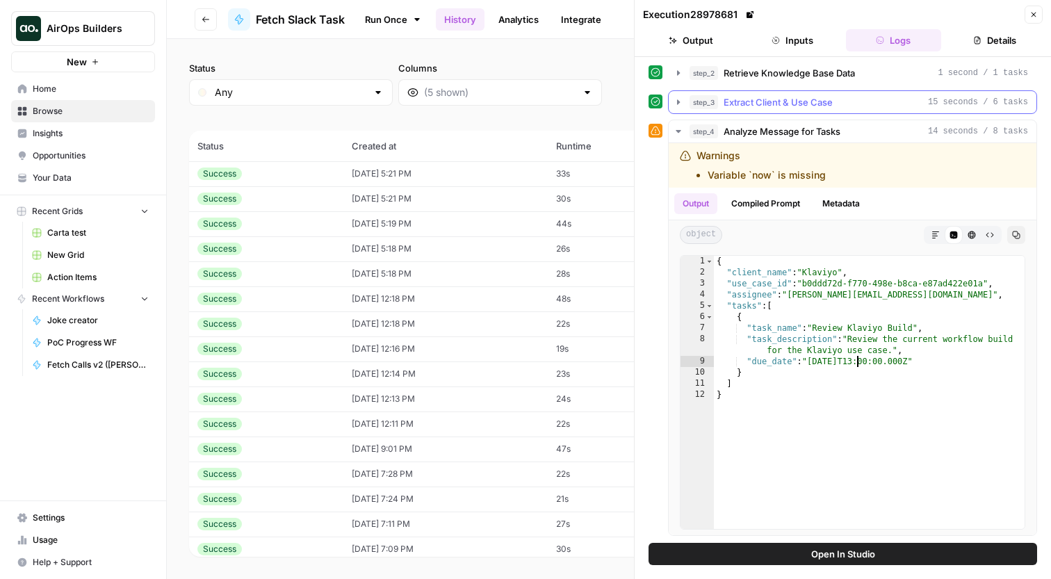
click at [879, 95] on div "step_3 Extract Client & Use Case 15 seconds / 6 tasks" at bounding box center [859, 102] width 339 height 14
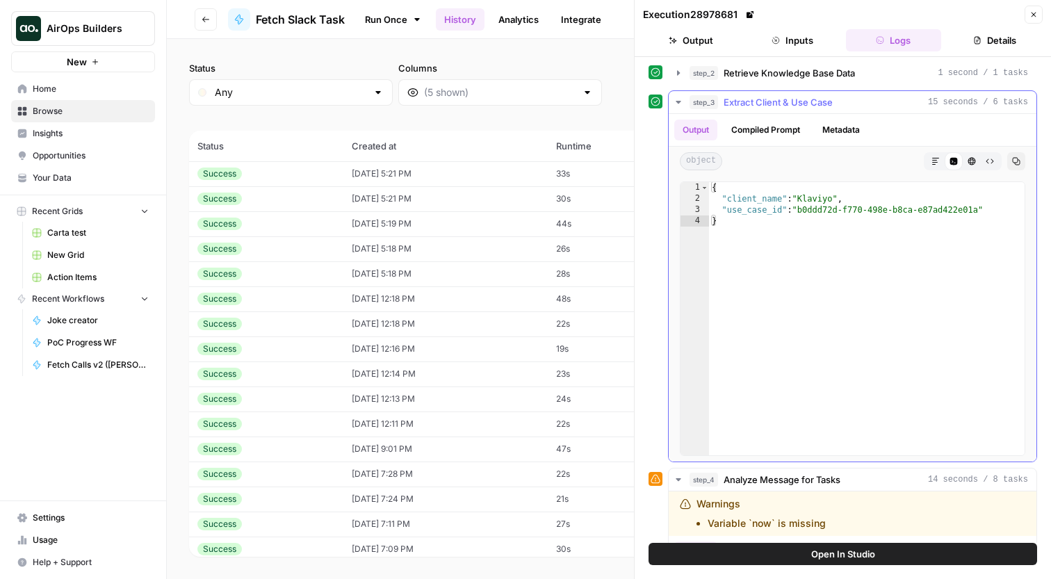
click at [877, 97] on div "step_3 Extract Client & Use Case 15 seconds / 6 tasks" at bounding box center [859, 102] width 339 height 14
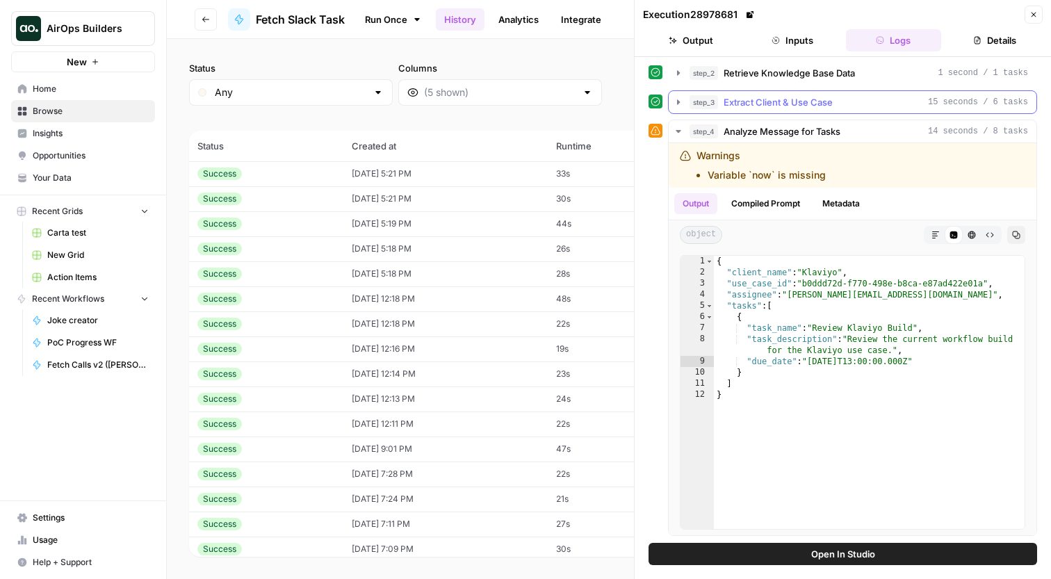
click at [869, 112] on button "step_3 Extract Client & Use Case 15 seconds / 6 tasks" at bounding box center [853, 102] width 368 height 22
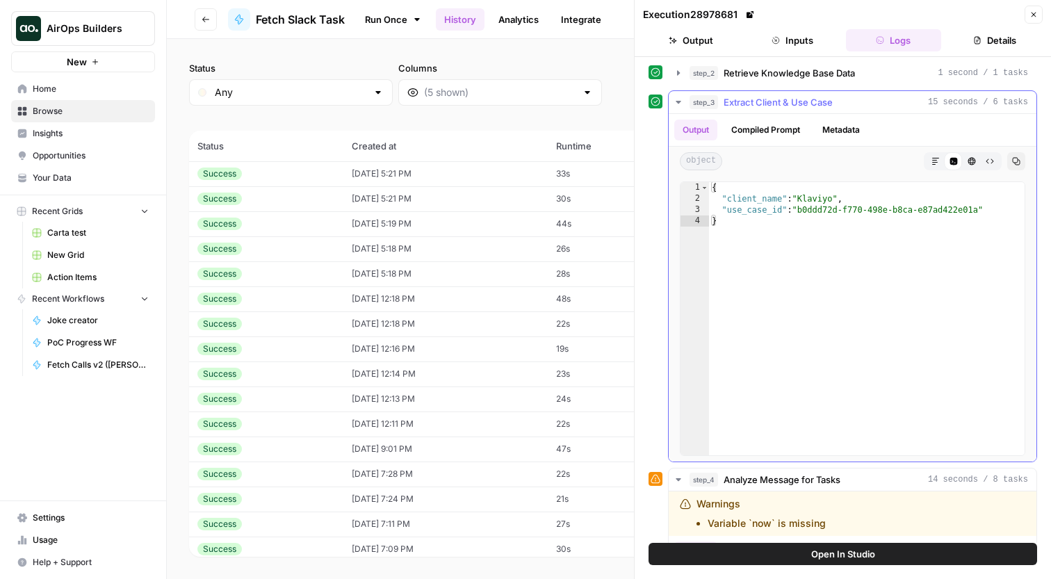
click at [864, 104] on div "step_3 Extract Client & Use Case 15 seconds / 6 tasks" at bounding box center [859, 102] width 339 height 14
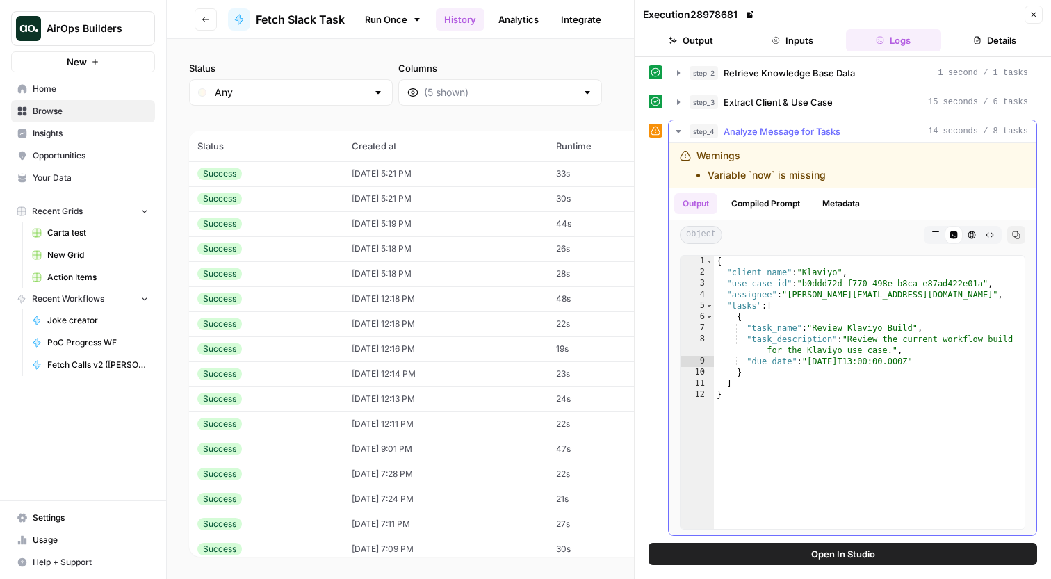
click at [859, 129] on div "step_4 Analyze Message for Tasks 14 seconds / 8 tasks" at bounding box center [859, 131] width 339 height 14
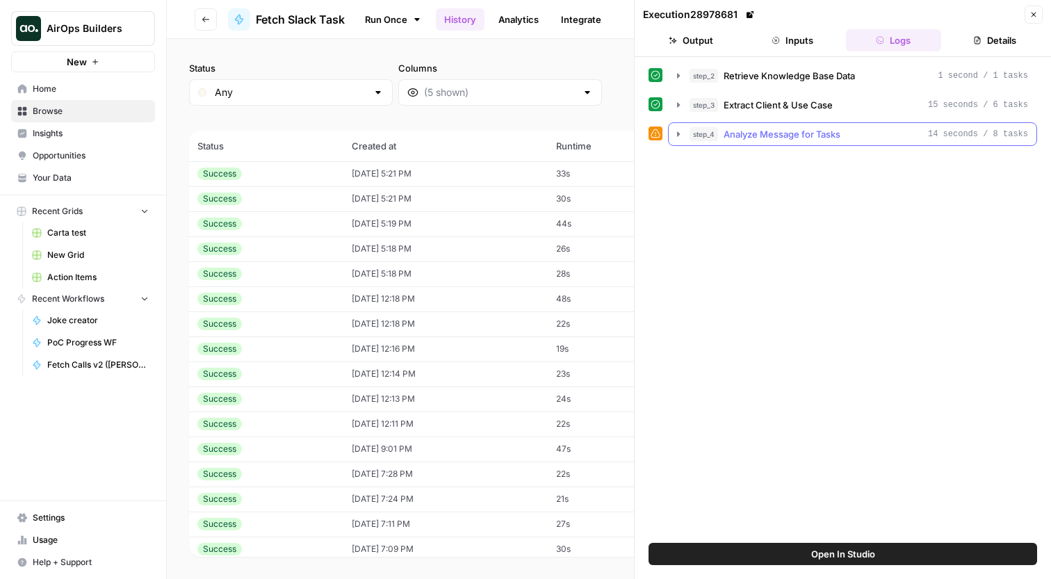
click at [859, 129] on div "step_4 Analyze Message for Tasks 14 seconds / 8 tasks" at bounding box center [859, 134] width 339 height 14
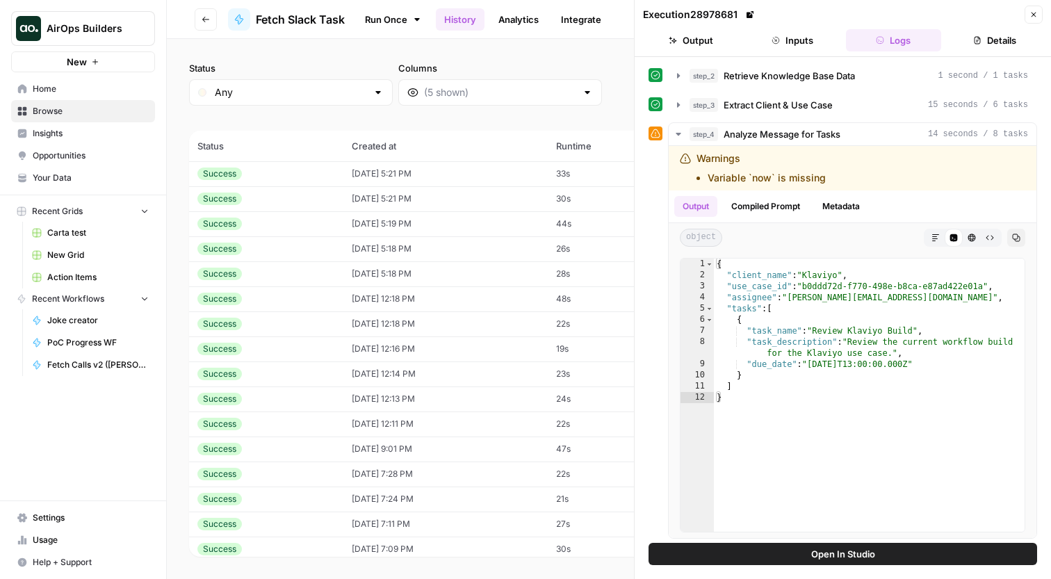
click at [1032, 15] on icon "button" at bounding box center [1034, 14] width 8 height 8
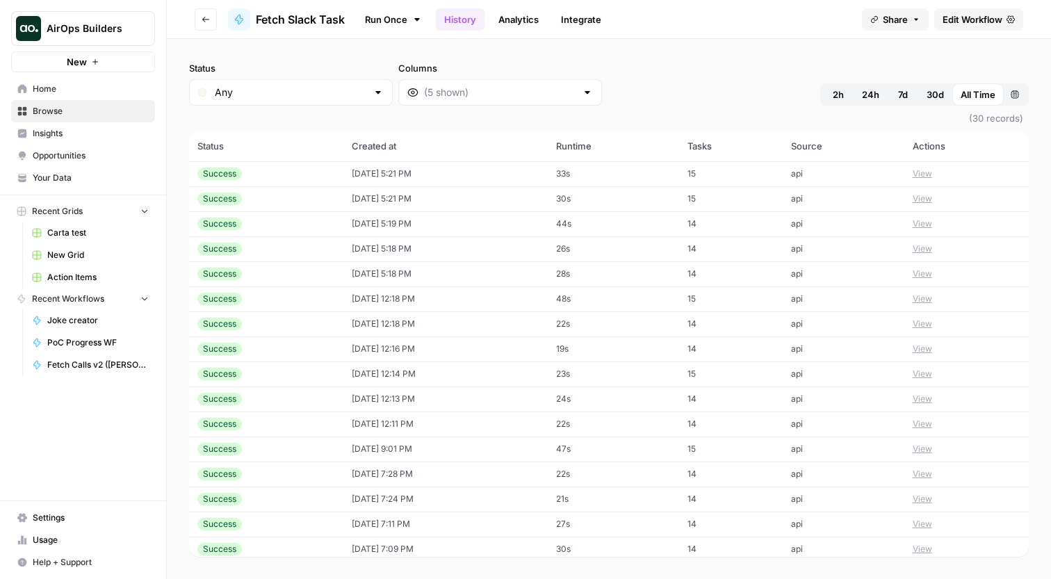
click at [925, 169] on button "View" at bounding box center [922, 174] width 19 height 13
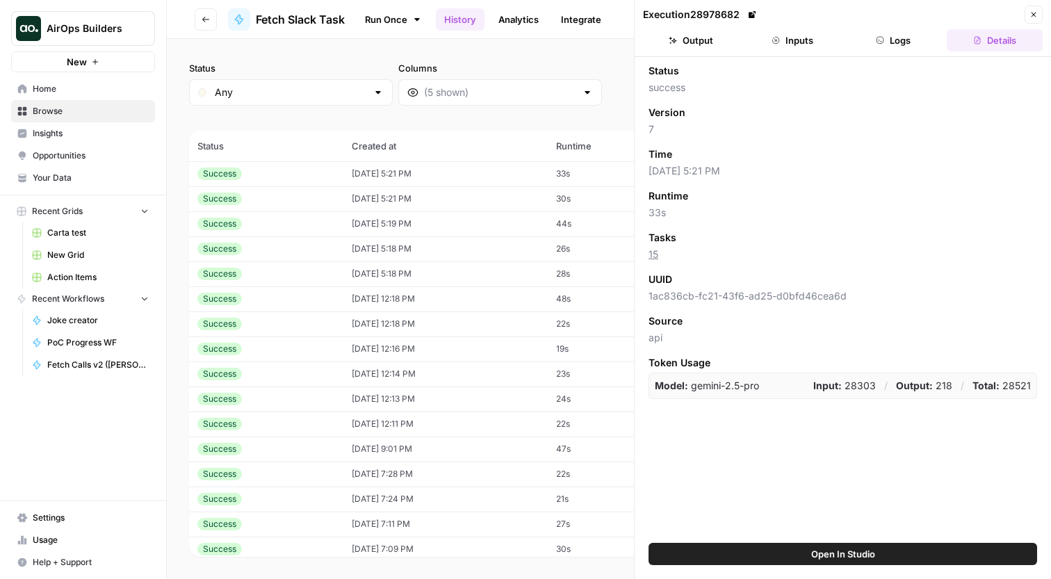
click at [905, 37] on button "Logs" at bounding box center [894, 40] width 96 height 22
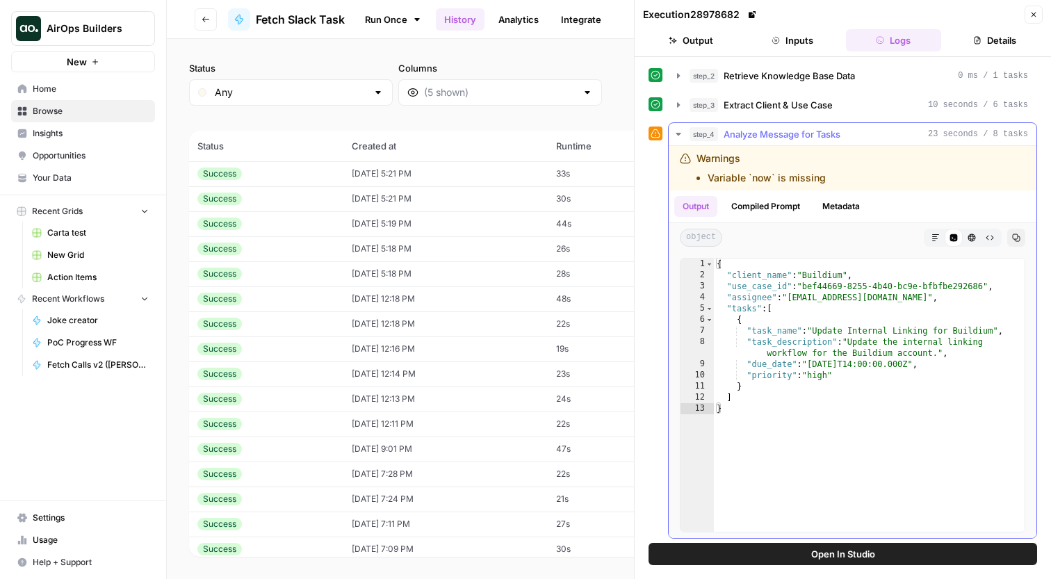
click at [837, 377] on div "{ "client_name" : "Buildium" , "use_case_id" : "bef44669-8255-4b40-bc9e-bfbfbe2…" at bounding box center [869, 406] width 311 height 295
click at [860, 368] on div "{ "client_name" : "Buildium" , "use_case_id" : "bef44669-8255-4b40-bc9e-bfbfbe2…" at bounding box center [869, 406] width 311 height 295
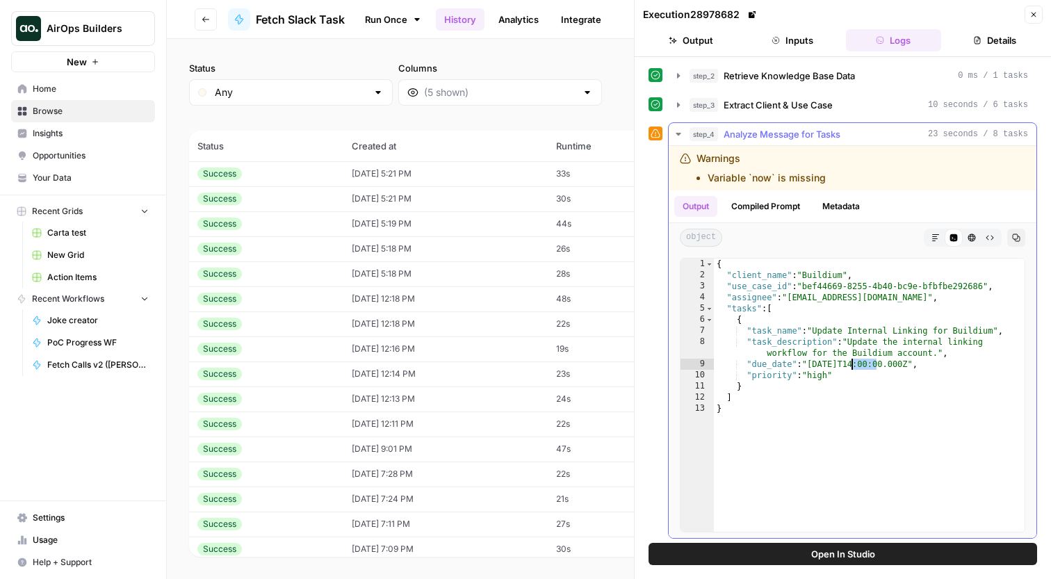
click at [860, 368] on div "{ "client_name" : "Buildium" , "use_case_id" : "bef44669-8255-4b40-bc9e-bfbfbe2…" at bounding box center [869, 406] width 311 height 295
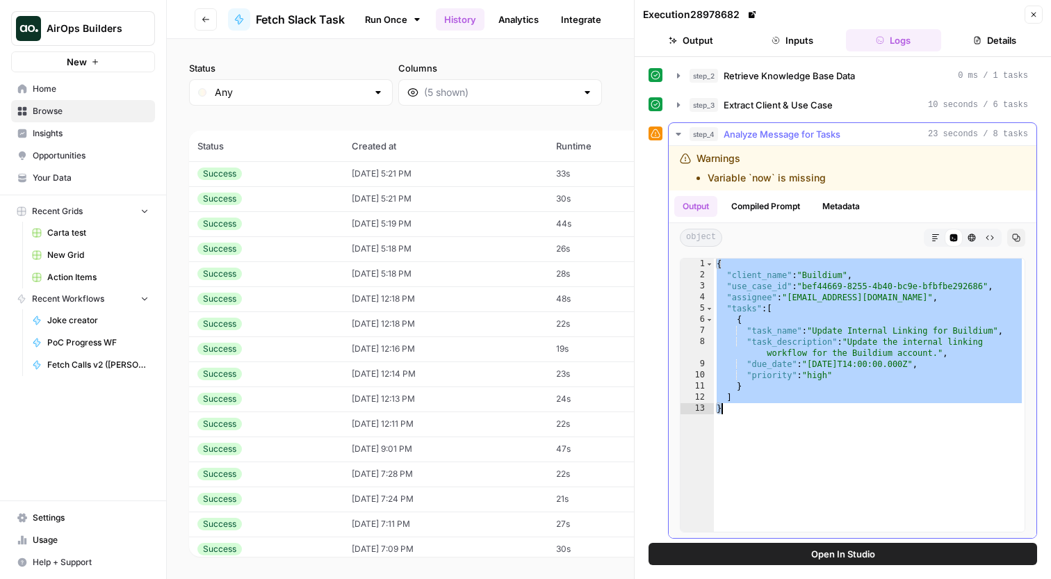
click at [888, 360] on div "{ "client_name" : "Buildium" , "use_case_id" : "bef44669-8255-4b40-bc9e-bfbfbe2…" at bounding box center [869, 406] width 311 height 295
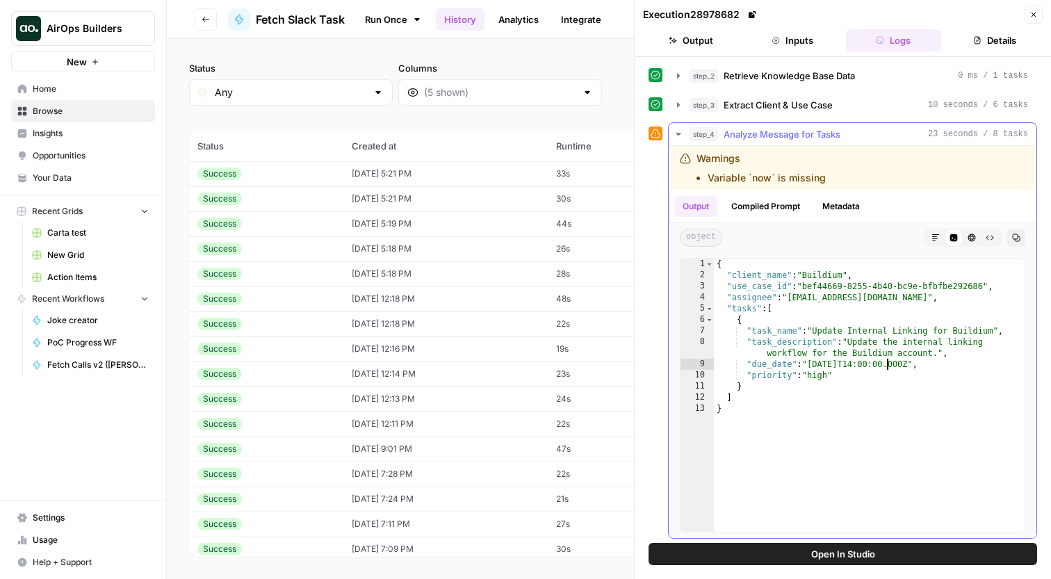
click at [888, 360] on div "{ "client_name" : "Buildium" , "use_case_id" : "bef44669-8255-4b40-bc9e-bfbfbe2…" at bounding box center [869, 406] width 311 height 295
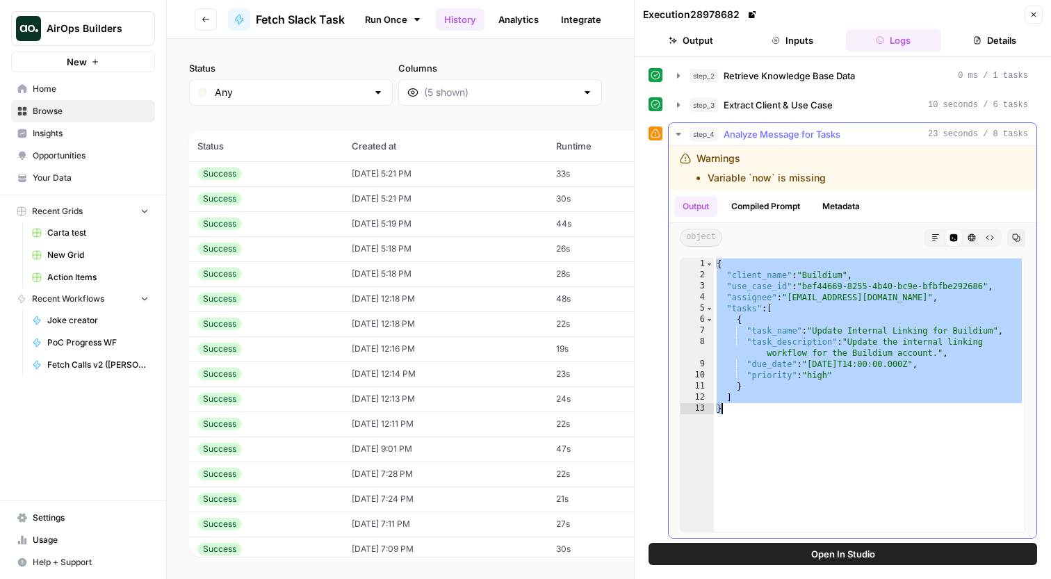
click at [888, 360] on div "{ "client_name" : "Buildium" , "use_case_id" : "bef44669-8255-4b40-bc9e-bfbfbe2…" at bounding box center [869, 406] width 311 height 295
type textarea "**********"
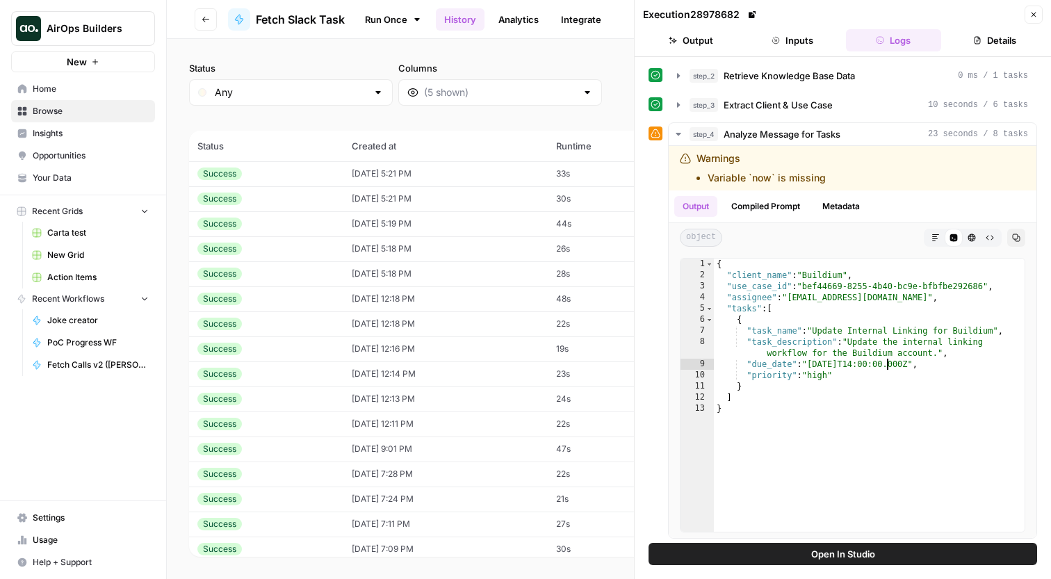
click at [790, 544] on button "Open In Studio" at bounding box center [843, 554] width 389 height 22
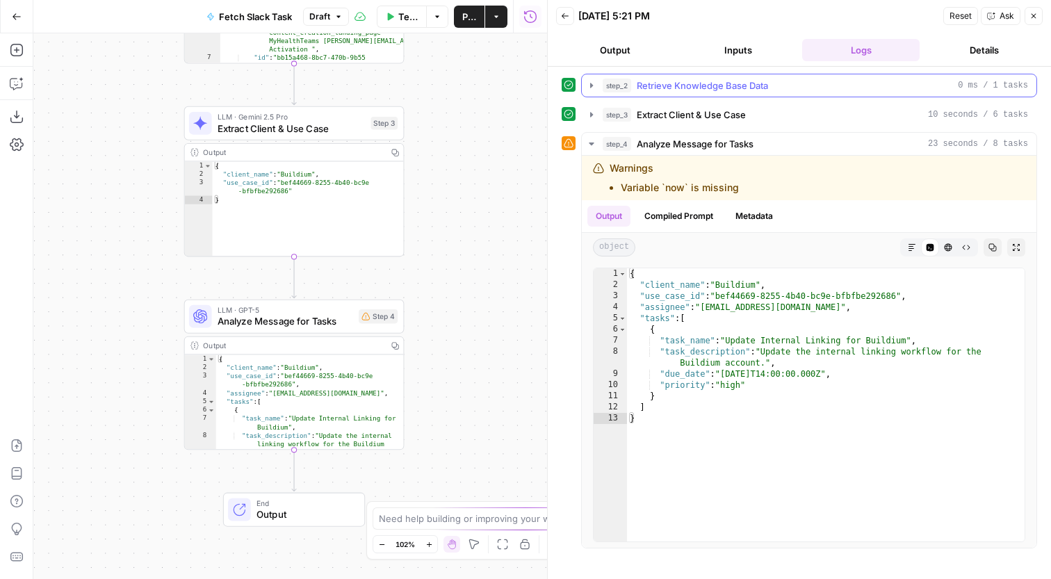
click at [692, 88] on span "Retrieve Knowledge Base Data" at bounding box center [702, 86] width 131 height 14
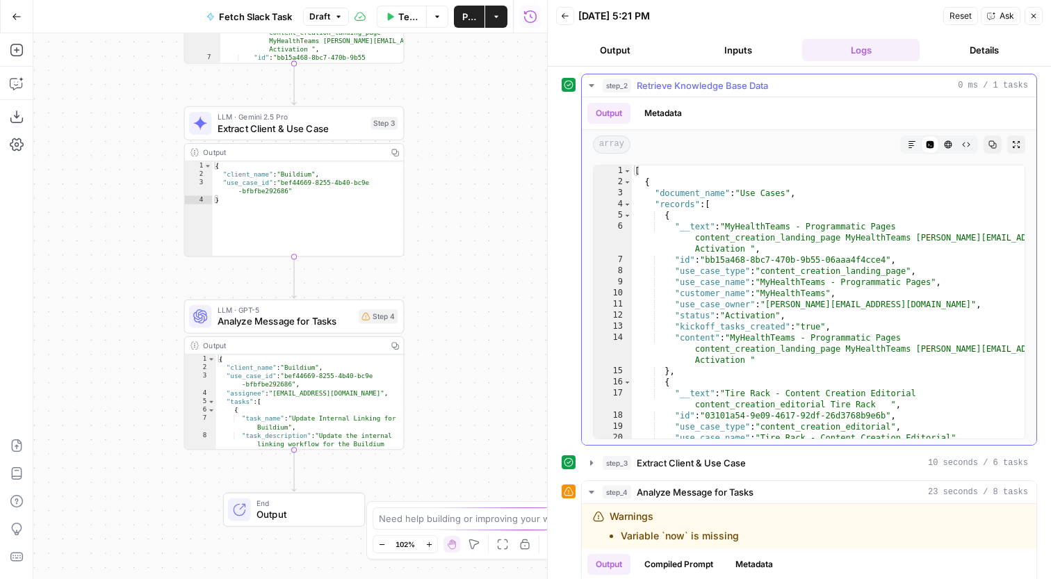
click at [692, 88] on span "Retrieve Knowledge Base Data" at bounding box center [702, 86] width 131 height 14
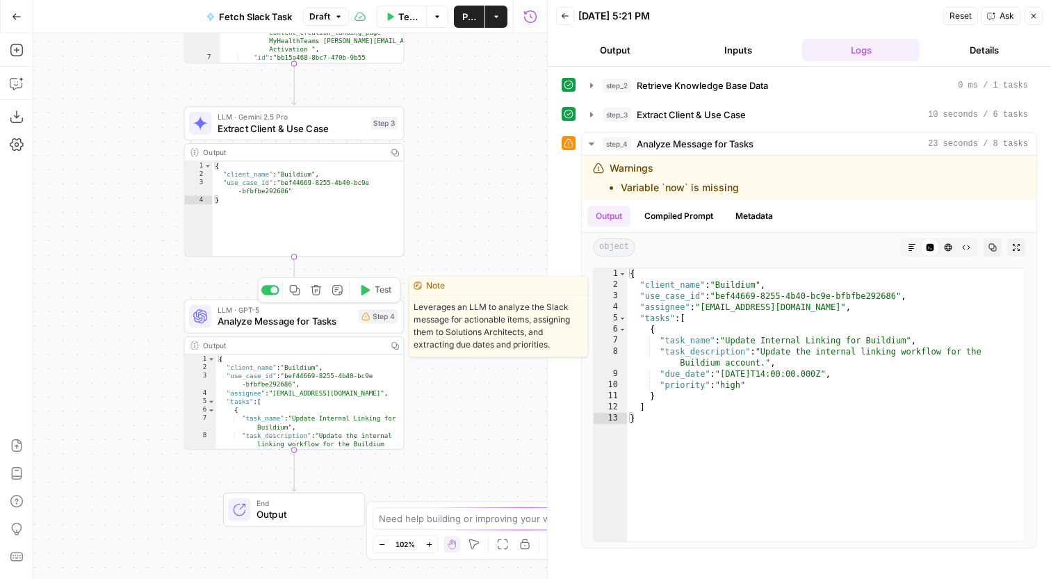
click at [373, 295] on button "Test" at bounding box center [375, 290] width 44 height 19
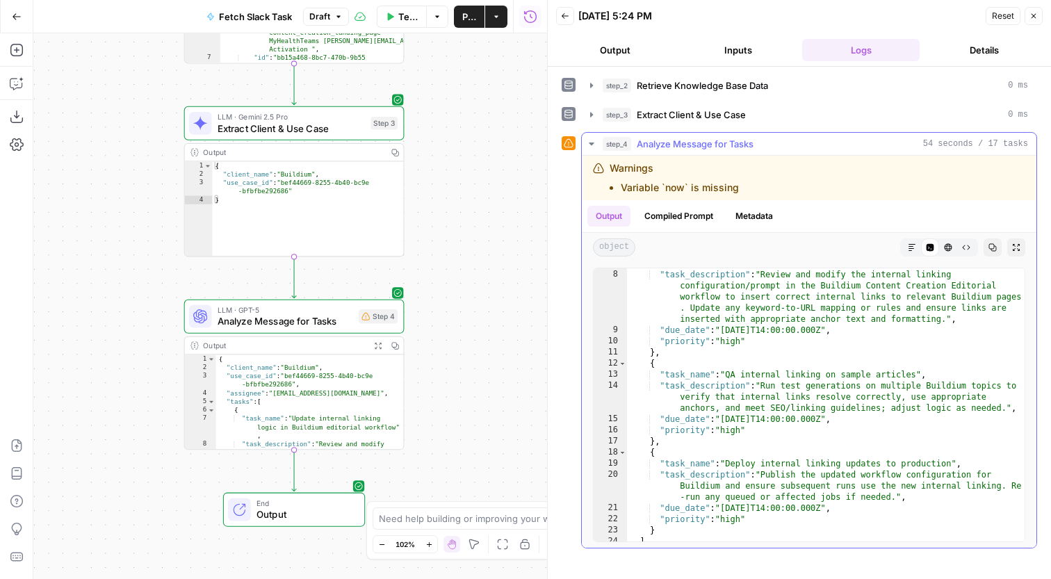
scroll to position [77, 0]
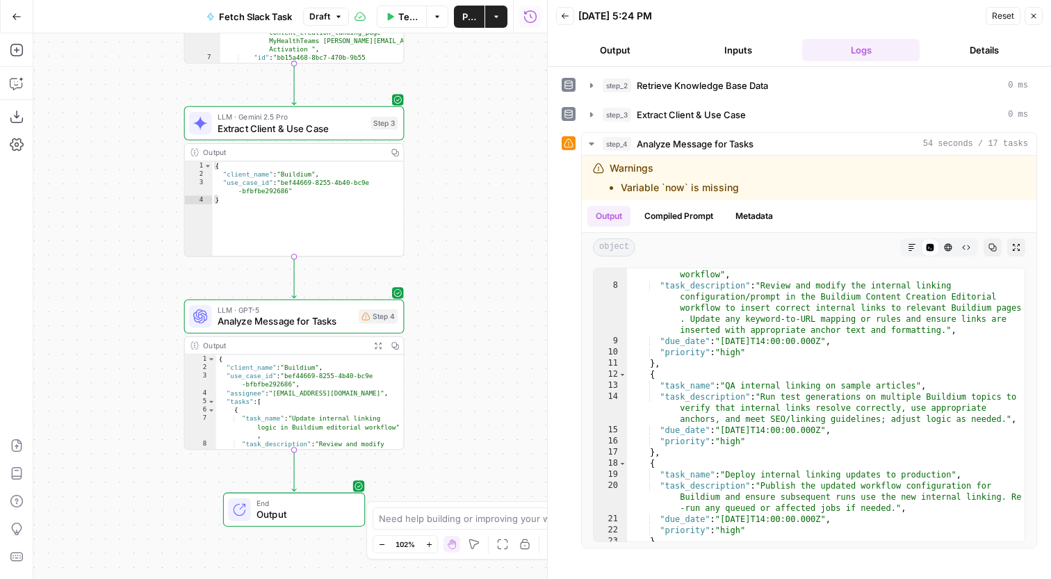
click at [752, 37] on header "Back 09/13/25 at 5:24 PM Reset Close Output Inputs Logs Details" at bounding box center [799, 33] width 503 height 67
click at [752, 42] on button "Inputs" at bounding box center [737, 50] width 117 height 22
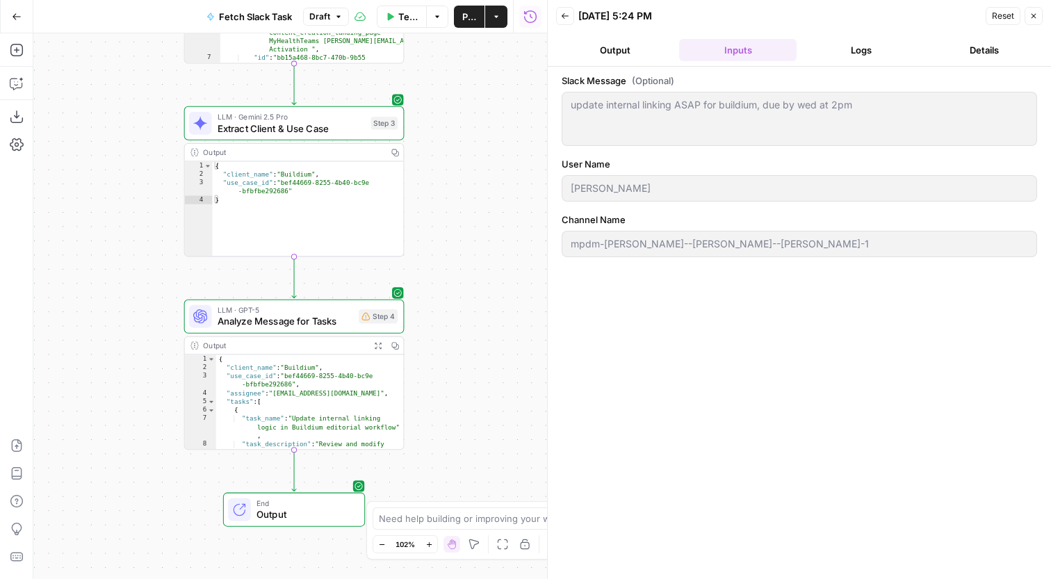
click at [851, 49] on button "Logs" at bounding box center [860, 50] width 117 height 22
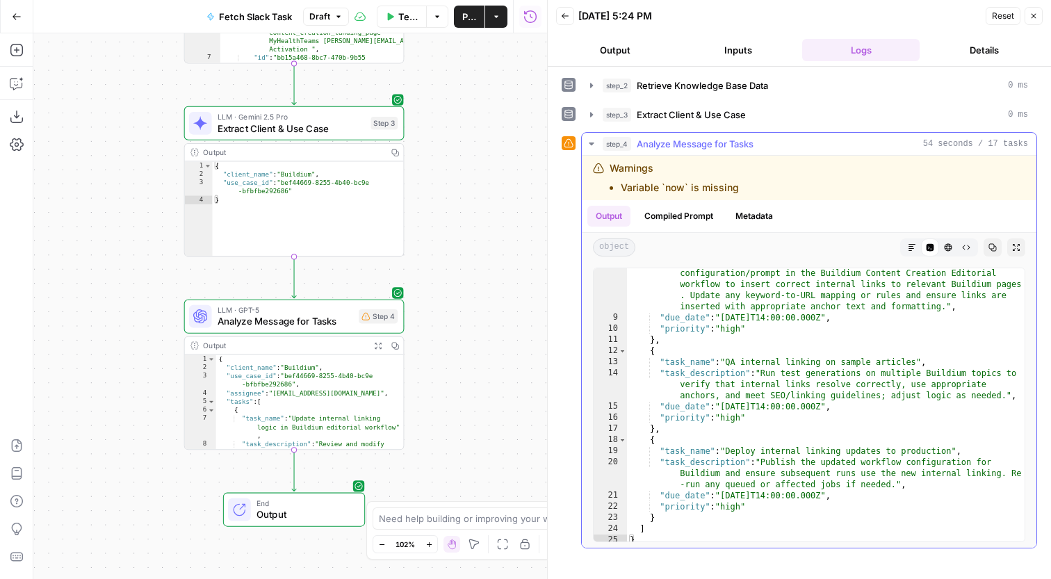
scroll to position [0, 0]
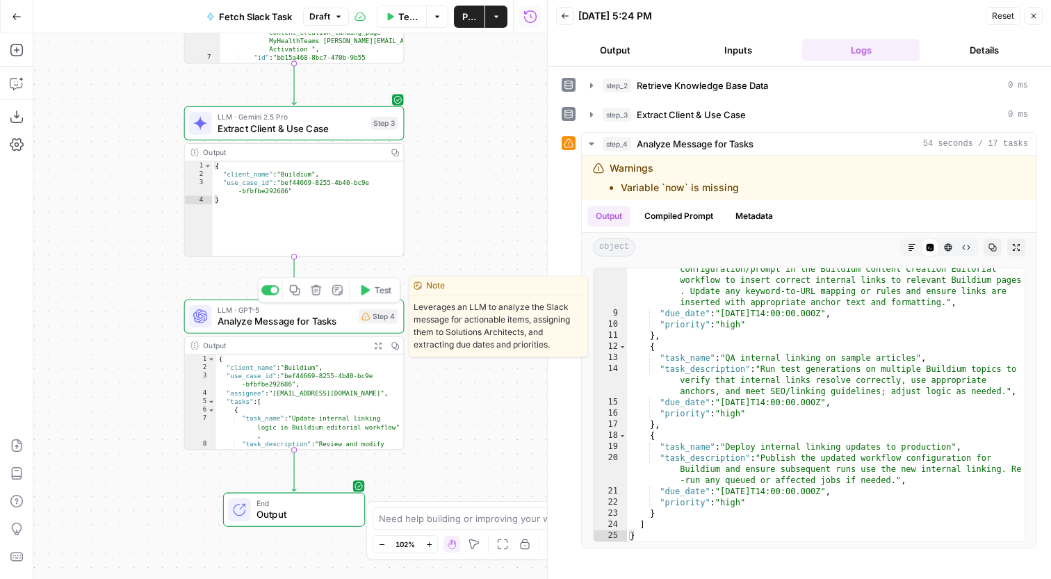
click at [346, 314] on span "Analyze Message for Tasks" at bounding box center [286, 321] width 136 height 14
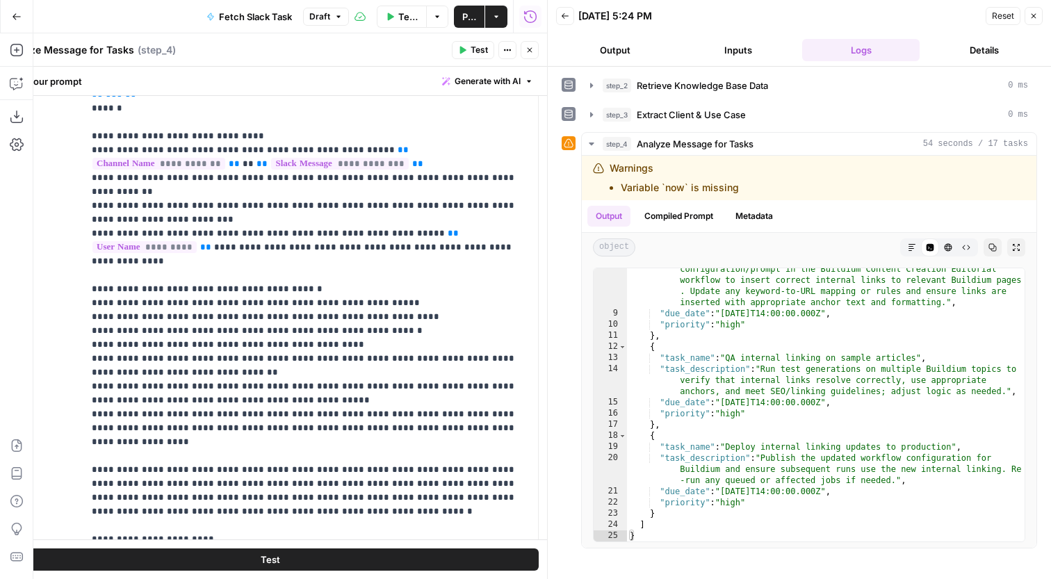
scroll to position [5985, 0]
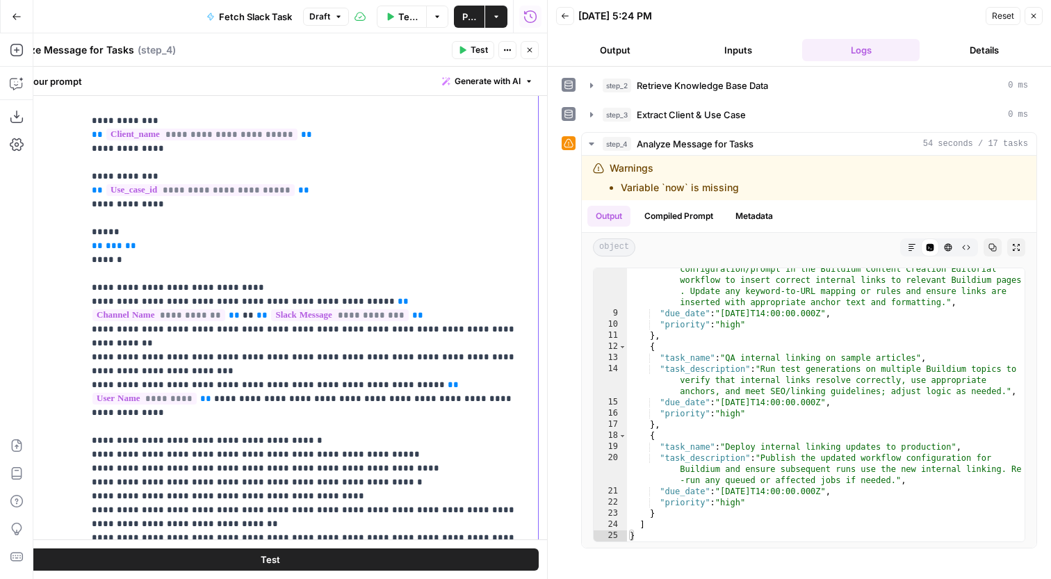
scroll to position [5839, 0]
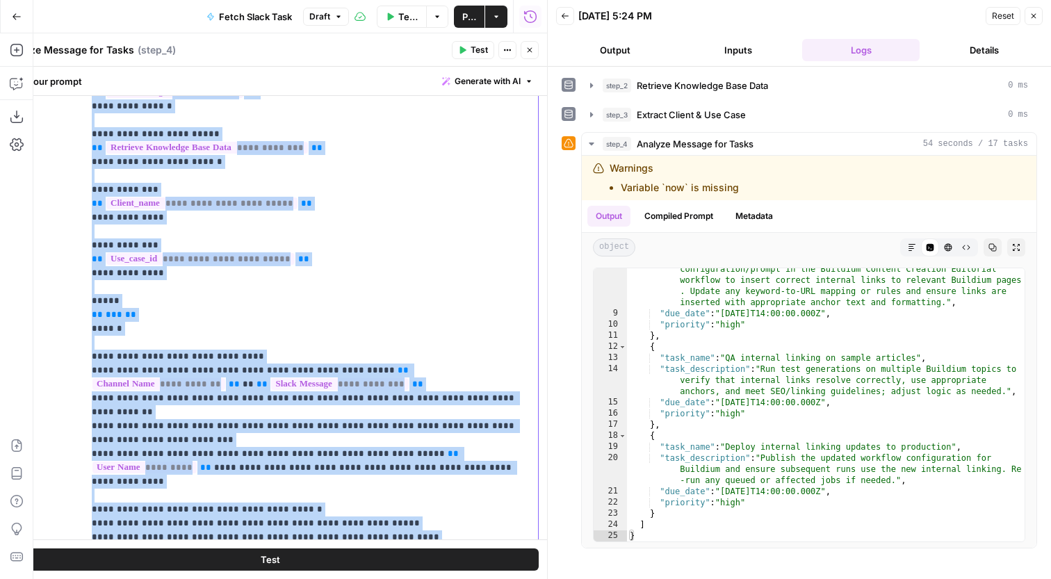
scroll to position [5772, 0]
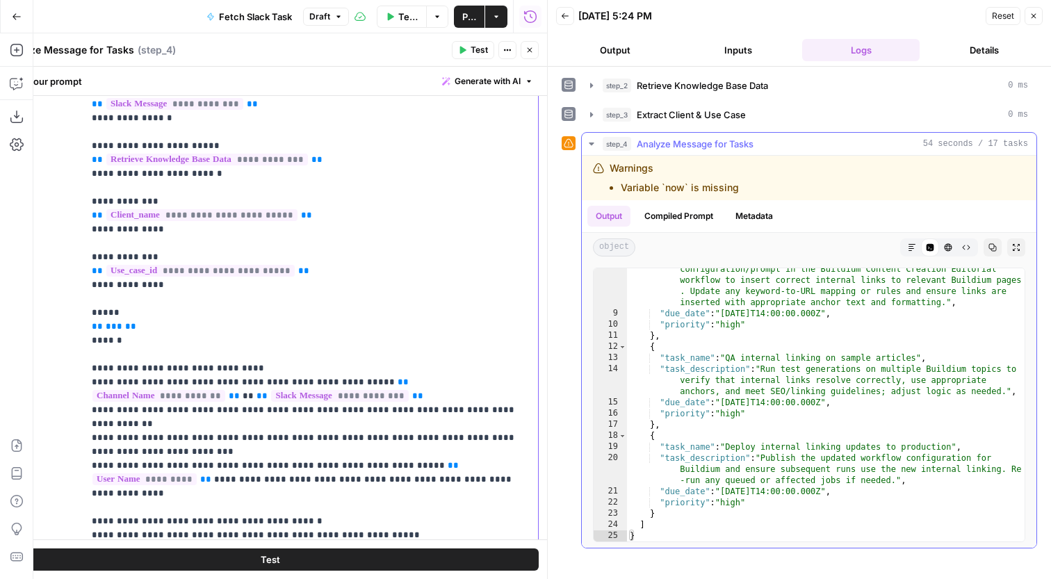
scroll to position [95, 0]
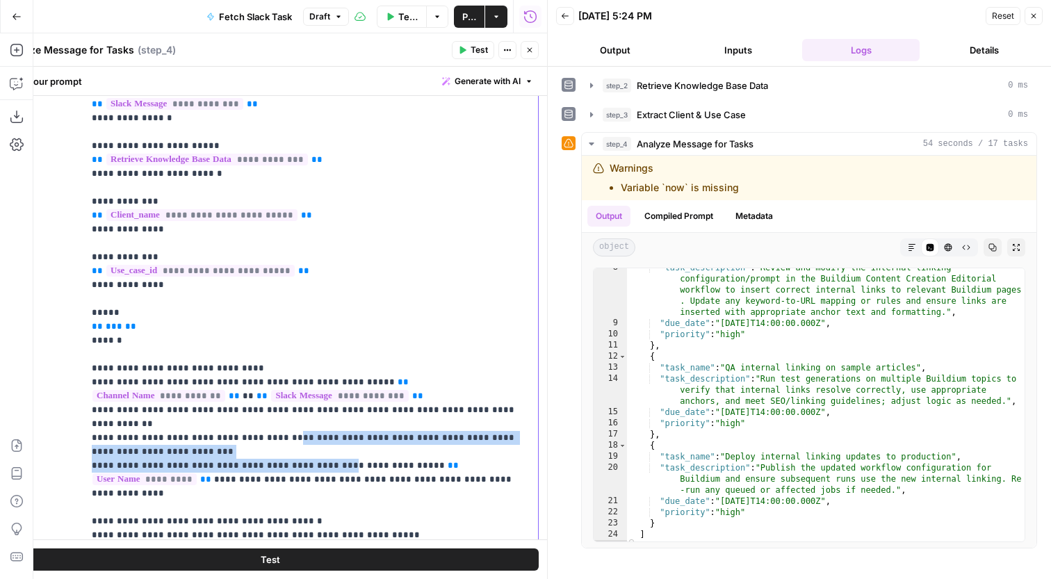
drag, startPoint x: 273, startPoint y: 217, endPoint x: 273, endPoint y: 240, distance: 23.0
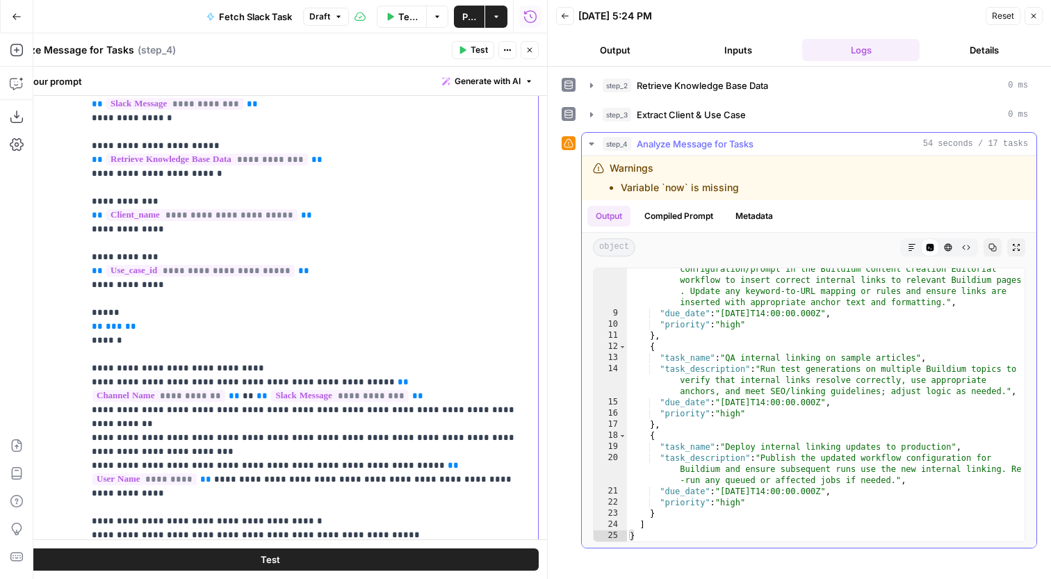
scroll to position [0, 0]
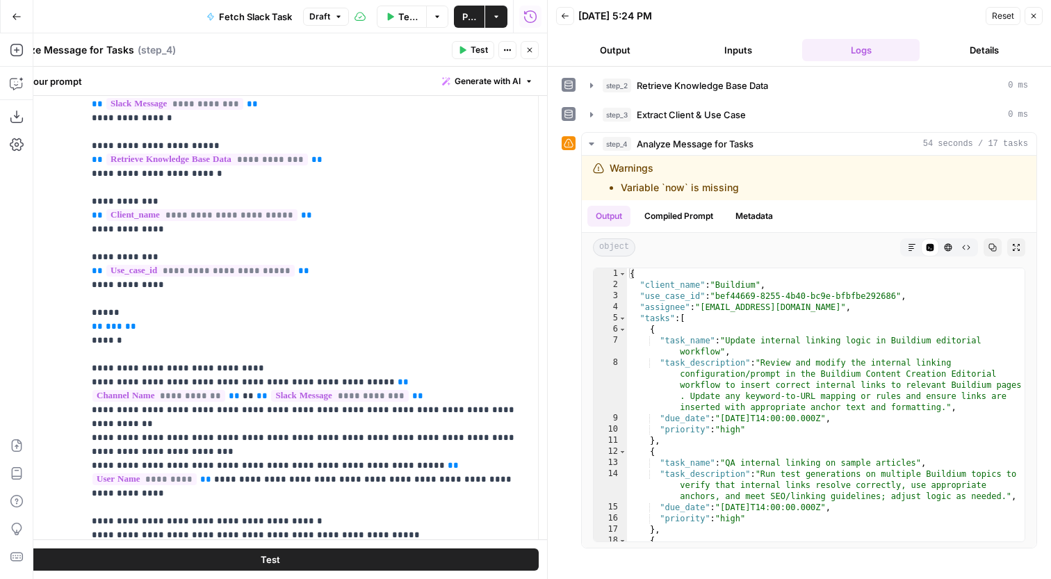
click at [531, 54] on button "Close" at bounding box center [530, 50] width 18 height 18
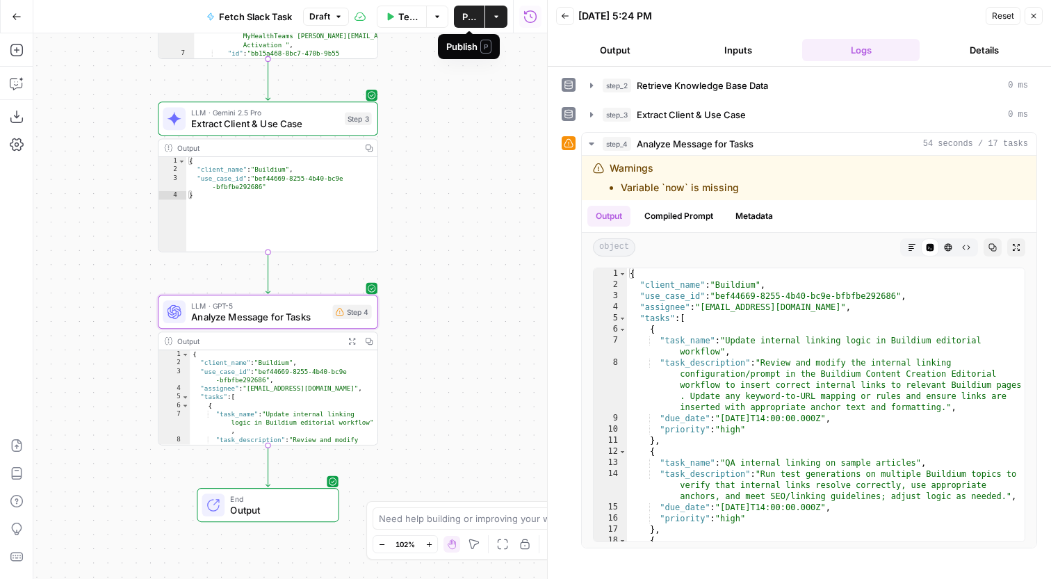
click at [467, 19] on span "Publish" at bounding box center [469, 17] width 14 height 14
